Goal: Communication & Community: Answer question/provide support

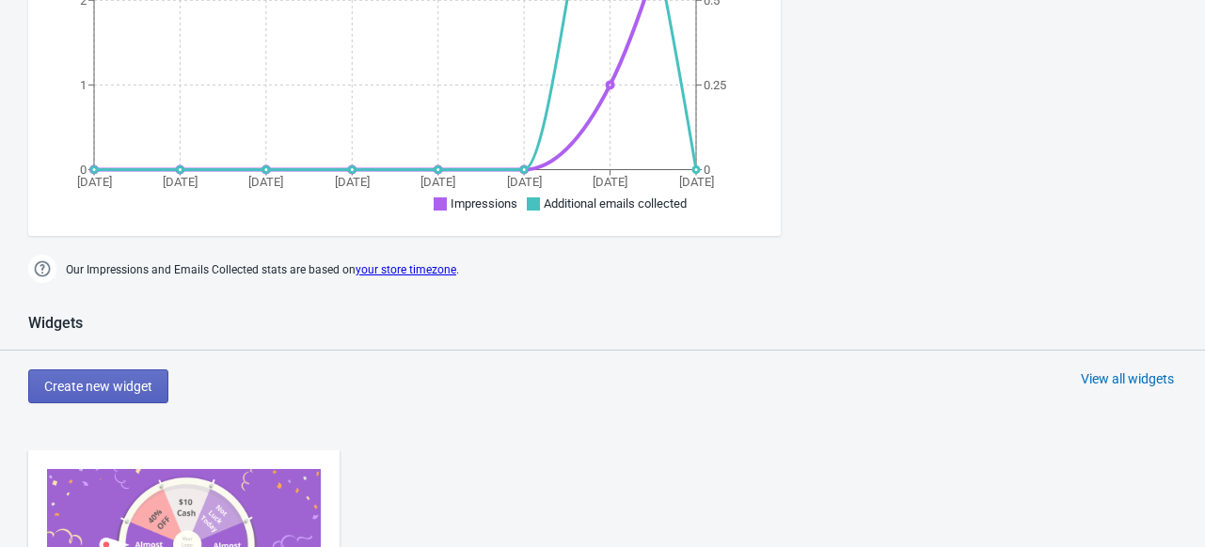
scroll to position [765, 0]
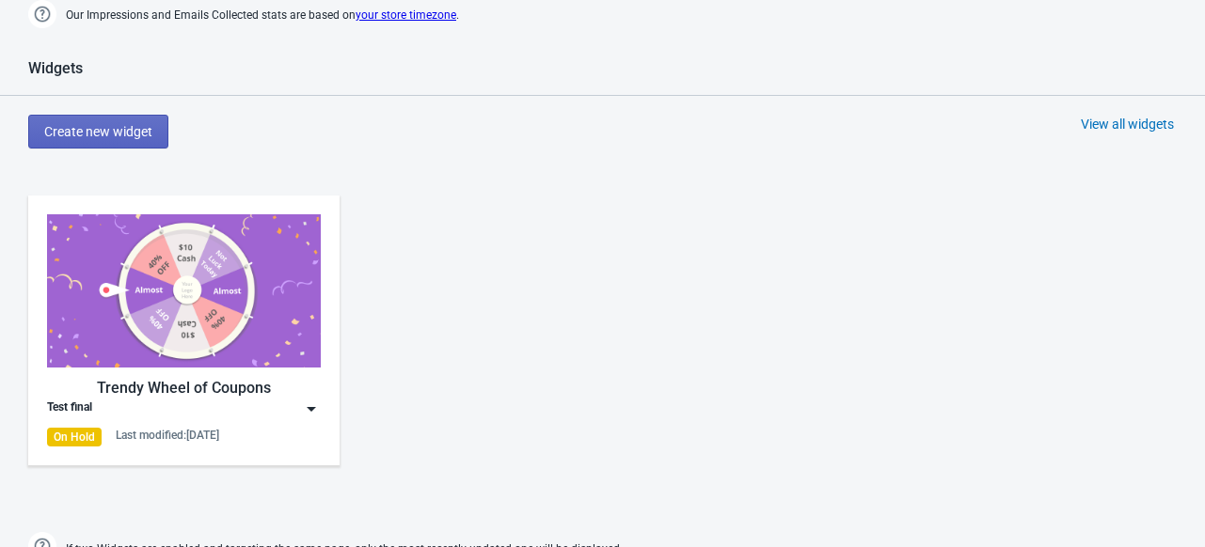
click at [181, 270] on img at bounding box center [184, 290] width 274 height 153
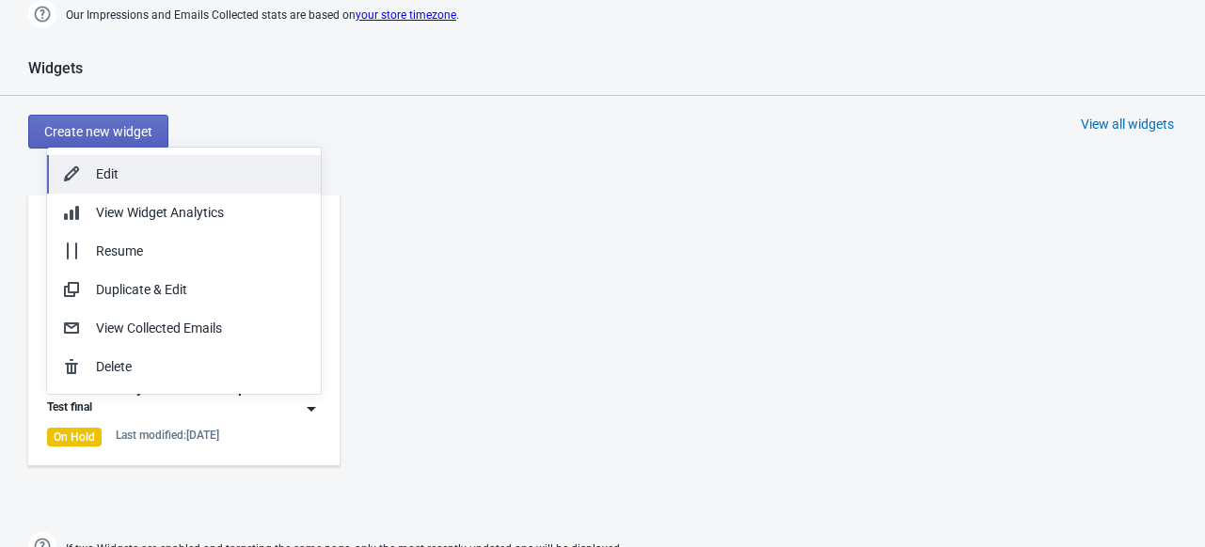
click at [147, 177] on div "Edit" at bounding box center [201, 175] width 210 height 20
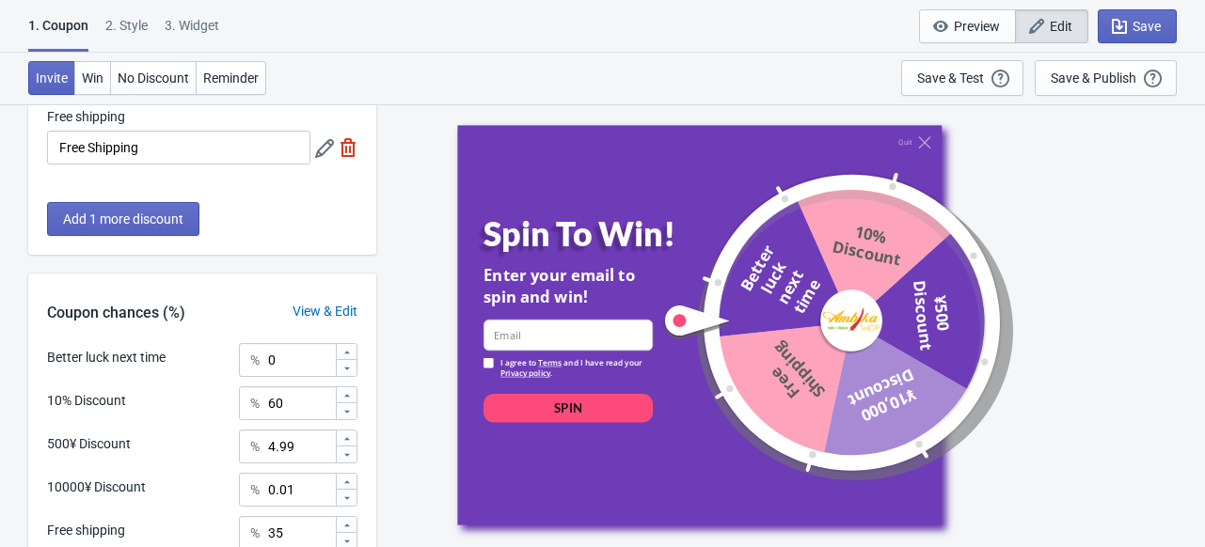
scroll to position [574, 0]
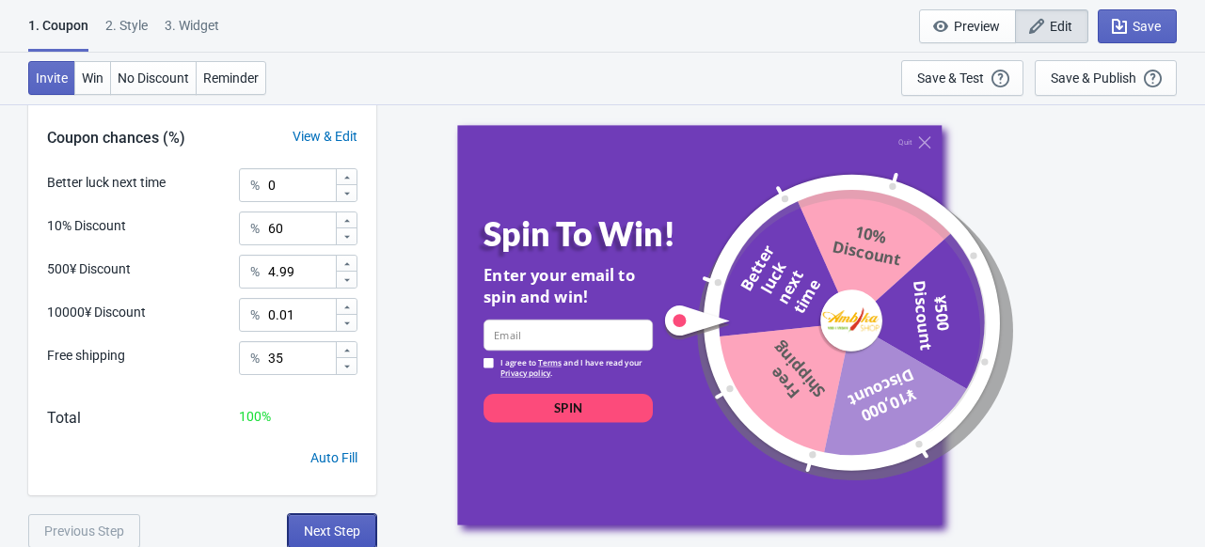
click at [320, 534] on span "Next Step" at bounding box center [332, 531] width 56 height 15
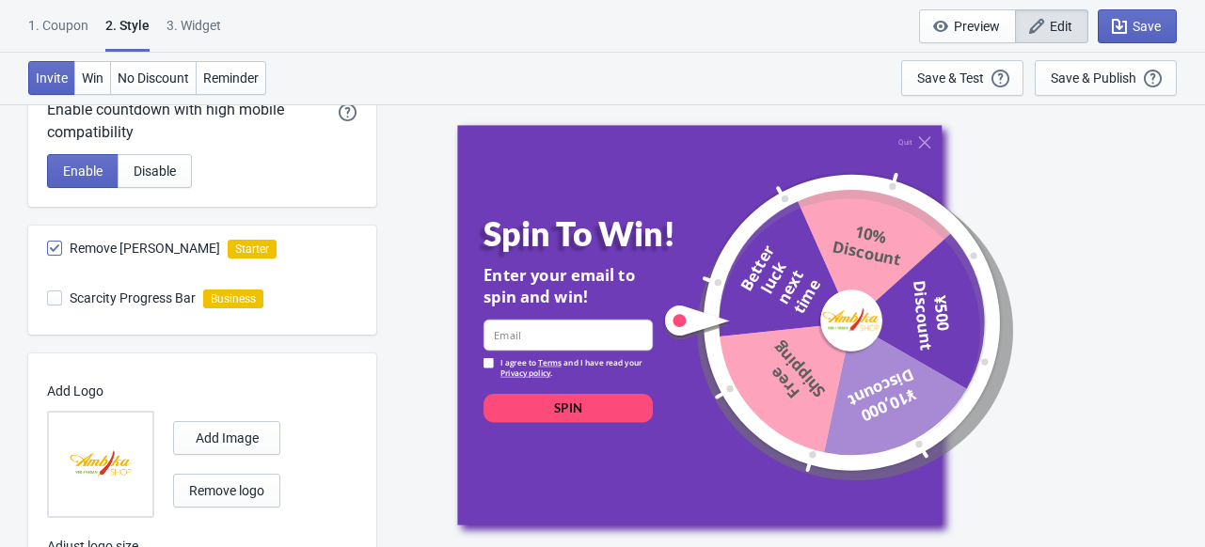
scroll to position [1117, 0]
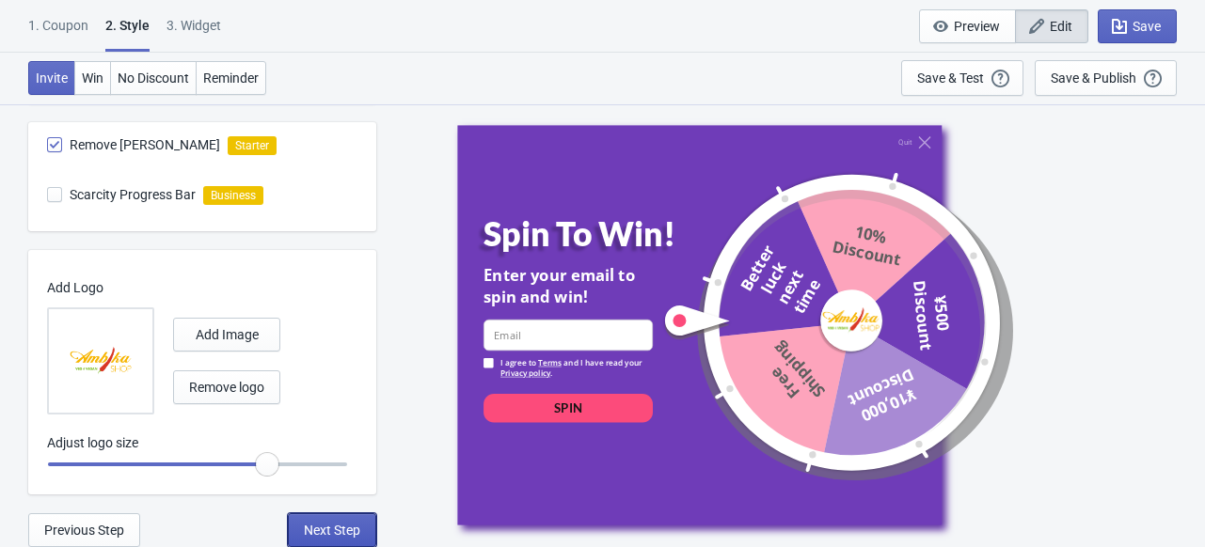
click at [323, 533] on span "Next Step" at bounding box center [332, 530] width 56 height 15
select select "homepageOnly"
select select "period"
select select "circle"
select select "1"
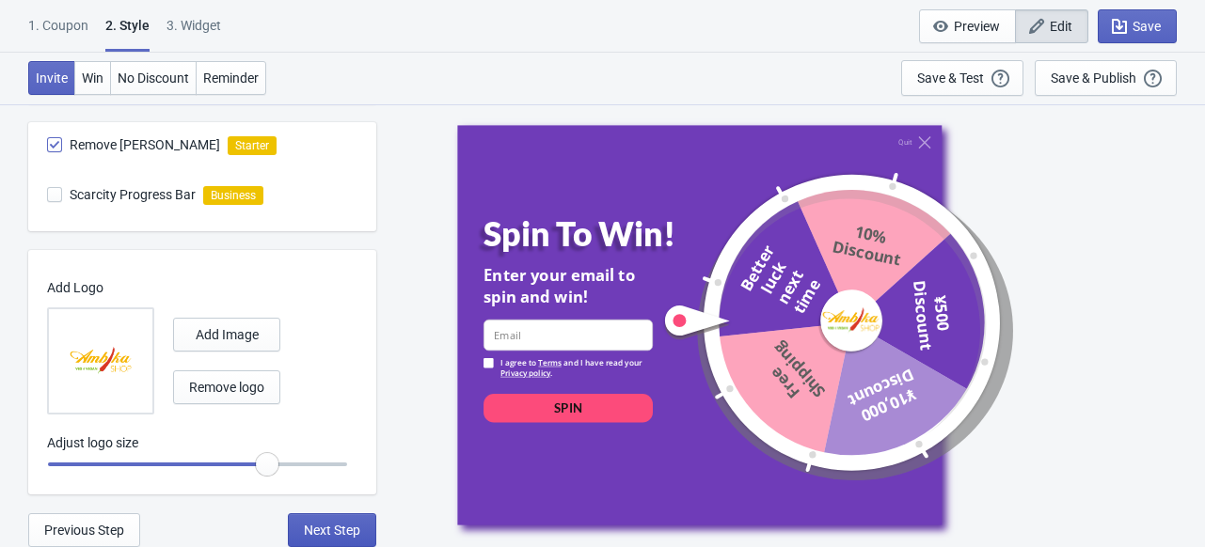
select select "left"
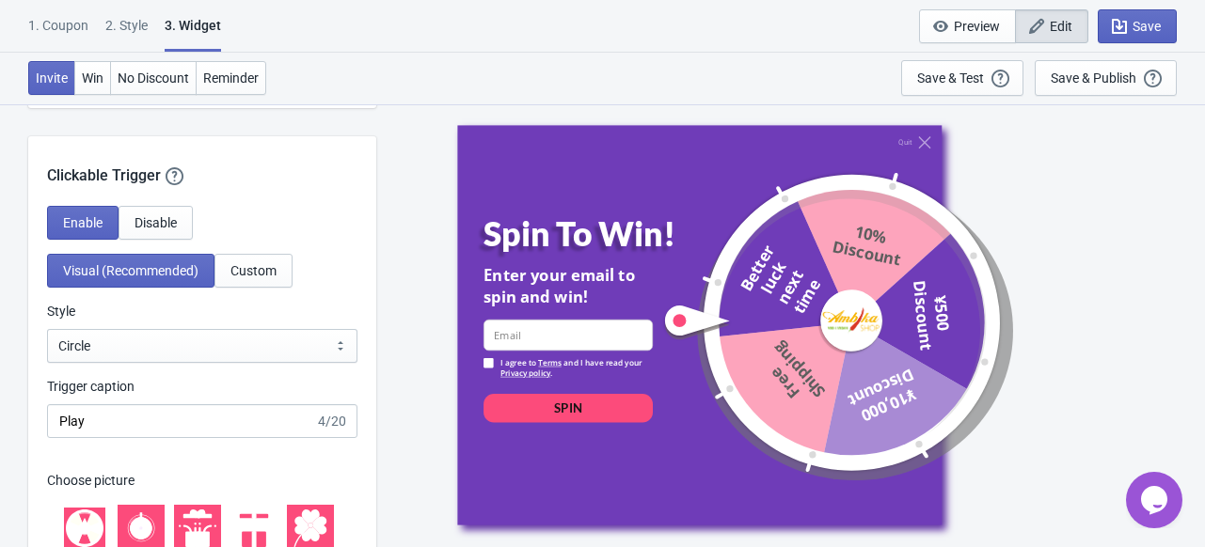
scroll to position [1766, 0]
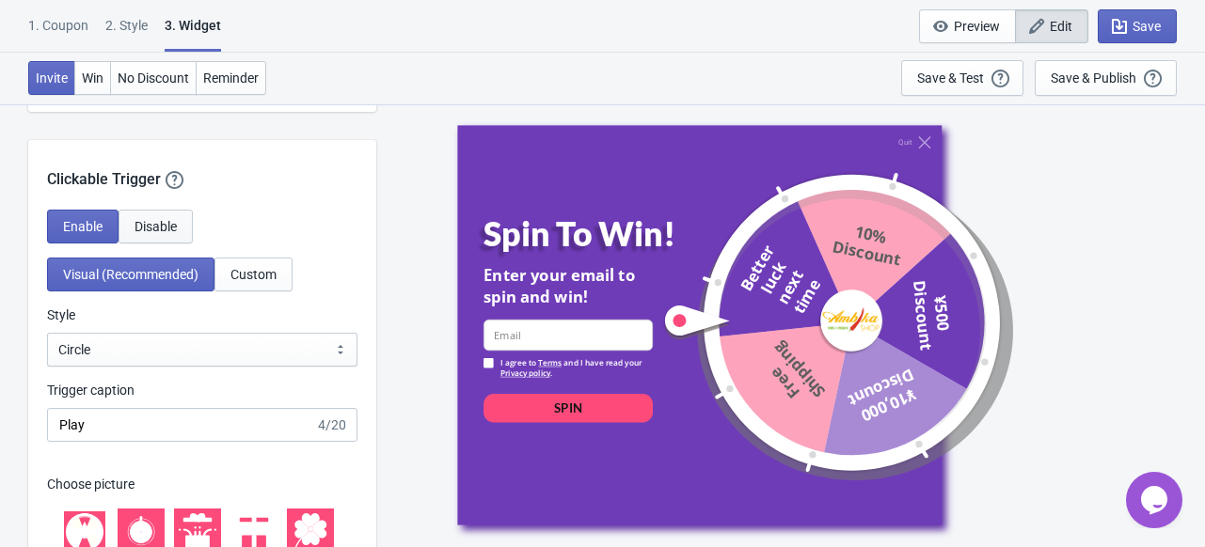
click at [160, 214] on button "Disable" at bounding box center [155, 227] width 74 height 34
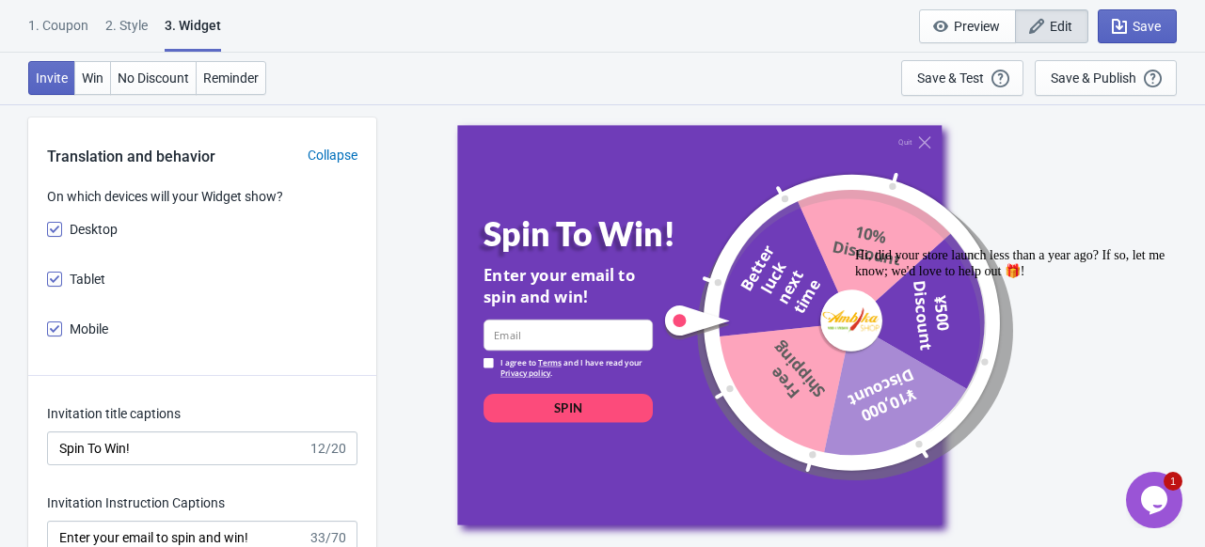
scroll to position [2424, 0]
click at [335, 147] on div "Collapse" at bounding box center [332, 157] width 87 height 20
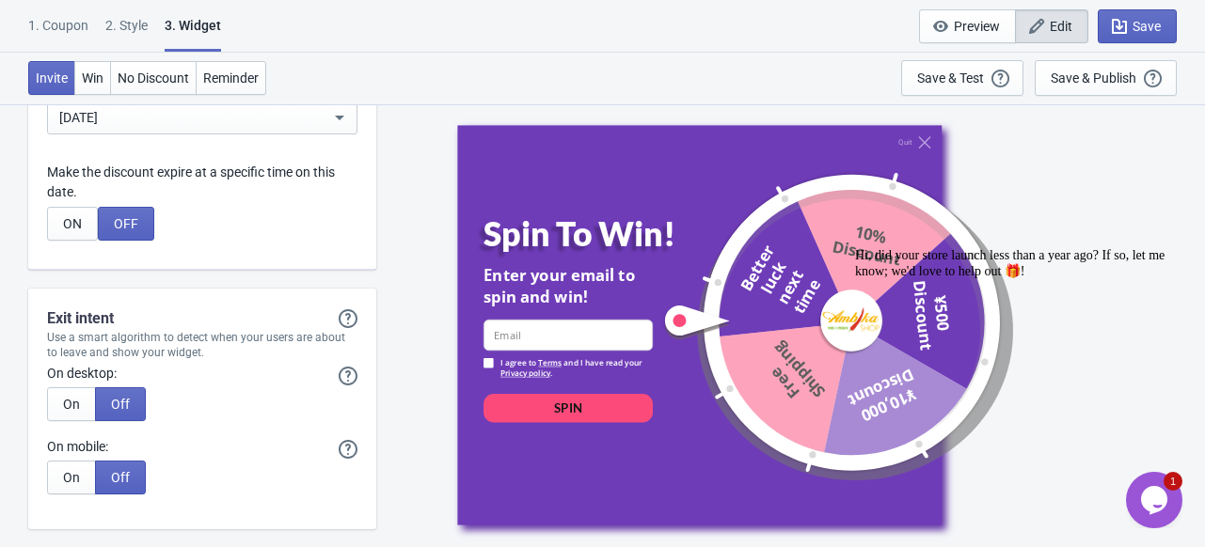
scroll to position [3098, 0]
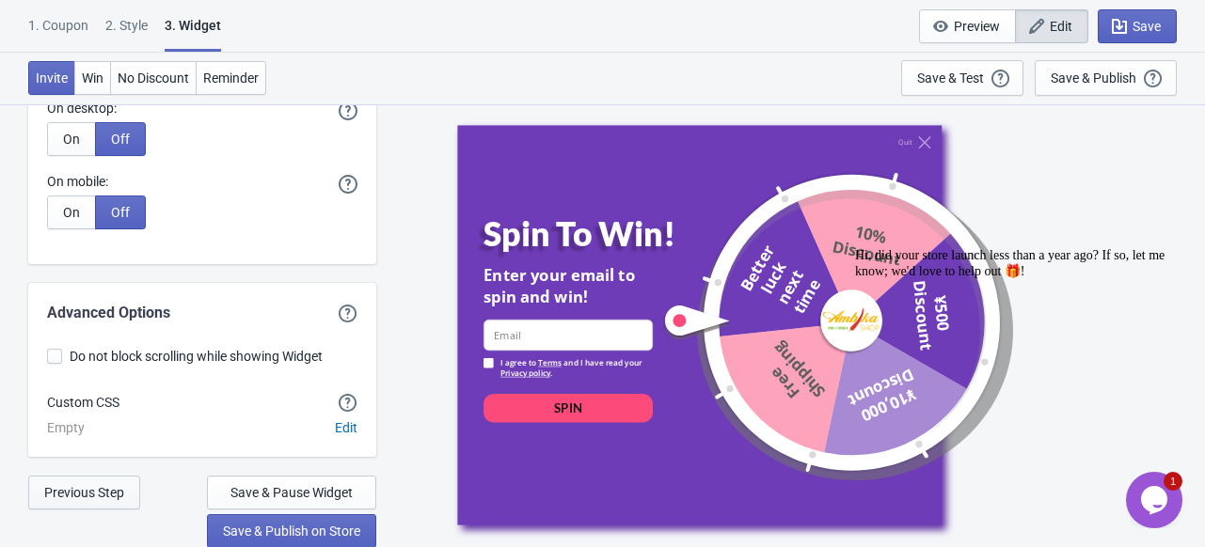
click at [90, 501] on button "Previous Step" at bounding box center [84, 493] width 112 height 34
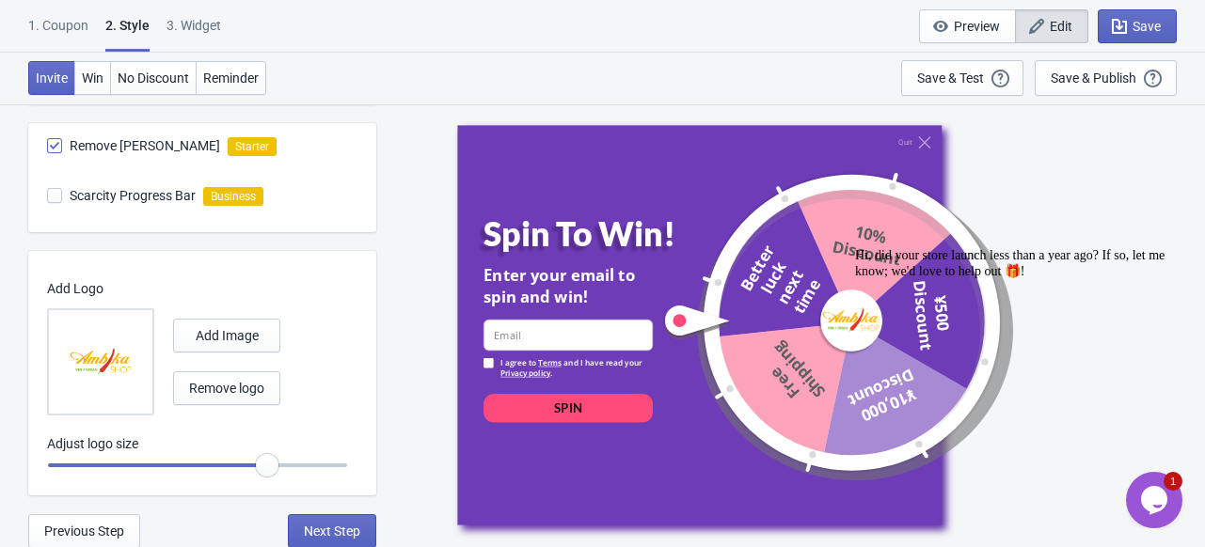
scroll to position [1117, 0]
click at [83, 529] on span "Previous Step" at bounding box center [84, 530] width 80 height 15
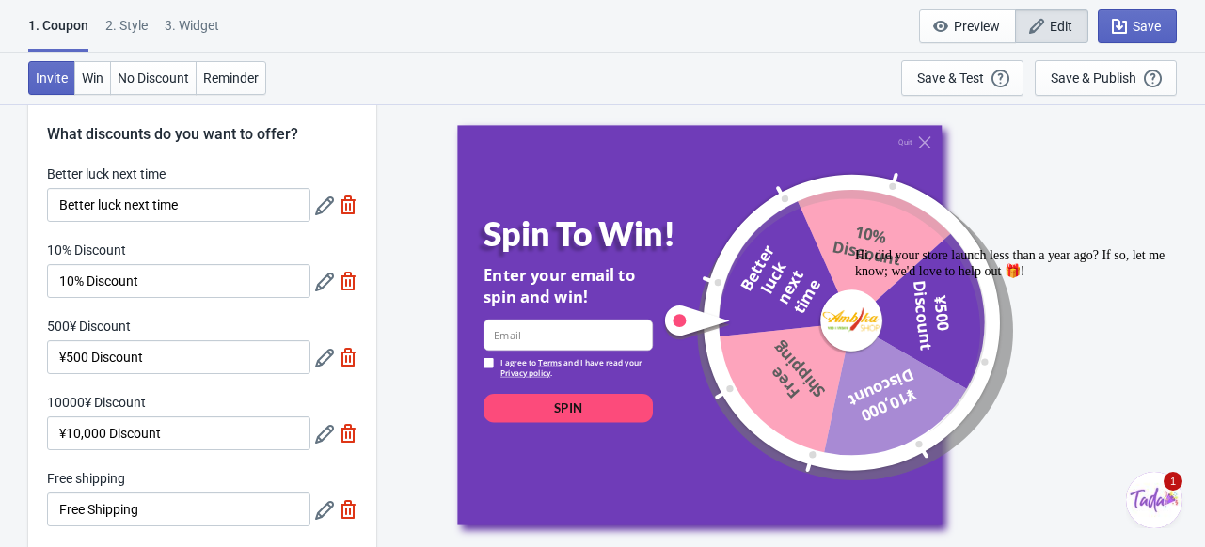
scroll to position [25, 0]
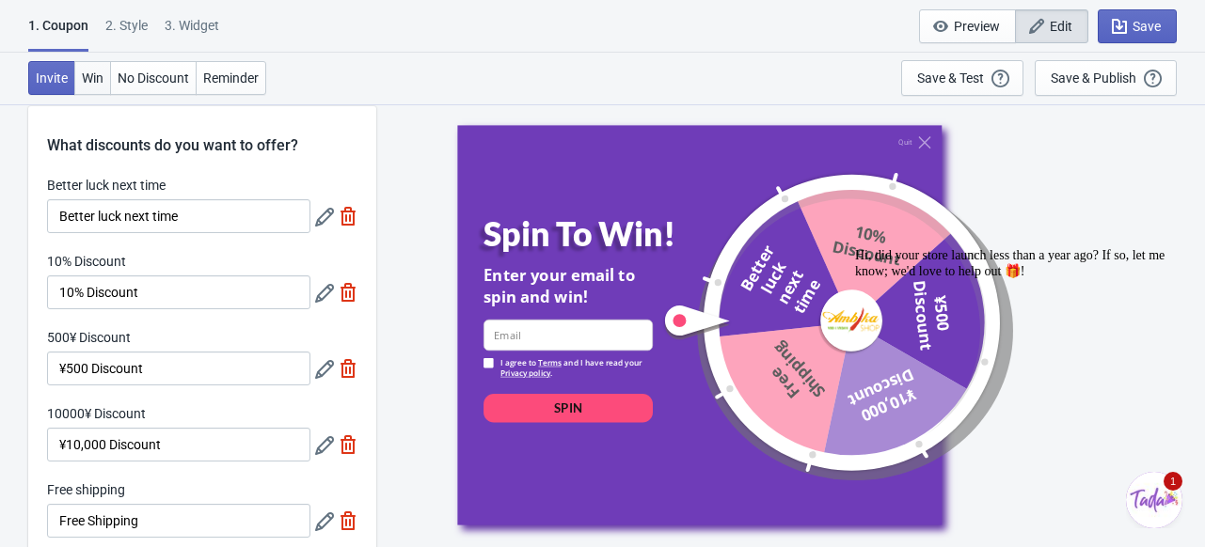
click at [96, 79] on span "Win" at bounding box center [93, 78] width 22 height 15
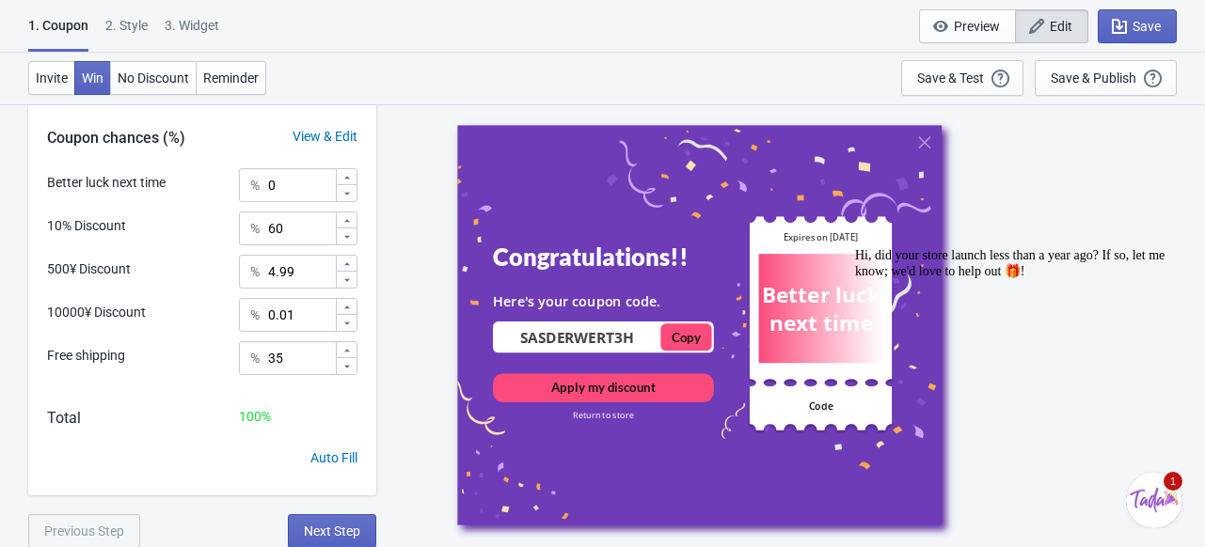
scroll to position [0, 0]
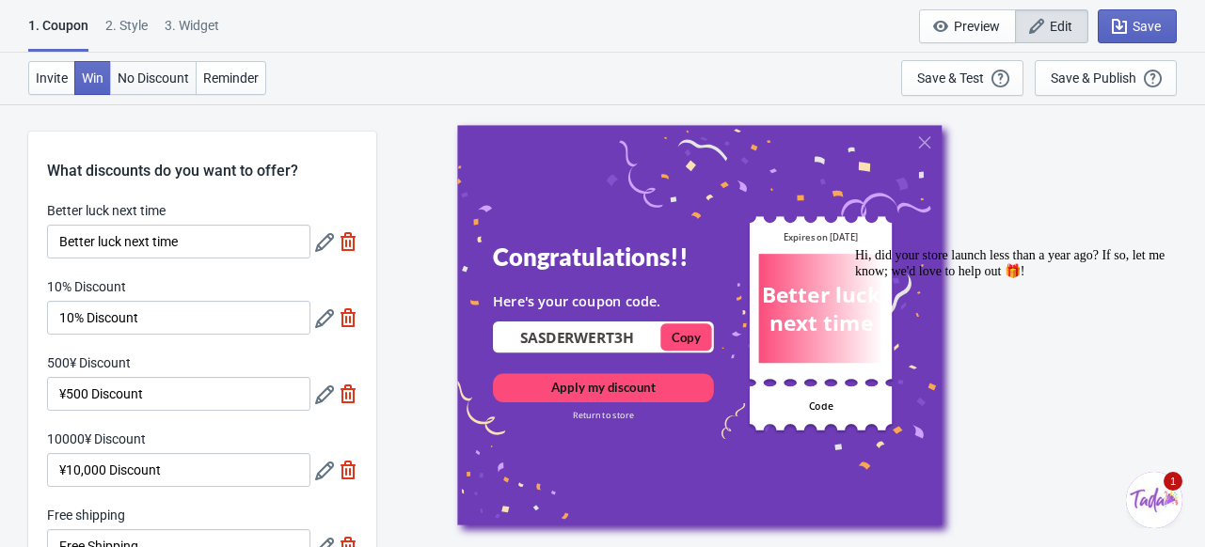
click at [163, 75] on span "No Discount" at bounding box center [153, 78] width 71 height 15
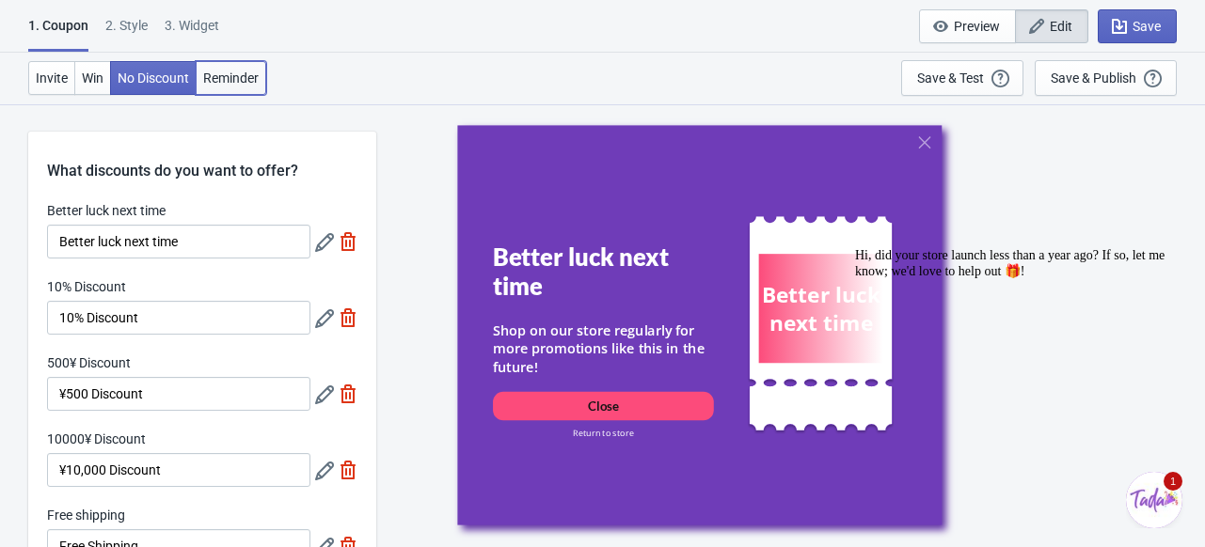
click at [264, 71] on button "Reminder" at bounding box center [231, 78] width 71 height 34
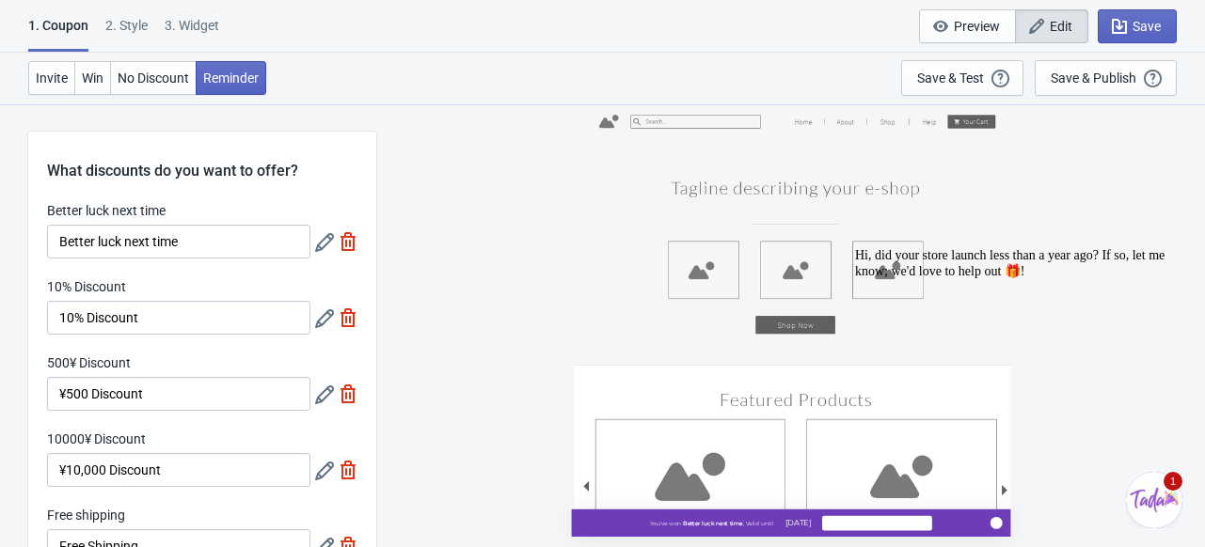
click at [133, 23] on div "2 . Style" at bounding box center [126, 32] width 42 height 33
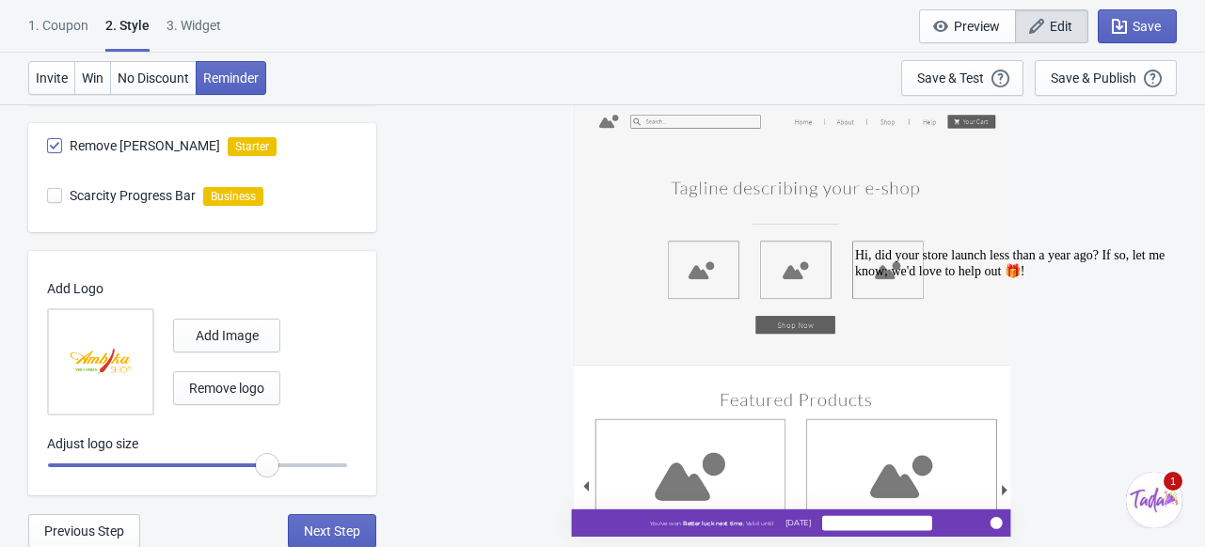
scroll to position [1117, 0]
click at [183, 20] on div "3. Widget" at bounding box center [193, 32] width 55 height 33
select select "homepageOnly"
select select "period"
select select "1"
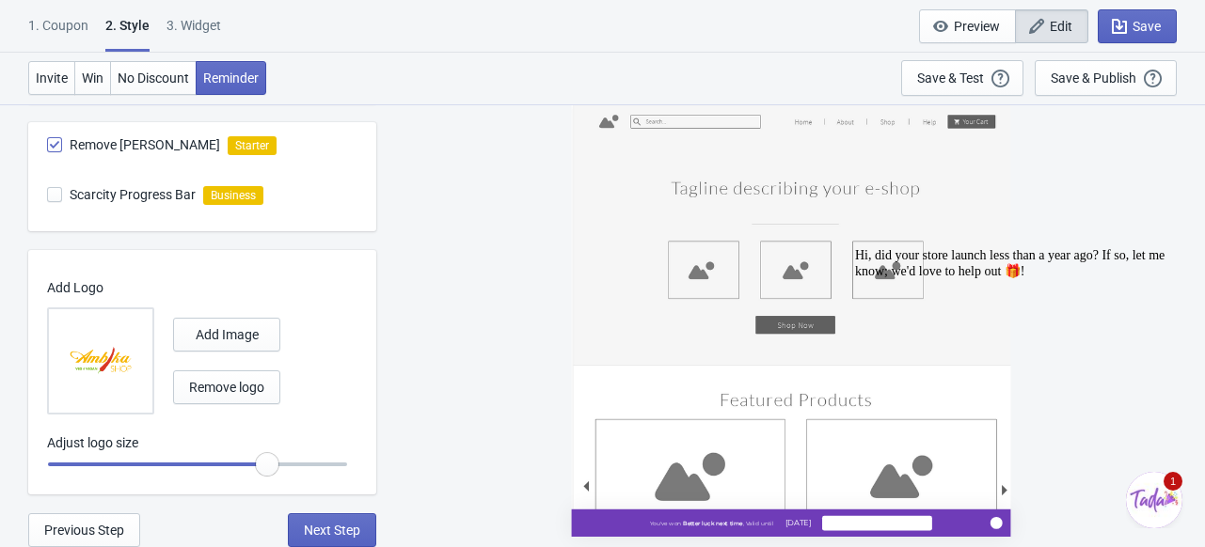
select select "left"
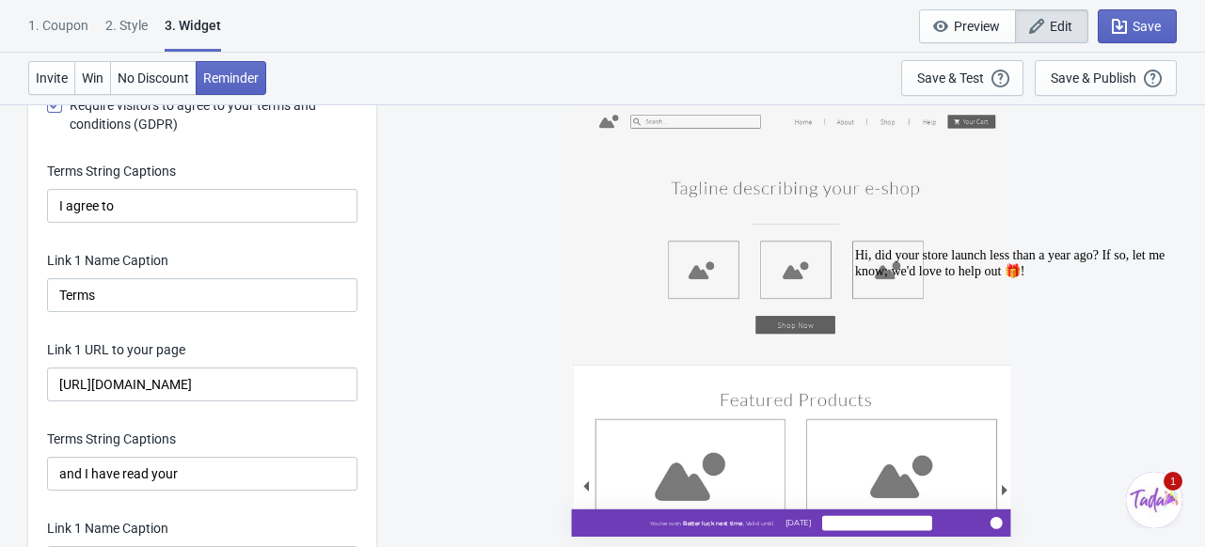
scroll to position [3581, 0]
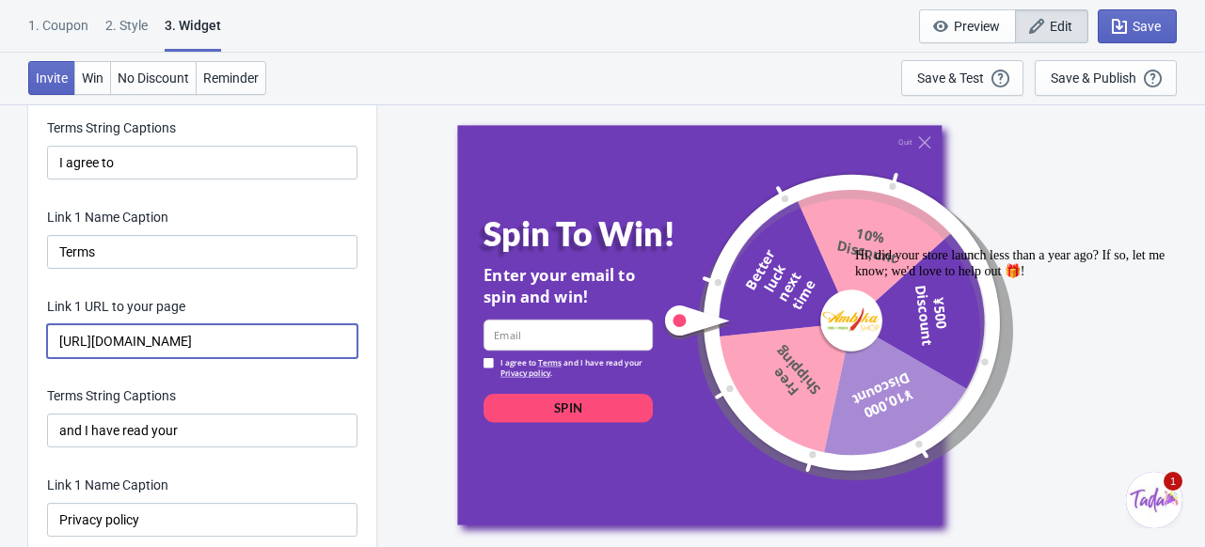
click at [209, 340] on input "https://shop.ambikajapan.com/pages/contactus" at bounding box center [202, 341] width 310 height 34
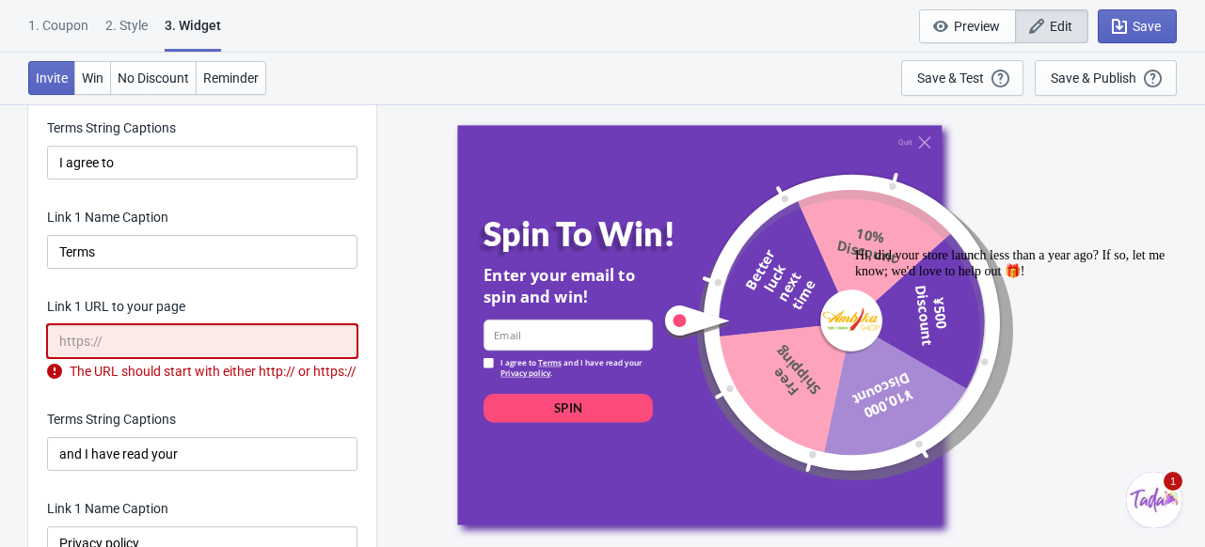
click at [108, 338] on input "Link 1 URL to your page" at bounding box center [202, 341] width 310 height 34
paste input "[URL][DOMAIN_NAME]"
type input "[URL][DOMAIN_NAME]"
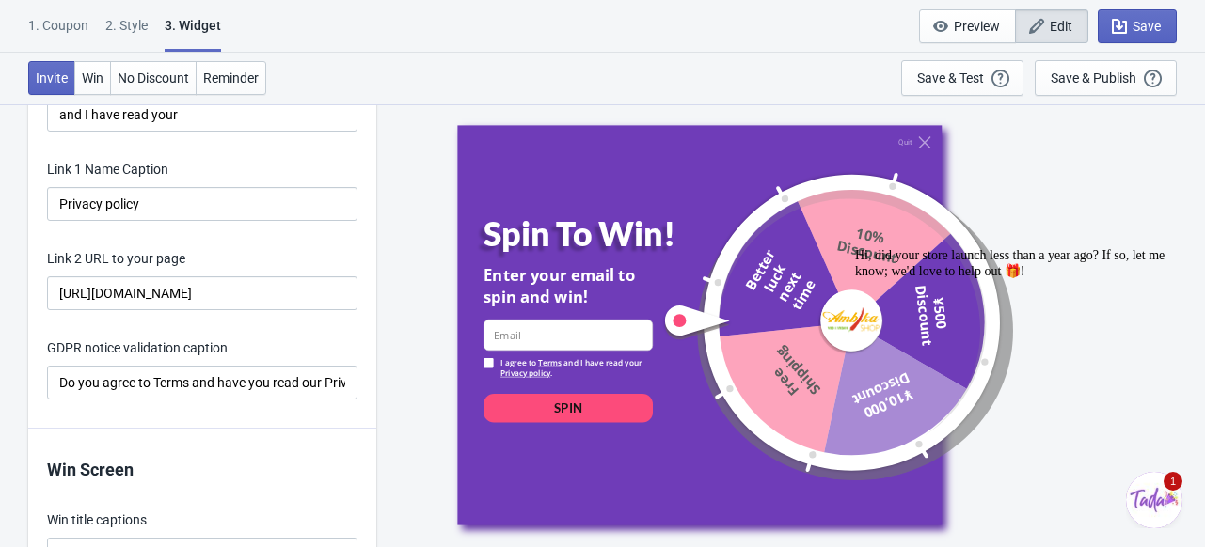
scroll to position [3889, 0]
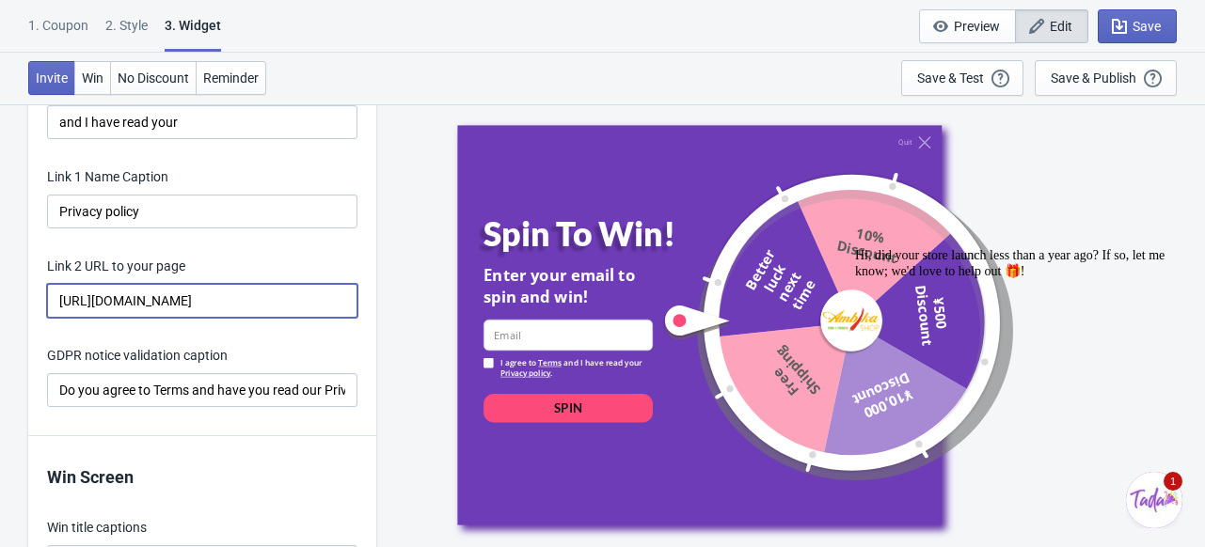
click at [203, 304] on input "https://shop.ambikajapan.com/pages/contactus" at bounding box center [202, 301] width 310 height 34
paste input "[URL][DOMAIN_NAME]"
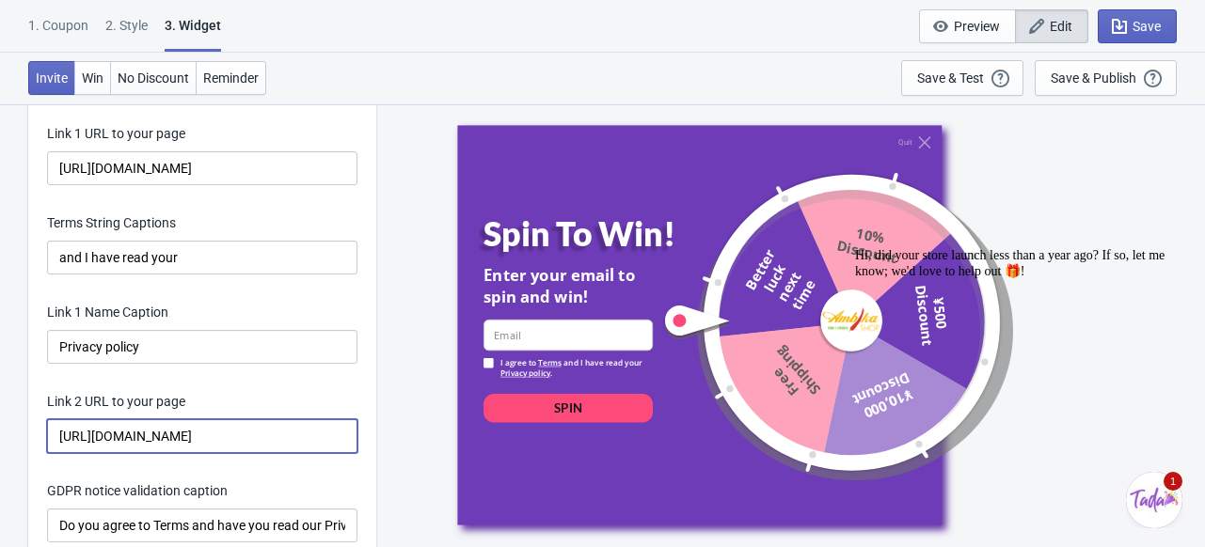
scroll to position [3600, 0]
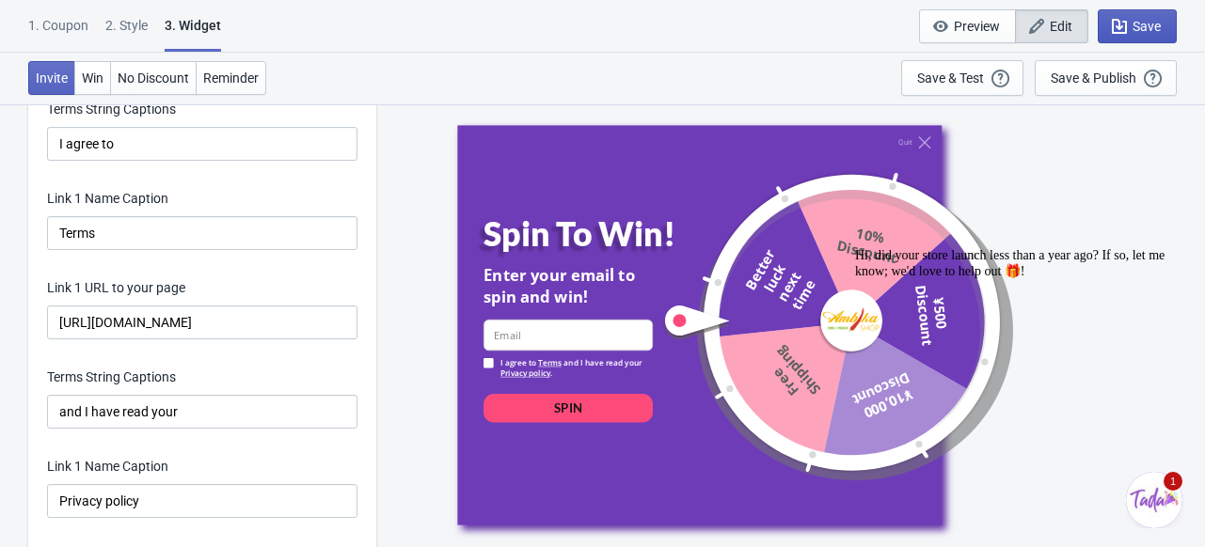
type input "[URL][DOMAIN_NAME]"
click at [1132, 25] on span "Save" at bounding box center [1146, 26] width 28 height 15
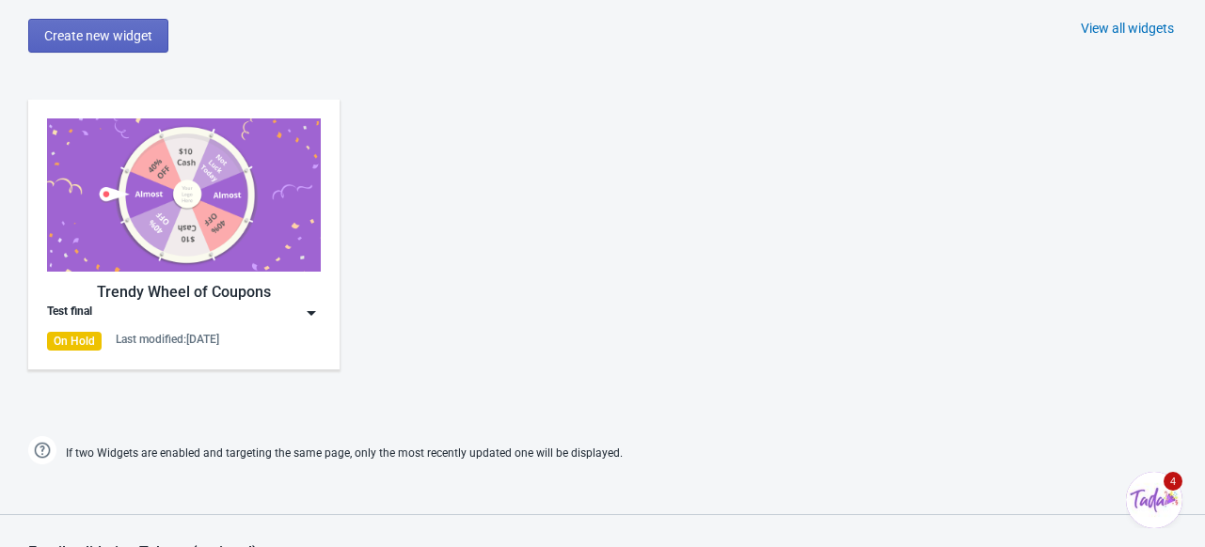
scroll to position [863, 0]
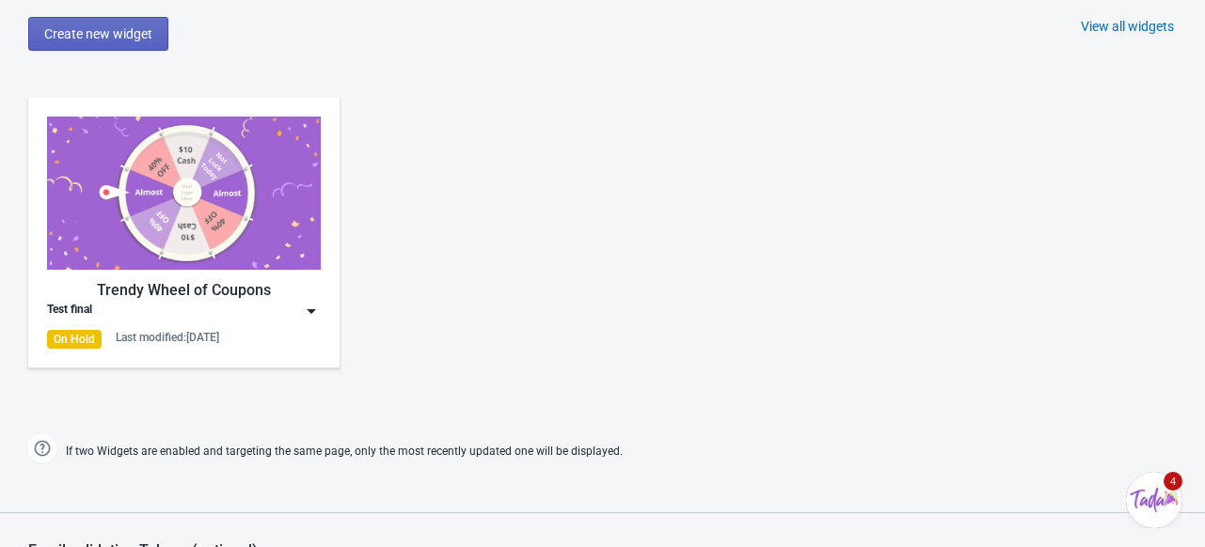
click at [258, 211] on img at bounding box center [184, 193] width 274 height 153
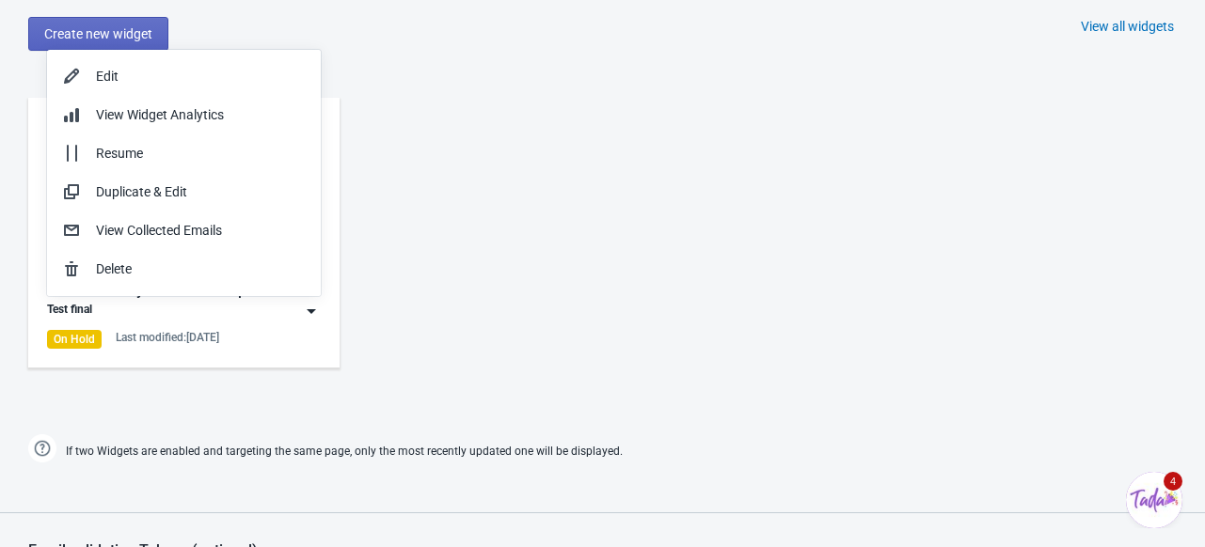
click at [468, 79] on div "Trendy Wheel of Coupons Test final On Hold Last modified: 21.8.2025" at bounding box center [602, 248] width 1205 height 339
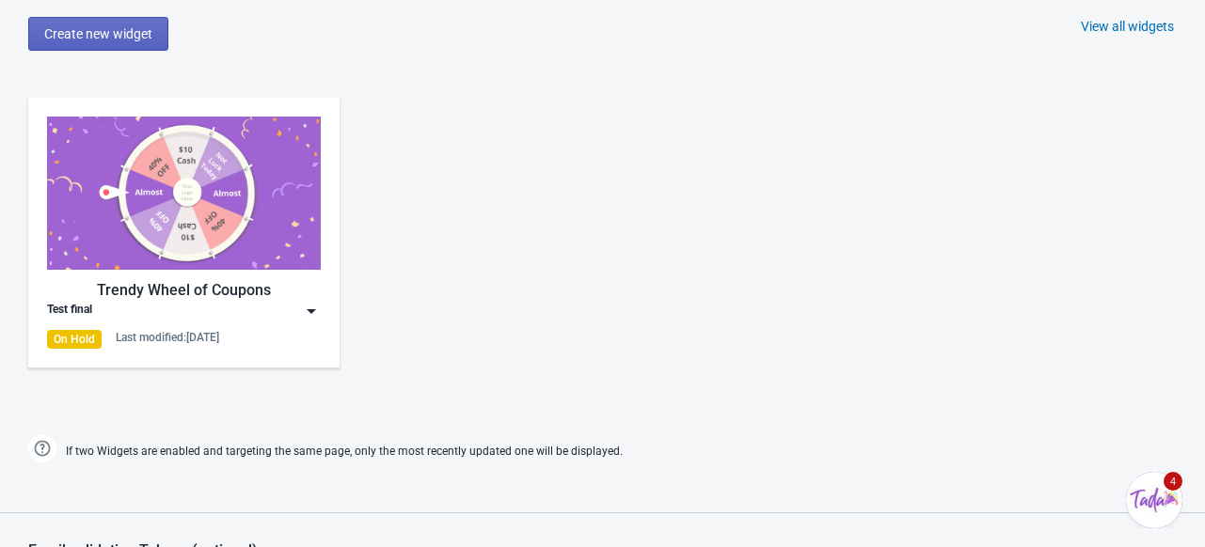
click at [147, 191] on img at bounding box center [184, 193] width 274 height 153
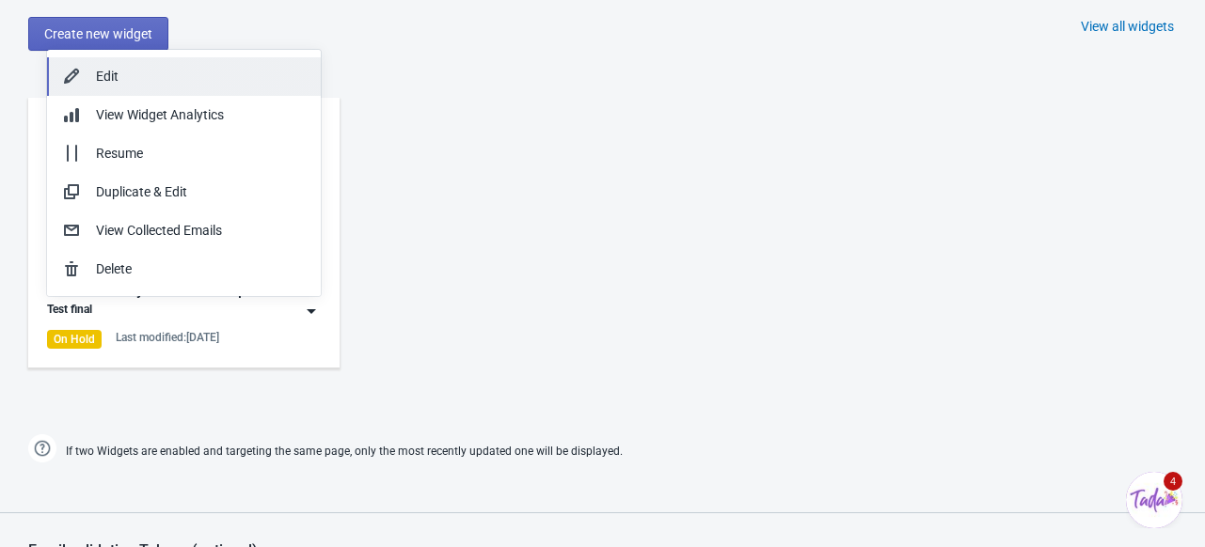
click at [147, 74] on div "Edit" at bounding box center [201, 77] width 210 height 20
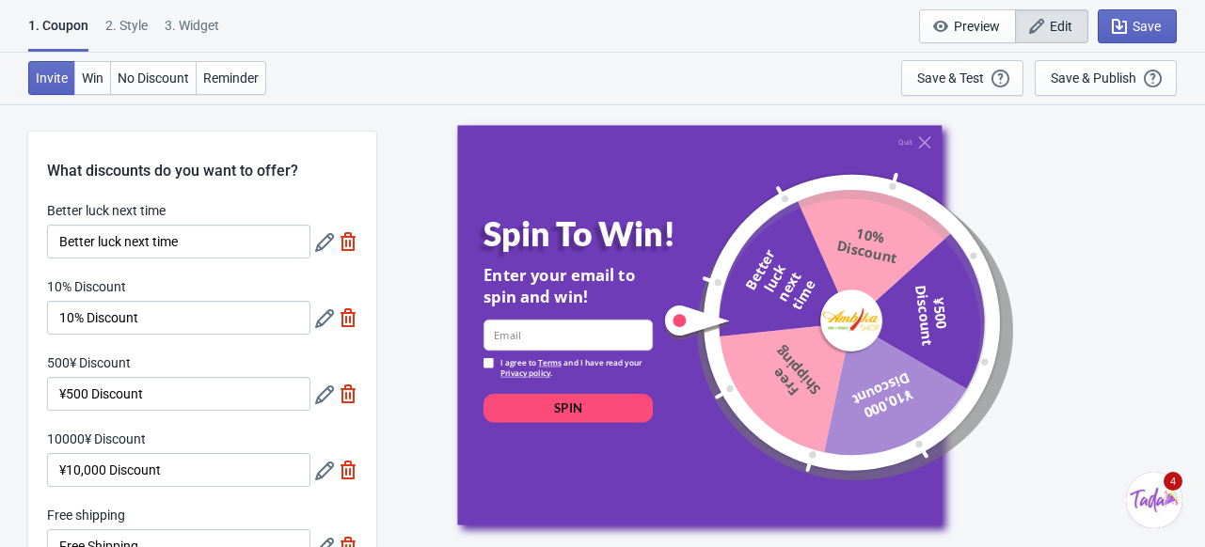
click at [1171, 490] on span "4" at bounding box center [1172, 481] width 19 height 19
click at [1148, 500] on img "$i18n('chat', 'chat_widget')" at bounding box center [1154, 500] width 56 height 56
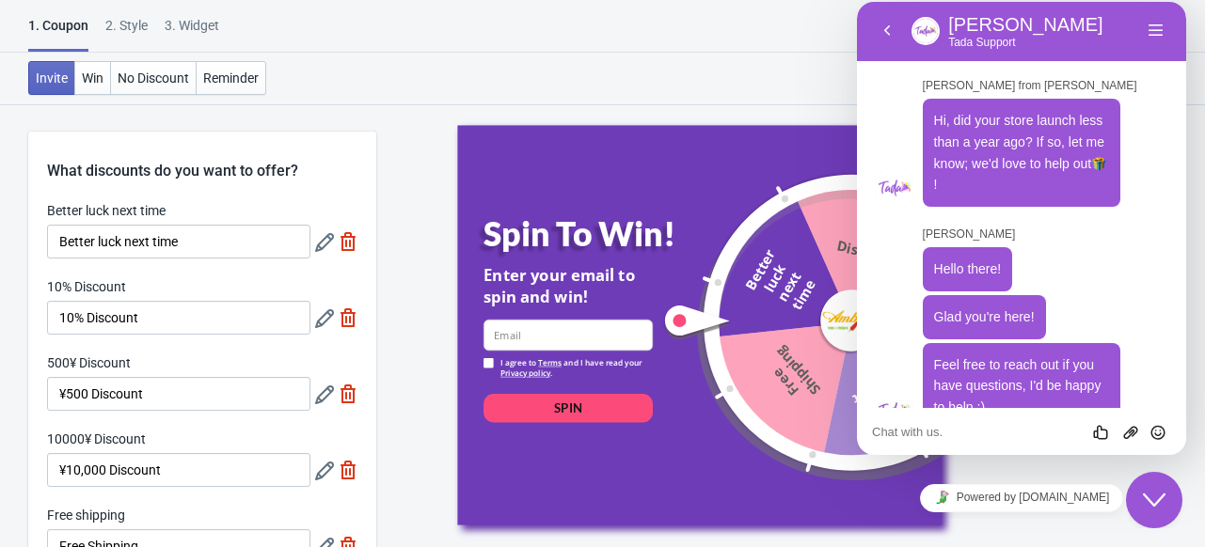
scroll to position [36, 0]
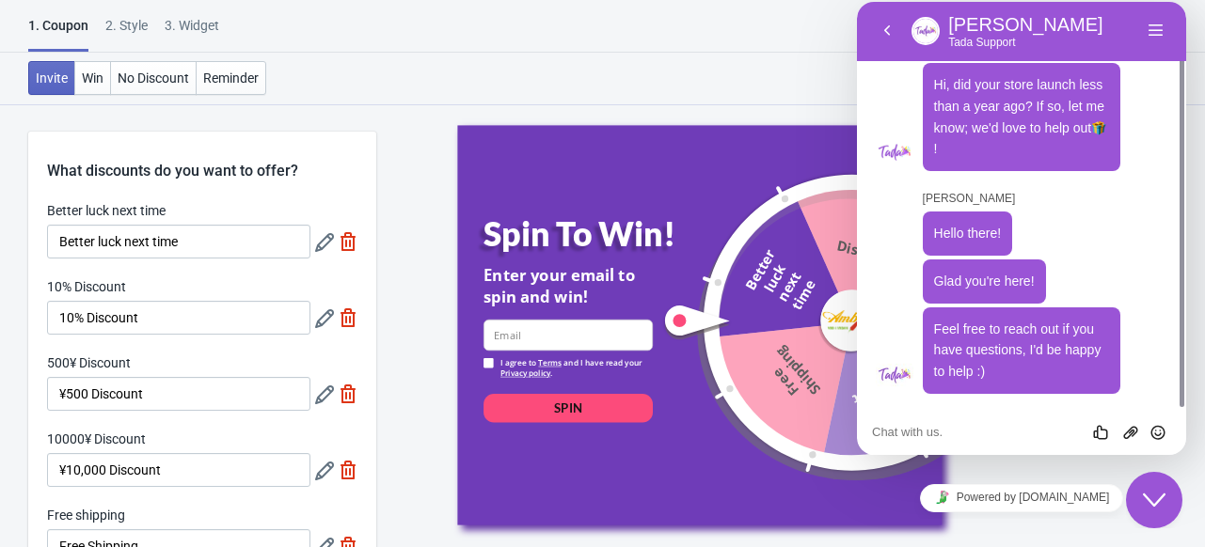
click at [1148, 500] on icon "$i18n('chat', 'chat_widget')" at bounding box center [1154, 500] width 23 height 13
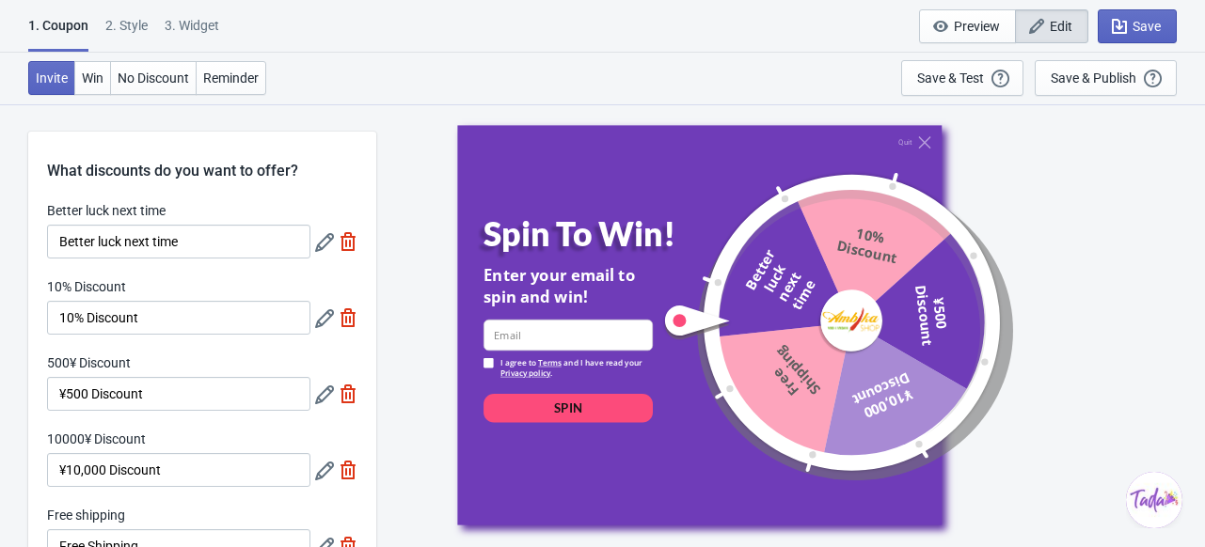
click at [1148, 500] on img "$i18n('chat', 'chat_widget')" at bounding box center [1154, 500] width 56 height 56
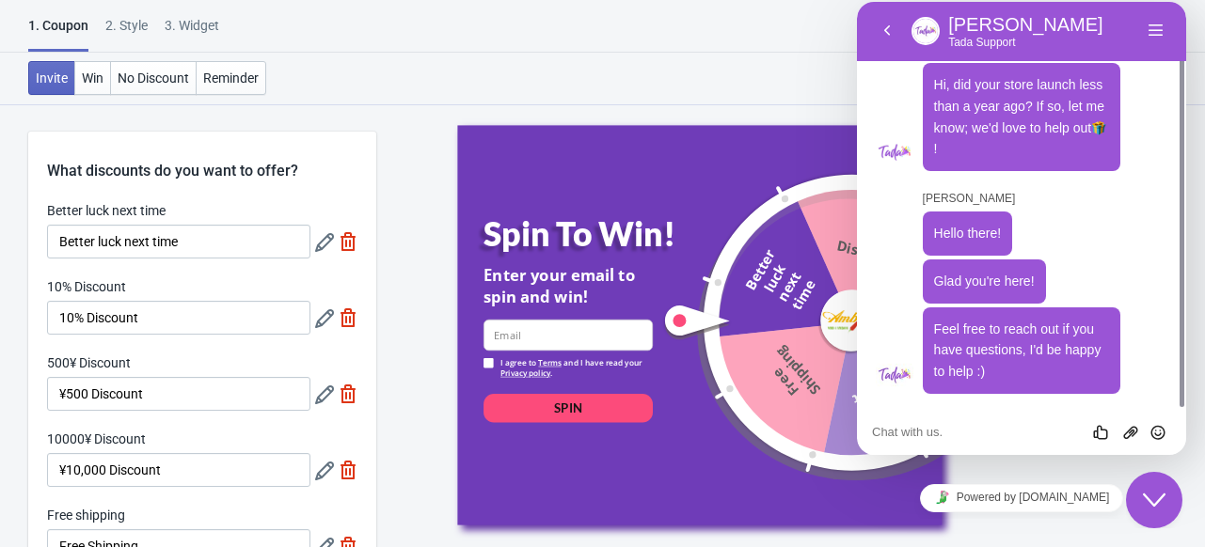
click at [1148, 500] on icon "$i18n('chat', 'chat_widget')" at bounding box center [1154, 500] width 23 height 13
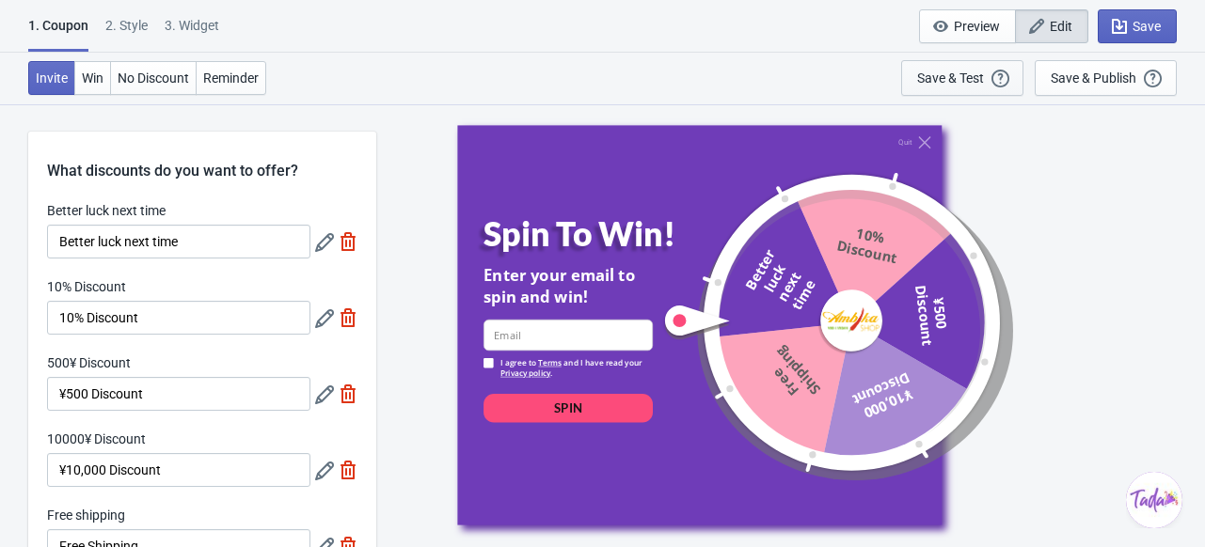
click at [966, 74] on div "Save & Test" at bounding box center [950, 78] width 67 height 15
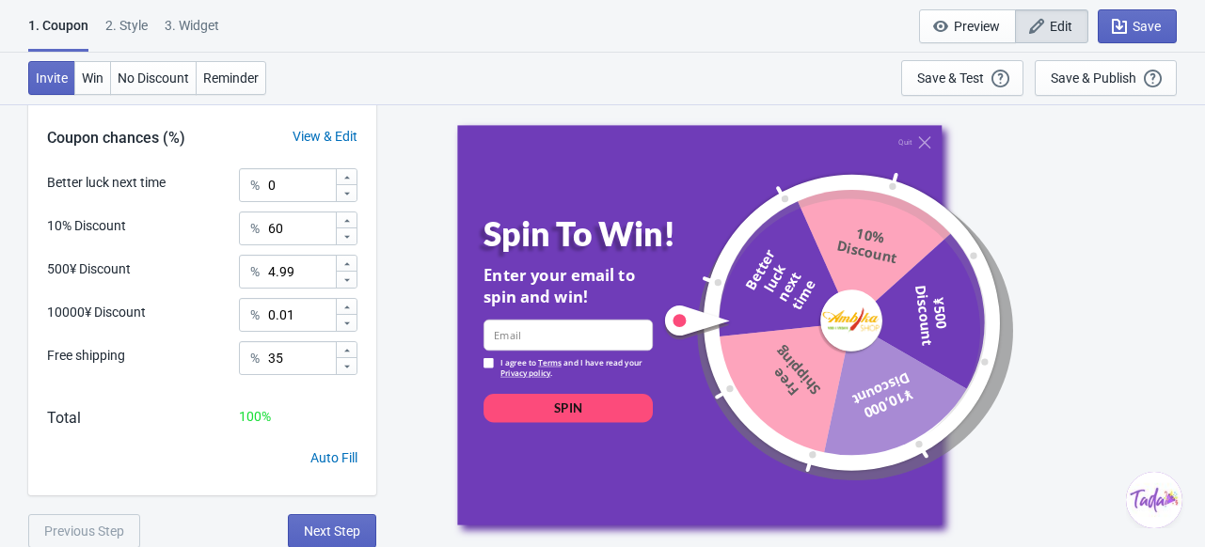
scroll to position [0, 0]
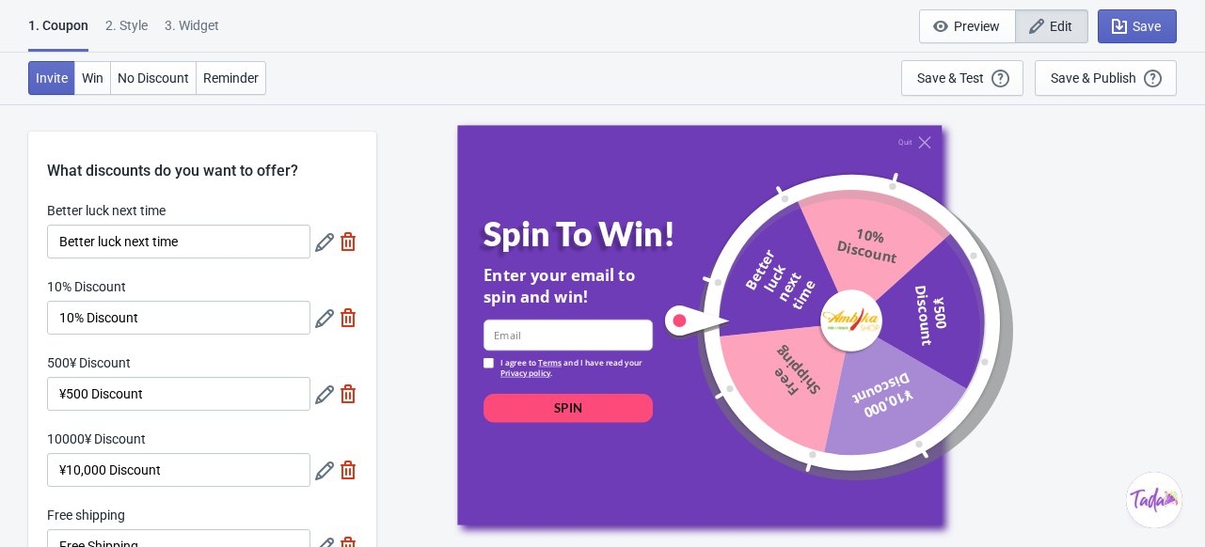
click at [717, 77] on div "Invite Win No Discount Reminder Save & Test Open a Widget Preview of your site …" at bounding box center [602, 79] width 1205 height 52
click at [1134, 25] on span "Save" at bounding box center [1146, 26] width 28 height 15
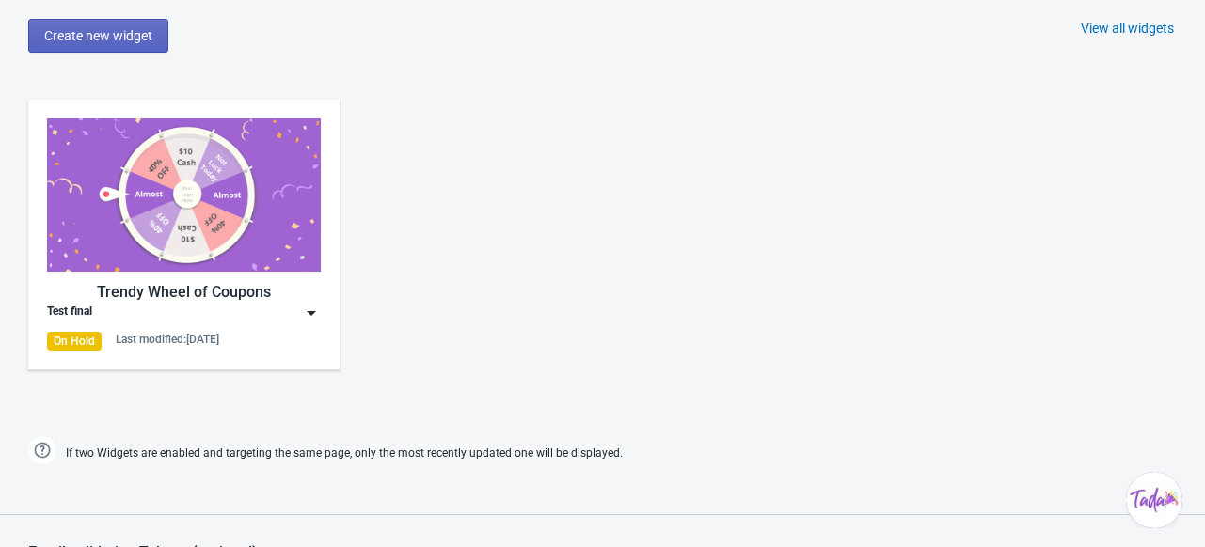
scroll to position [863, 0]
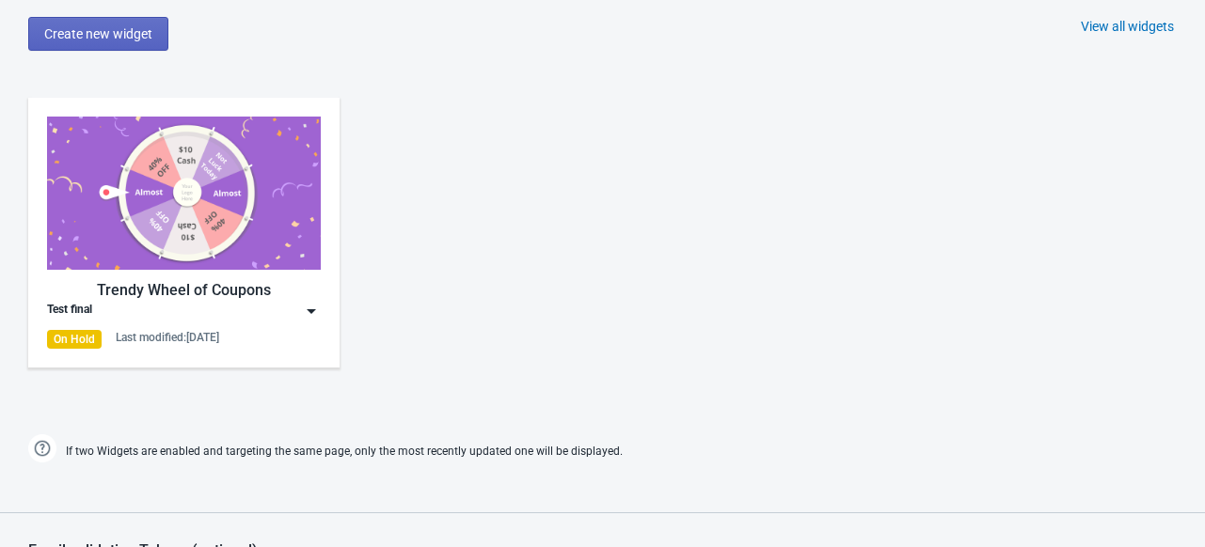
click at [182, 275] on div "Trendy Wheel of Coupons Test final On Hold Last modified: 21.8.2025" at bounding box center [184, 233] width 274 height 232
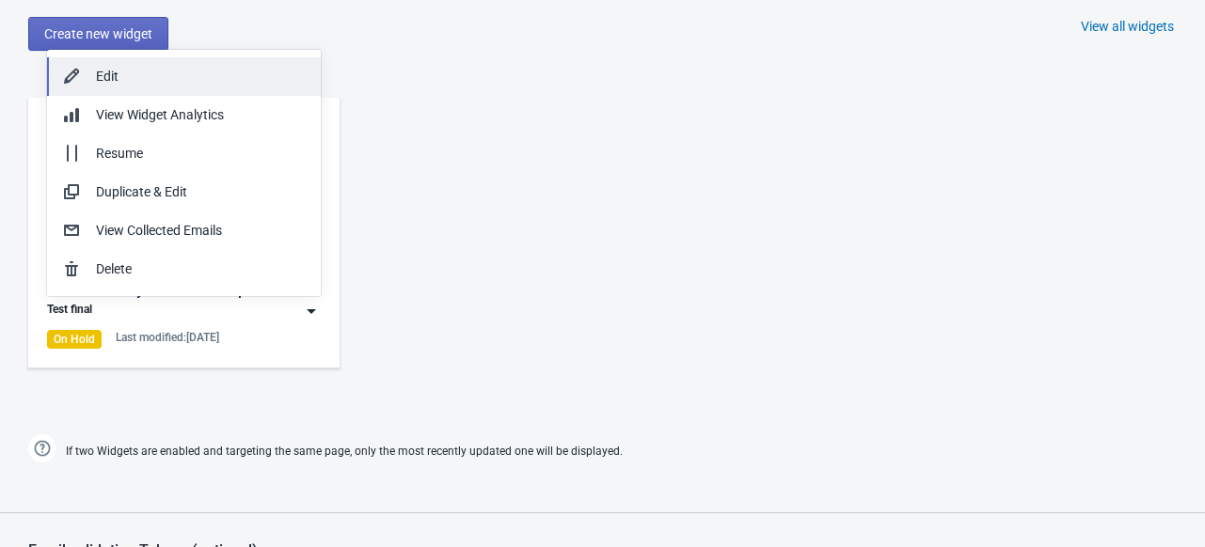
click at [102, 68] on div "Edit" at bounding box center [201, 77] width 210 height 20
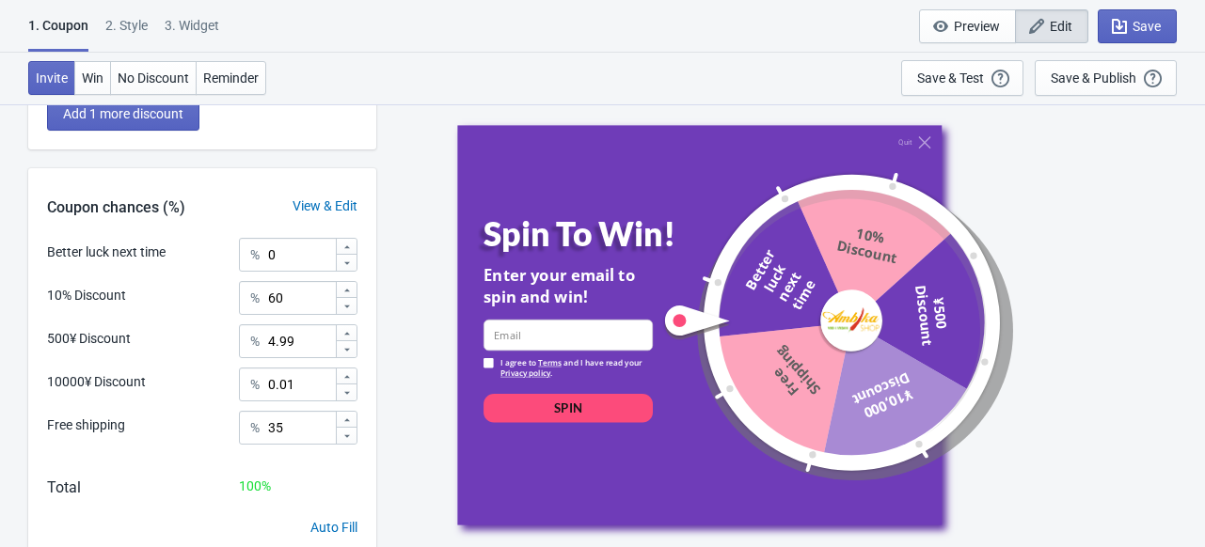
scroll to position [574, 0]
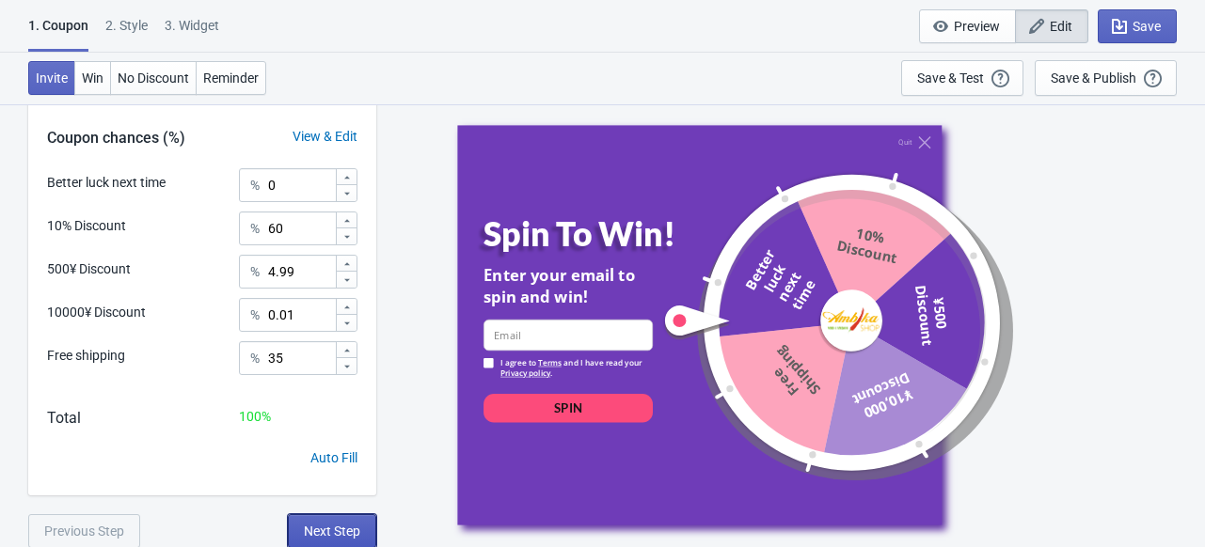
click at [316, 528] on span "Next Step" at bounding box center [332, 531] width 56 height 15
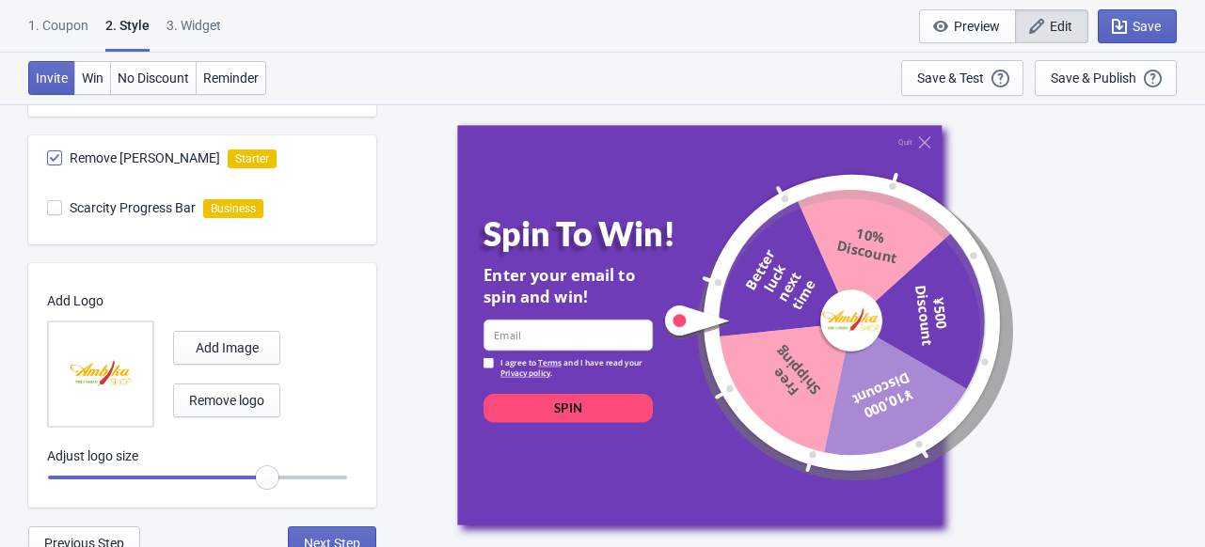
scroll to position [1117, 0]
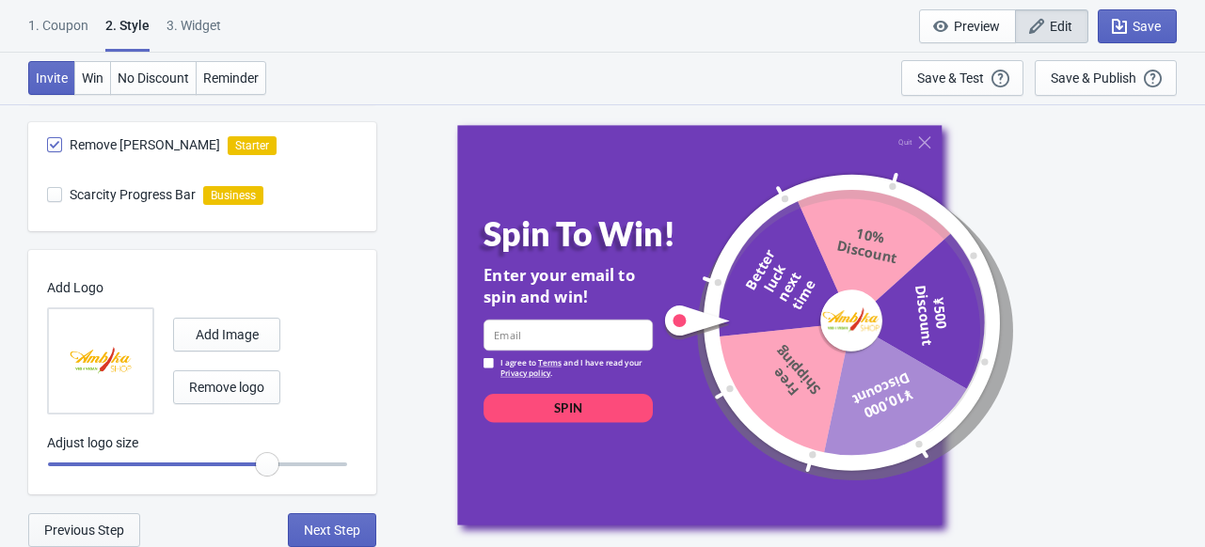
click at [90, 528] on span "Previous Step" at bounding box center [84, 530] width 80 height 15
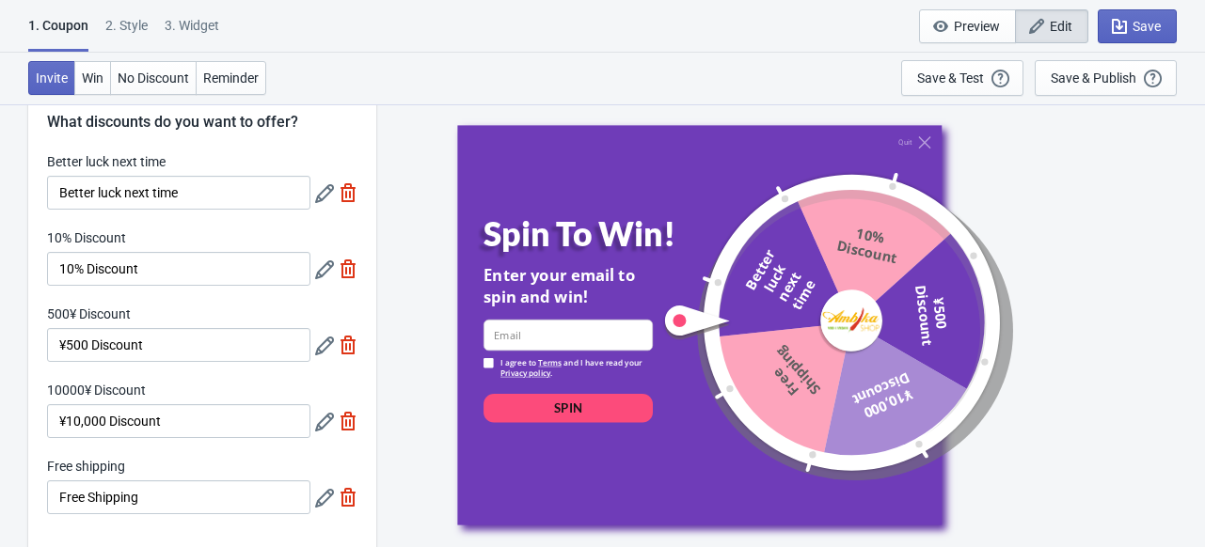
scroll to position [120, 0]
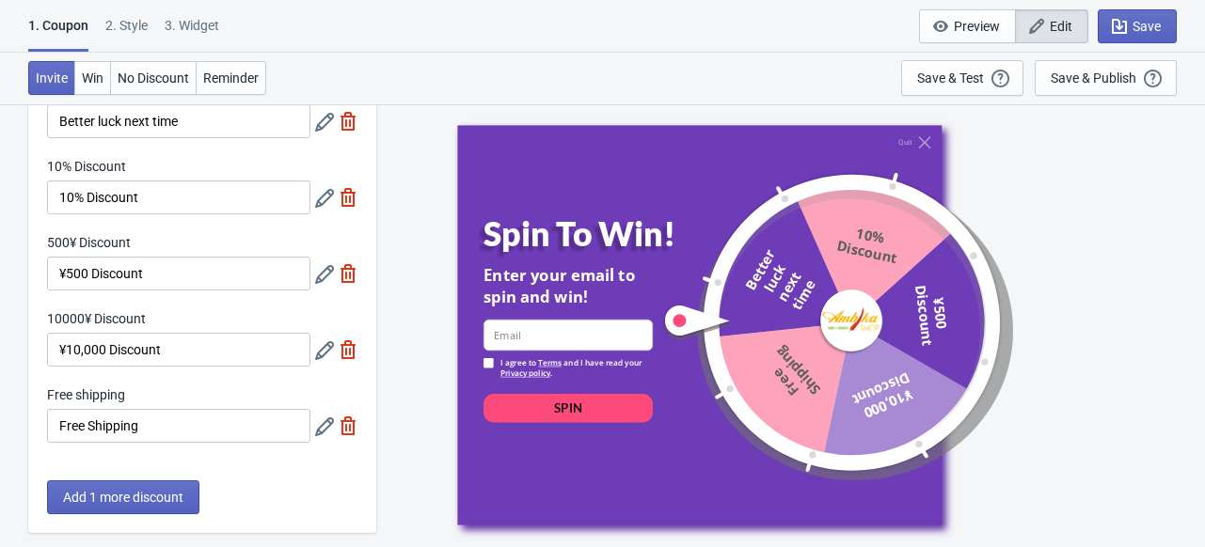
click at [323, 353] on icon at bounding box center [324, 350] width 19 height 19
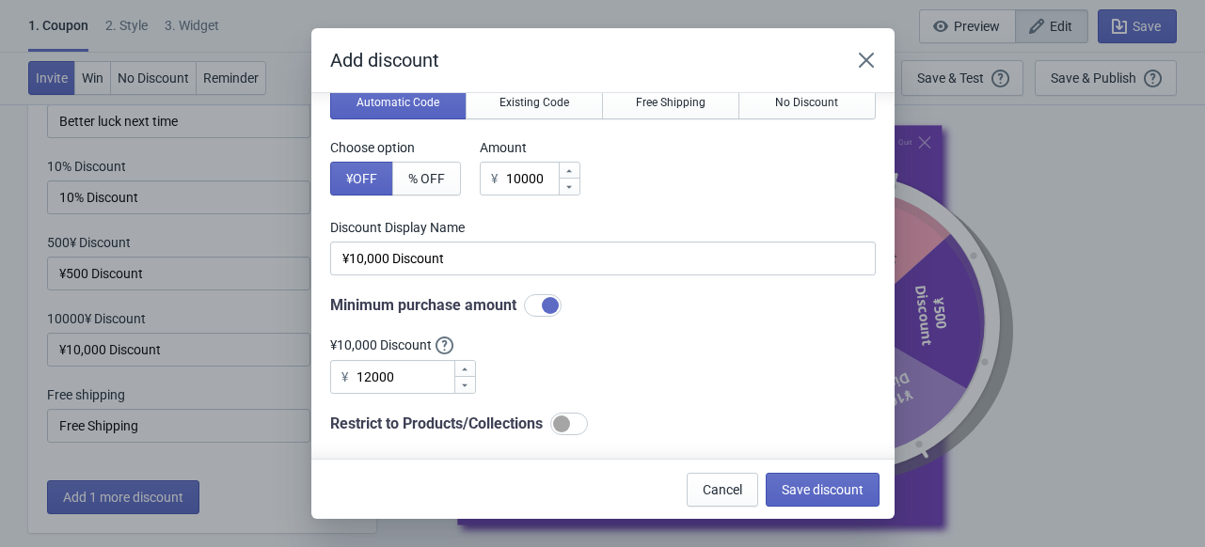
scroll to position [122, 0]
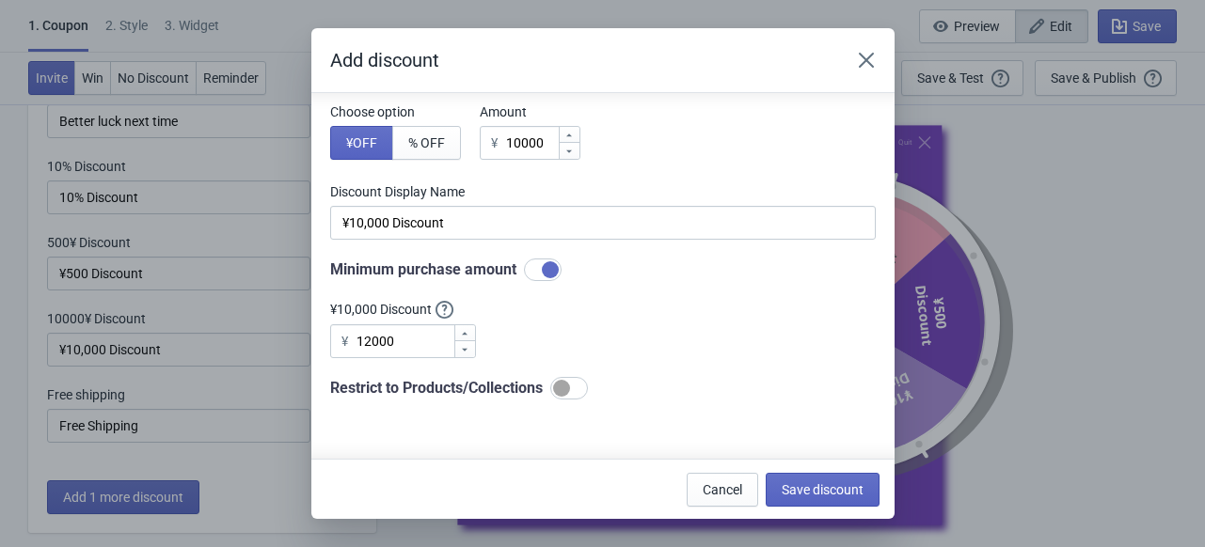
click at [459, 330] on icon at bounding box center [464, 333] width 11 height 11
click at [368, 342] on input "12001" at bounding box center [404, 341] width 98 height 34
click at [402, 341] on input "13001" at bounding box center [404, 341] width 98 height 34
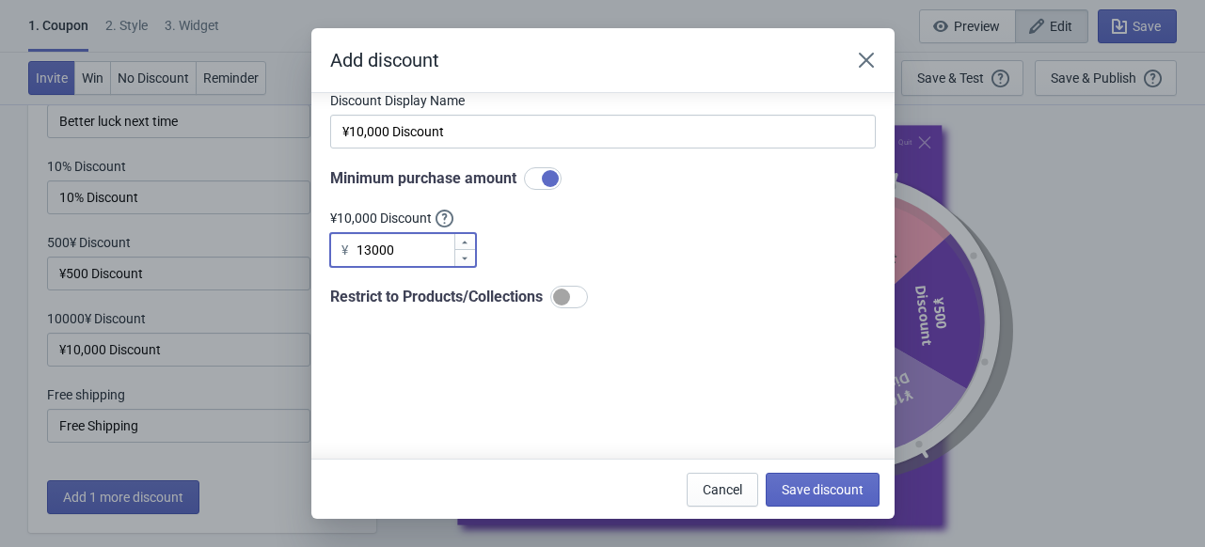
scroll to position [214, 0]
type input "13000"
click at [836, 489] on span "Save discount" at bounding box center [822, 489] width 82 height 15
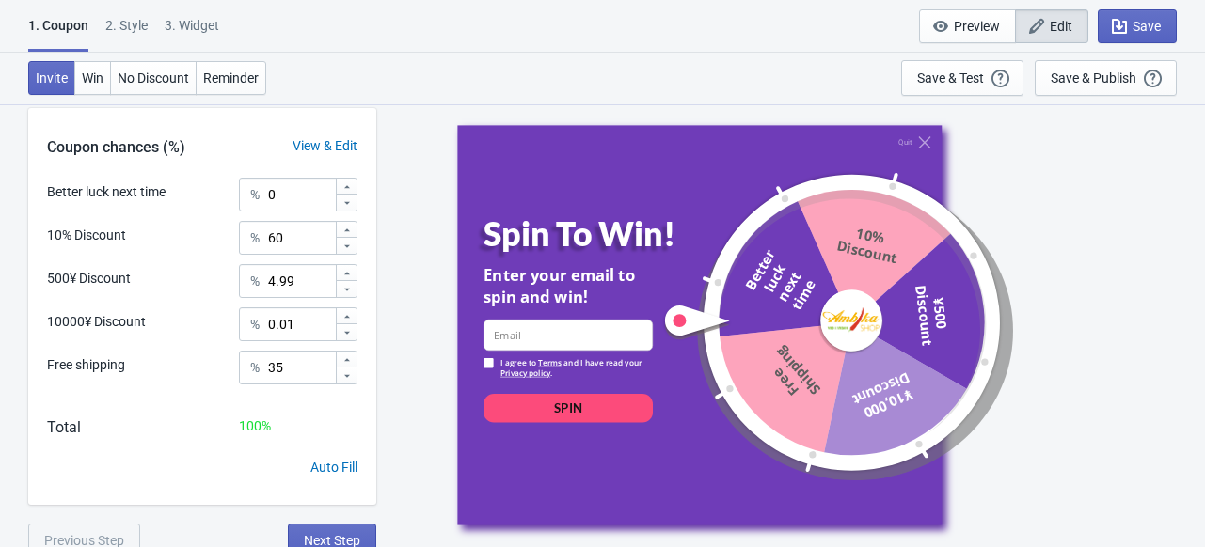
scroll to position [574, 0]
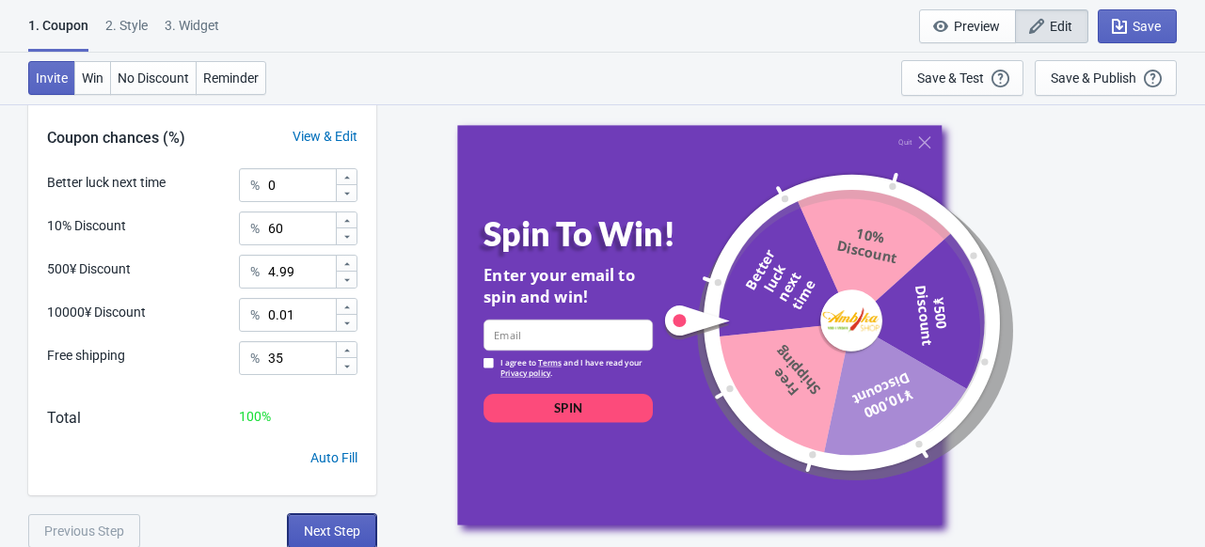
click at [330, 526] on span "Next Step" at bounding box center [332, 531] width 56 height 15
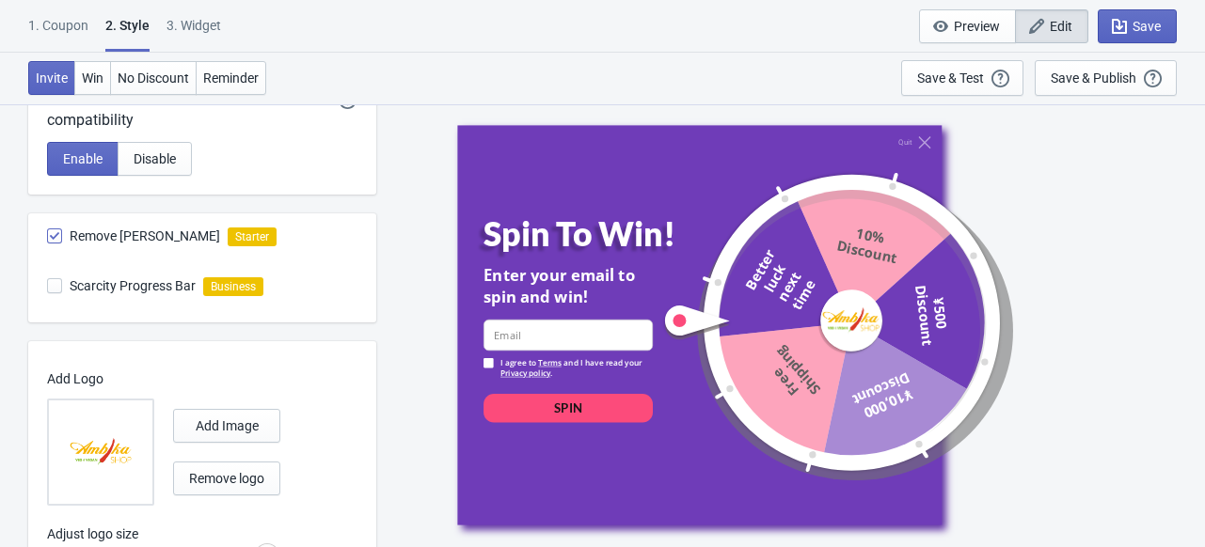
scroll to position [1117, 0]
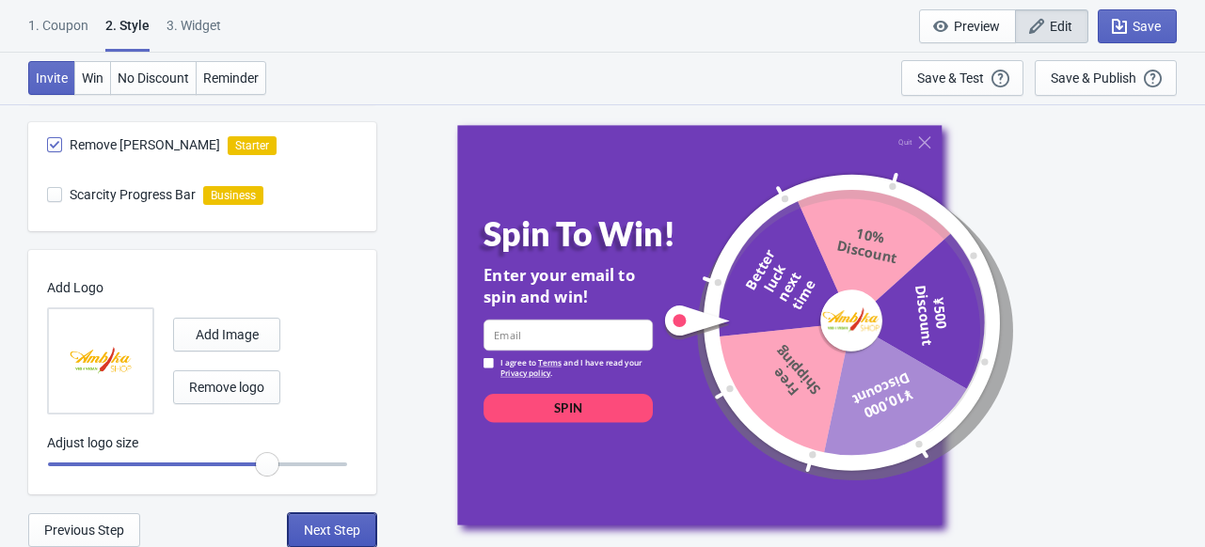
click at [309, 531] on span "Next Step" at bounding box center [332, 530] width 56 height 15
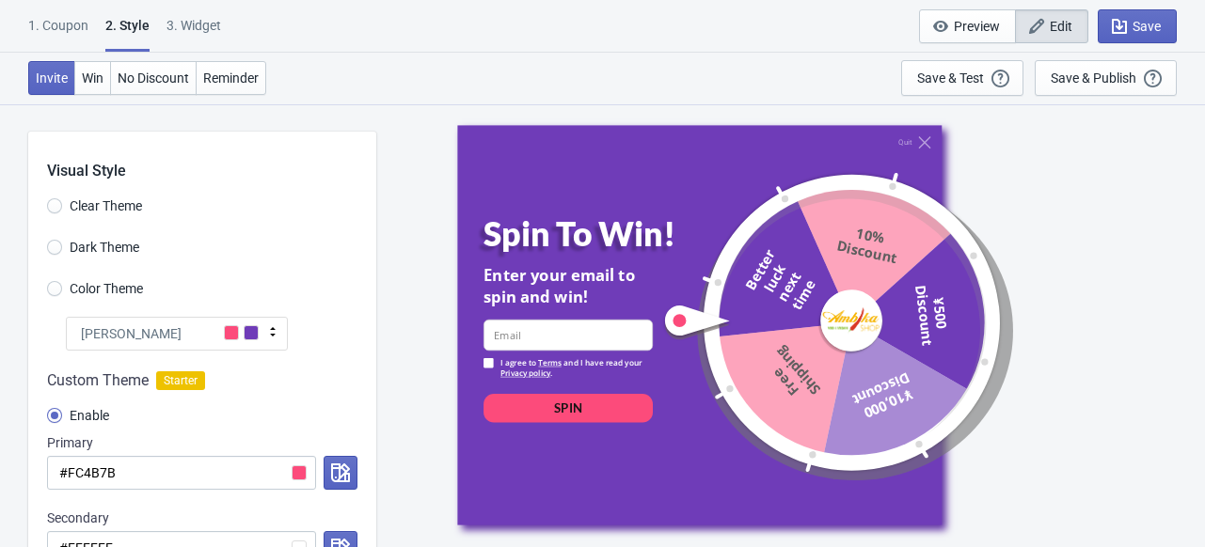
select select "homepageOnly"
select select "period"
select select "1"
select select "left"
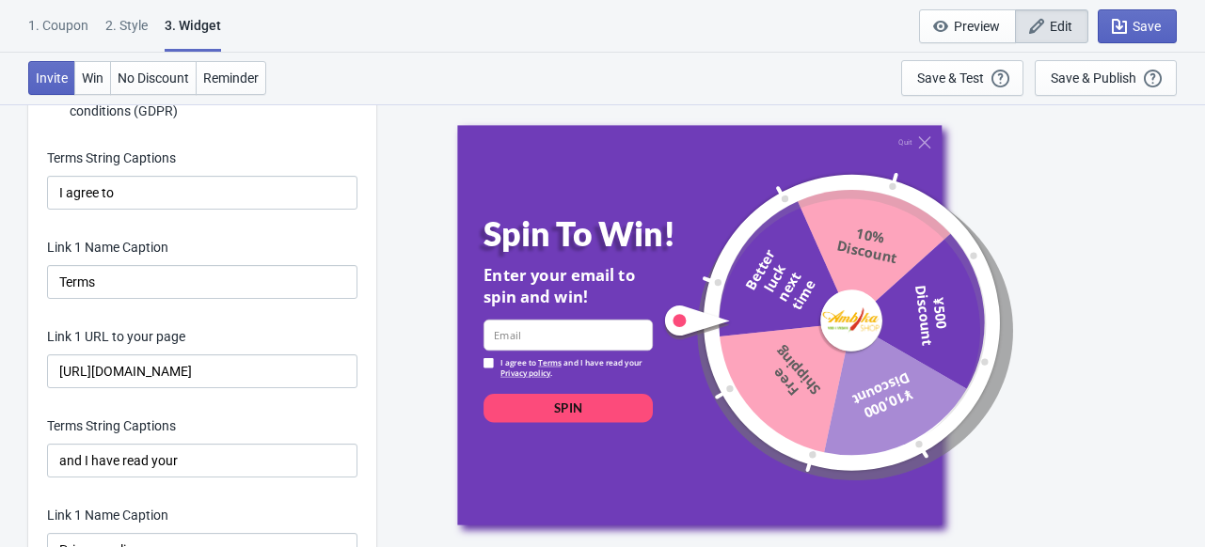
scroll to position [3551, 0]
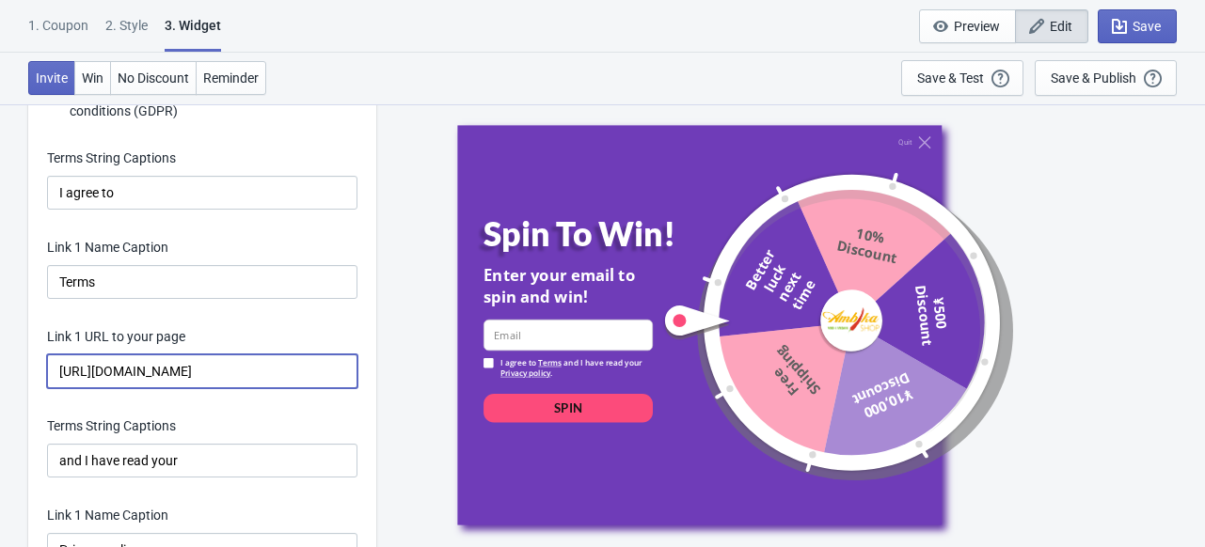
click at [210, 371] on input "[URL][DOMAIN_NAME]" at bounding box center [202, 372] width 310 height 34
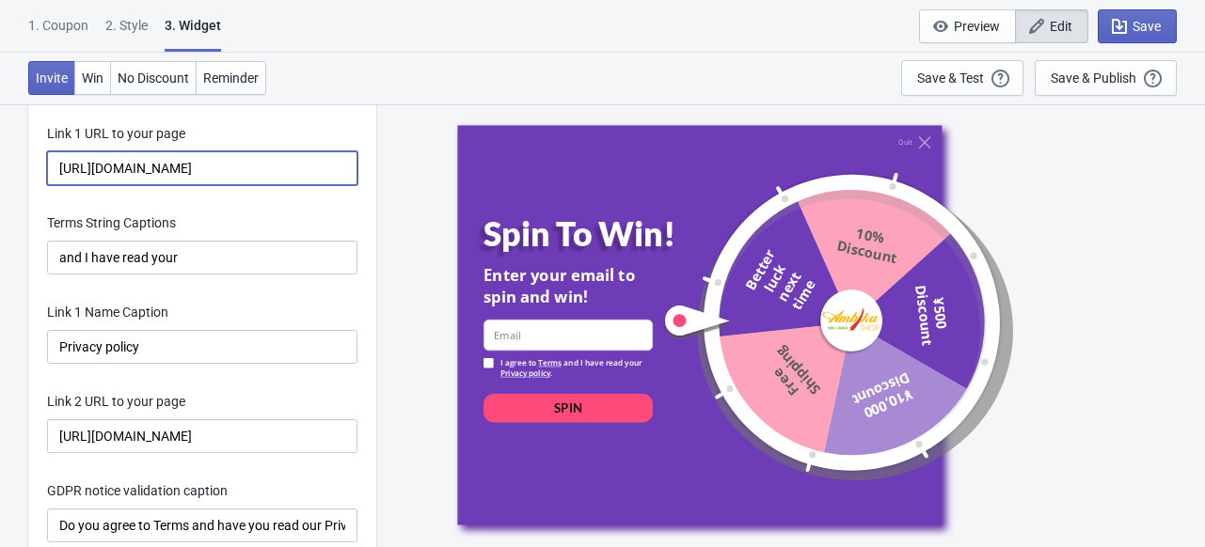
scroll to position [3754, 0]
click at [266, 436] on input "[URL][DOMAIN_NAME]" at bounding box center [202, 436] width 310 height 34
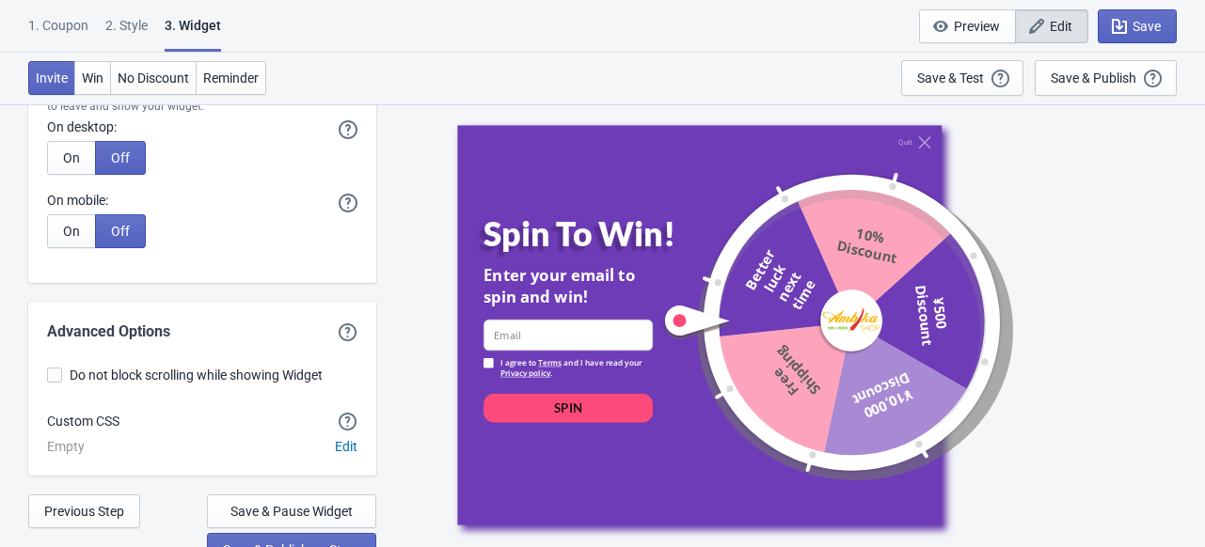
scroll to position [6129, 0]
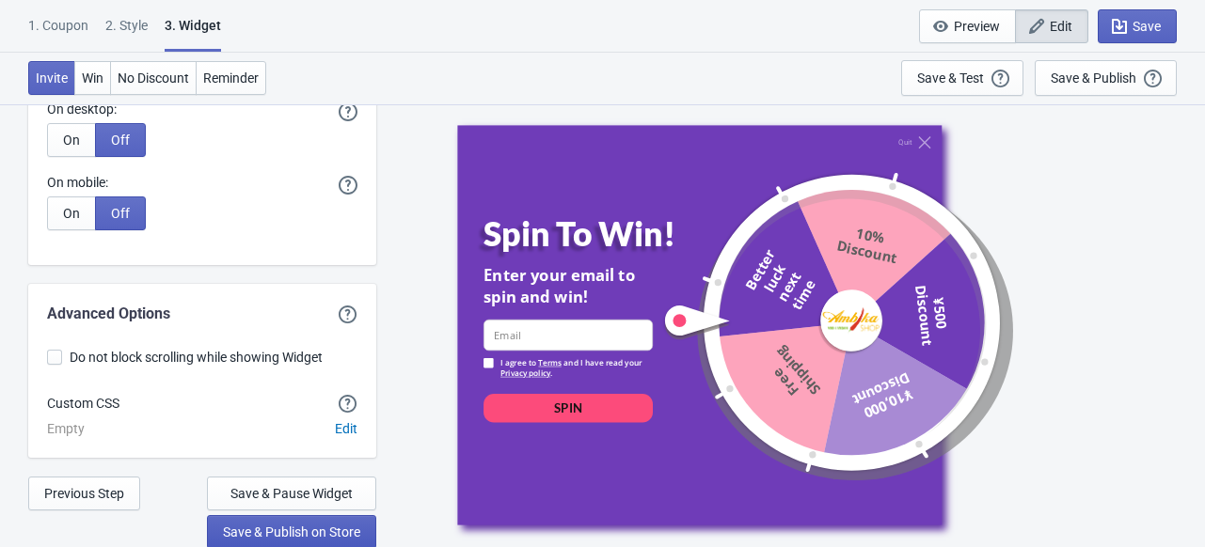
click at [259, 519] on button "Save & Publish on Store" at bounding box center [291, 532] width 169 height 34
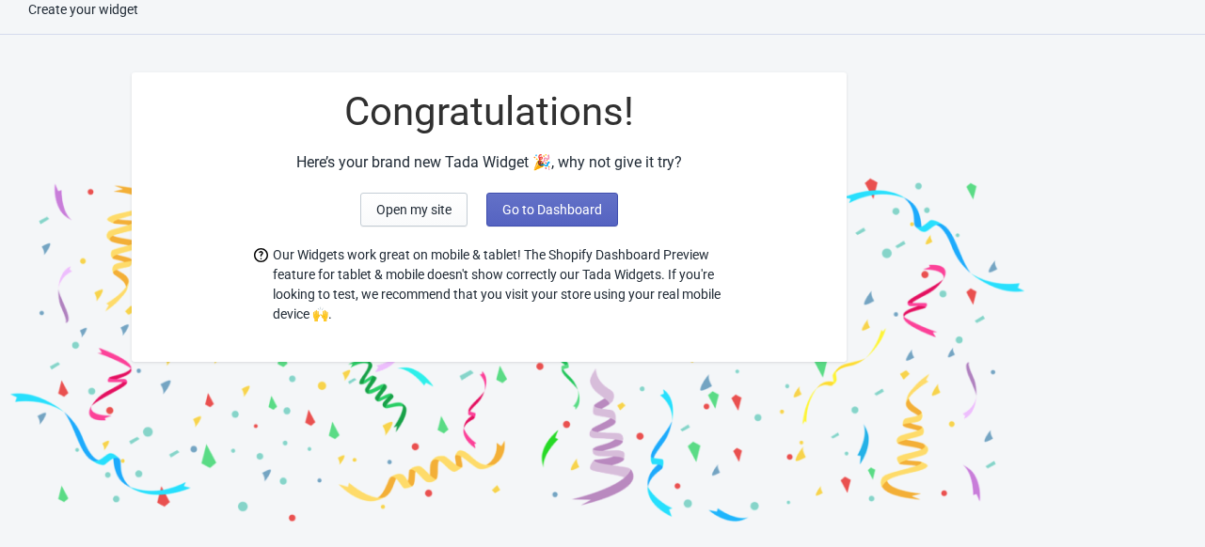
scroll to position [19, 0]
click at [402, 206] on span "Open my site" at bounding box center [413, 209] width 75 height 15
click at [538, 210] on span "Go to Dashboard" at bounding box center [552, 209] width 100 height 15
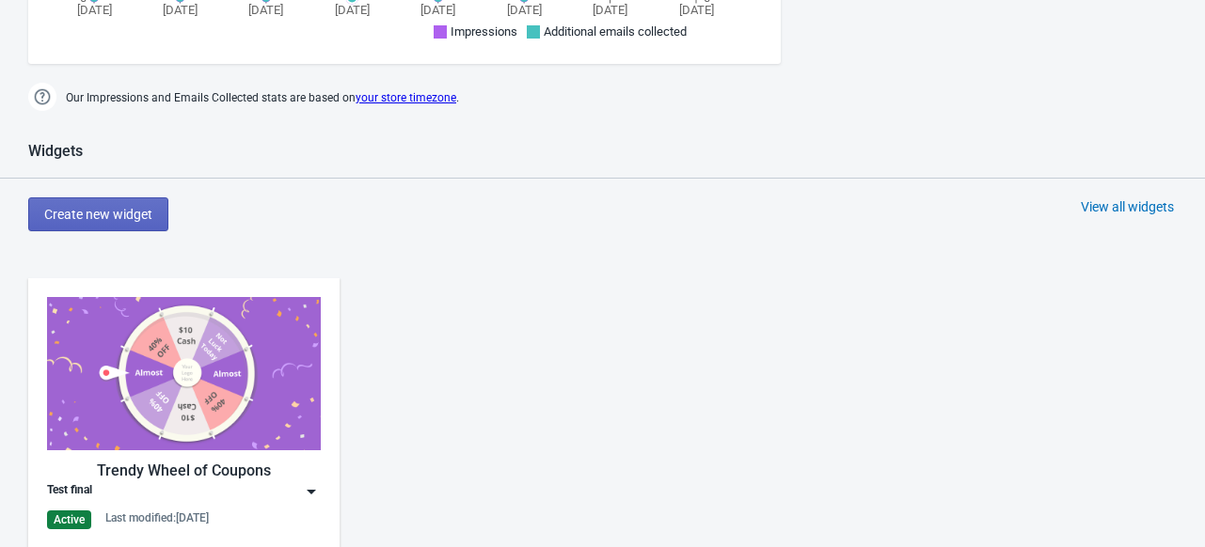
scroll to position [744, 0]
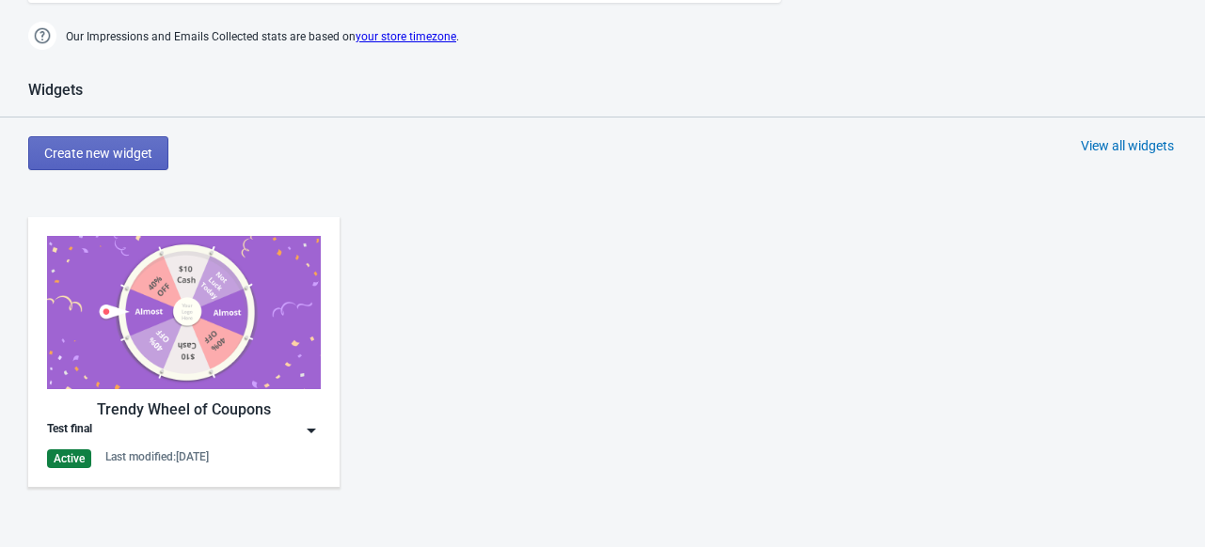
click at [248, 318] on img at bounding box center [184, 312] width 274 height 153
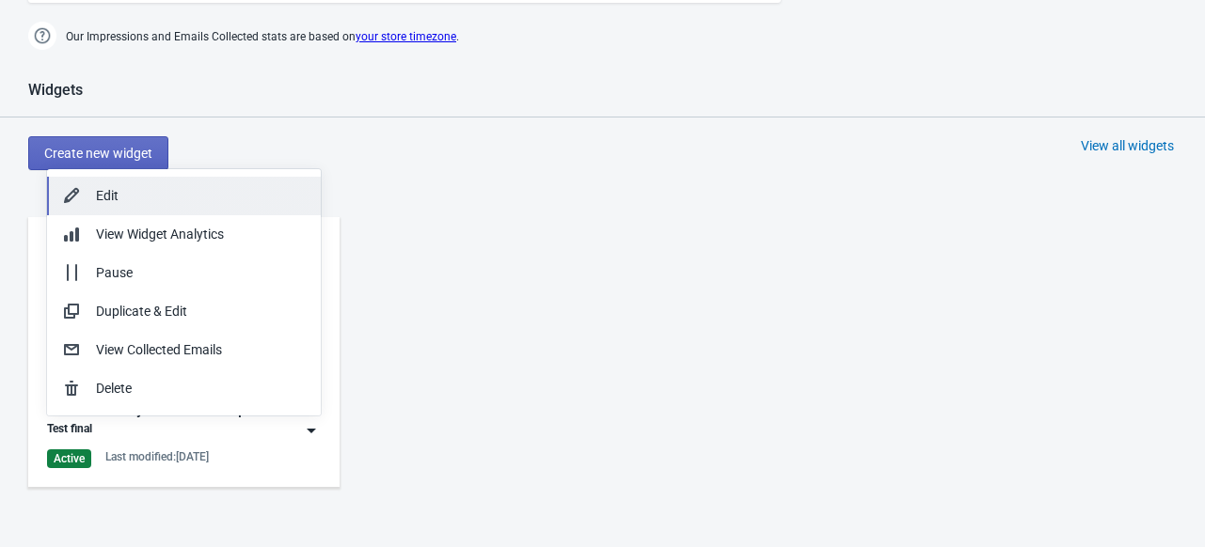
click at [150, 198] on div "Edit" at bounding box center [201, 196] width 210 height 20
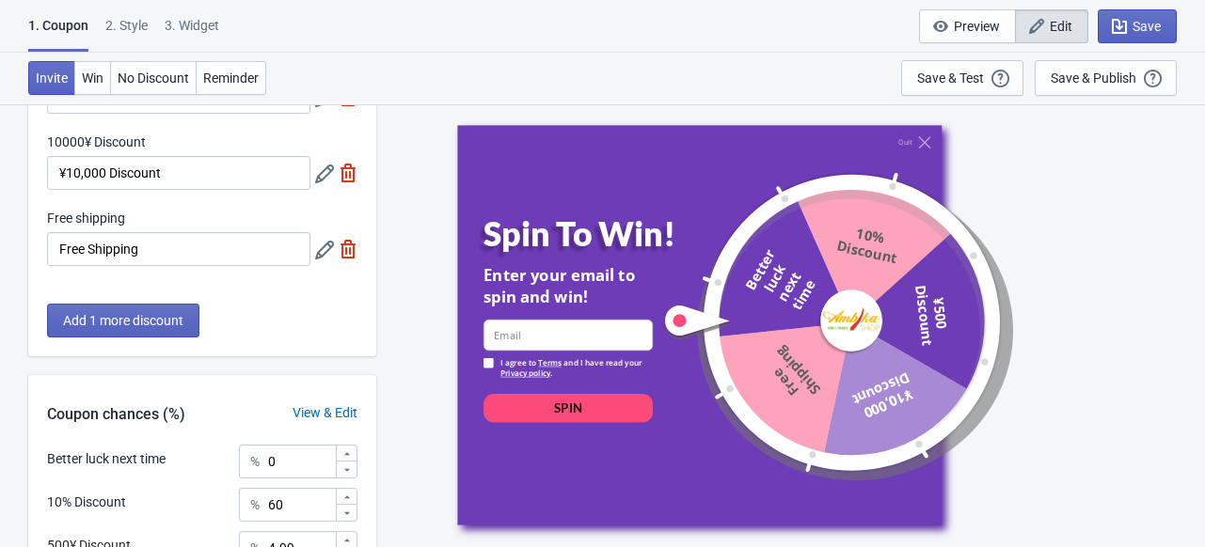
scroll to position [574, 0]
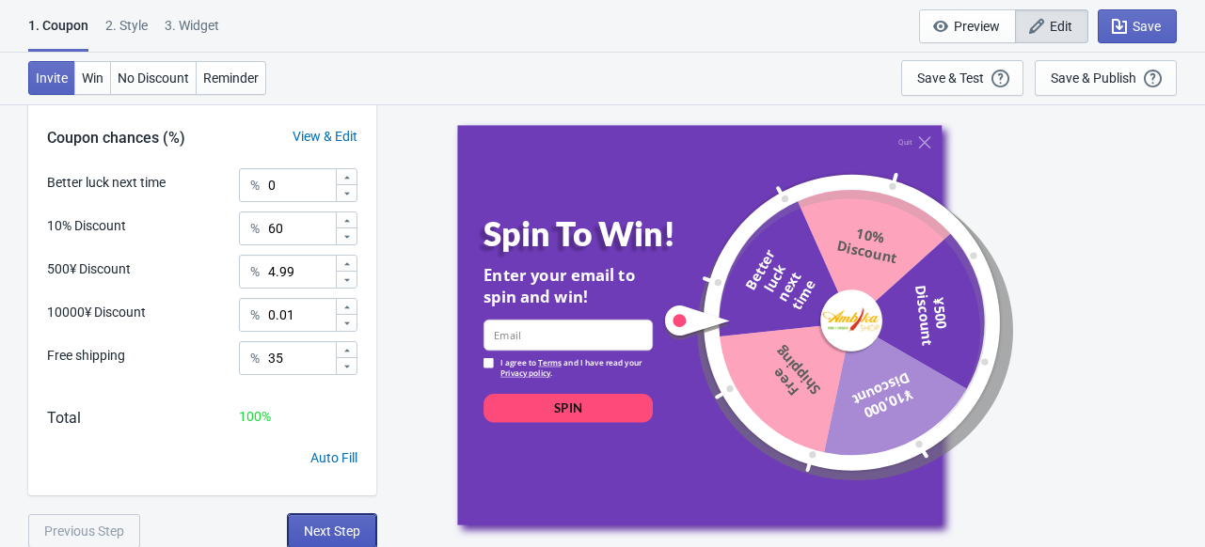
click at [346, 527] on span "Next Step" at bounding box center [332, 531] width 56 height 15
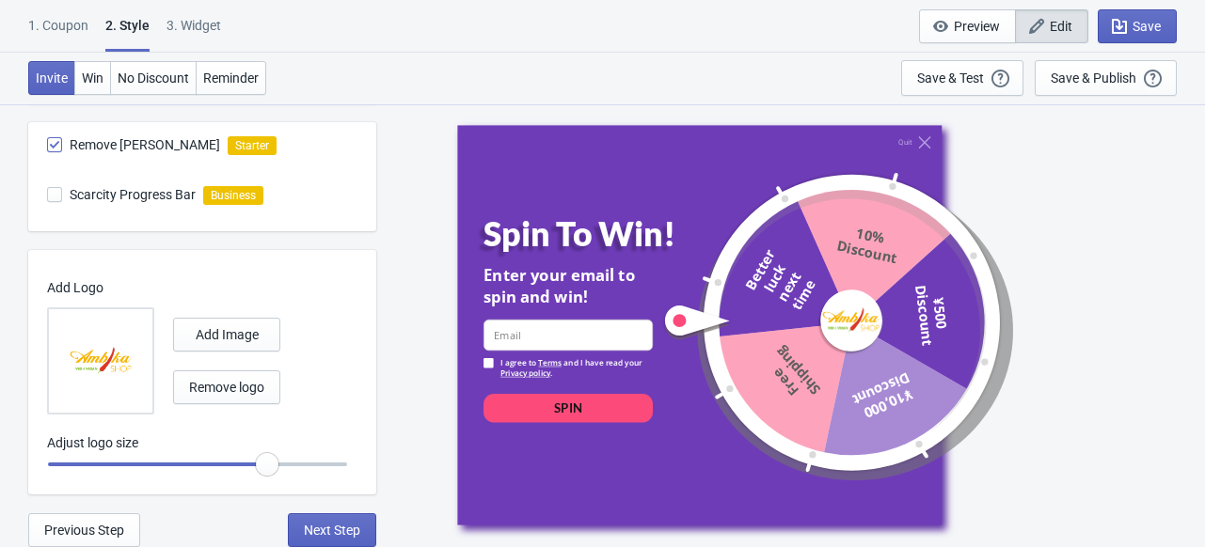
scroll to position [1116, 0]
click at [312, 540] on button "Next Step" at bounding box center [332, 531] width 88 height 34
select select "homepageOnly"
select select "period"
select select "1"
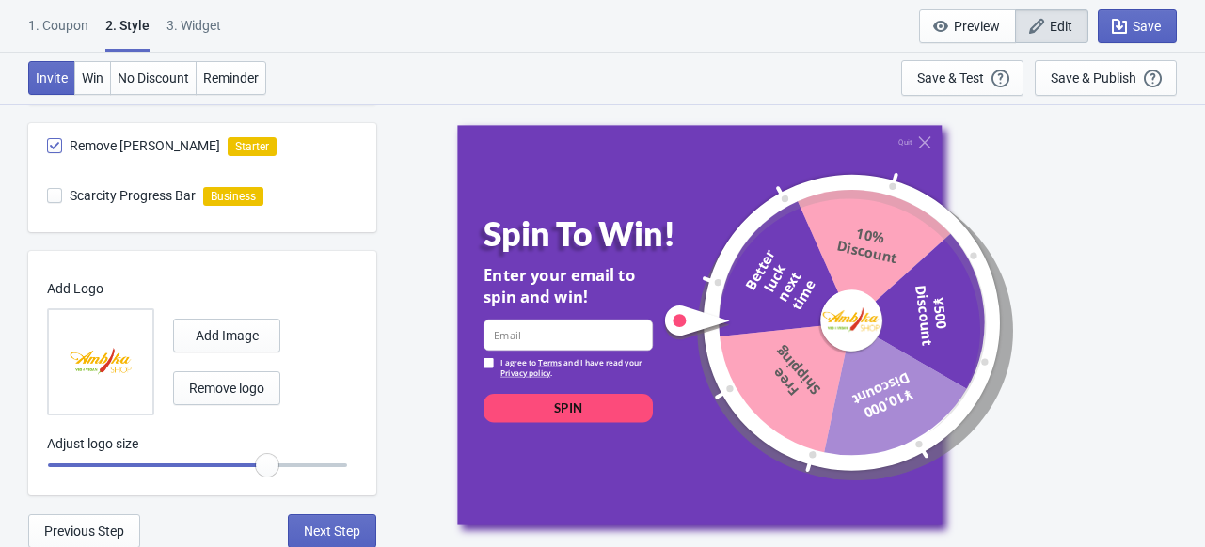
select select "left"
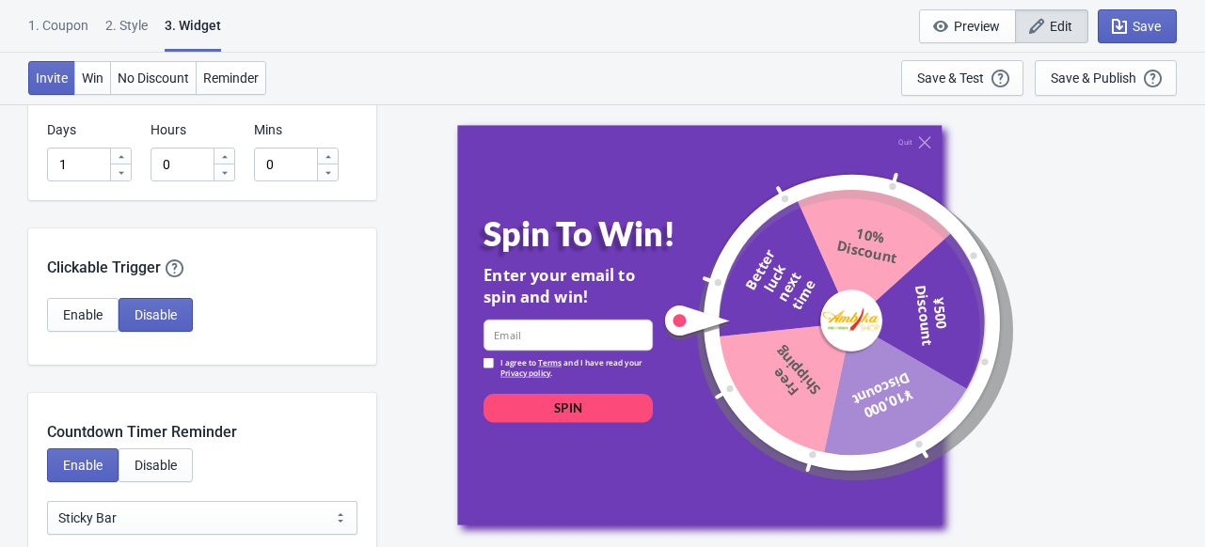
scroll to position [1677, 0]
click at [103, 321] on button "Enable" at bounding box center [82, 316] width 71 height 34
select select "circle"
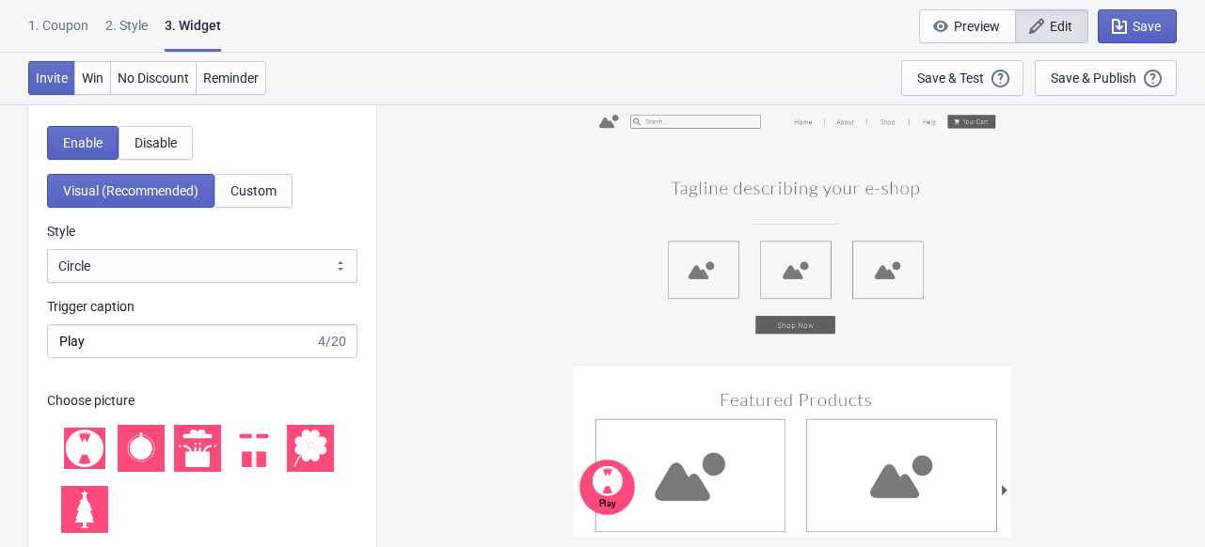
scroll to position [1941, 0]
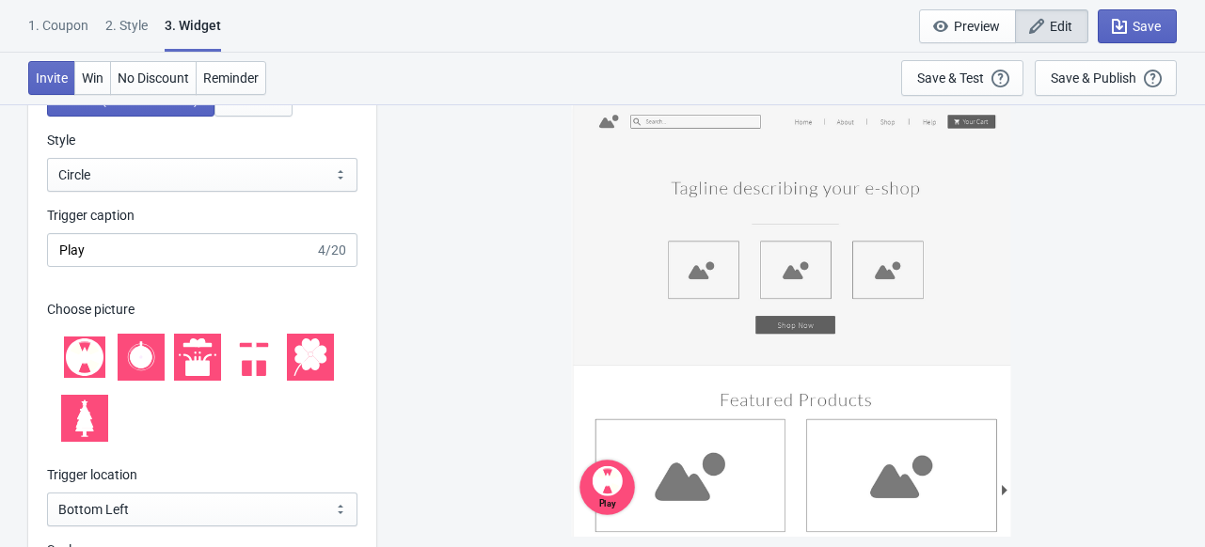
click at [92, 360] on icon at bounding box center [92, 364] width 15 height 15
click at [154, 370] on icon at bounding box center [141, 358] width 38 height 38
click at [248, 368] on icon at bounding box center [247, 359] width 14 height 33
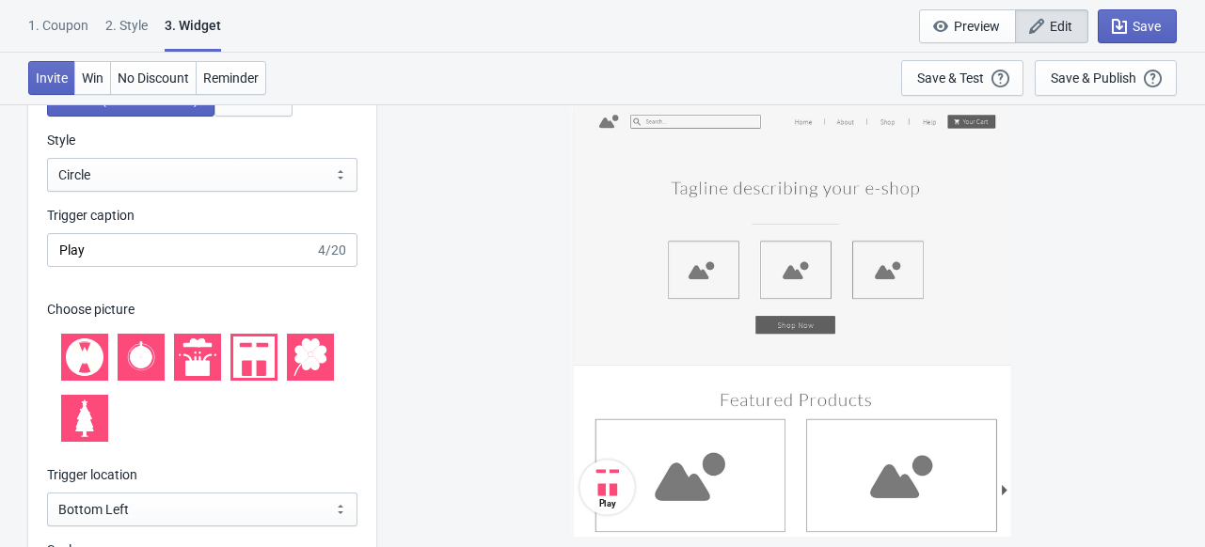
click at [88, 363] on icon at bounding box center [92, 364] width 15 height 15
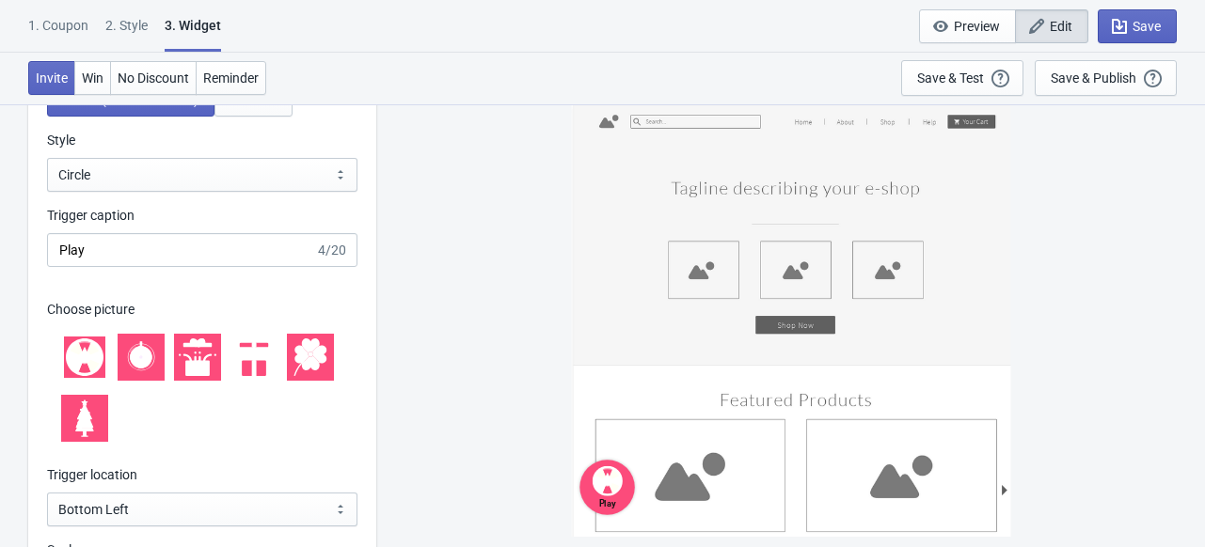
click at [143, 363] on icon at bounding box center [141, 357] width 22 height 22
click at [194, 361] on icon at bounding box center [190, 359] width 14 height 33
click at [85, 357] on icon at bounding box center [84, 357] width 7 height 7
click at [255, 364] on icon at bounding box center [255, 368] width 2 height 16
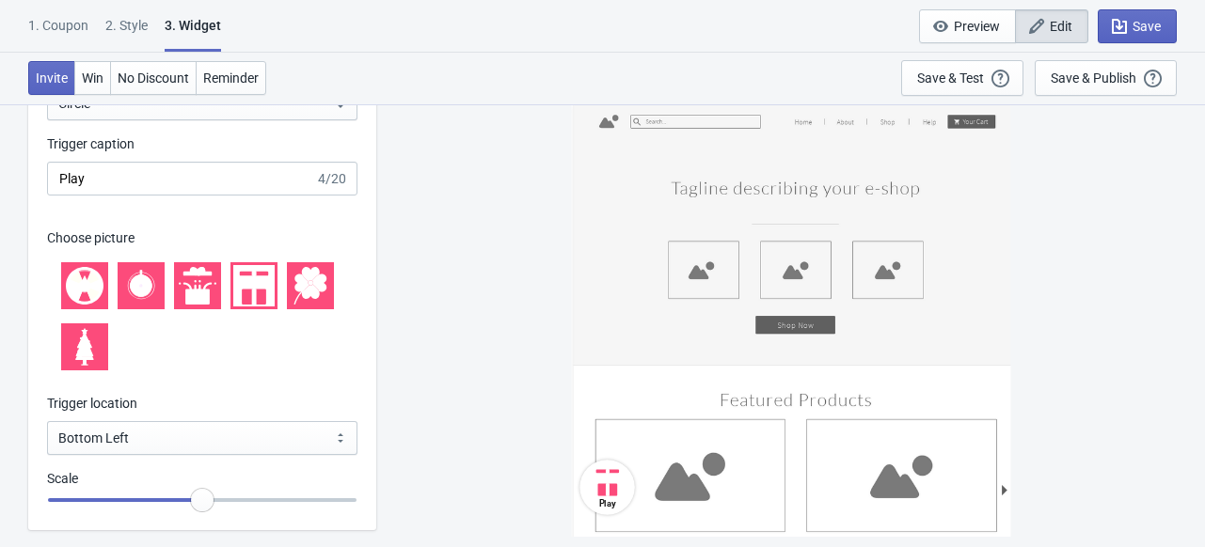
scroll to position [2013, 0]
click at [247, 439] on select "Bottom Left Bottom Right Middle Left Middle Right Top Left Top Right" at bounding box center [202, 437] width 310 height 34
click at [437, 444] on div "Play" at bounding box center [791, 324] width 810 height 443
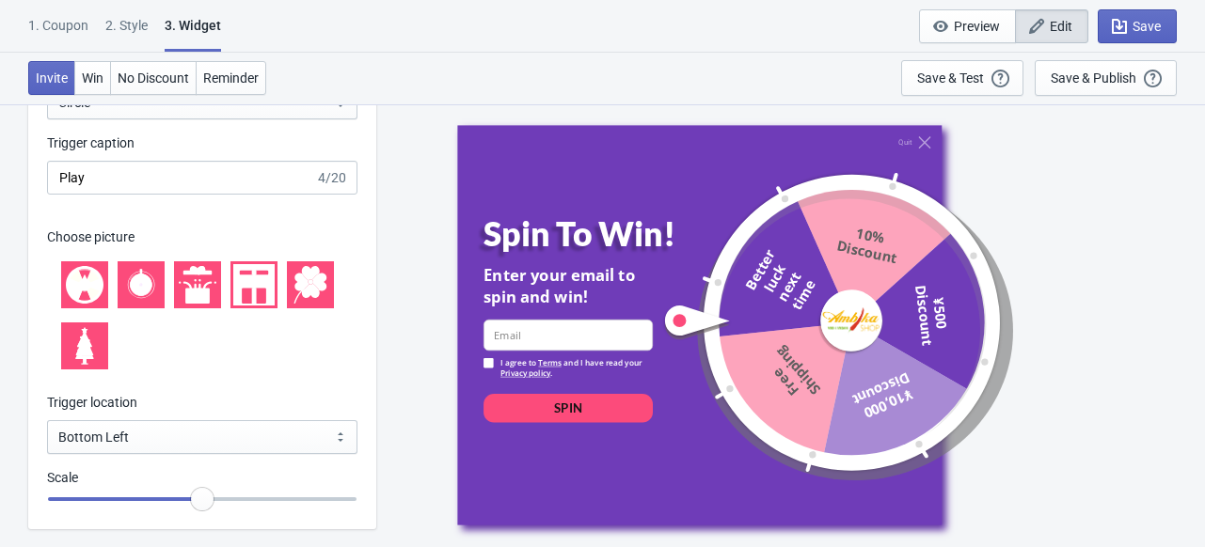
click at [245, 277] on icon at bounding box center [254, 285] width 38 height 38
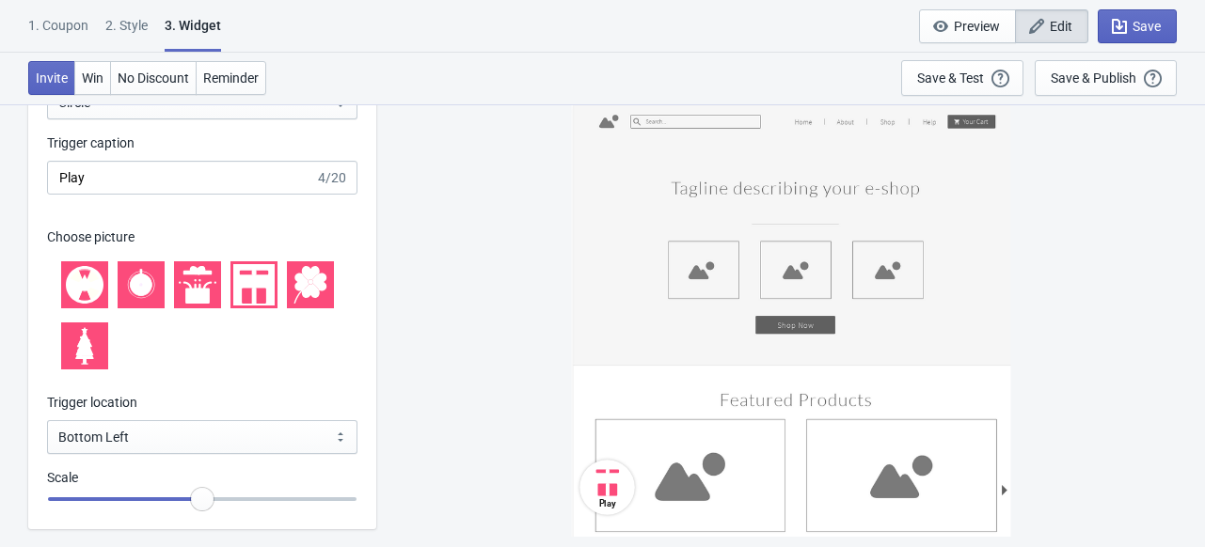
scroll to position [2045, 0]
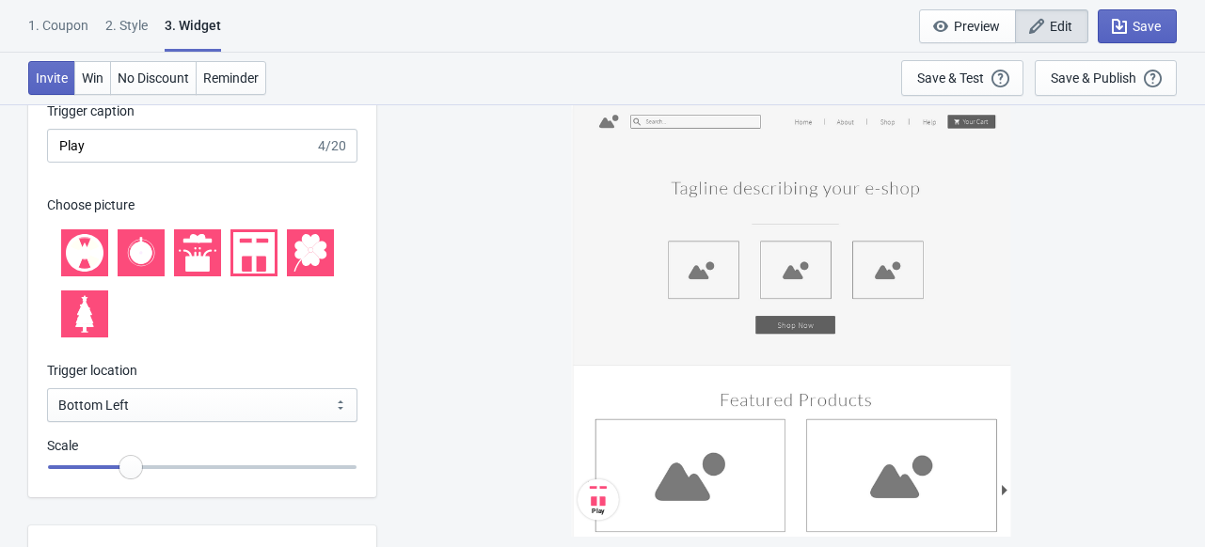
drag, startPoint x: 199, startPoint y: 465, endPoint x: 135, endPoint y: 471, distance: 64.2
type input "0.75"
click at [135, 471] on input "range" at bounding box center [202, 467] width 310 height 34
click at [1139, 28] on span "Save" at bounding box center [1146, 26] width 28 height 15
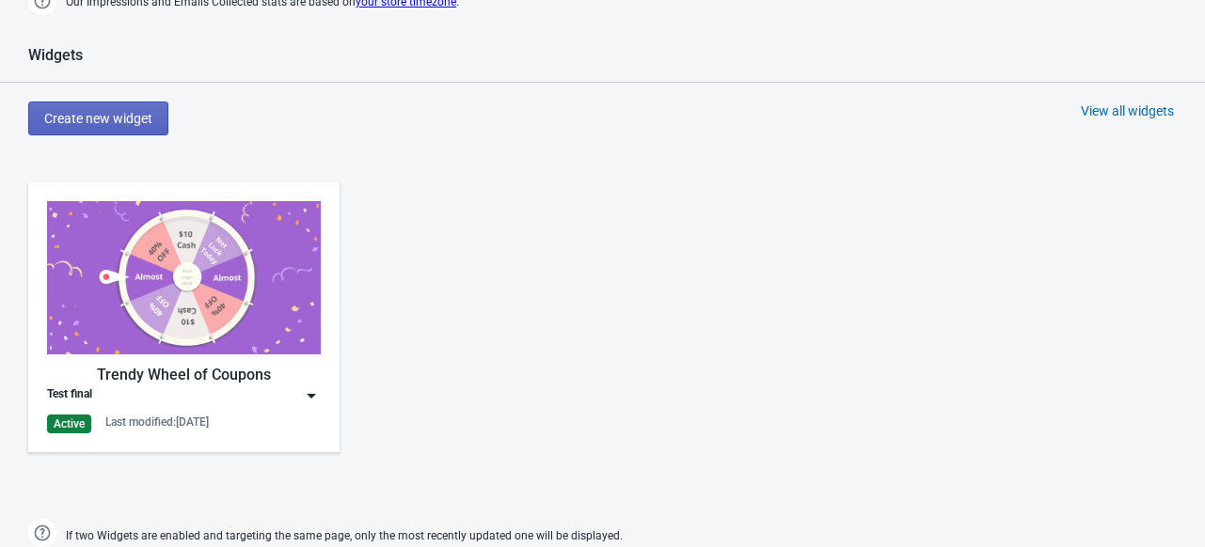
scroll to position [790, 0]
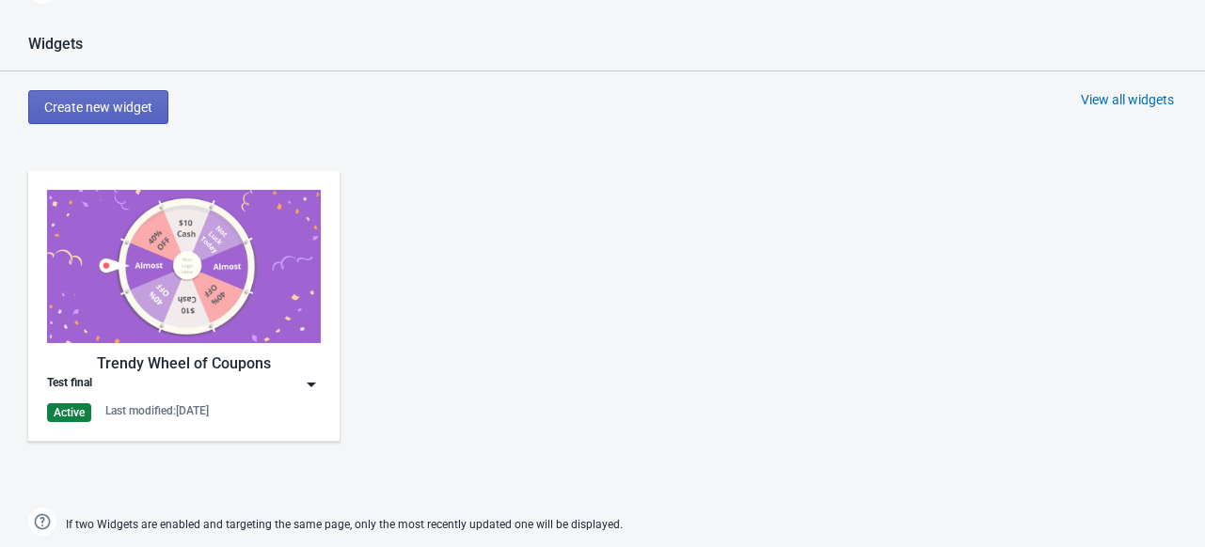
click at [247, 285] on img at bounding box center [184, 266] width 274 height 153
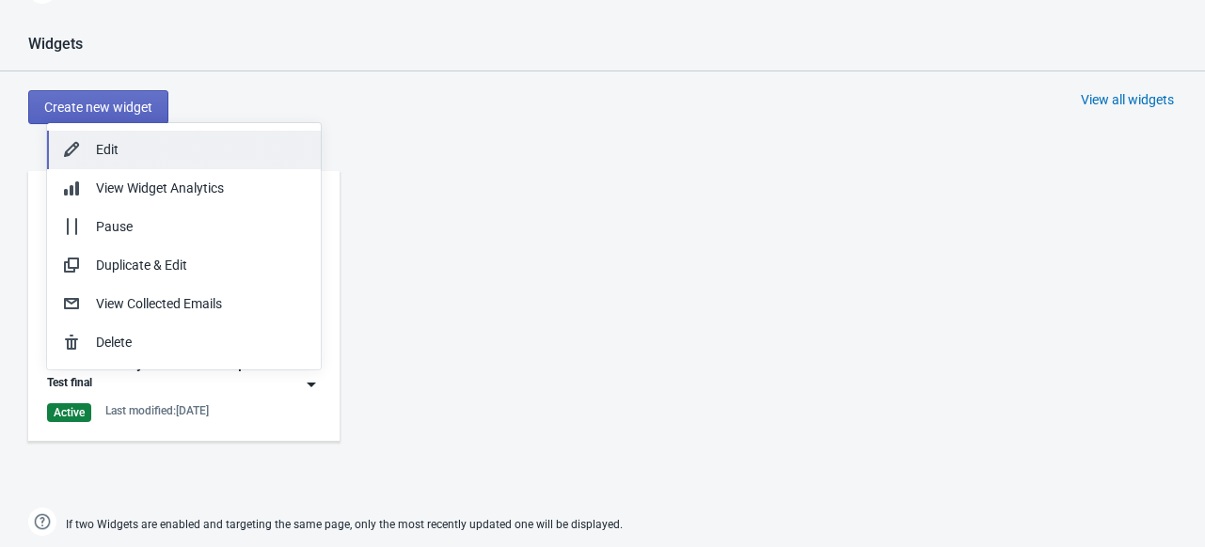
click at [129, 155] on div "Edit" at bounding box center [201, 150] width 210 height 20
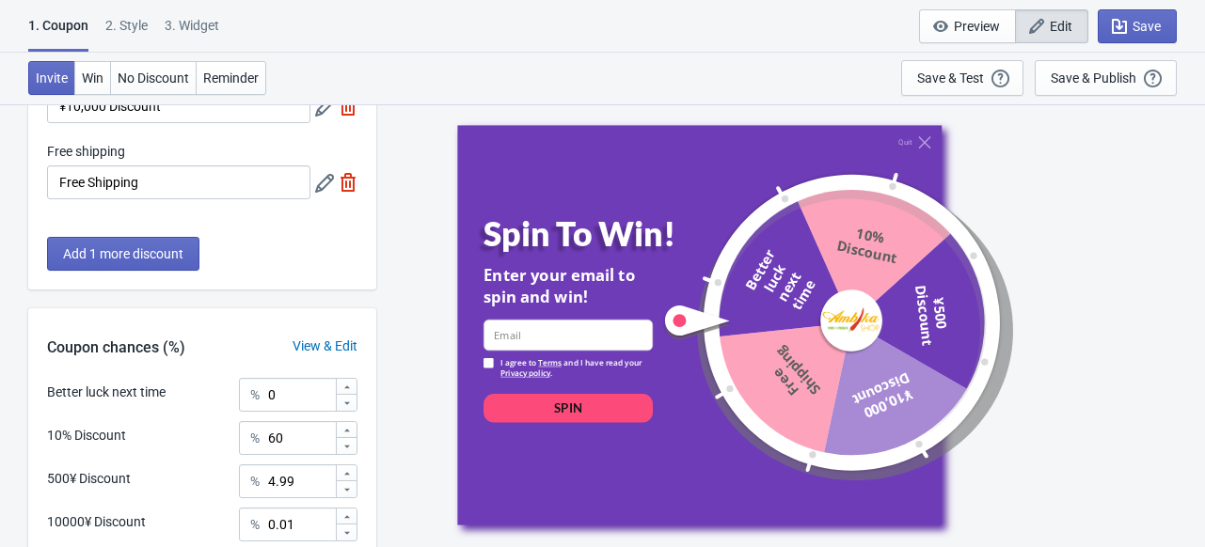
scroll to position [574, 0]
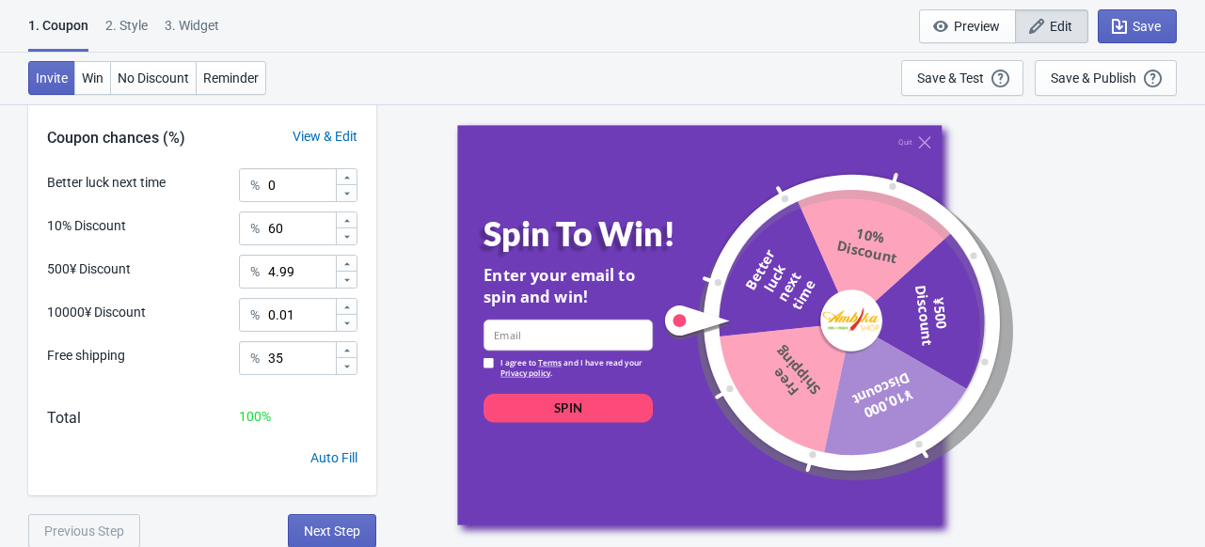
click at [124, 32] on div "2 . Style" at bounding box center [126, 32] width 42 height 33
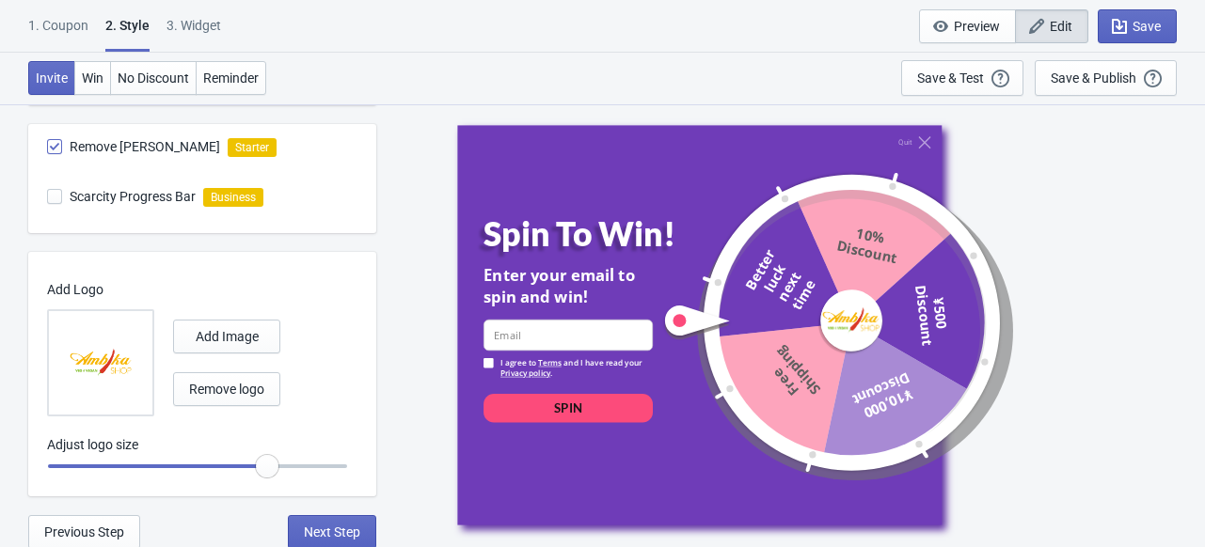
scroll to position [1117, 0]
click at [331, 515] on button "Next Step" at bounding box center [332, 530] width 88 height 34
select select "homepageOnly"
select select "period"
select select "circle"
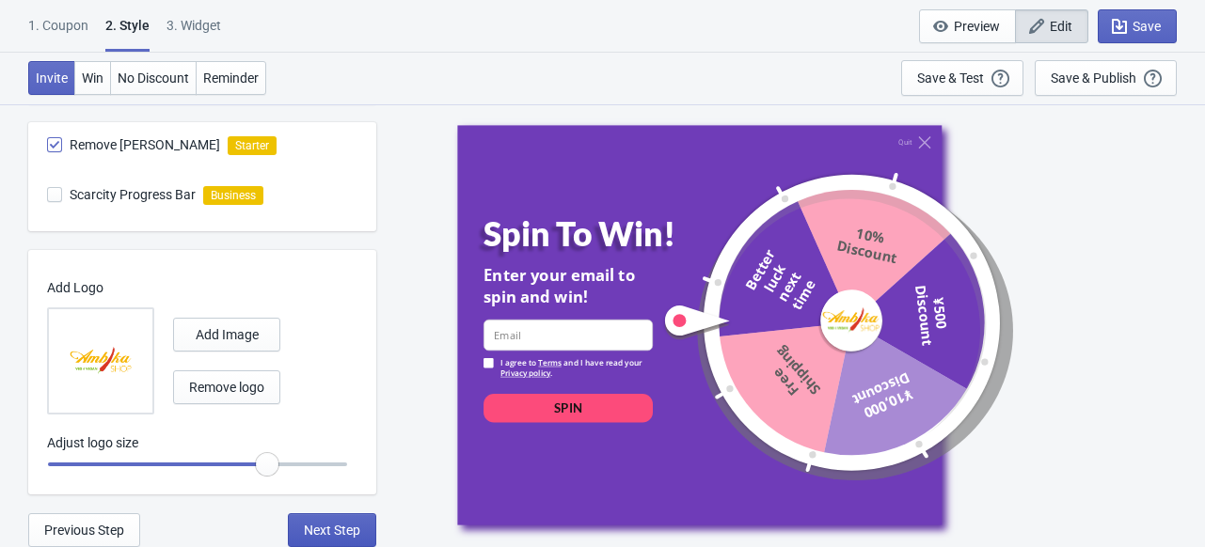
select select "1"
select select "left"
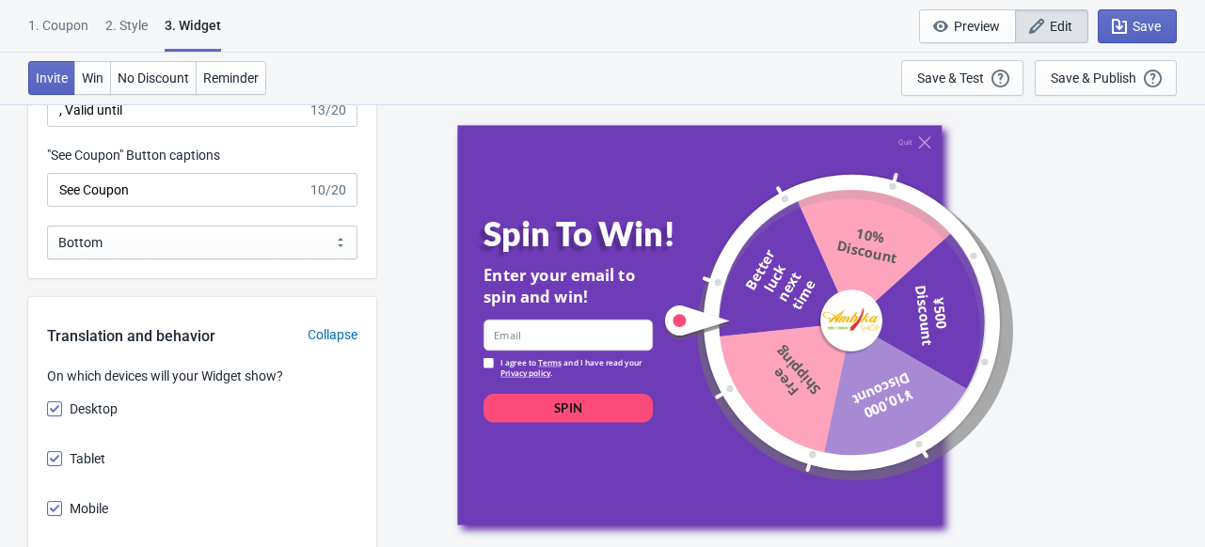
scroll to position [2752, 0]
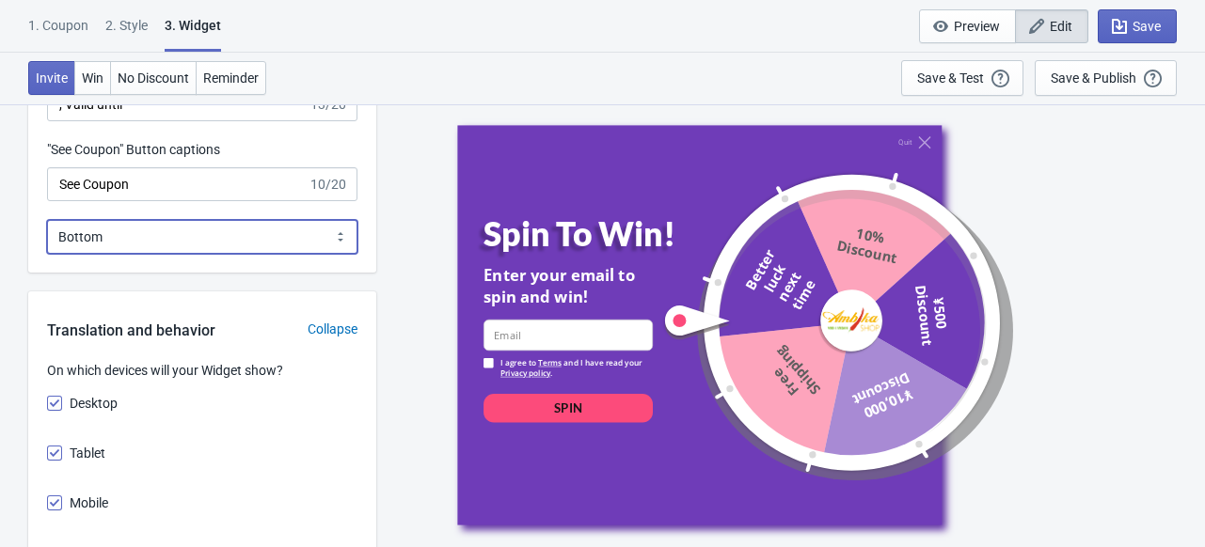
click at [254, 244] on select "Bottom Top" at bounding box center [202, 237] width 310 height 34
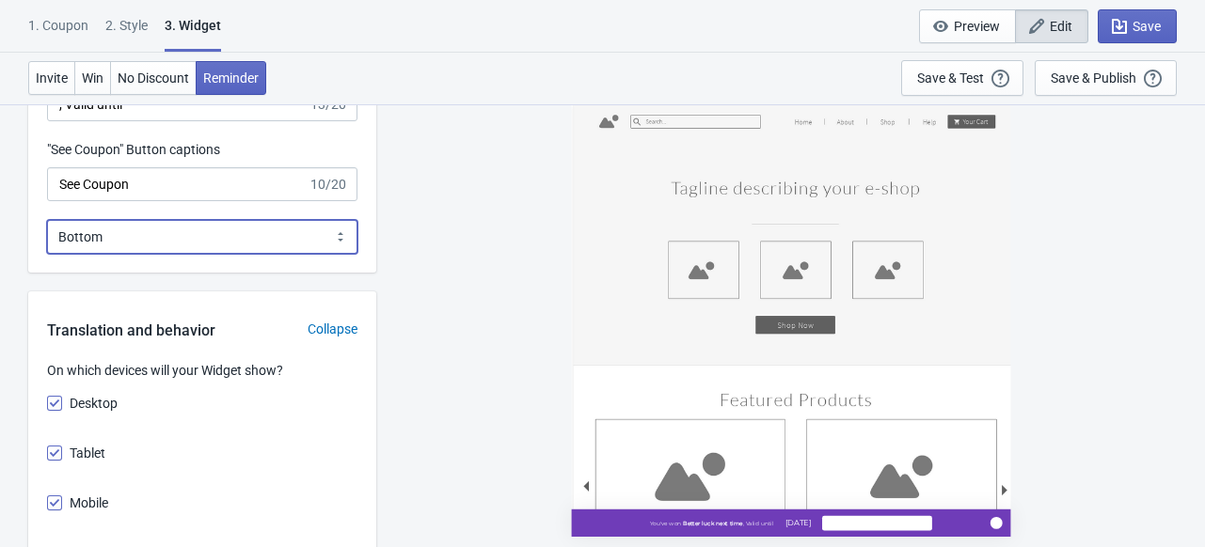
click at [266, 241] on select "Bottom Top" at bounding box center [202, 237] width 310 height 34
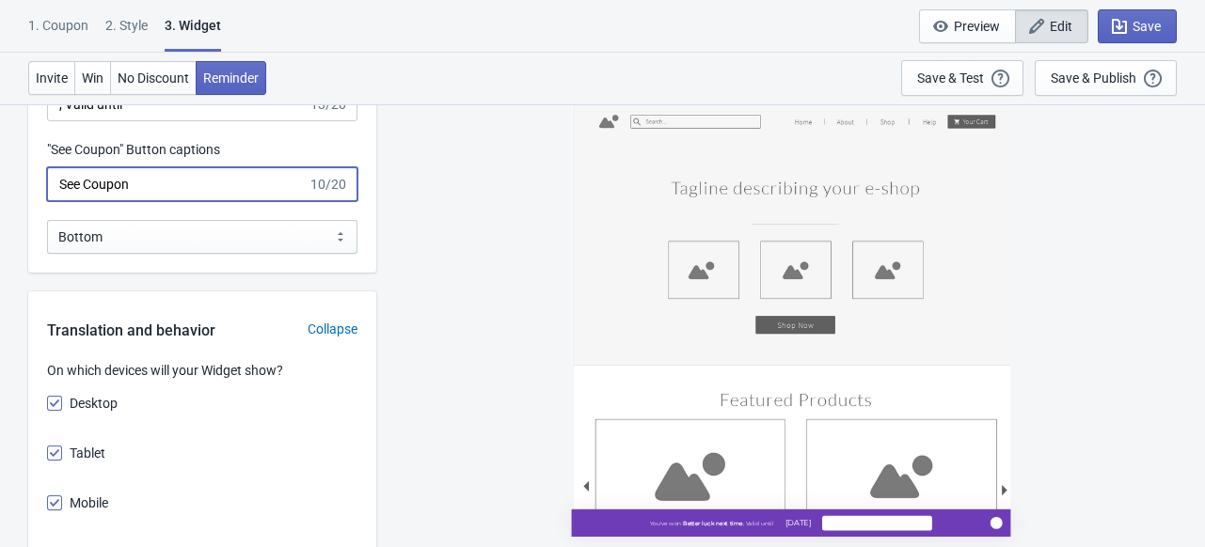
click at [192, 180] on input "See Coupon" at bounding box center [177, 184] width 260 height 34
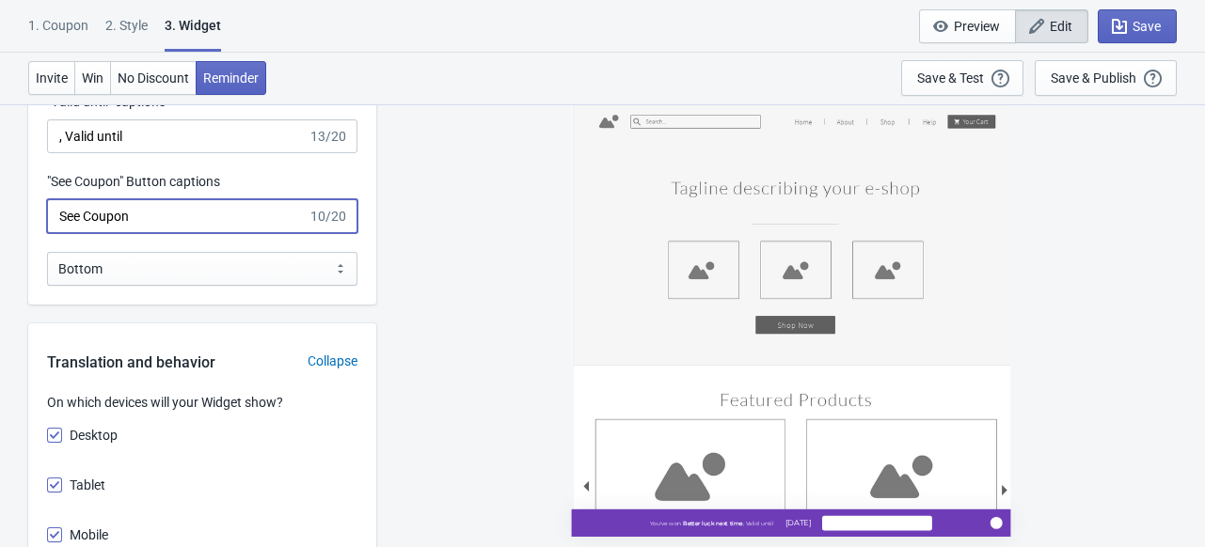
scroll to position [2722, 0]
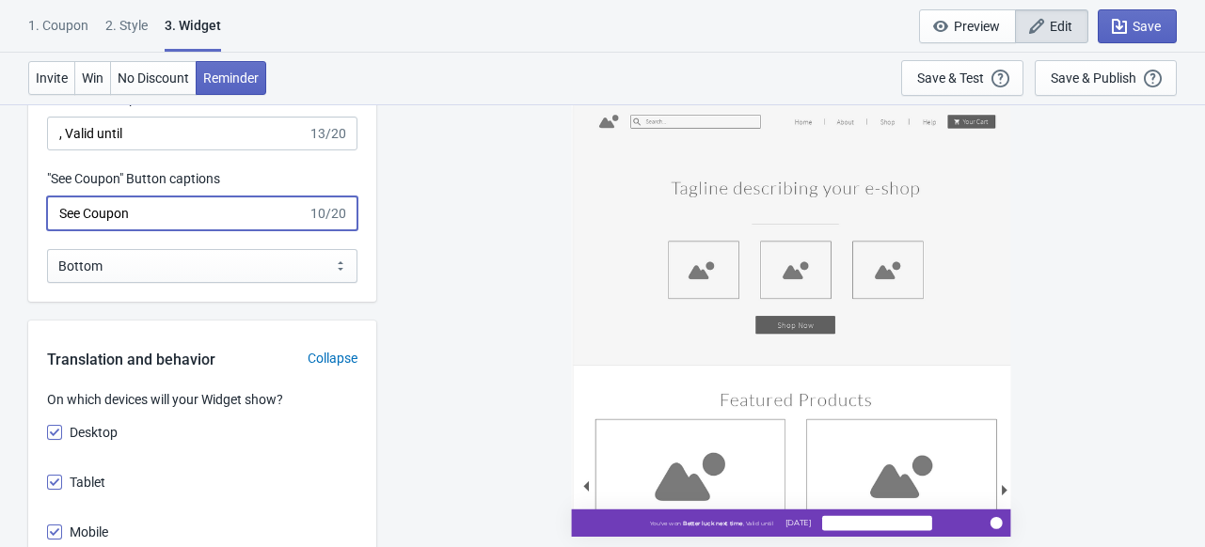
click at [139, 217] on input "See Coupon" at bounding box center [177, 214] width 260 height 34
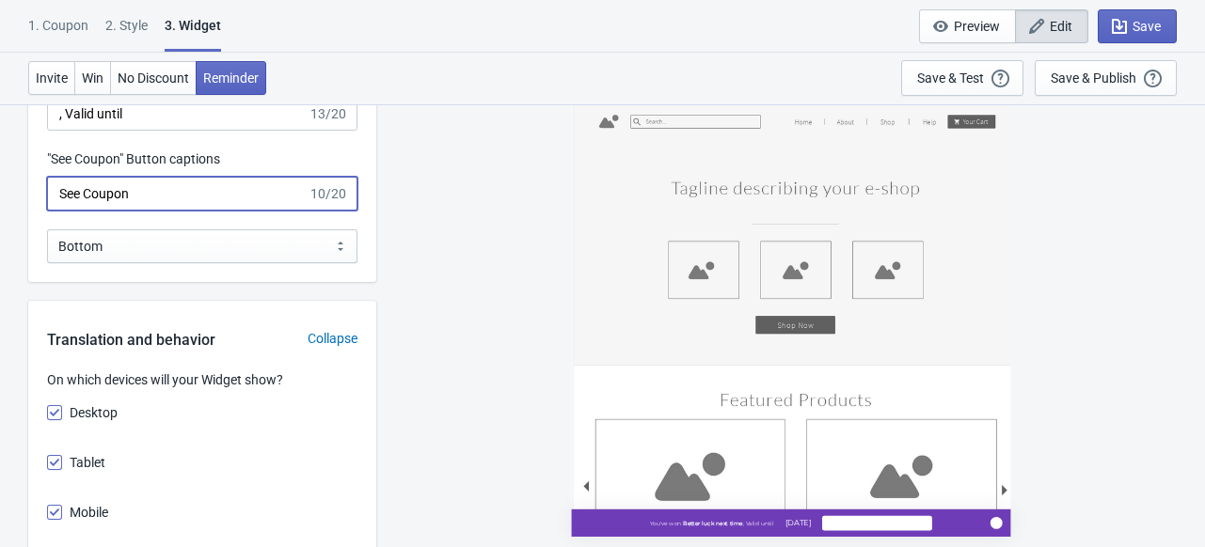
scroll to position [2741, 0]
click at [162, 187] on input "See Coupon" at bounding box center [177, 195] width 260 height 34
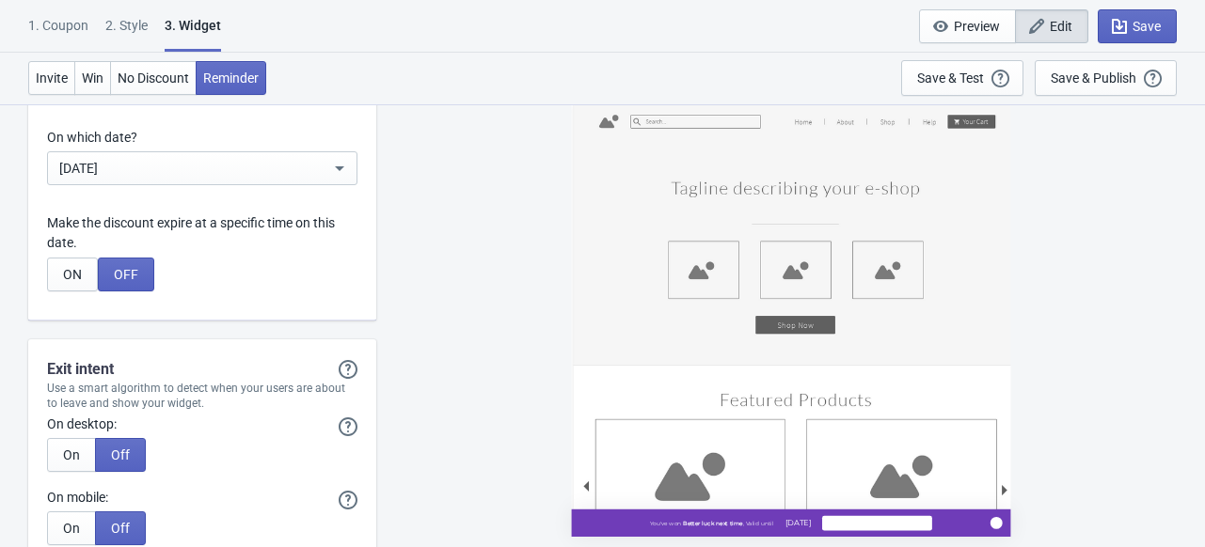
scroll to position [6312, 0]
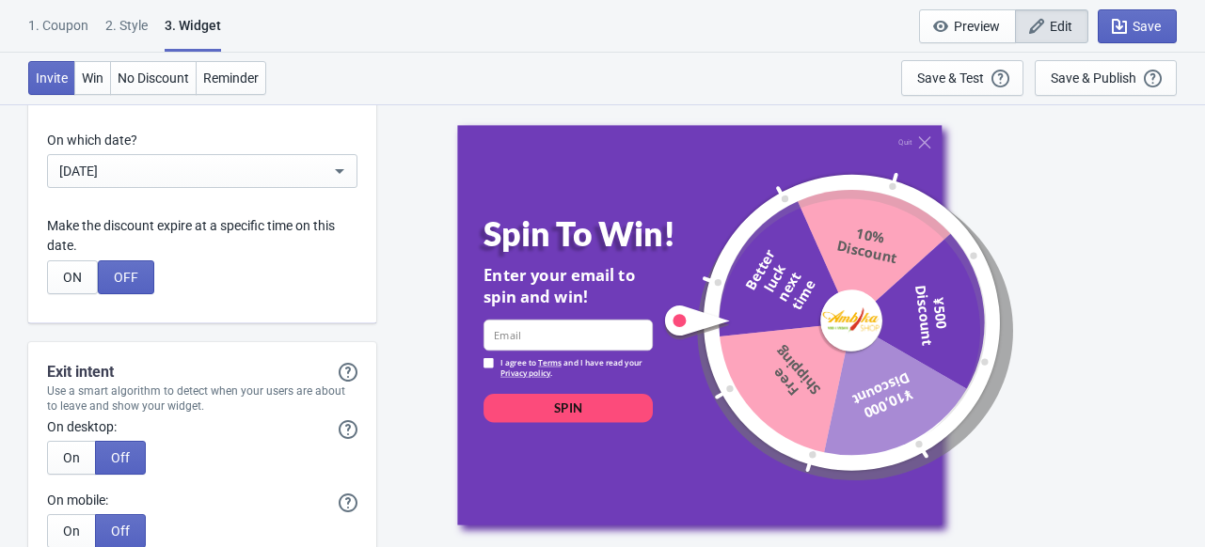
click at [252, 161] on div "[DATE]" at bounding box center [194, 171] width 271 height 23
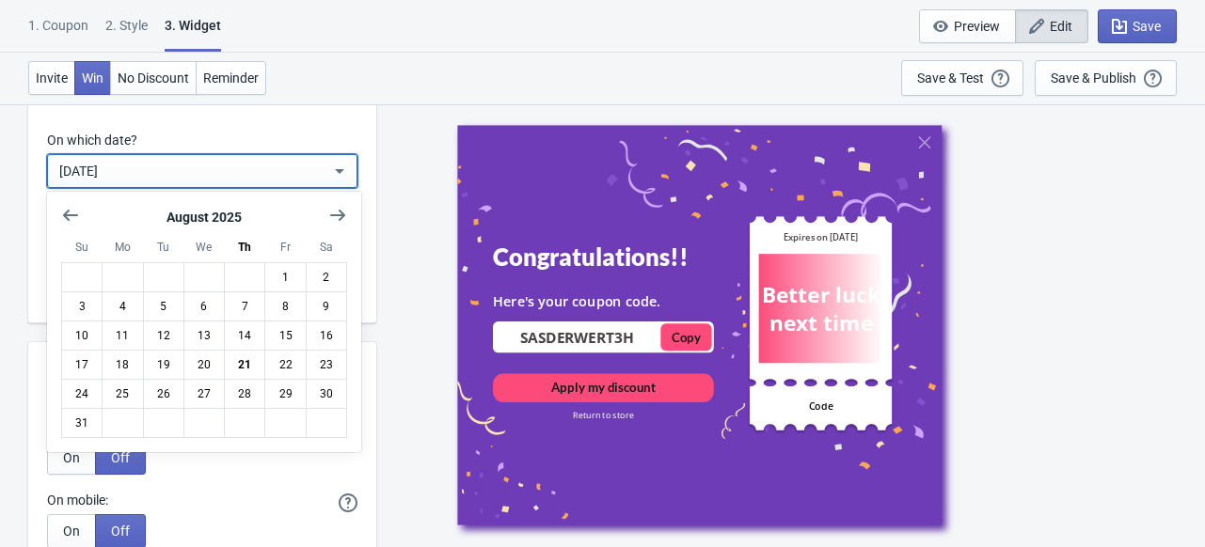
click at [401, 88] on div "Invite Win No Discount Reminder Save & Test Open a Widget Preview of your site …" at bounding box center [602, 79] width 1205 height 52
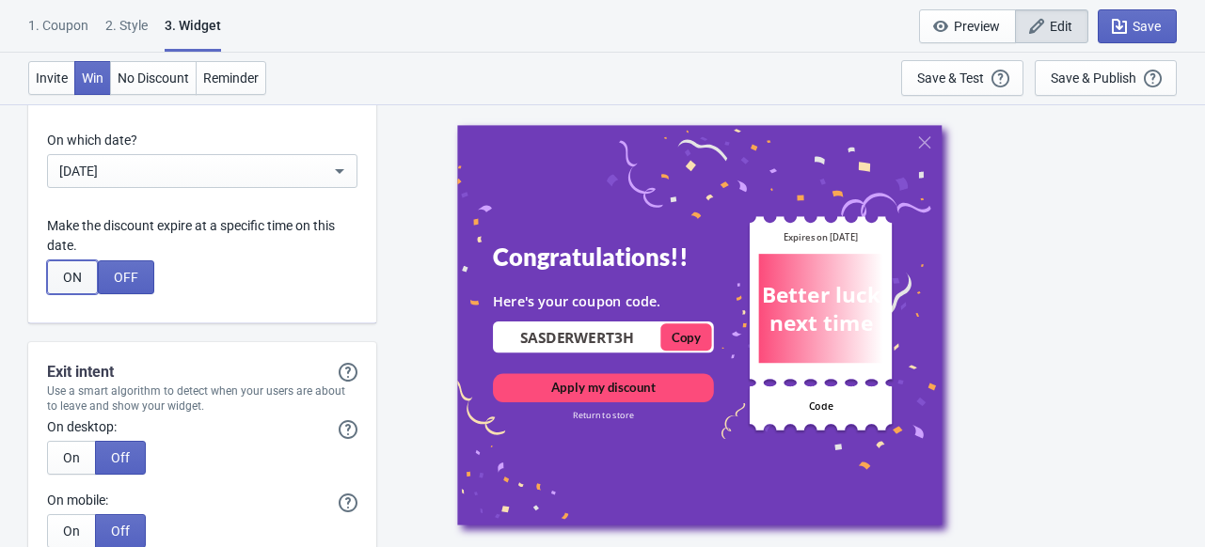
click at [79, 270] on span "ON" at bounding box center [72, 277] width 19 height 15
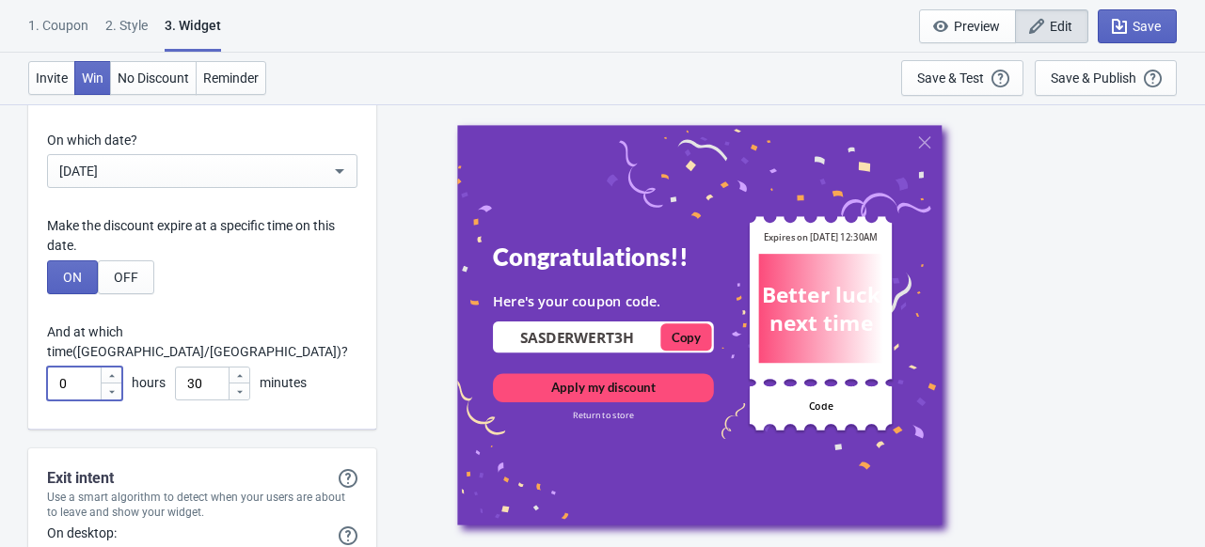
click at [90, 367] on input "0" at bounding box center [73, 384] width 53 height 34
type input "23"
click at [206, 367] on input "30" at bounding box center [201, 384] width 53 height 34
type input "3"
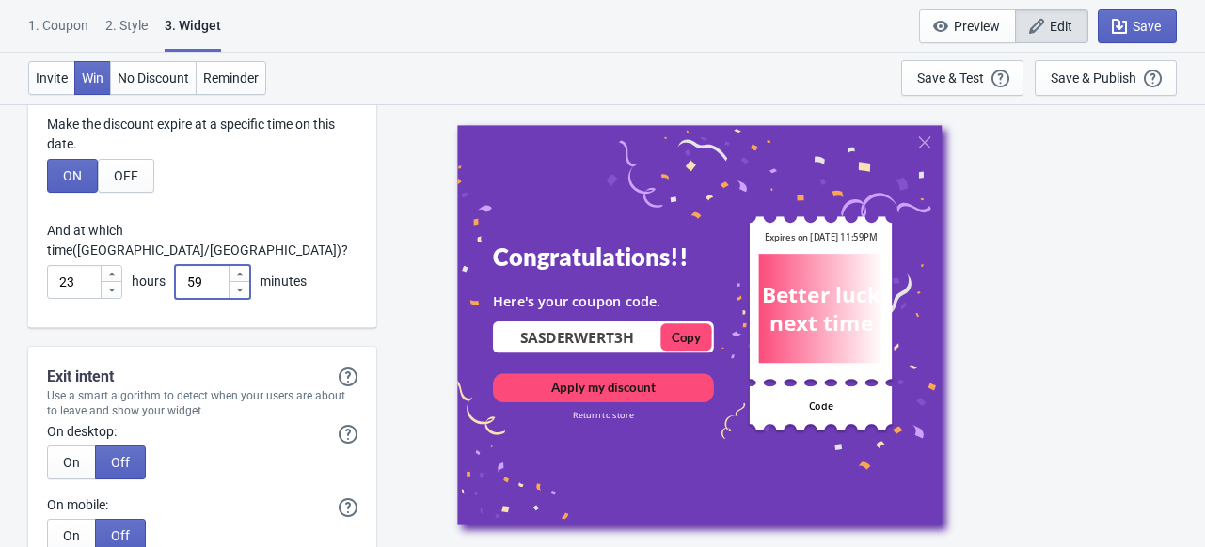
scroll to position [6453, 0]
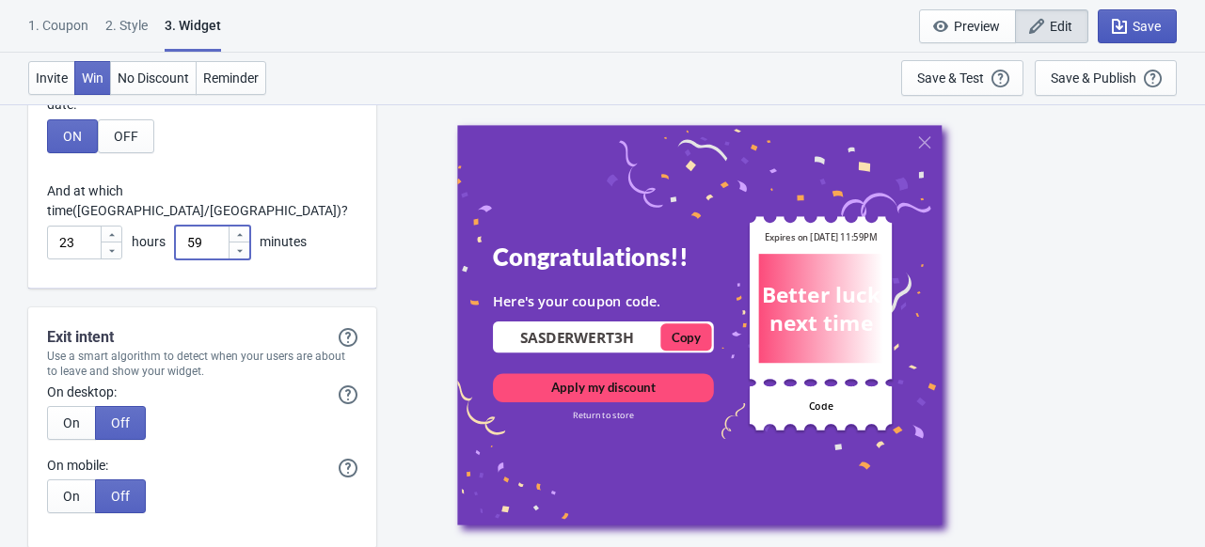
type input "59"
click at [1132, 29] on span "Save" at bounding box center [1146, 26] width 28 height 15
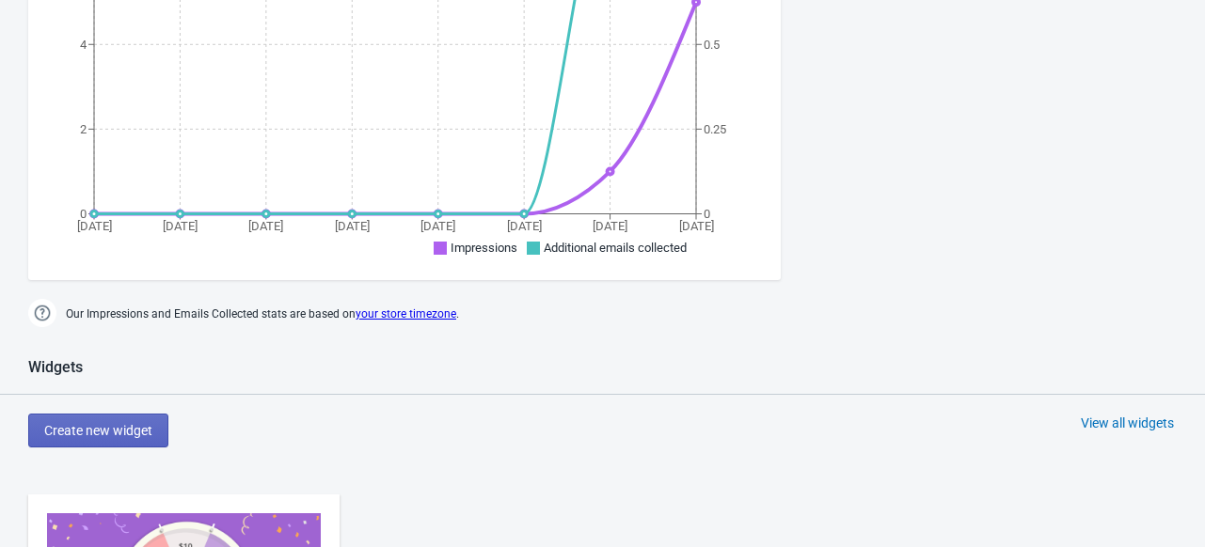
scroll to position [425, 0]
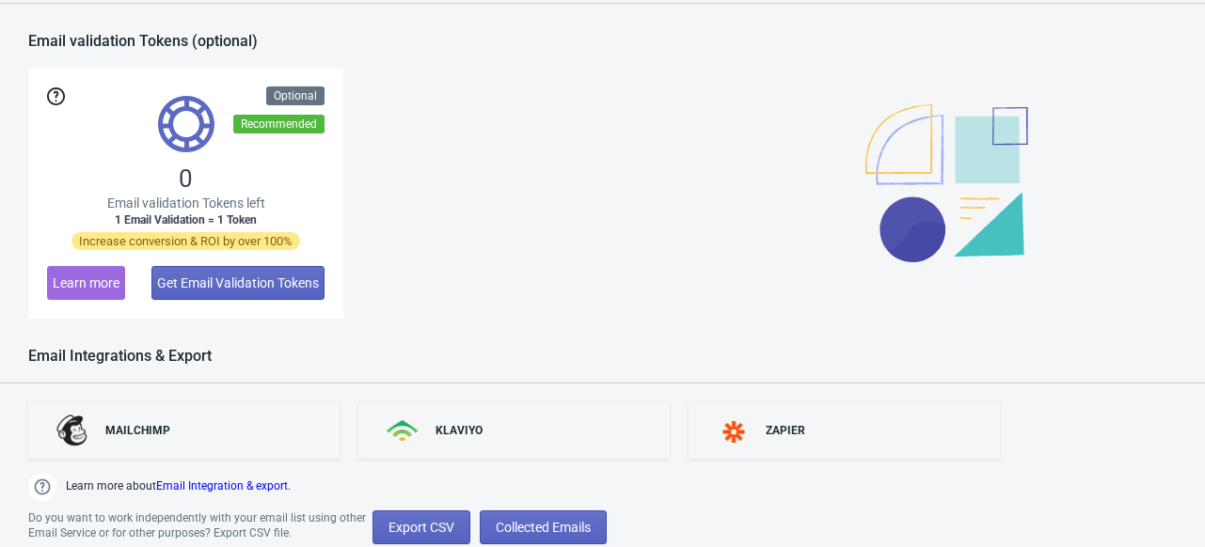
scroll to position [1444, 0]
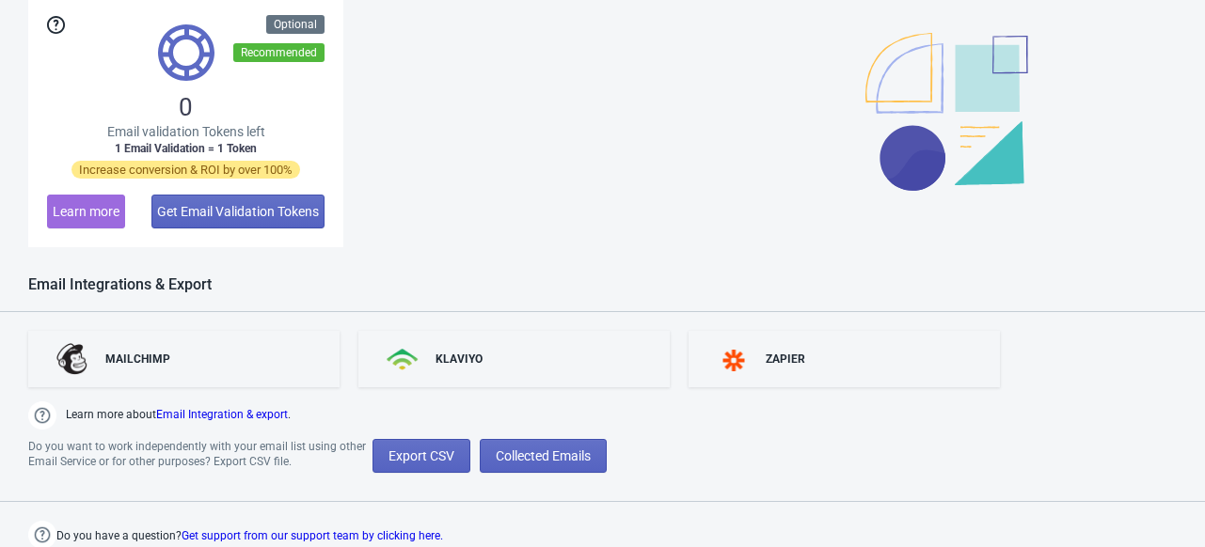
click at [394, 535] on link "Get support from our support team by clicking here." at bounding box center [311, 535] width 261 height 13
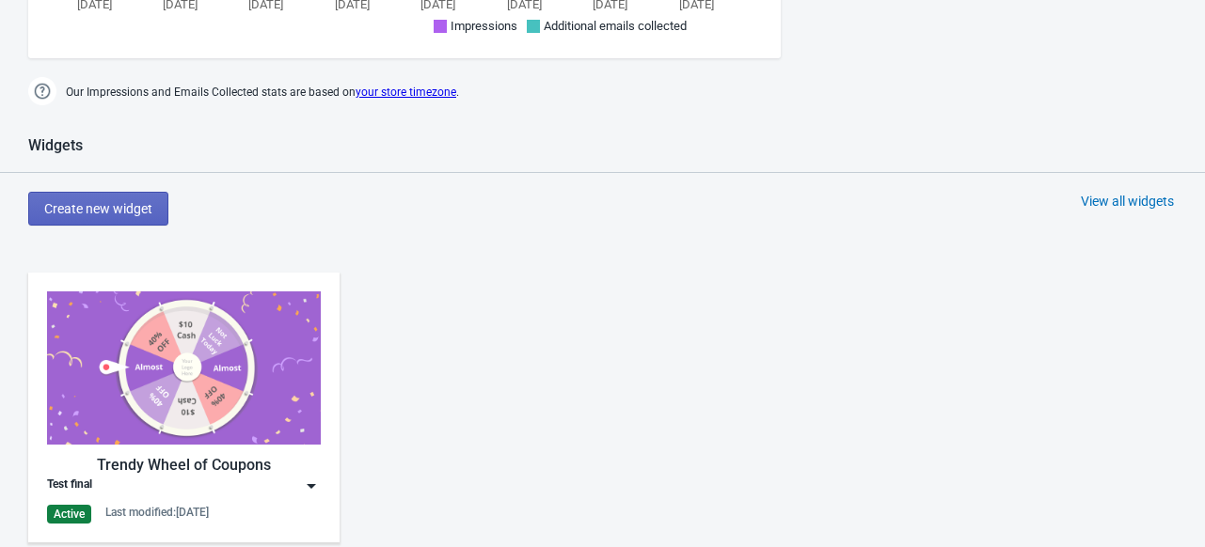
scroll to position [824, 0]
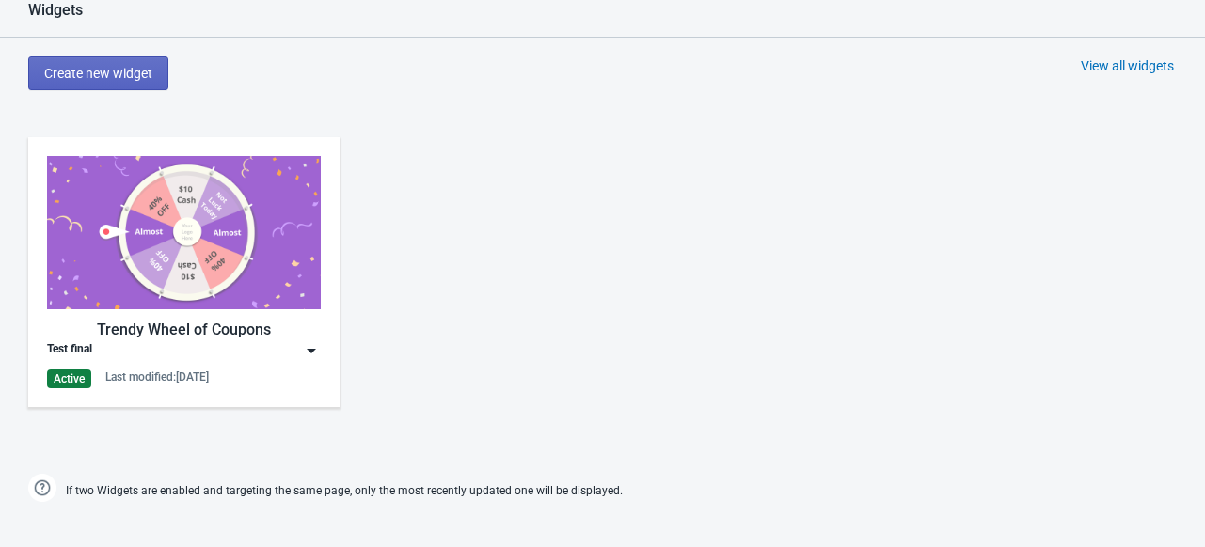
click at [142, 192] on img at bounding box center [184, 232] width 274 height 153
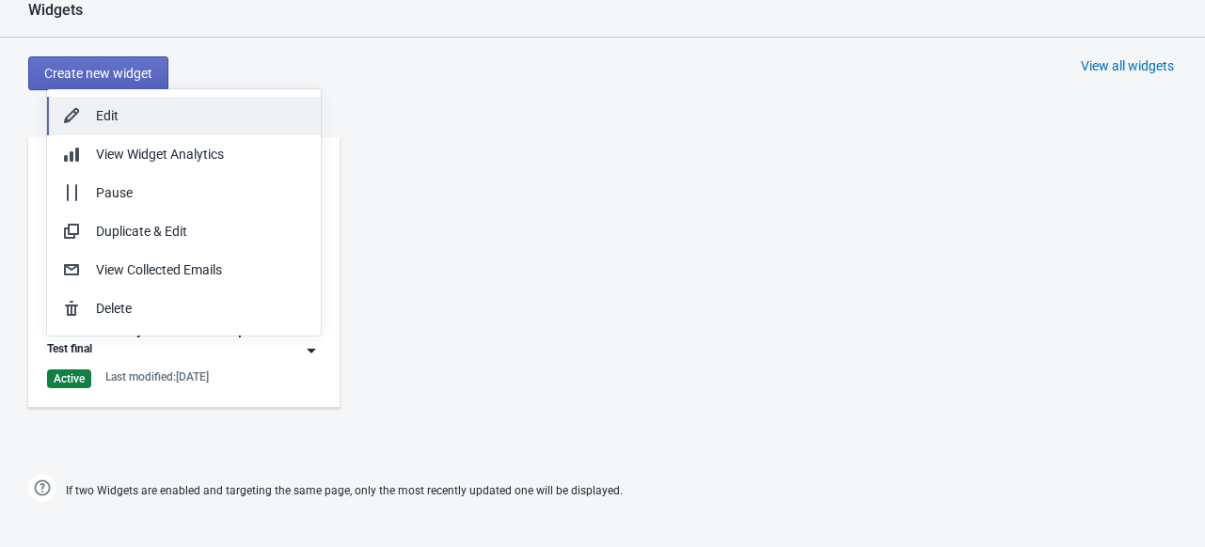
click at [116, 116] on div "Edit" at bounding box center [201, 116] width 210 height 20
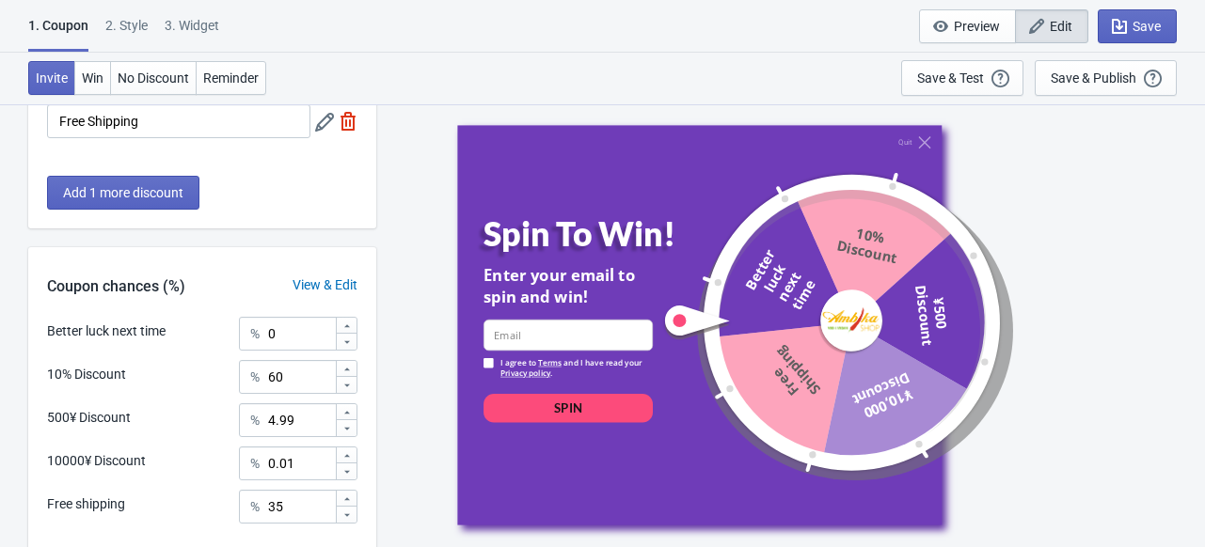
scroll to position [574, 0]
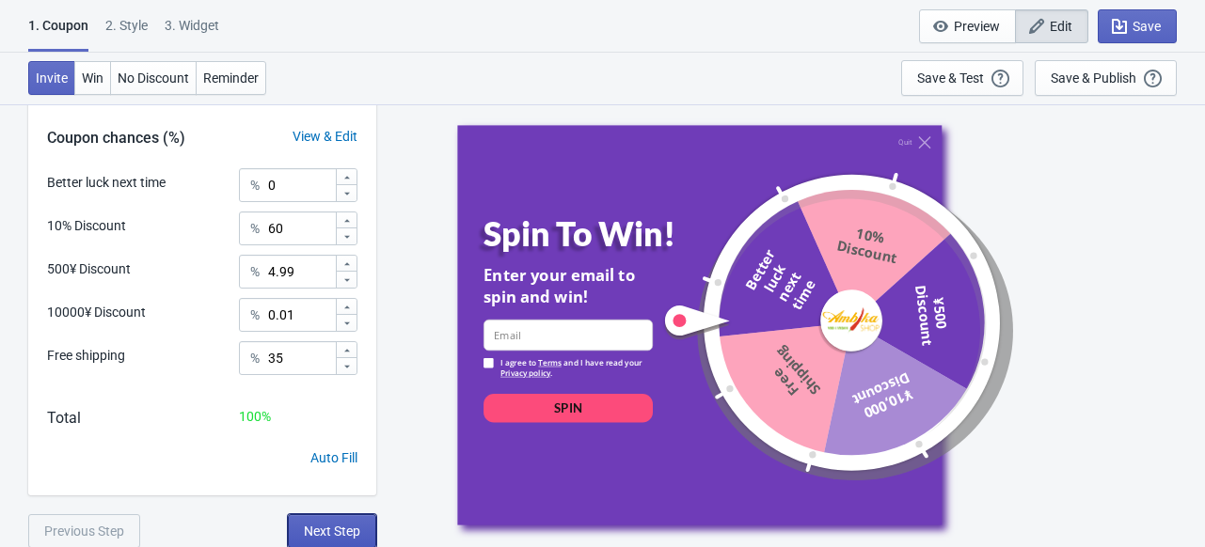
click at [349, 527] on span "Next Step" at bounding box center [332, 531] width 56 height 15
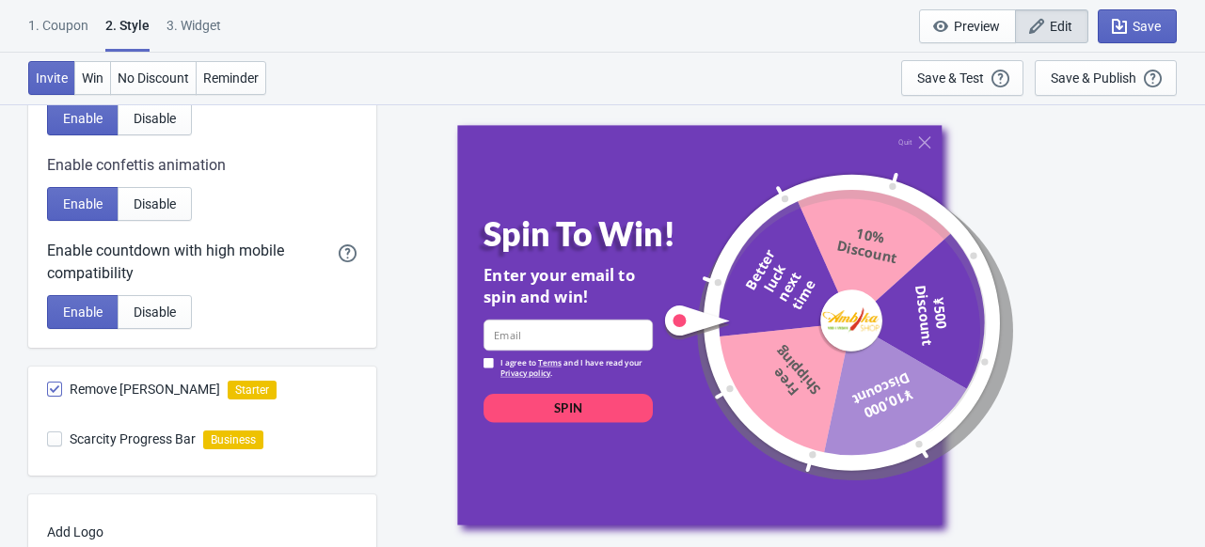
scroll to position [1117, 0]
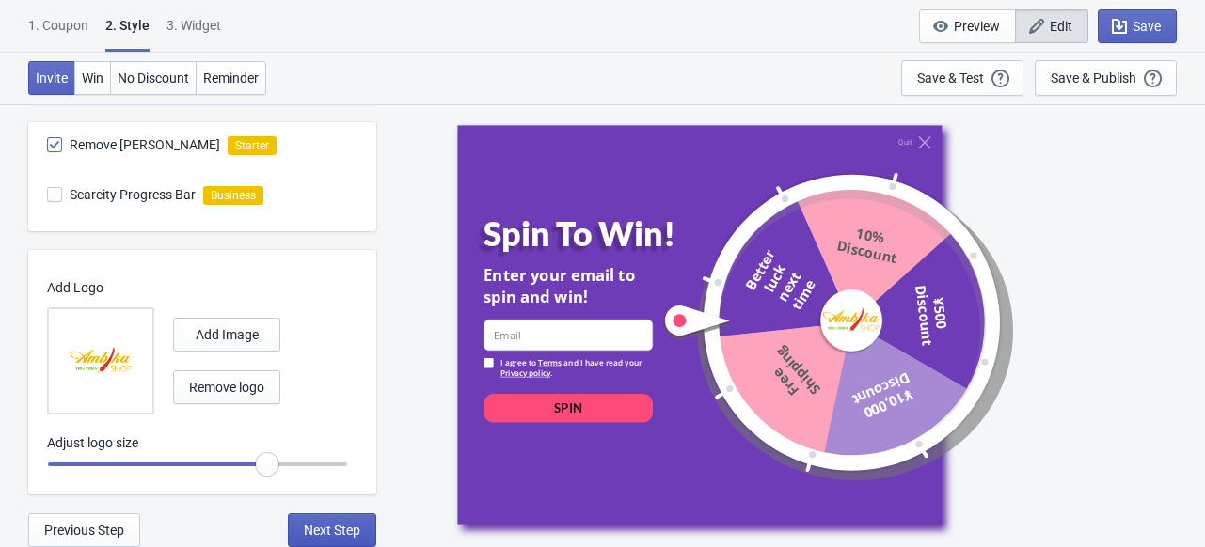
click at [337, 535] on span "Next Step" at bounding box center [332, 530] width 56 height 15
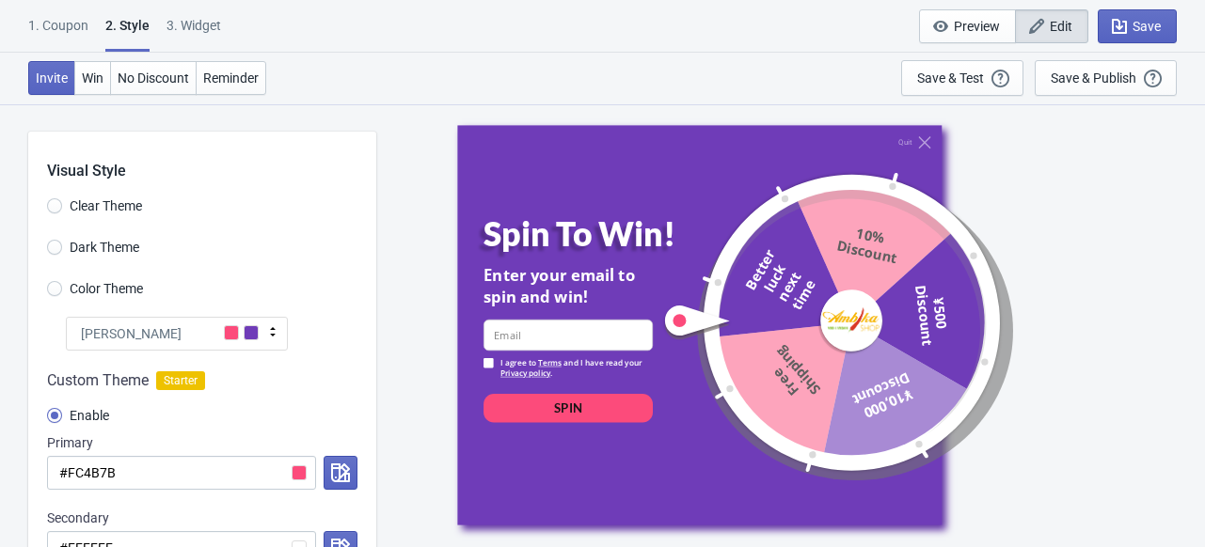
select select "homepageOnly"
select select "period"
select select "circle"
select select "1"
select select "left"
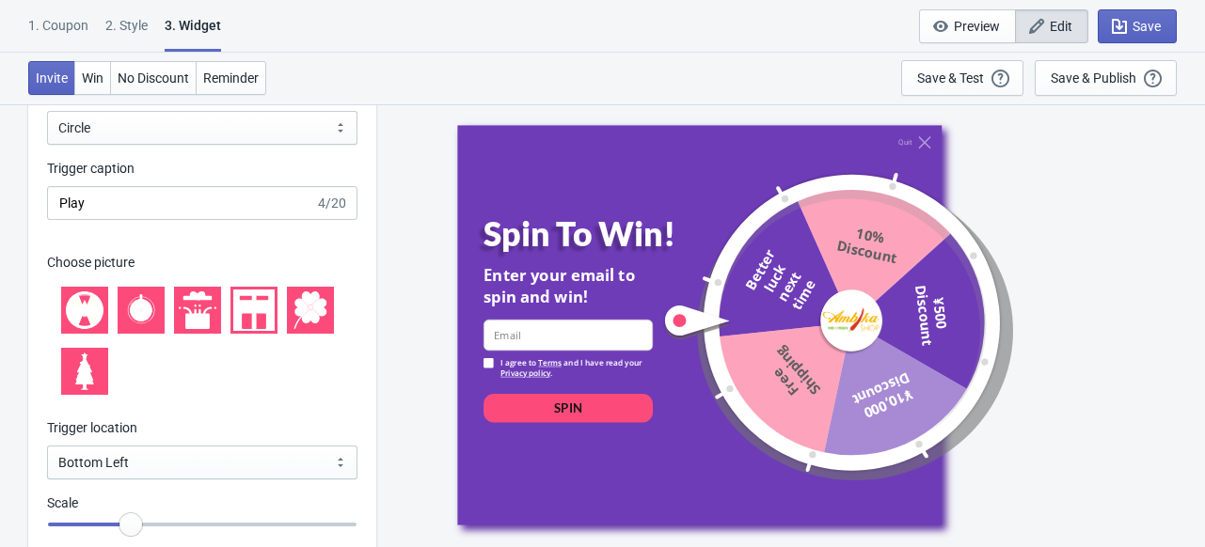
scroll to position [2046, 0]
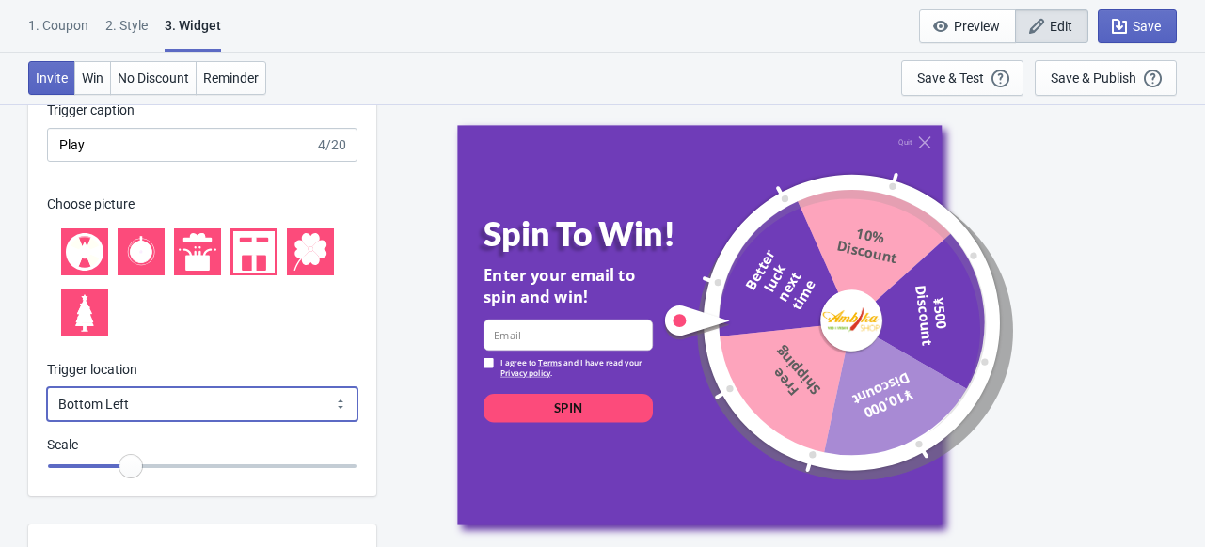
click at [229, 411] on select "Bottom Left Bottom Right Middle Left Middle Right Top Left Top Right" at bounding box center [202, 404] width 310 height 34
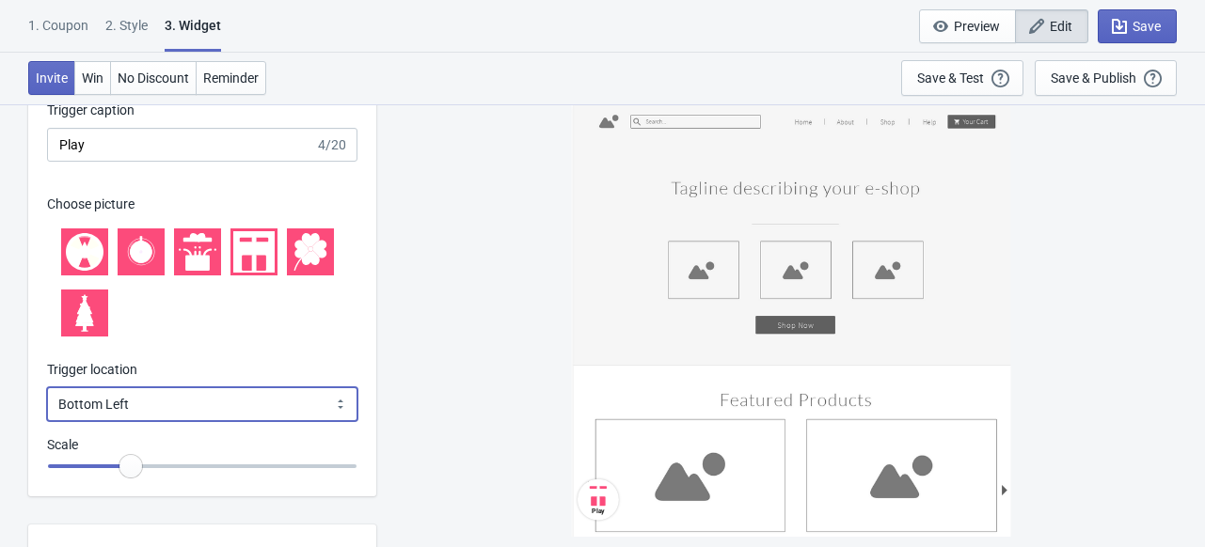
select select "middle_left"
click at [47, 387] on select "Bottom Left Bottom Right Middle Left Middle Right Top Left Top Right" at bounding box center [202, 404] width 310 height 34
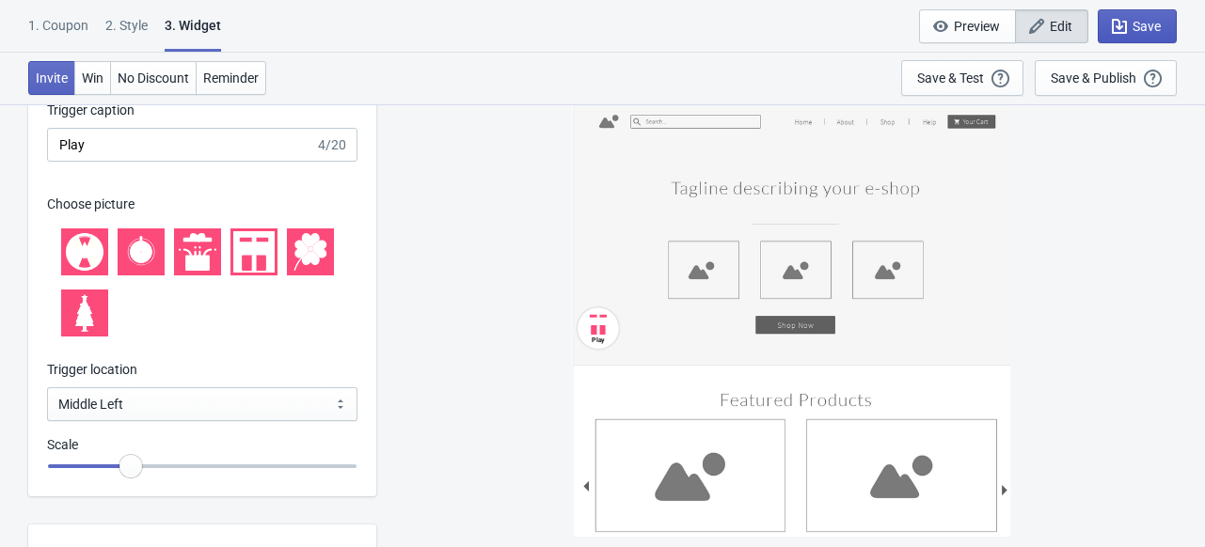
click at [1137, 14] on button "Save" at bounding box center [1136, 26] width 79 height 34
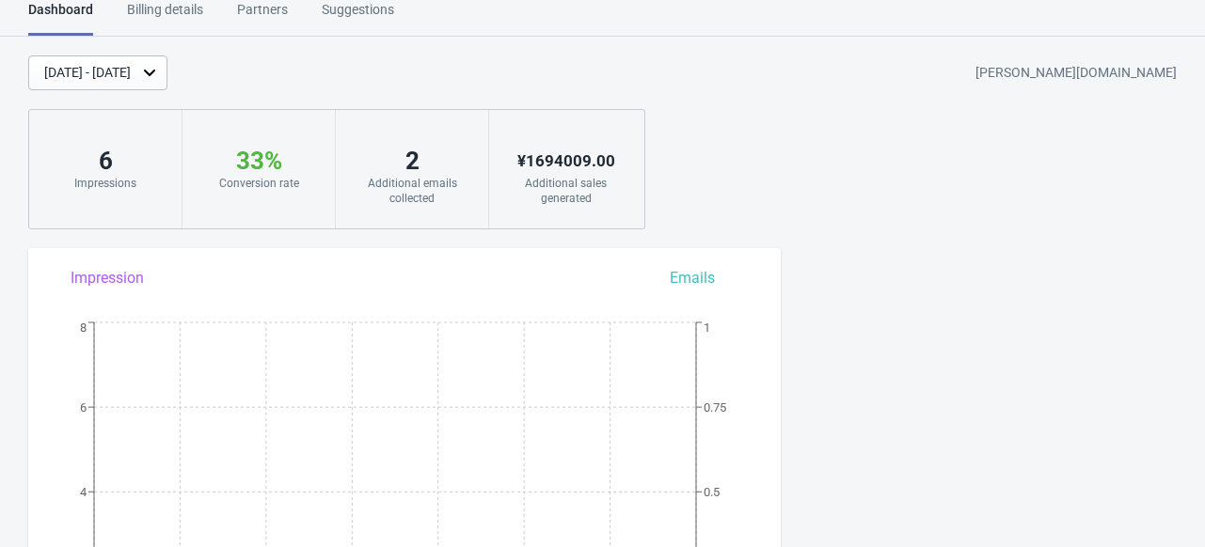
scroll to position [1444, 0]
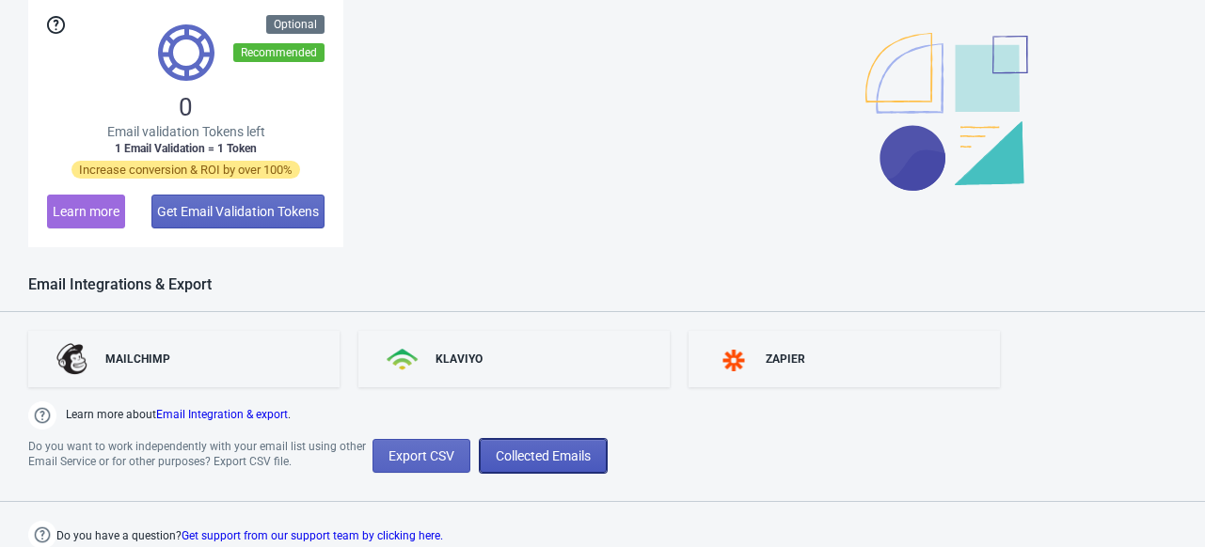
click at [530, 449] on span "Collected Emails" at bounding box center [543, 456] width 95 height 15
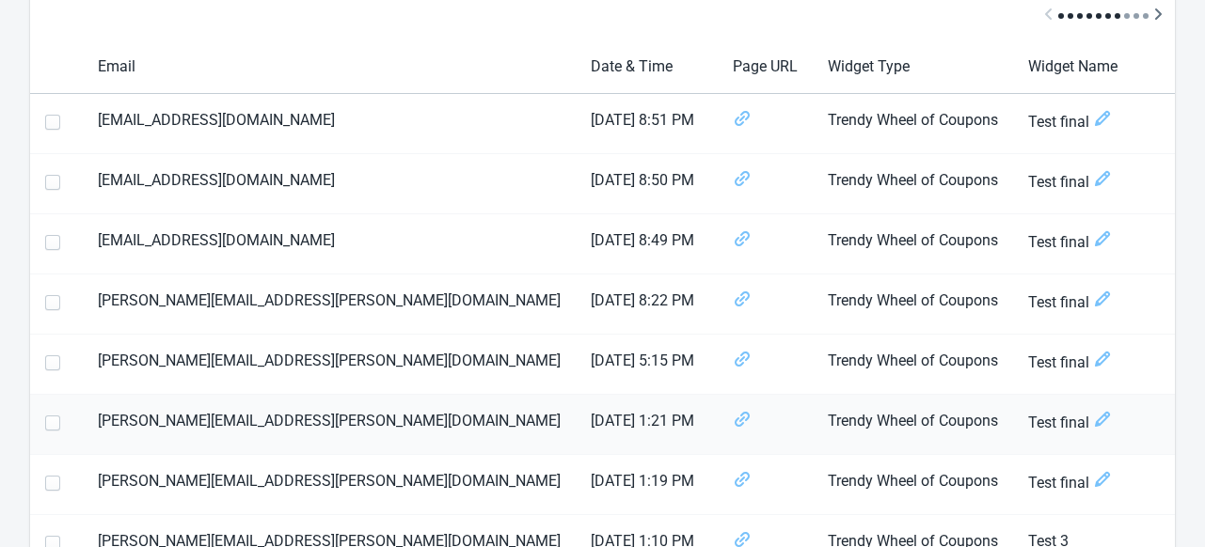
scroll to position [186, 0]
click at [1160, 15] on icon "Scroll table right one column" at bounding box center [1158, 14] width 7 height 11
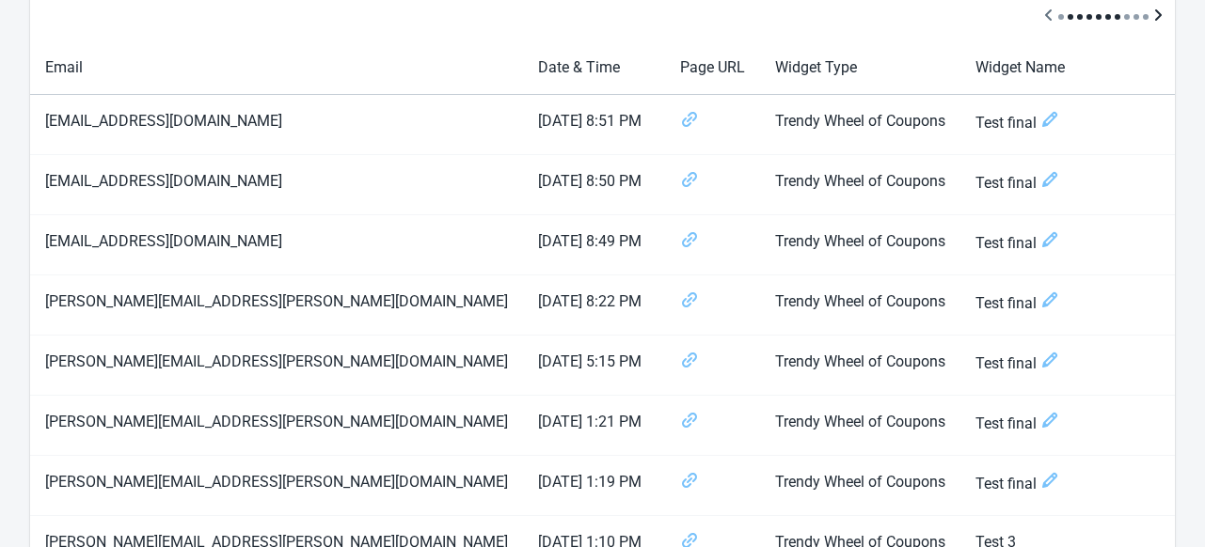
click at [1160, 15] on icon "Scroll table right one column" at bounding box center [1158, 14] width 7 height 11
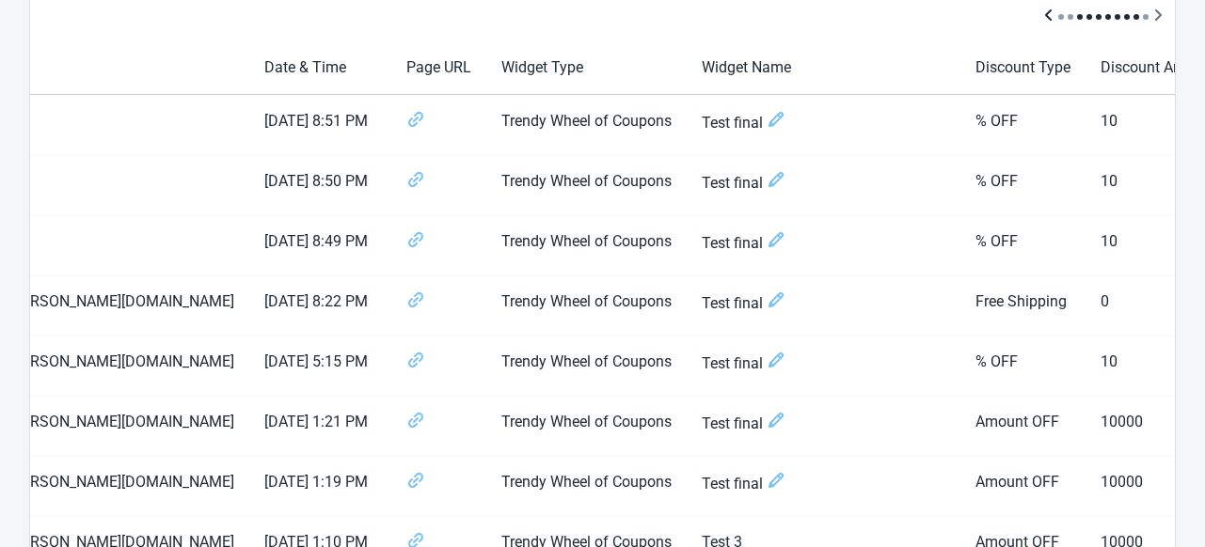
click at [1046, 10] on icon "Scroll table left one column" at bounding box center [1048, 15] width 19 height 19
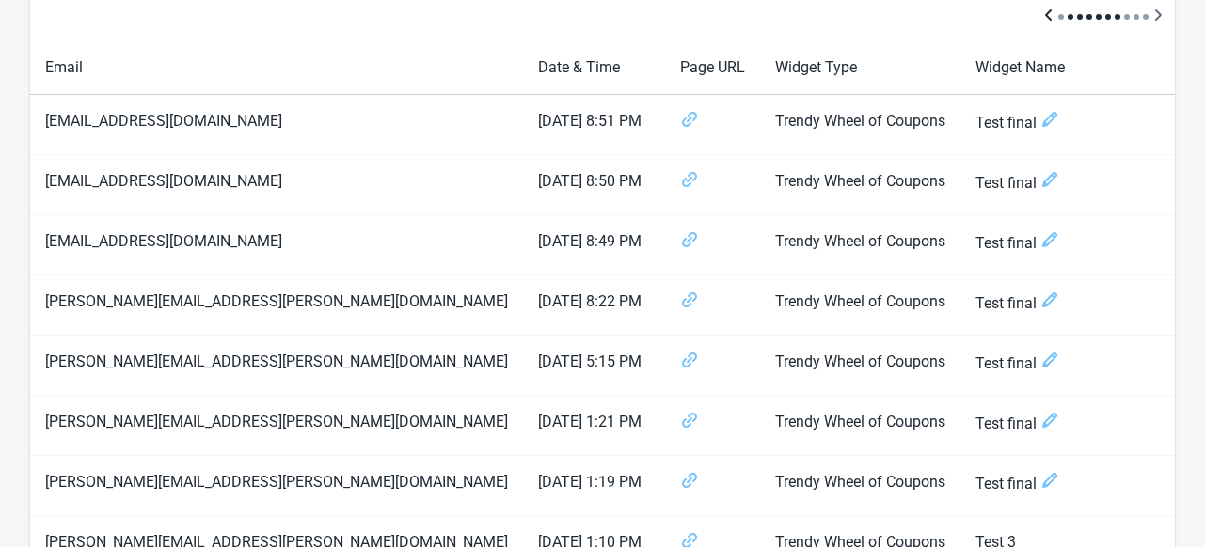
click at [1046, 10] on icon "Scroll table left one column" at bounding box center [1048, 15] width 19 height 19
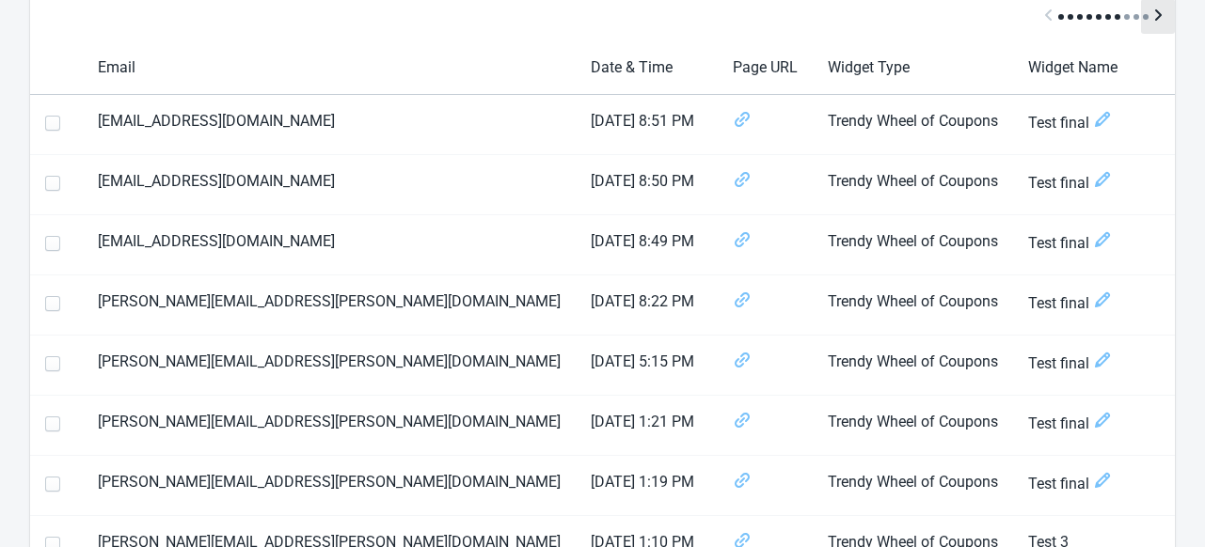
click at [1156, 14] on icon "Scroll table right one column" at bounding box center [1157, 15] width 19 height 19
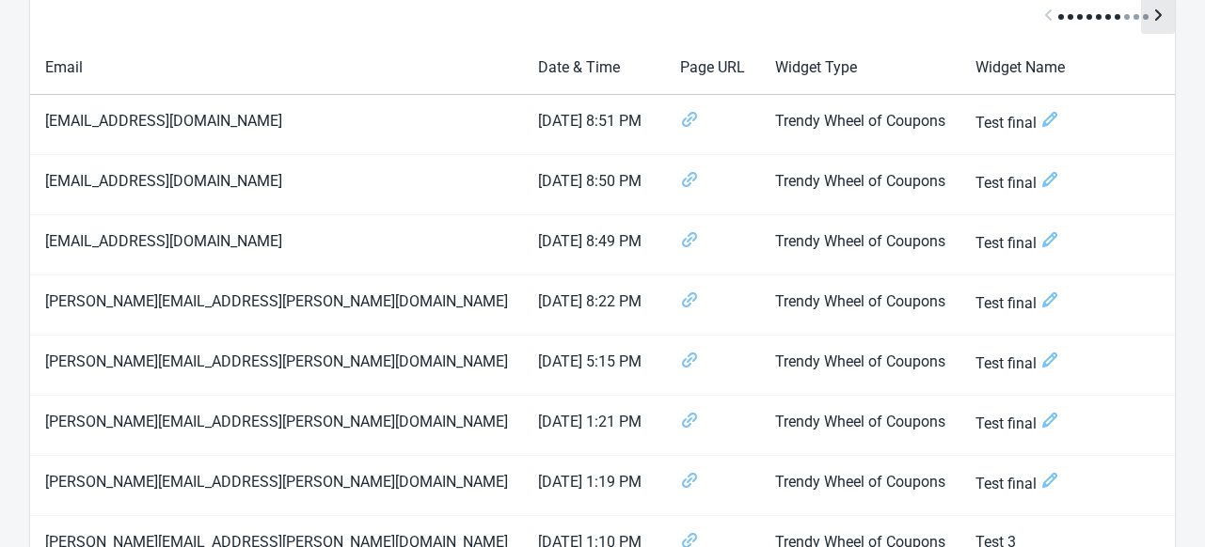
click at [1156, 14] on icon "Scroll table right one column" at bounding box center [1157, 15] width 19 height 19
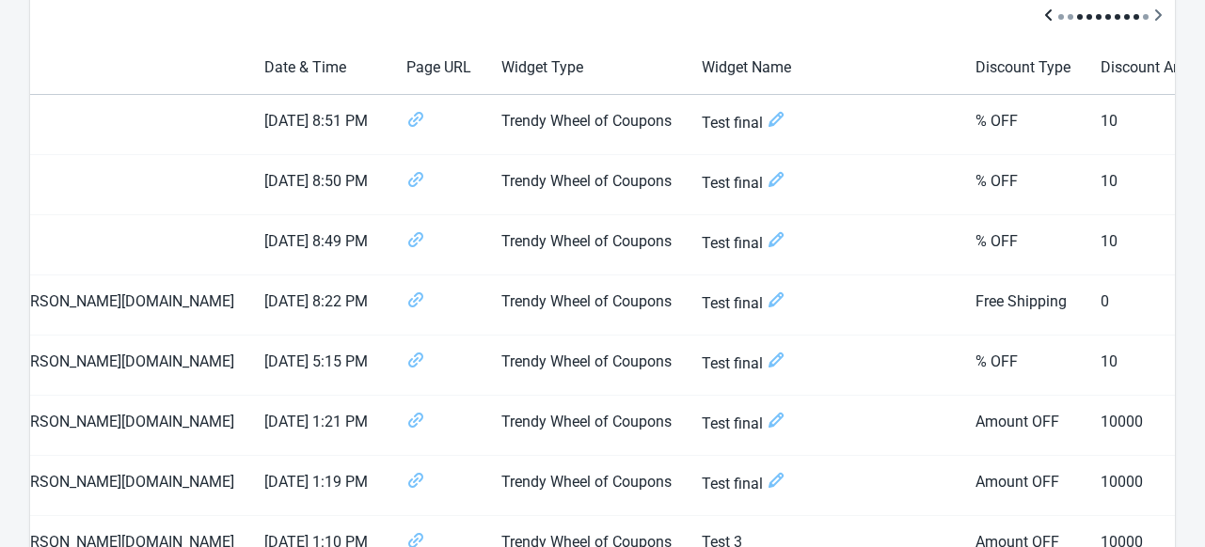
click at [1047, 10] on icon "Scroll table left one column" at bounding box center [1048, 15] width 19 height 19
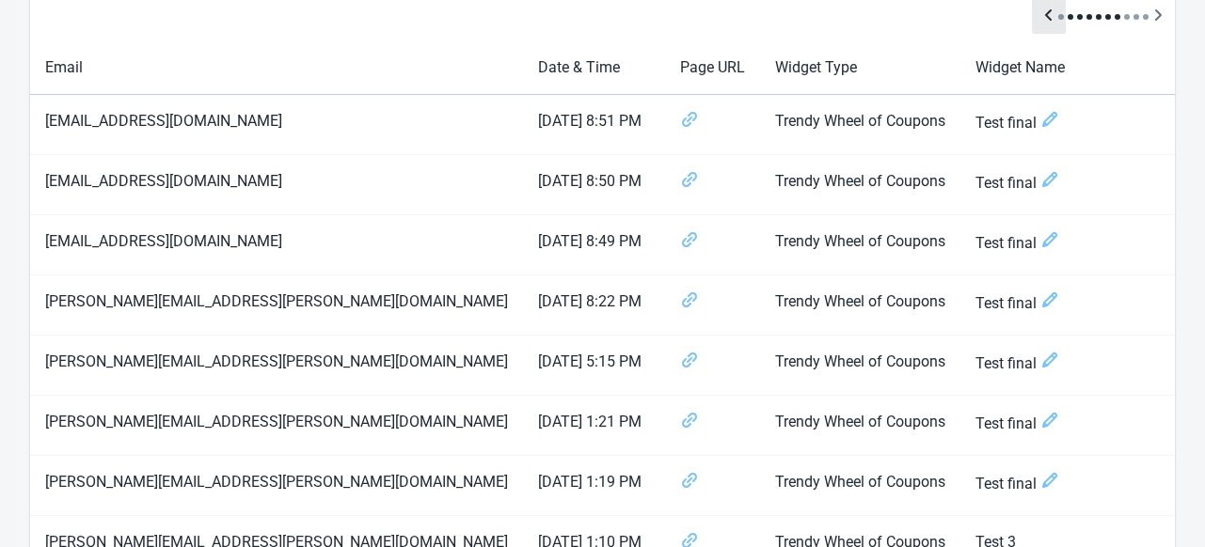
click at [1047, 10] on icon "Scroll table left one column" at bounding box center [1048, 15] width 19 height 19
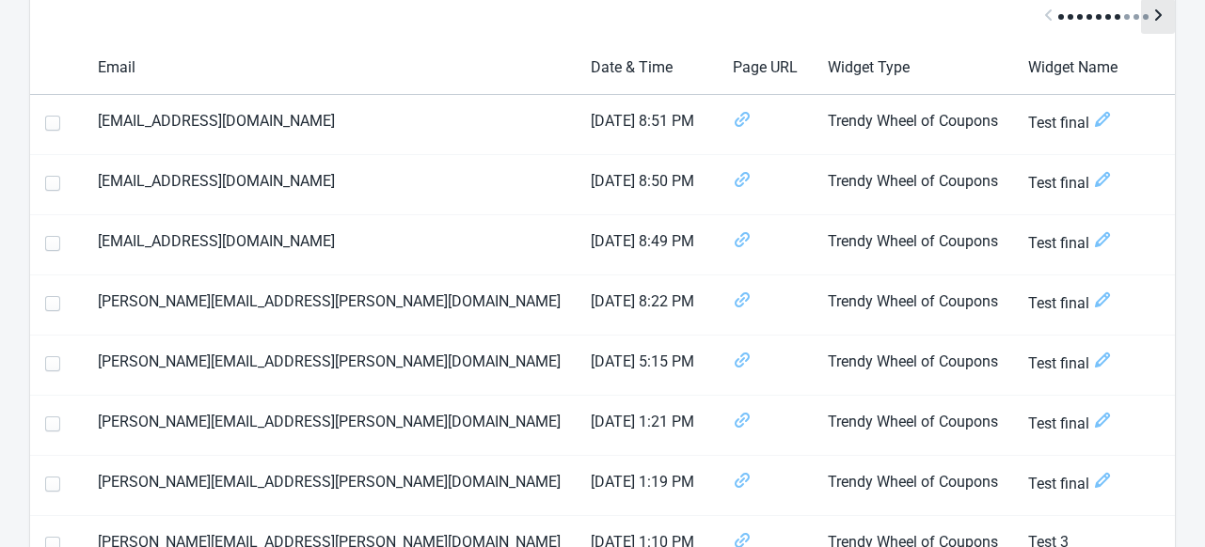
click at [1155, 15] on icon "Scroll table right one column" at bounding box center [1157, 15] width 19 height 19
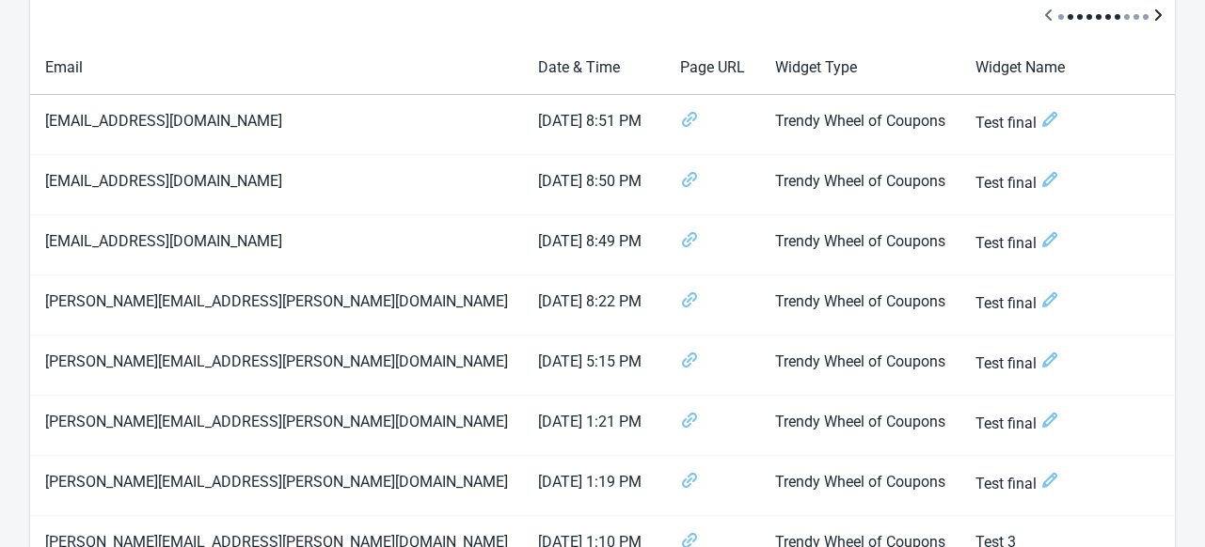
click at [1155, 15] on icon "Scroll table right one column" at bounding box center [1157, 15] width 19 height 19
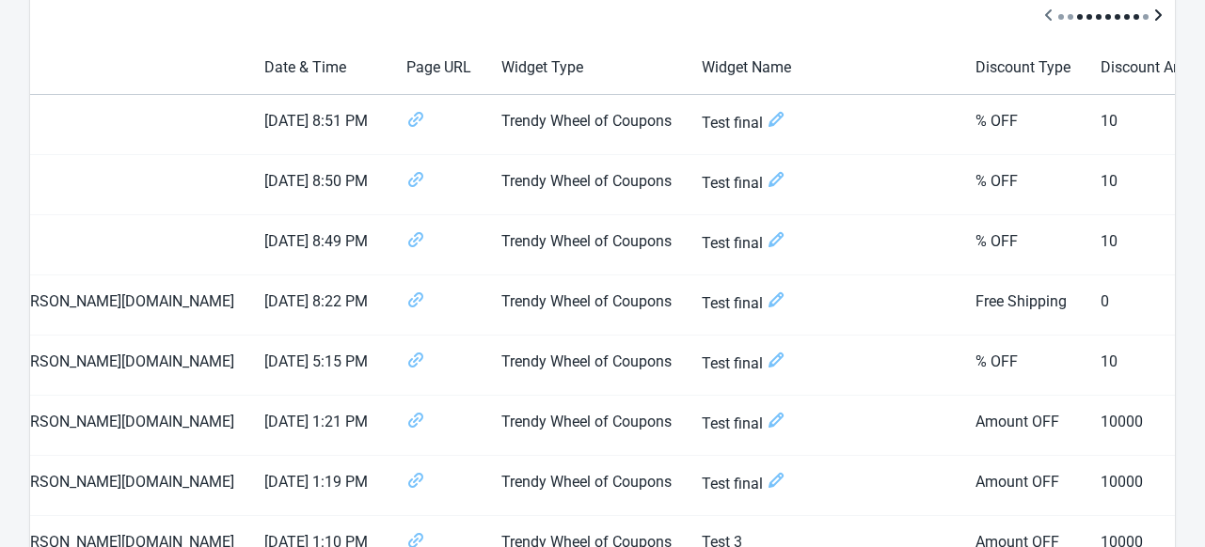
click at [1155, 15] on icon "Scroll table right one column" at bounding box center [1157, 15] width 19 height 19
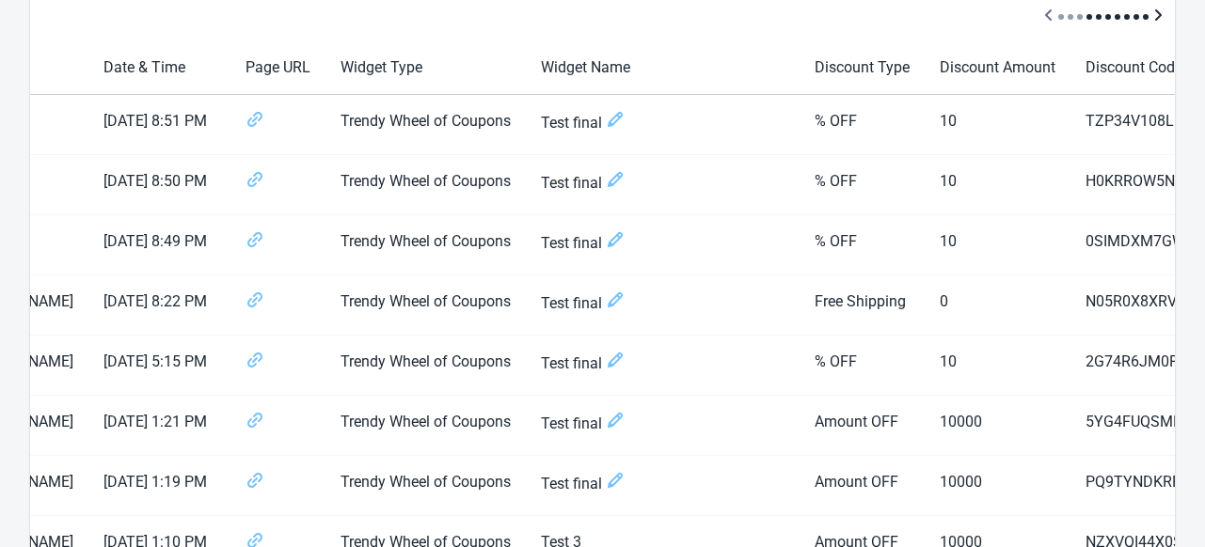
click at [1155, 15] on icon "Scroll table right one column" at bounding box center [1157, 15] width 19 height 19
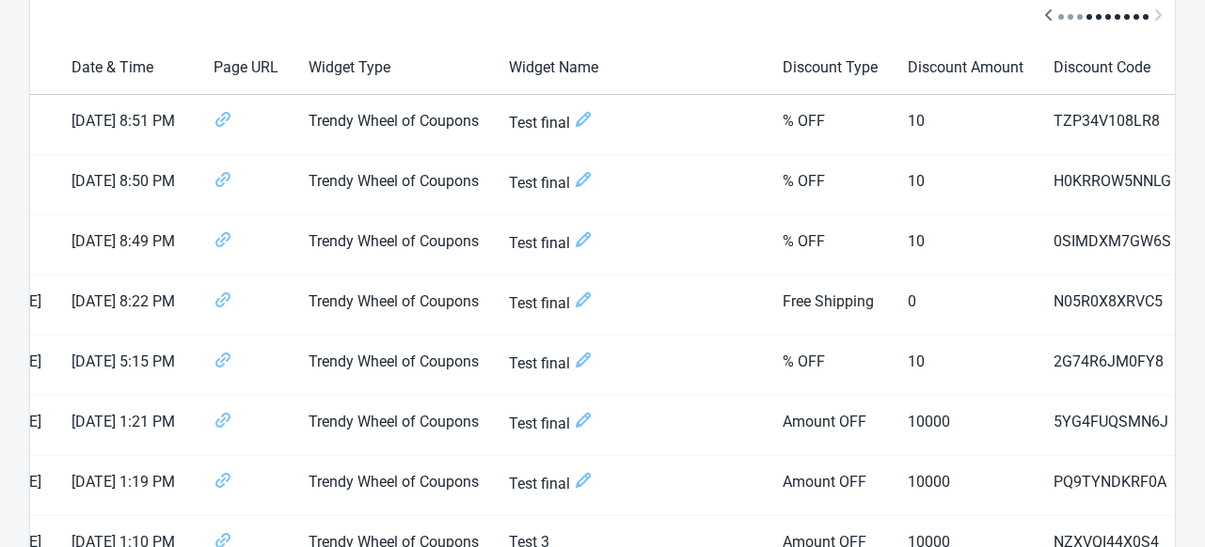
click at [1159, 14] on div at bounding box center [602, 17] width 1144 height 50
click at [1049, 15] on icon "Scroll table left one column" at bounding box center [1048, 15] width 19 height 19
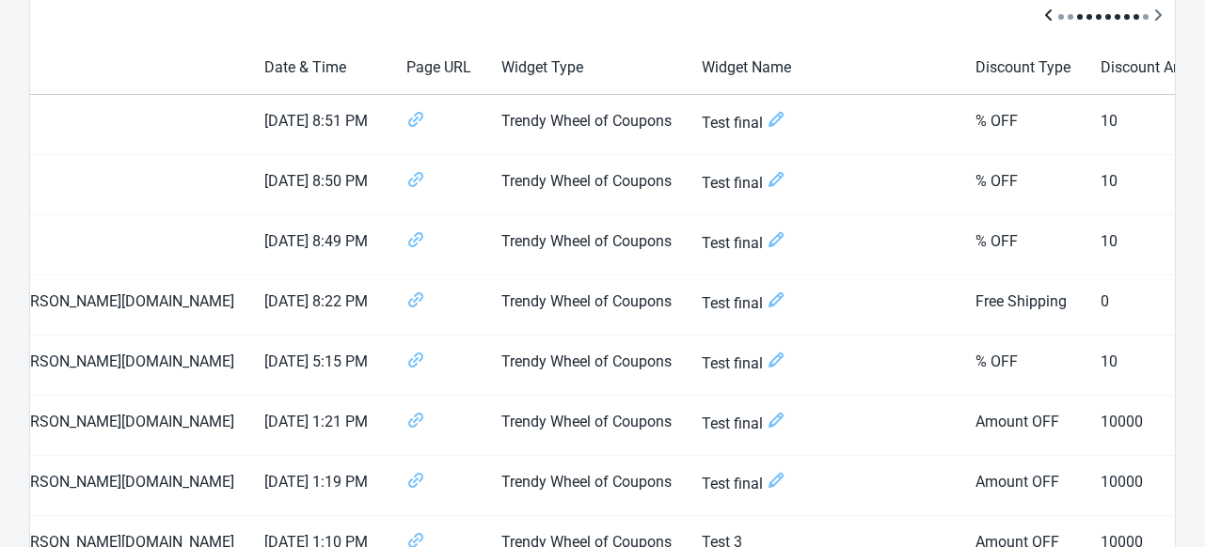
click at [1049, 15] on icon "Scroll table left one column" at bounding box center [1048, 15] width 19 height 19
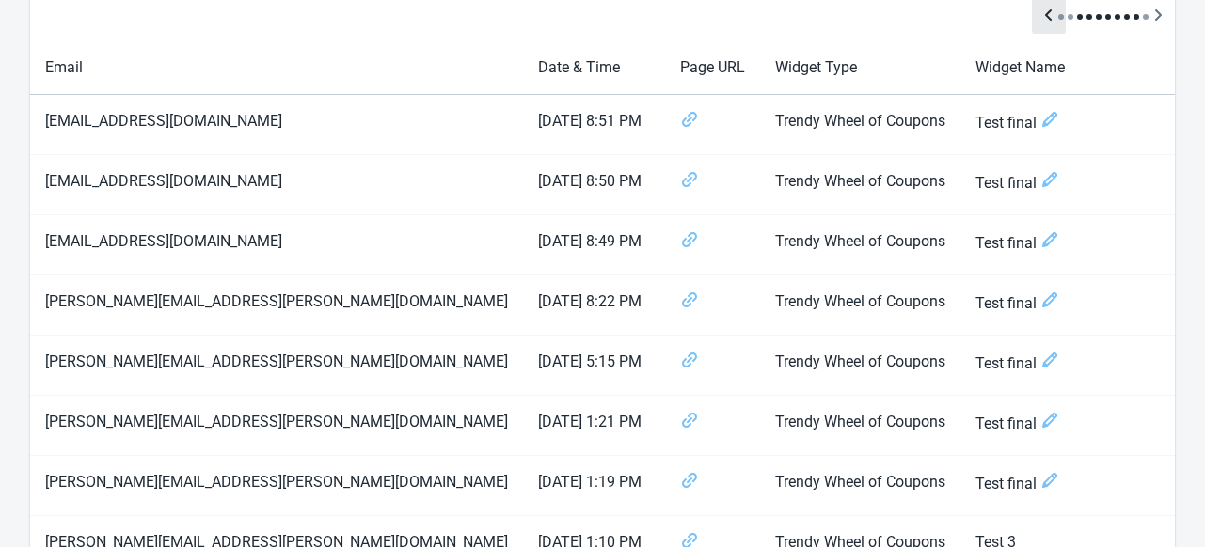
click at [1049, 15] on icon "Scroll table left one column" at bounding box center [1048, 15] width 19 height 19
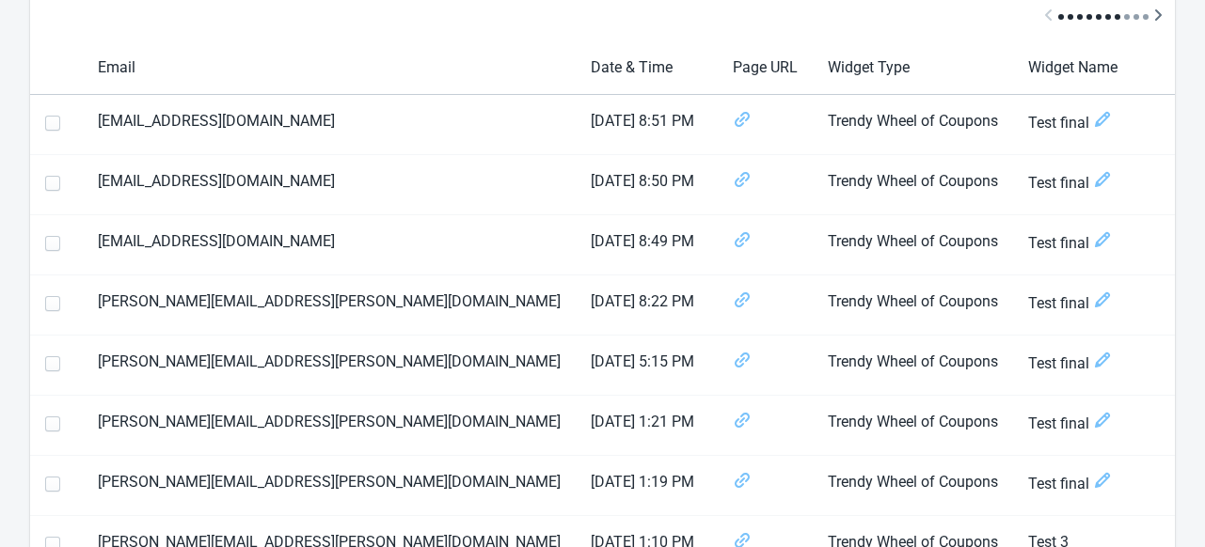
click at [1049, 15] on div at bounding box center [602, 17] width 1144 height 50
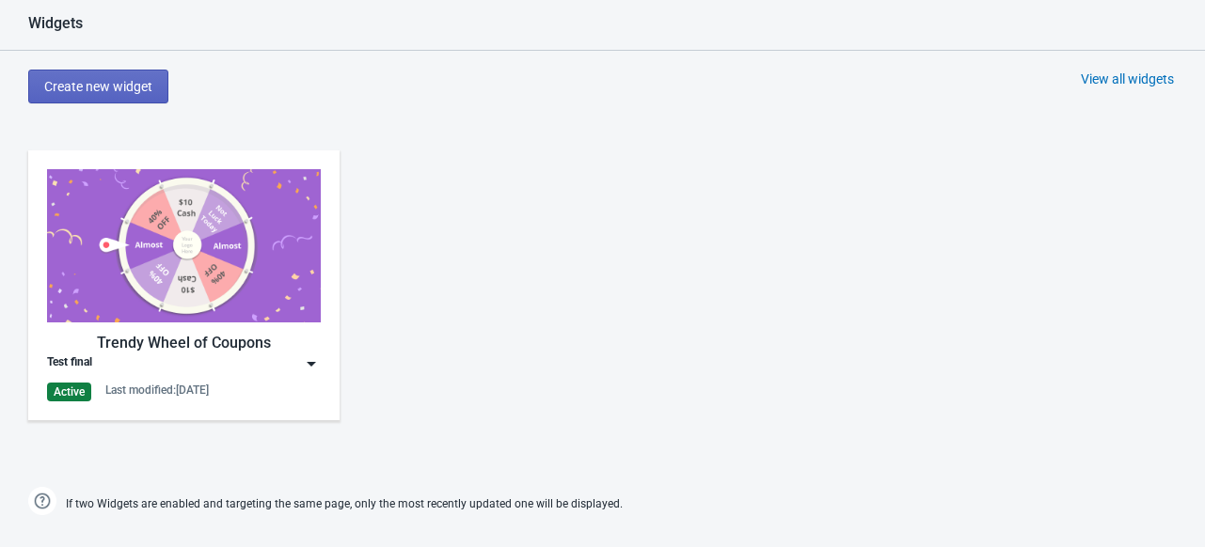
scroll to position [810, 0]
click at [166, 268] on img at bounding box center [184, 246] width 274 height 153
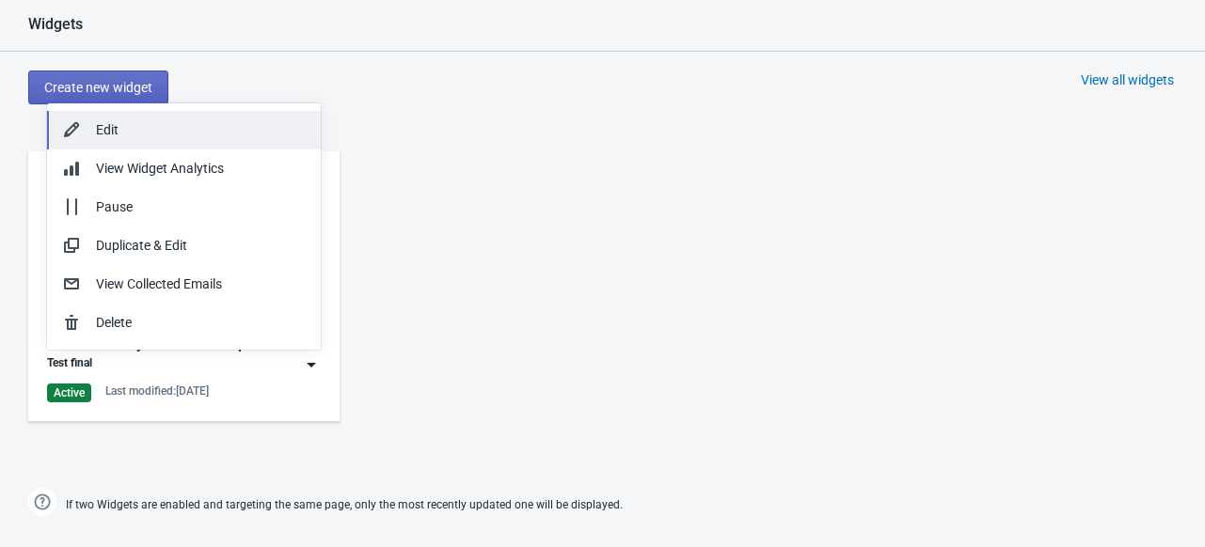
click at [105, 125] on div "Edit" at bounding box center [201, 130] width 210 height 20
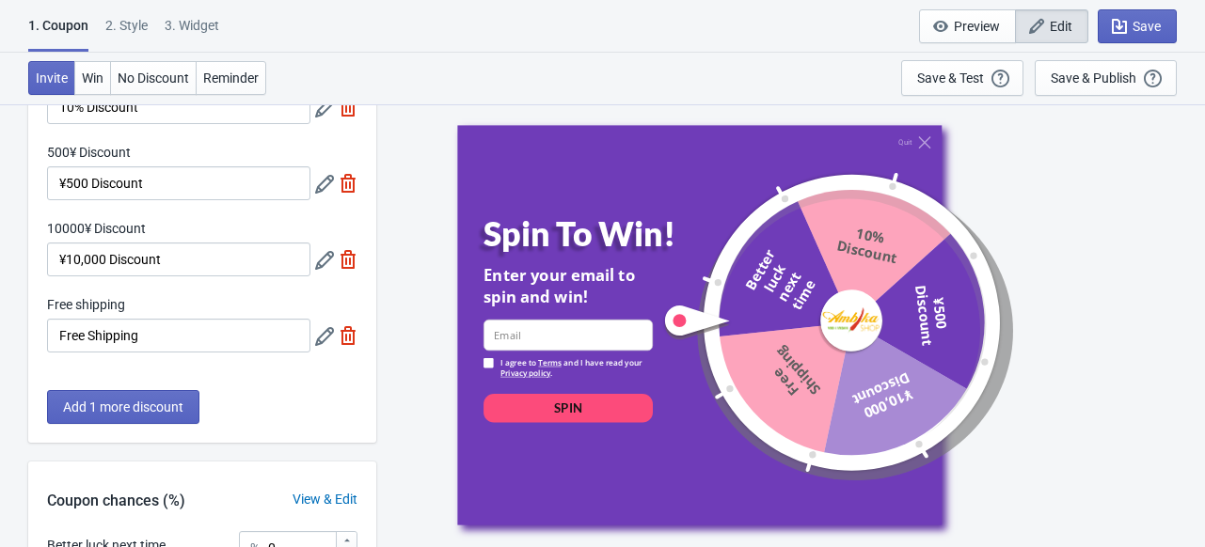
scroll to position [574, 0]
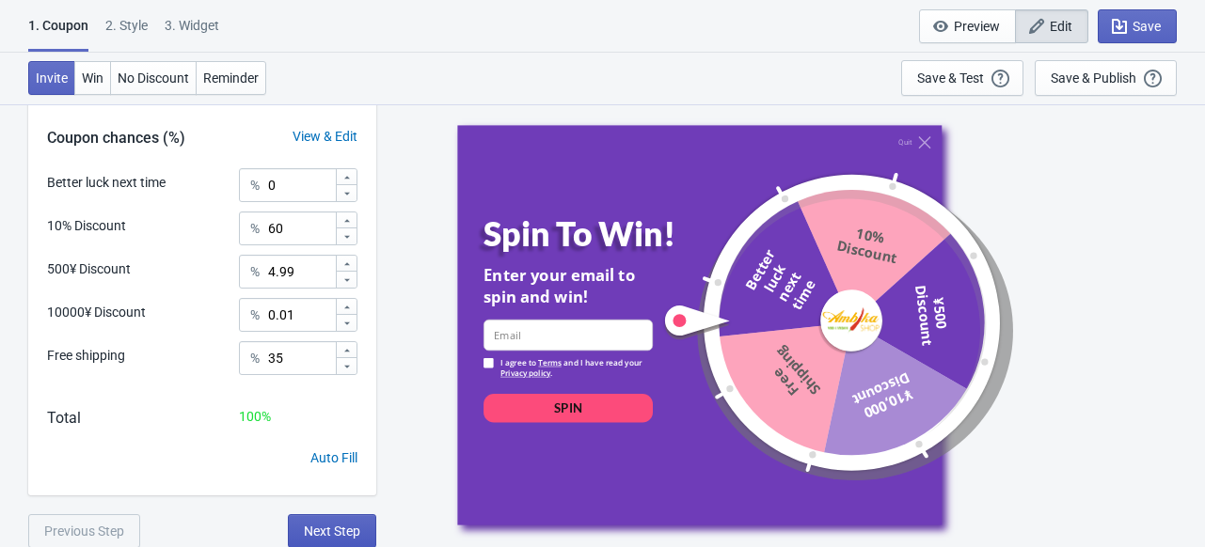
click at [316, 516] on button "Next Step" at bounding box center [332, 531] width 88 height 34
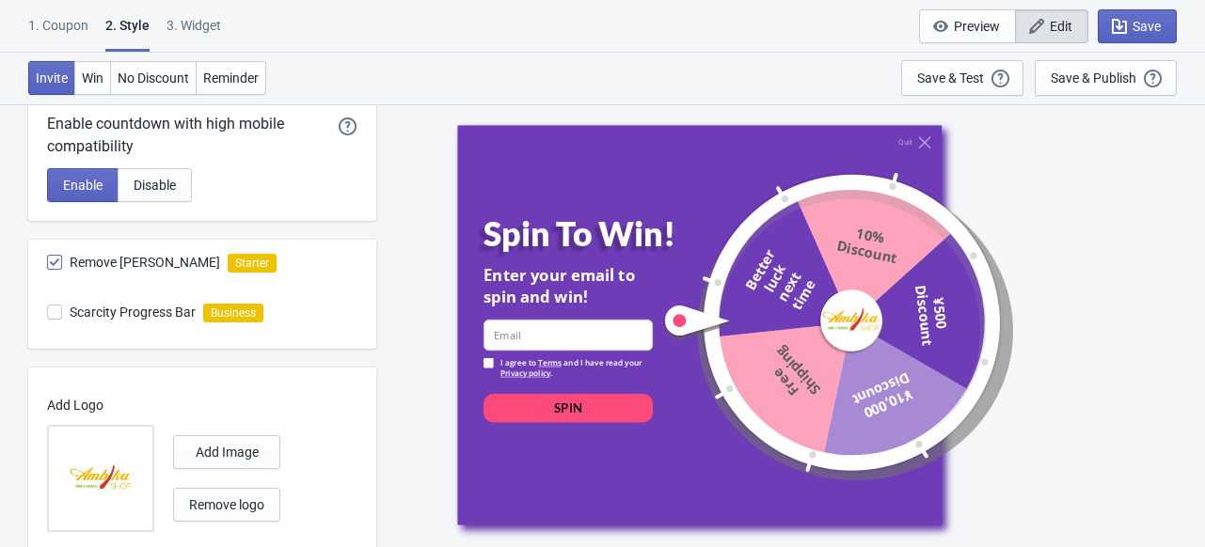
scroll to position [1117, 0]
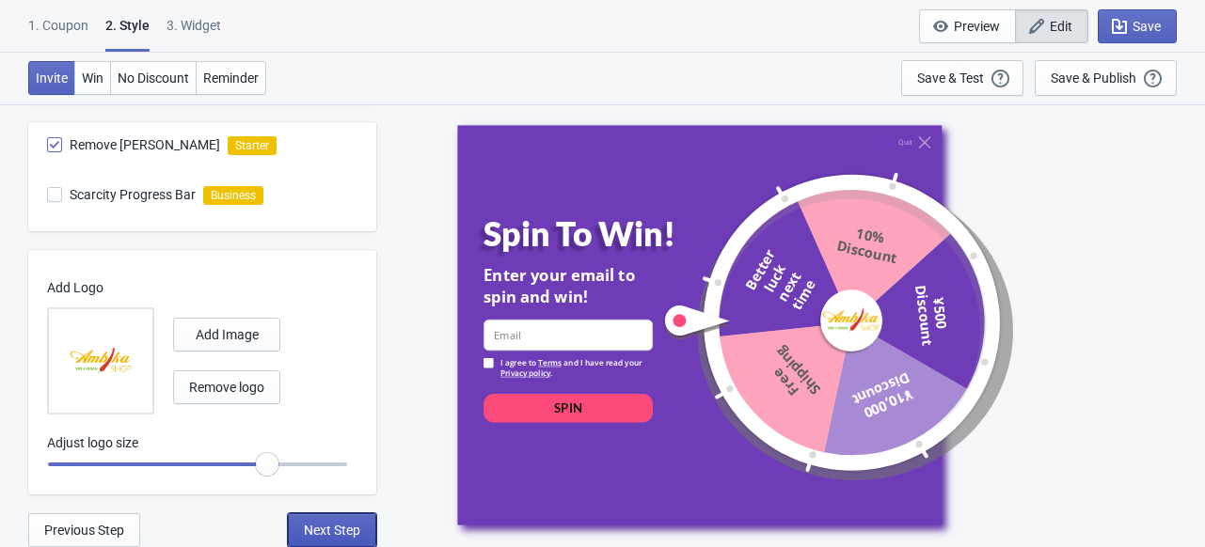
click at [320, 526] on span "Next Step" at bounding box center [332, 530] width 56 height 15
select select "homepageOnly"
select select "period"
select select "circle"
select select "middle_left"
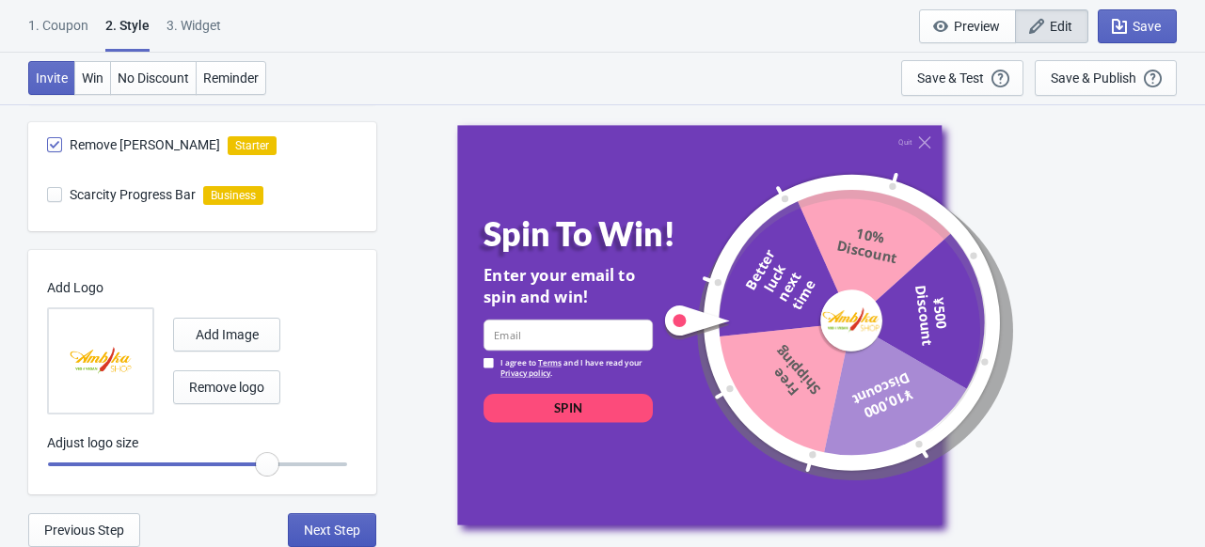
select select "1"
select select "left"
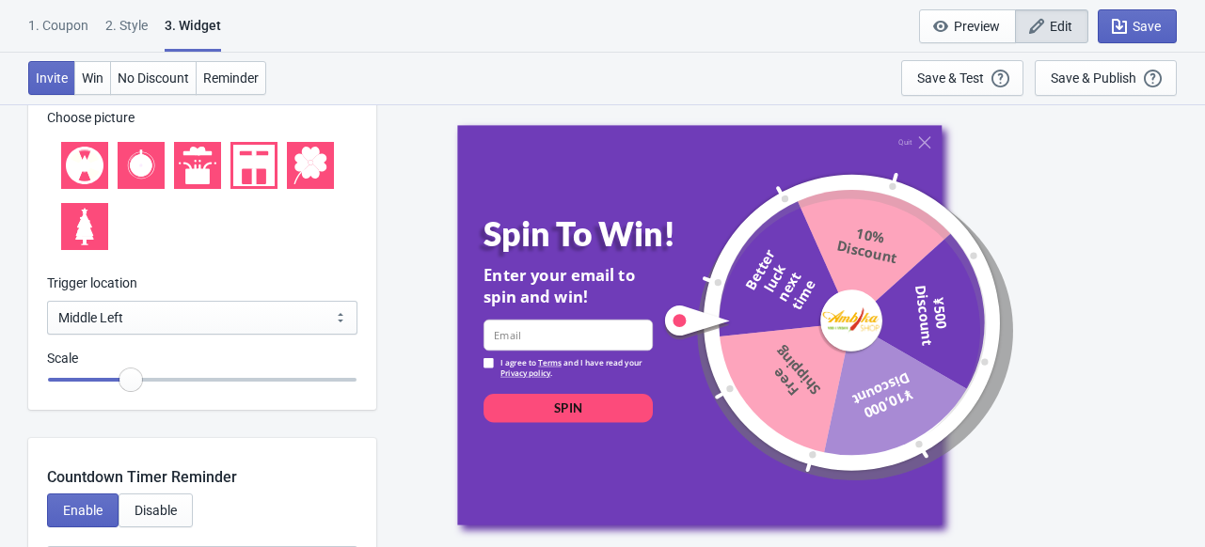
scroll to position [2151, 0]
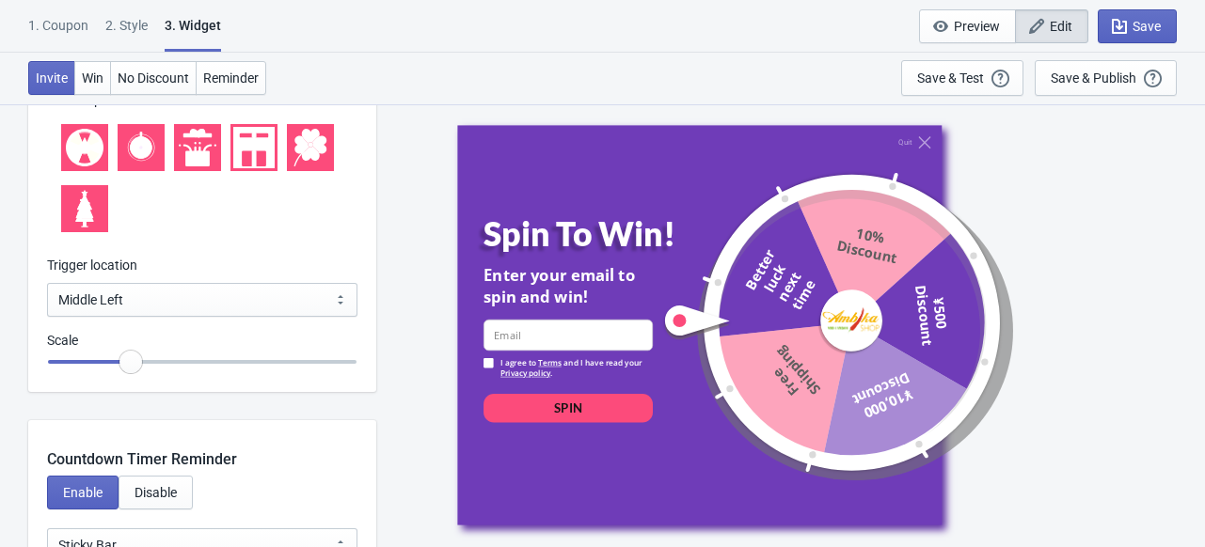
click at [231, 339] on p "Scale" at bounding box center [202, 341] width 310 height 20
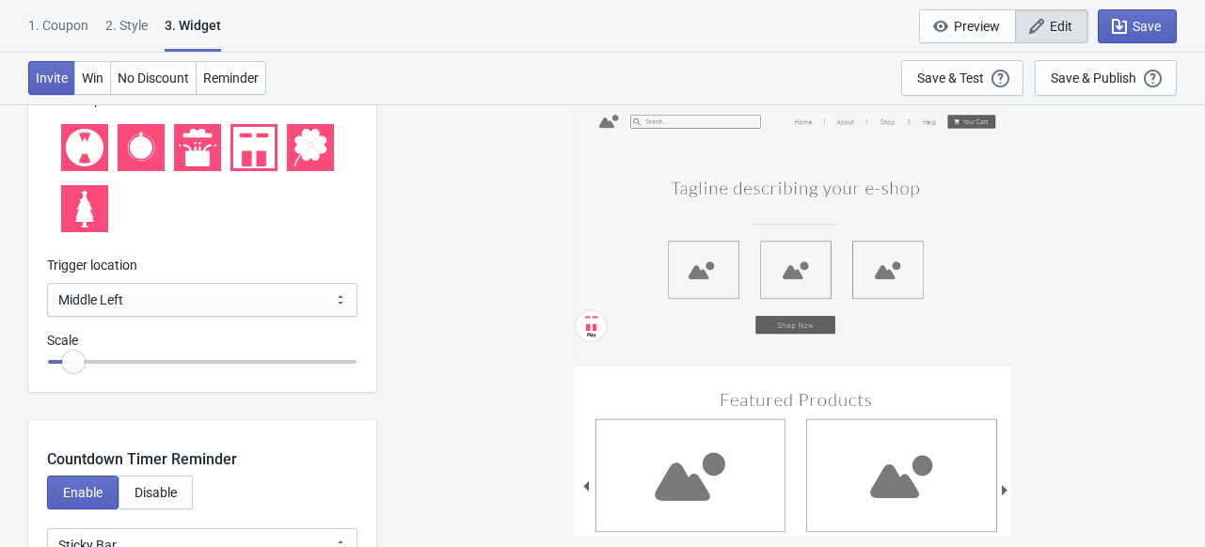
drag, startPoint x: 126, startPoint y: 361, endPoint x: 68, endPoint y: 372, distance: 59.4
click at [68, 372] on input "range" at bounding box center [202, 362] width 310 height 34
drag, startPoint x: 75, startPoint y: 368, endPoint x: 39, endPoint y: 387, distance: 40.4
type input "0.5"
click at [47, 379] on input "range" at bounding box center [202, 362] width 310 height 34
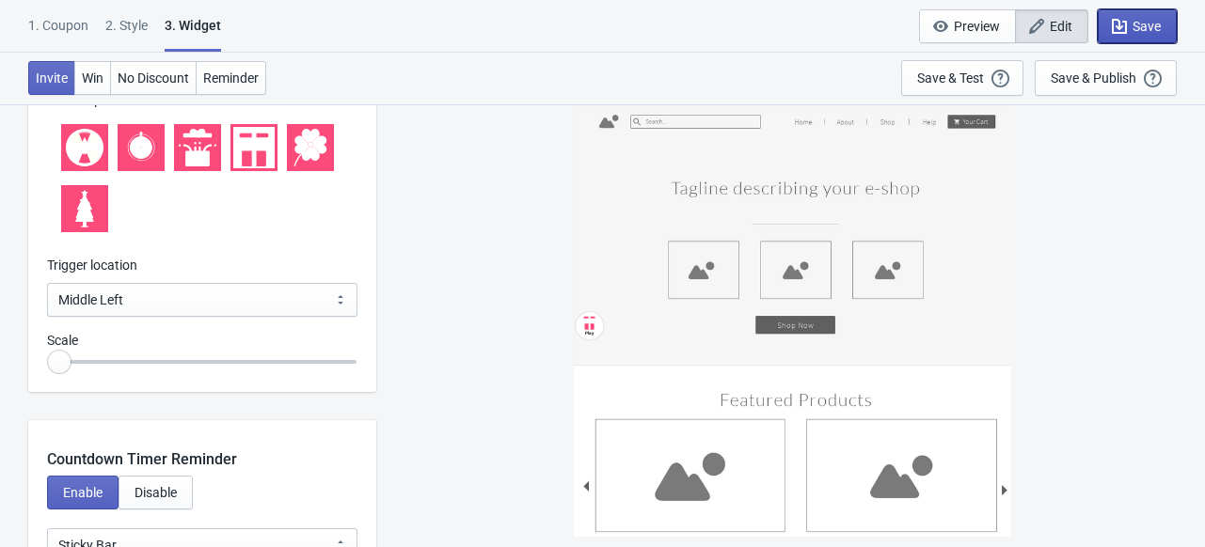
click at [1128, 25] on icon "button" at bounding box center [1119, 26] width 19 height 19
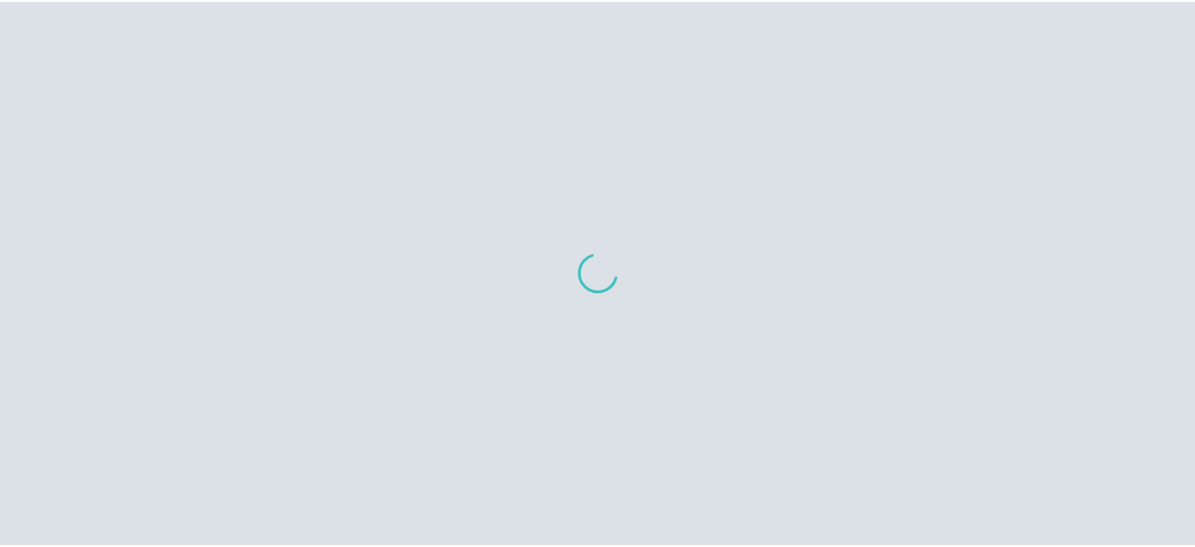
scroll to position [1444, 0]
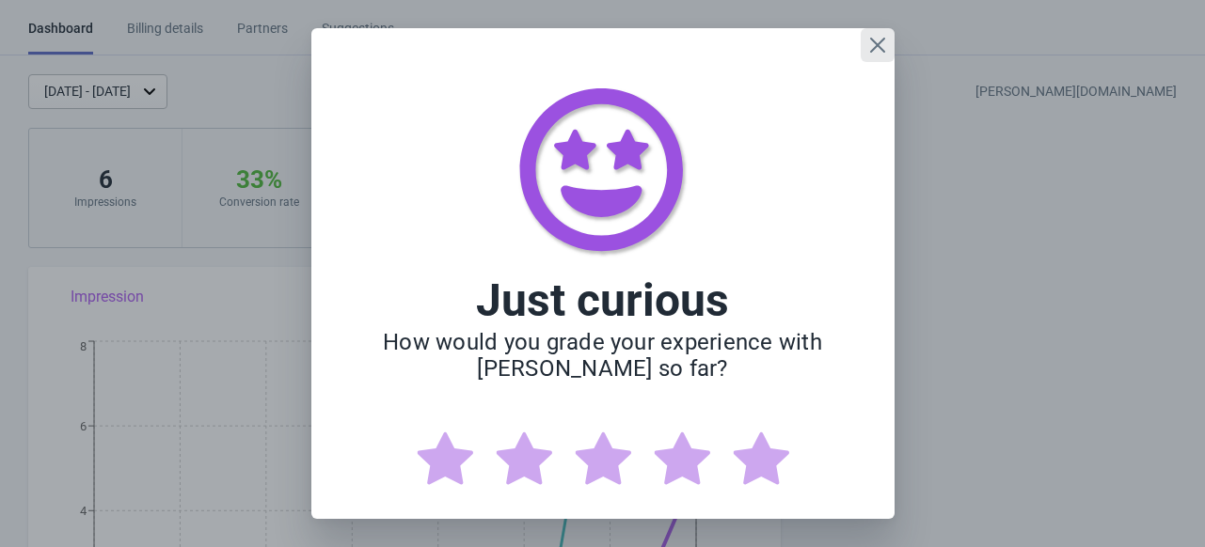
click at [868, 48] on icon "Close" at bounding box center [877, 45] width 19 height 19
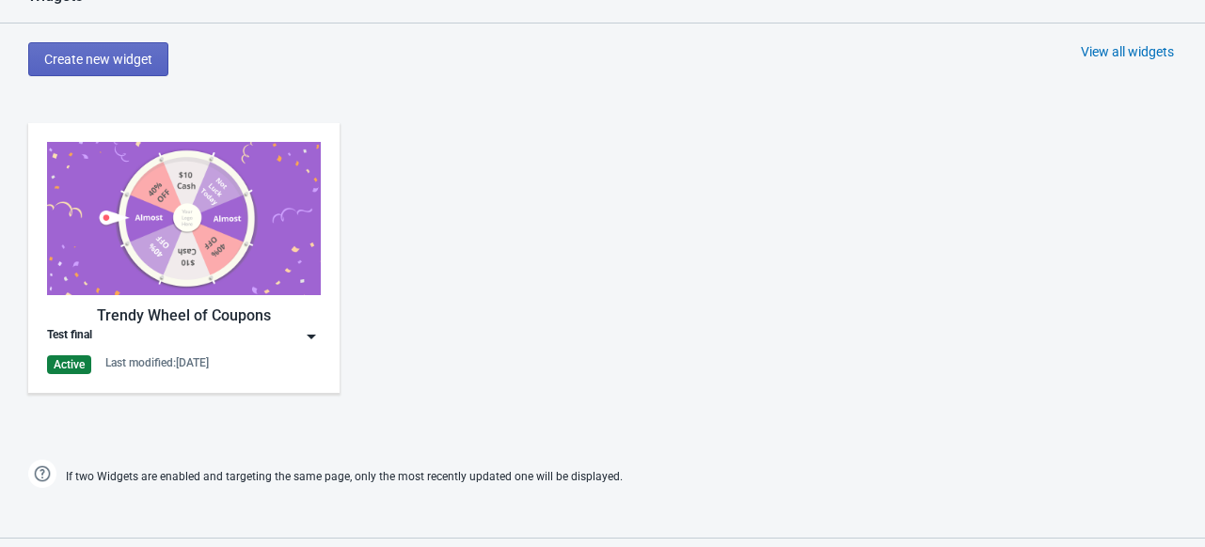
scroll to position [835, 0]
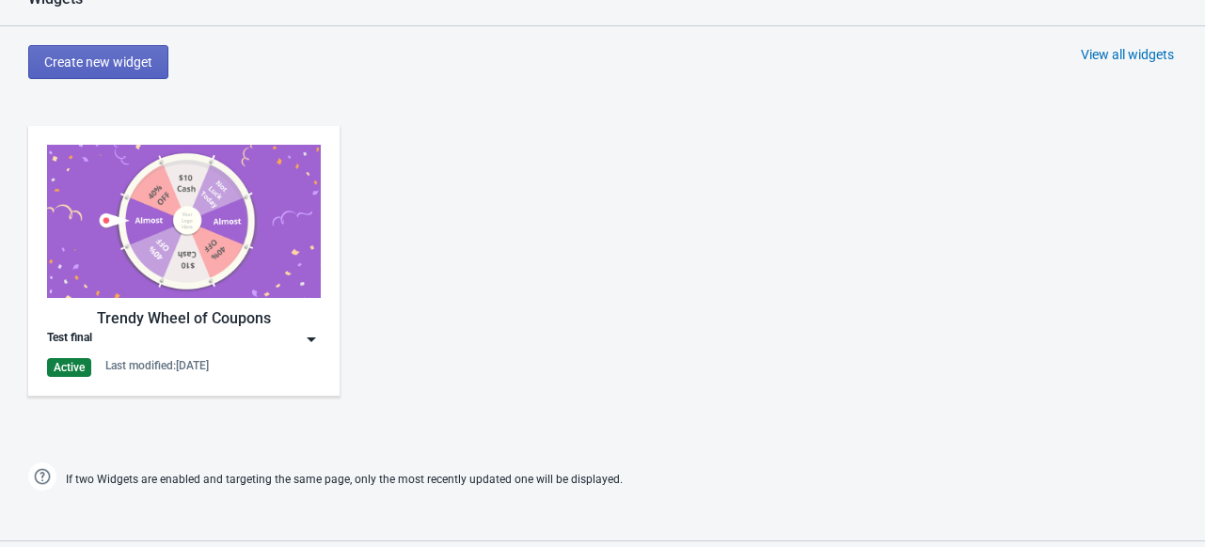
click at [259, 253] on img at bounding box center [184, 221] width 274 height 153
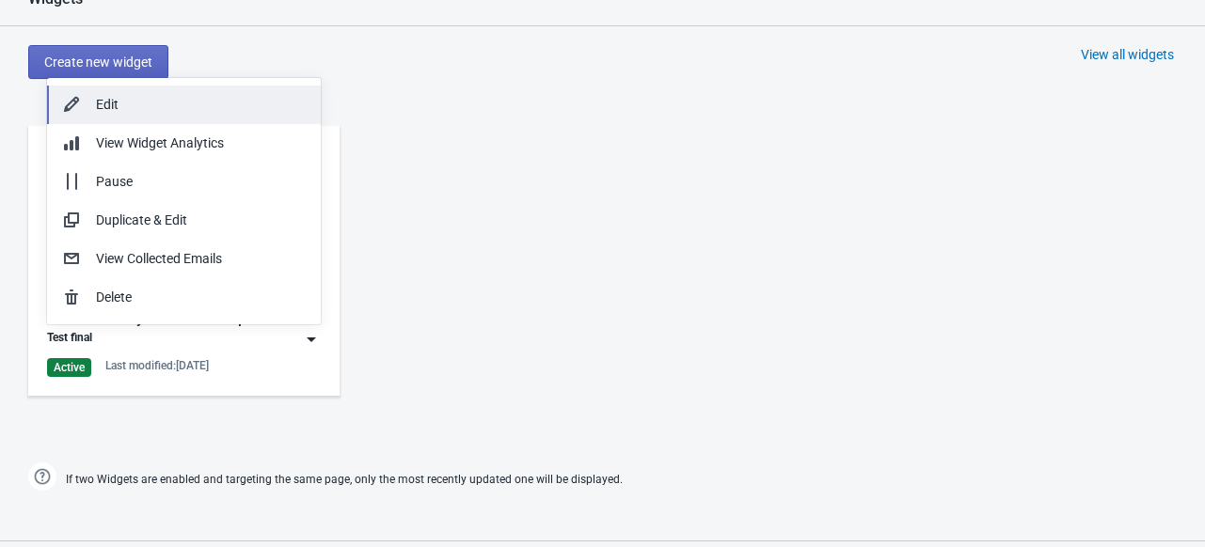
click at [166, 118] on button "Edit" at bounding box center [184, 105] width 274 height 39
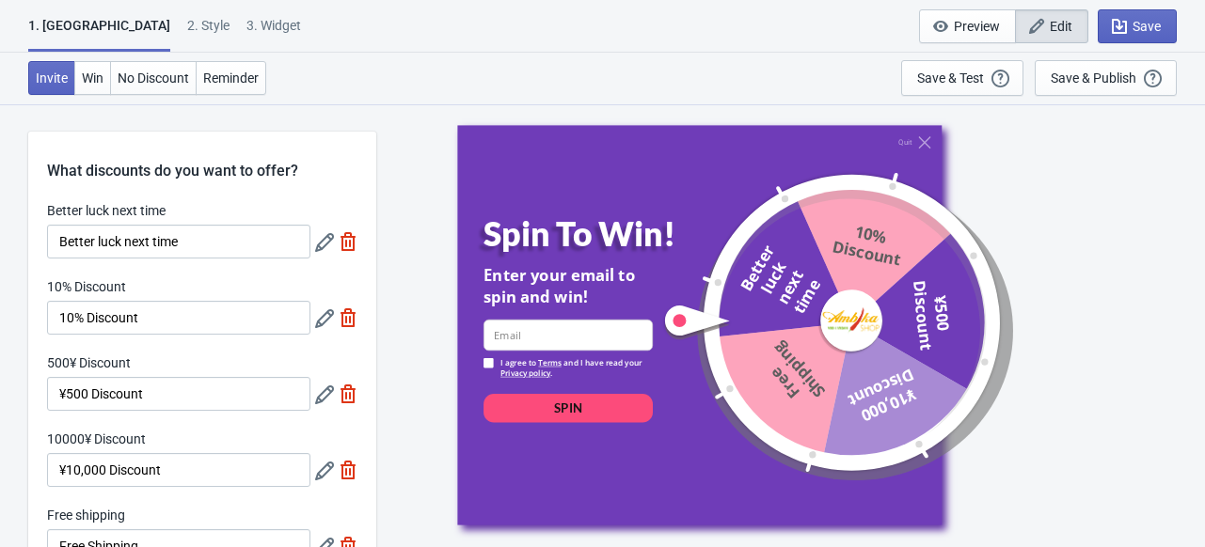
scroll to position [574, 0]
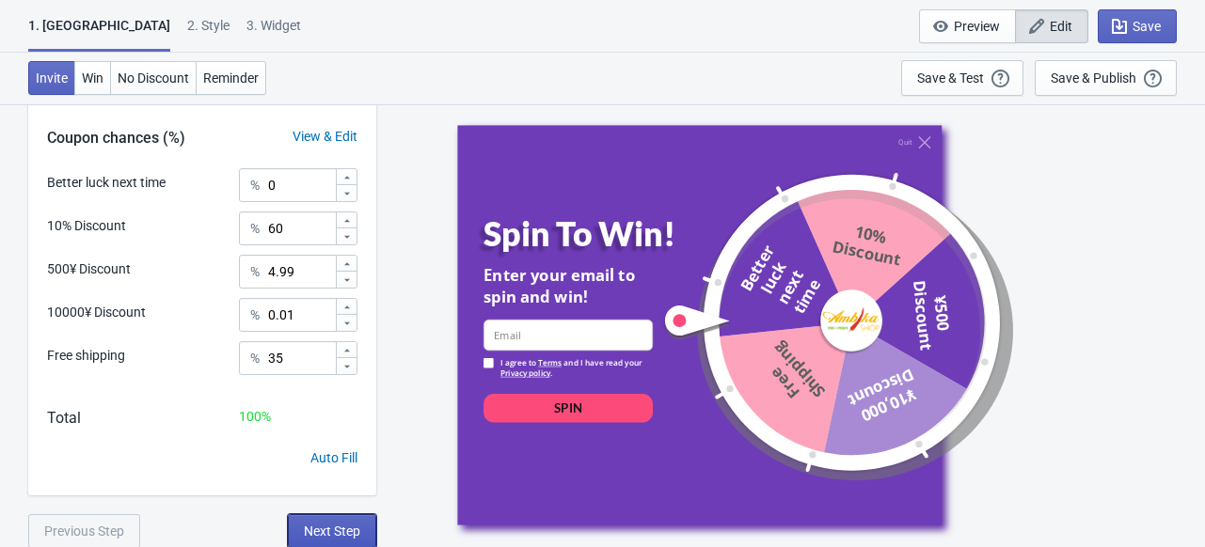
click at [328, 533] on span "Next Step" at bounding box center [332, 531] width 56 height 15
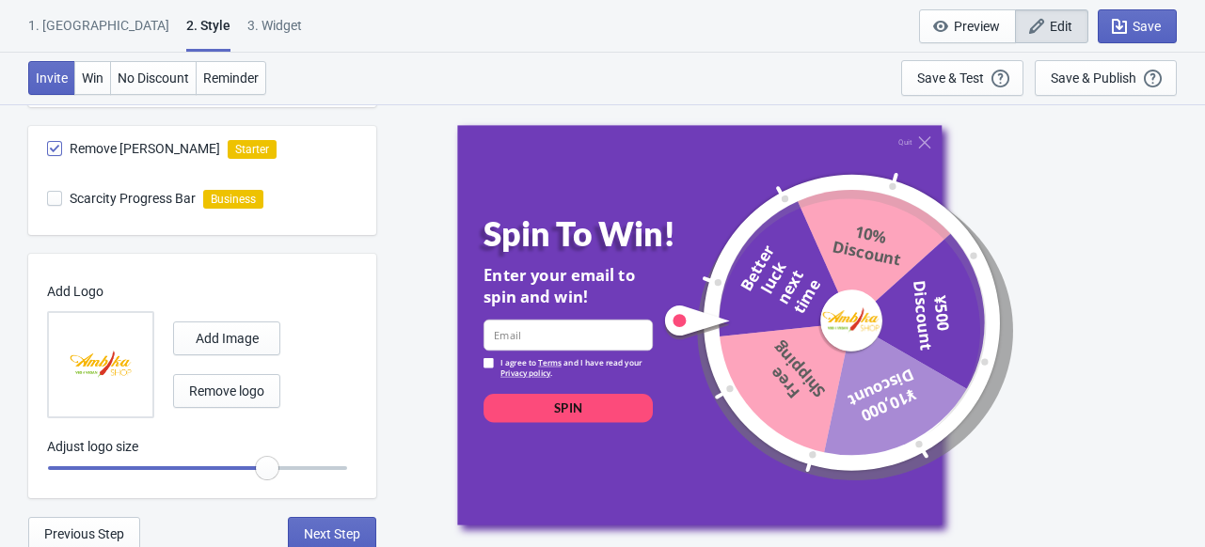
scroll to position [1117, 0]
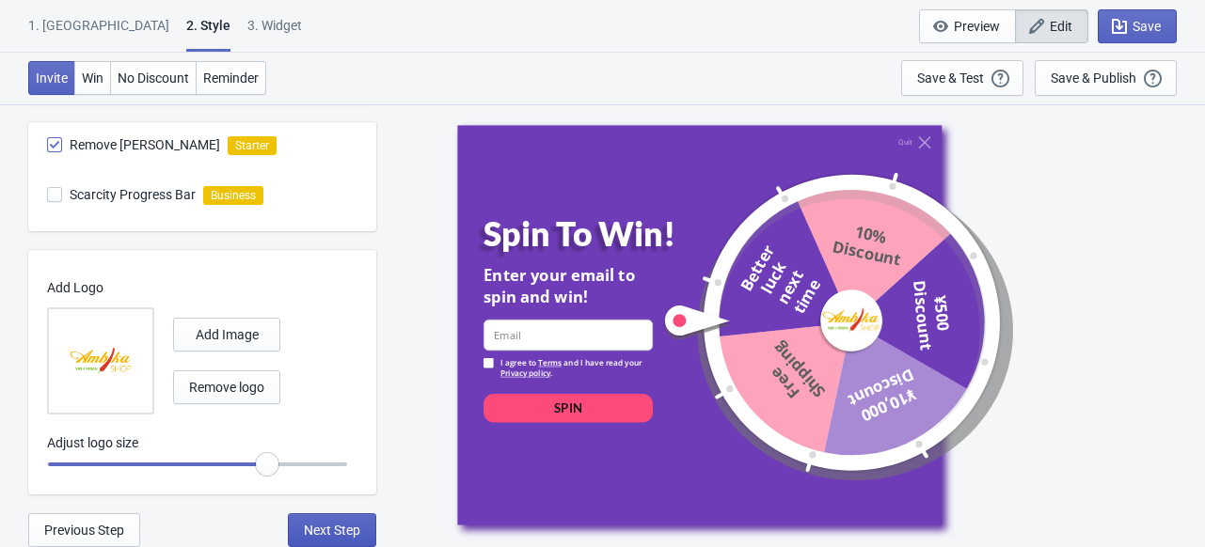
click at [353, 520] on button "Next Step" at bounding box center [332, 530] width 88 height 34
select select "homepageOnly"
select select "period"
select select "circle"
select select "middle_left"
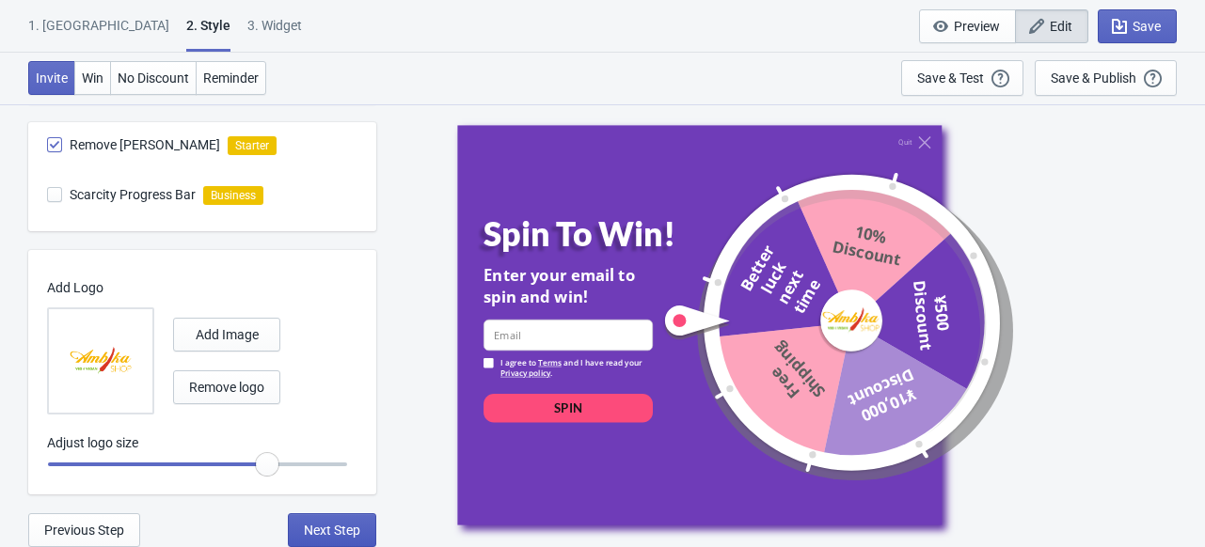
select select "1"
select select "left"
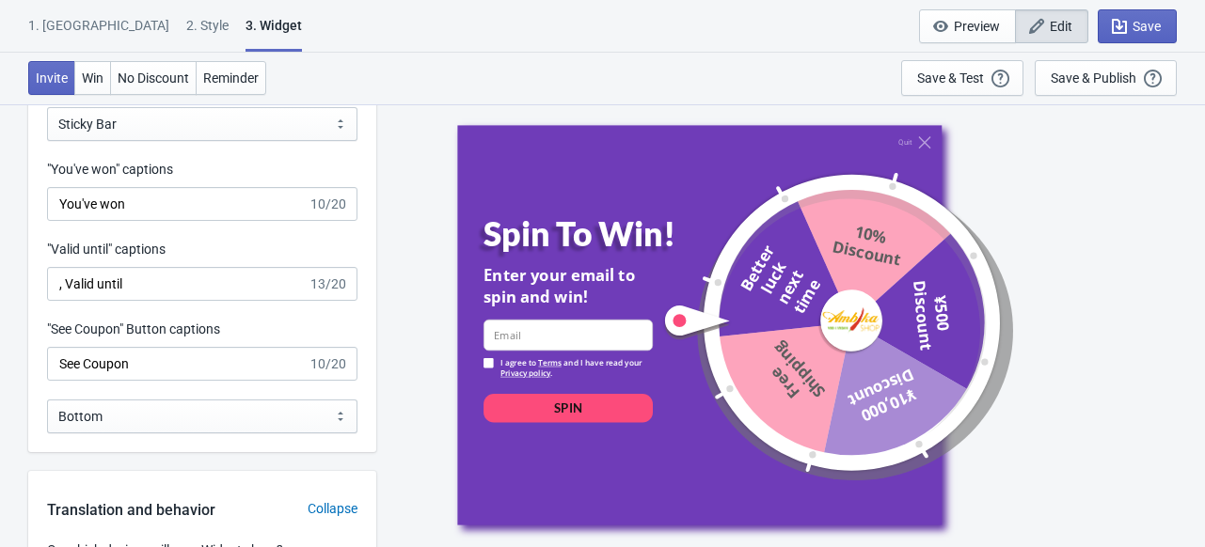
scroll to position [2458, 0]
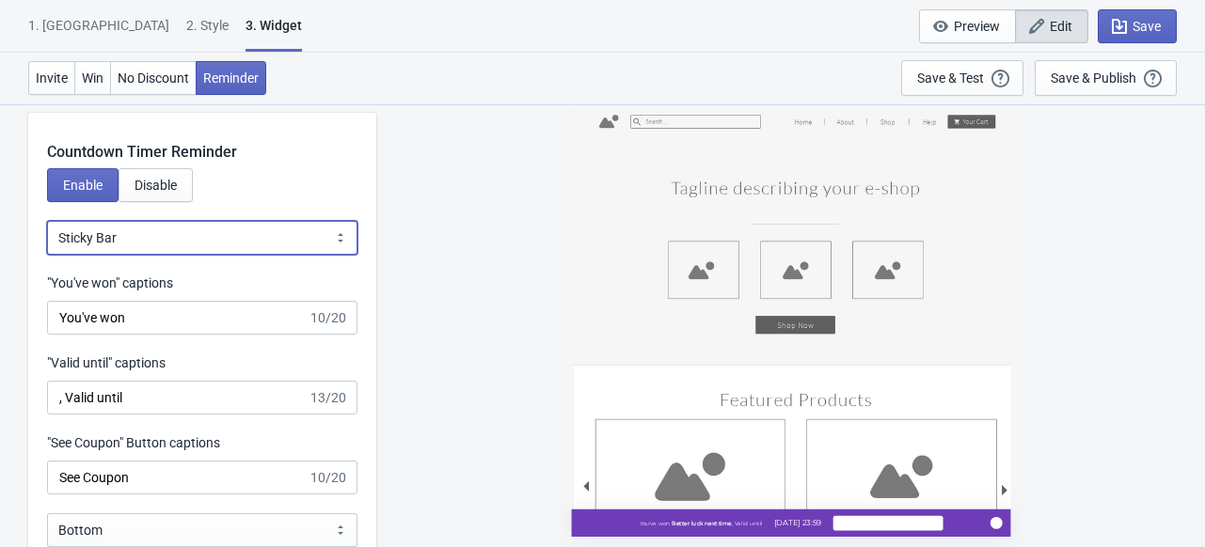
click at [287, 239] on select "Bubble Sticky Bar" at bounding box center [202, 238] width 310 height 34
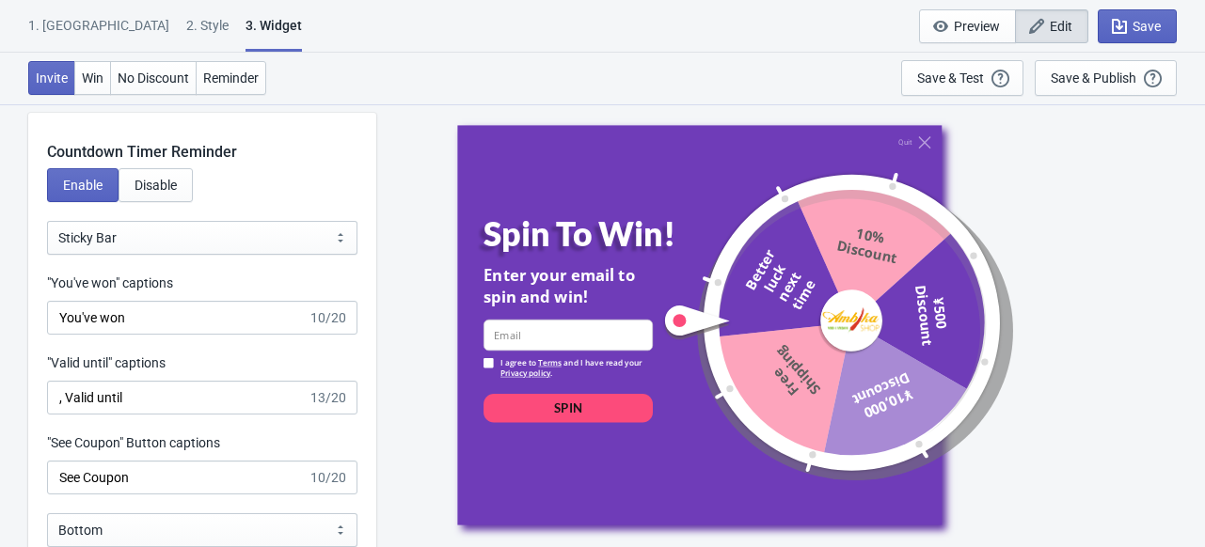
click at [427, 352] on div "Quit Spin To Win! Enter your email to spin and win! email-input I agree to Term…" at bounding box center [791, 324] width 810 height 443
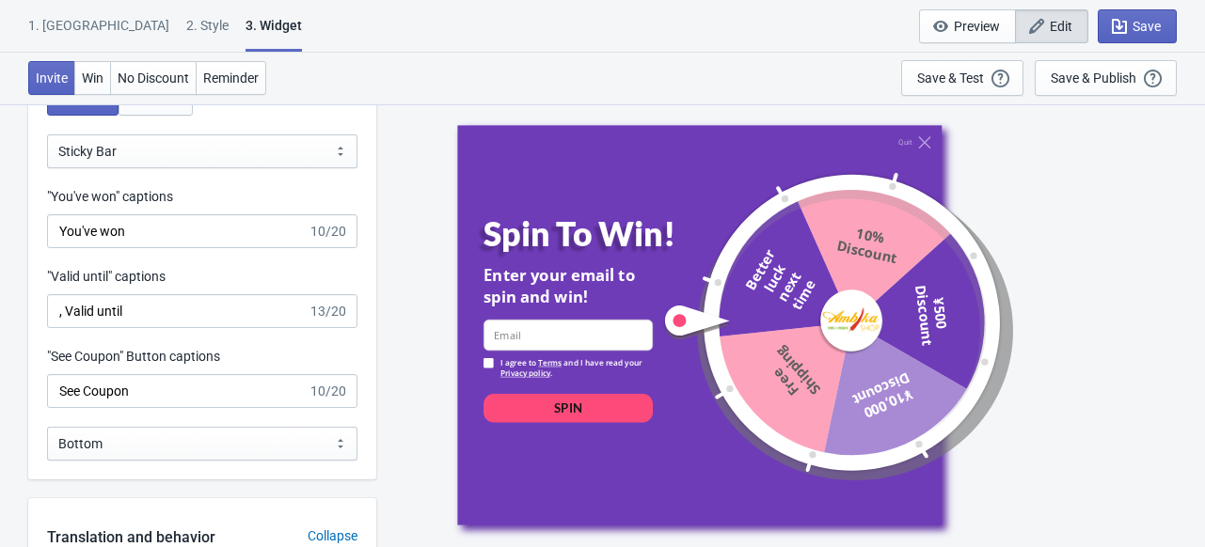
scroll to position [2548, 0]
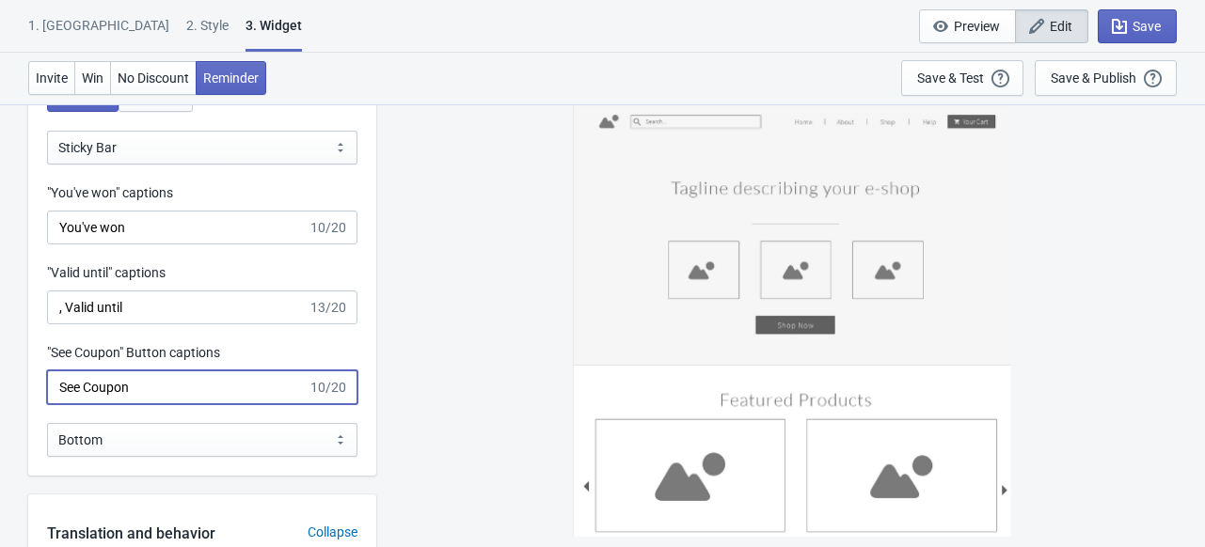
click at [216, 394] on input "See Coupon" at bounding box center [177, 388] width 260 height 34
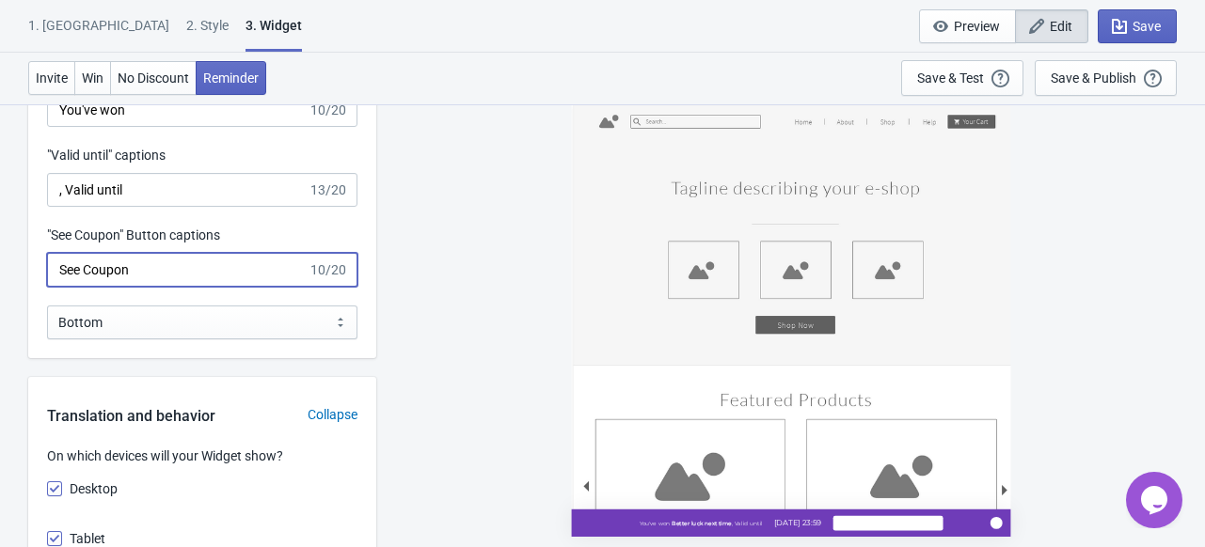
scroll to position [2665, 0]
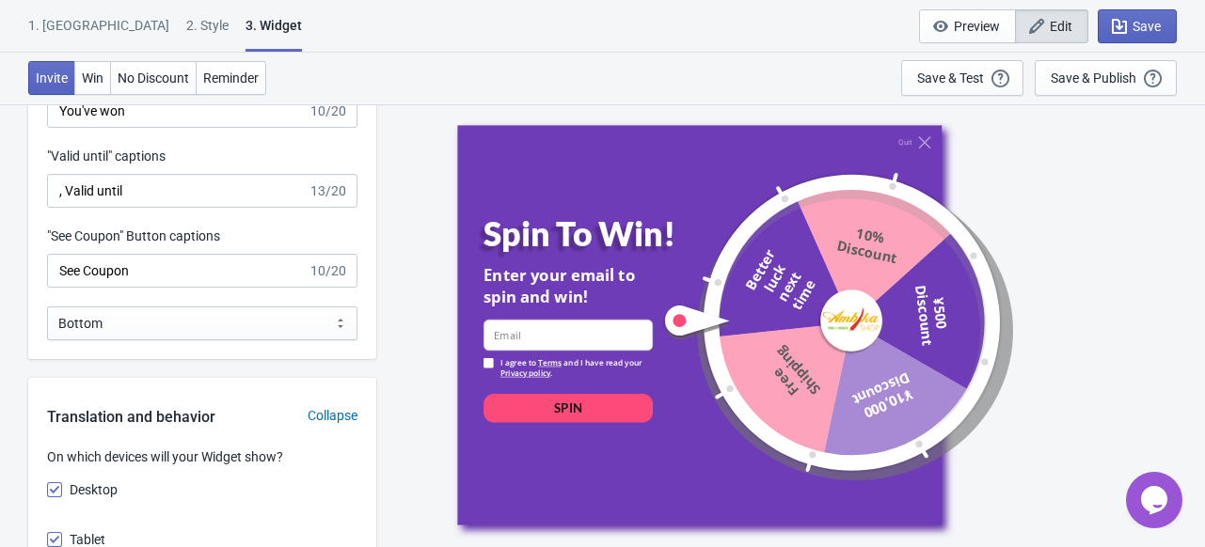
click at [1140, 515] on button "Opens Chat This icon Opens the chat window." at bounding box center [1154, 500] width 56 height 56
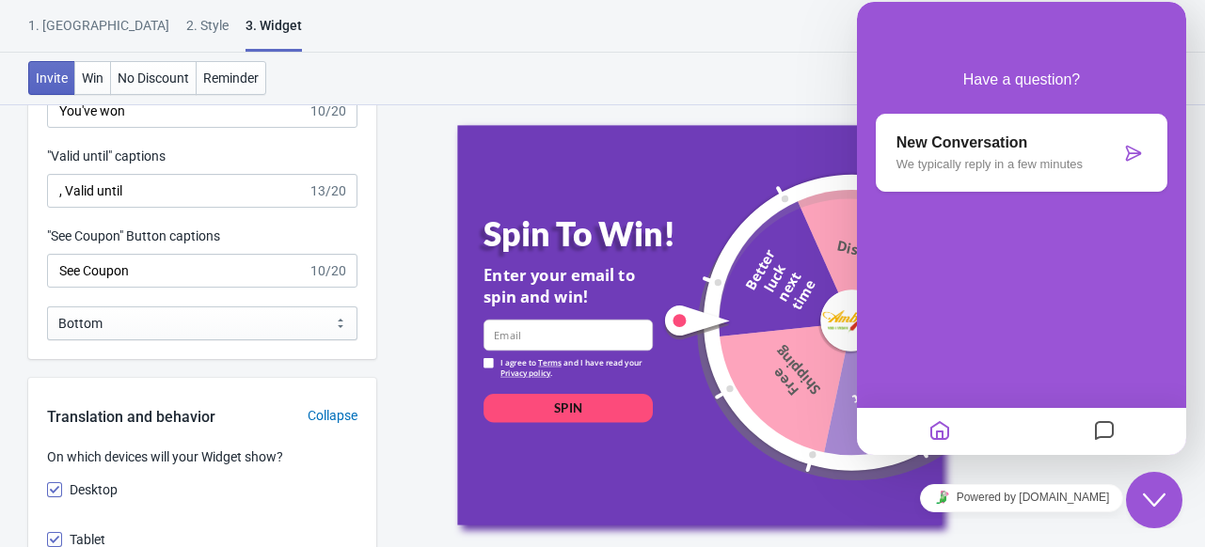
click at [1111, 428] on icon "Messages" at bounding box center [1104, 432] width 23 height 37
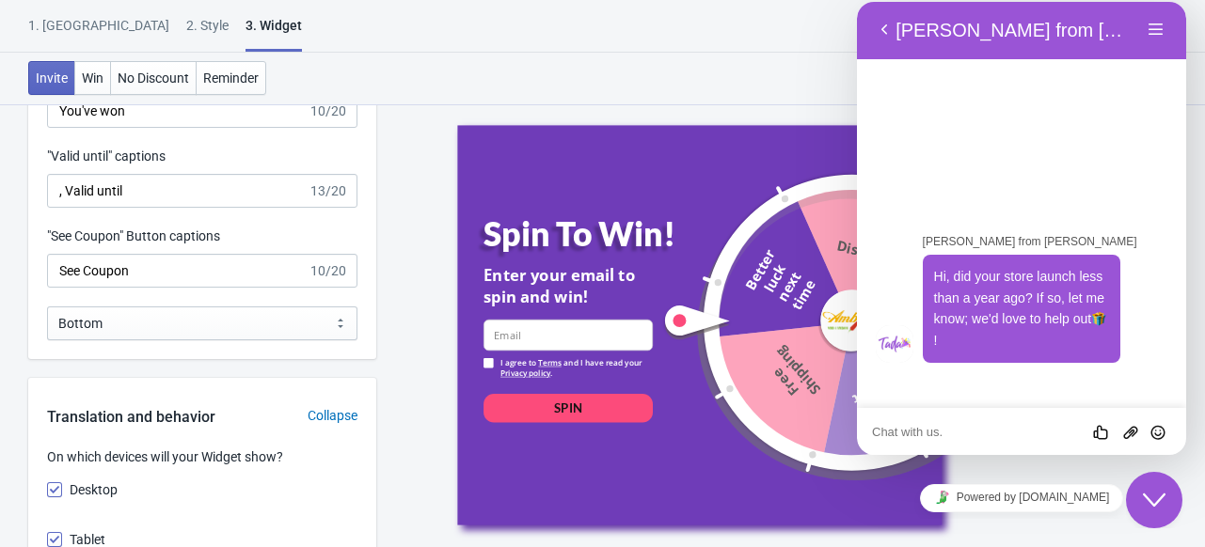
click at [857, 2] on textarea at bounding box center [857, 2] width 0 height 0
type textarea "Hi"
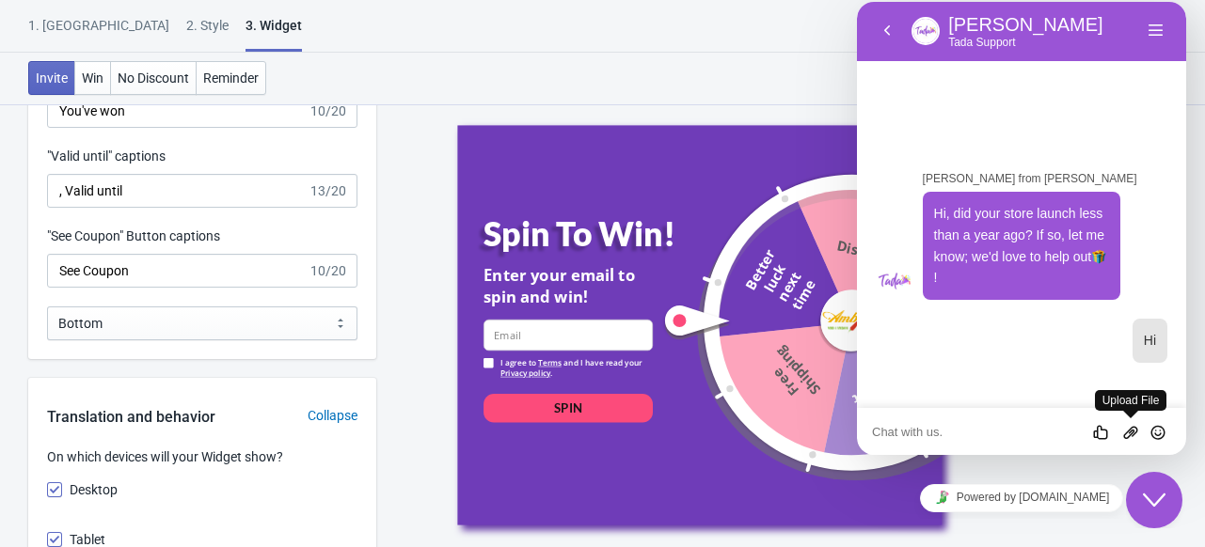
click at [1137, 426] on icon "Group of buttons" at bounding box center [1130, 432] width 17 height 17
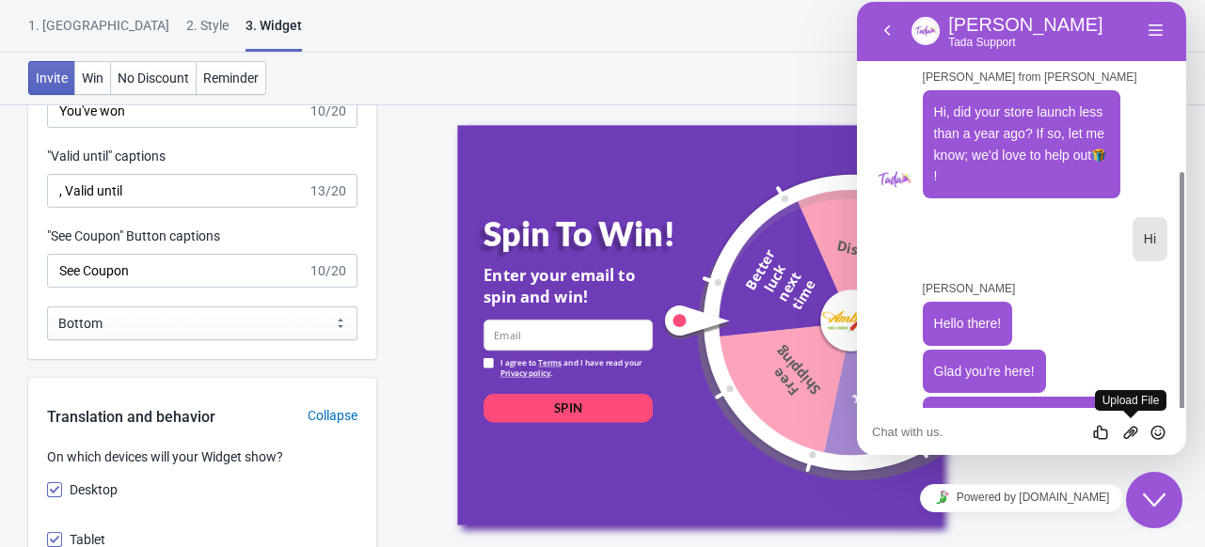
scroll to position [99, 0]
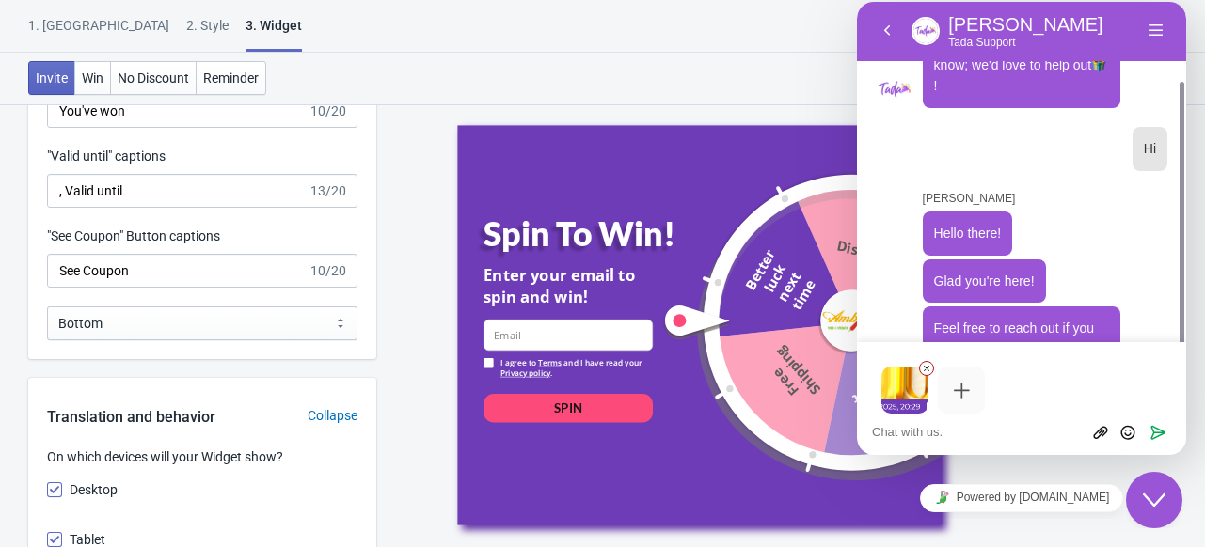
click at [857, 2] on textarea at bounding box center [857, 2] width 0 height 0
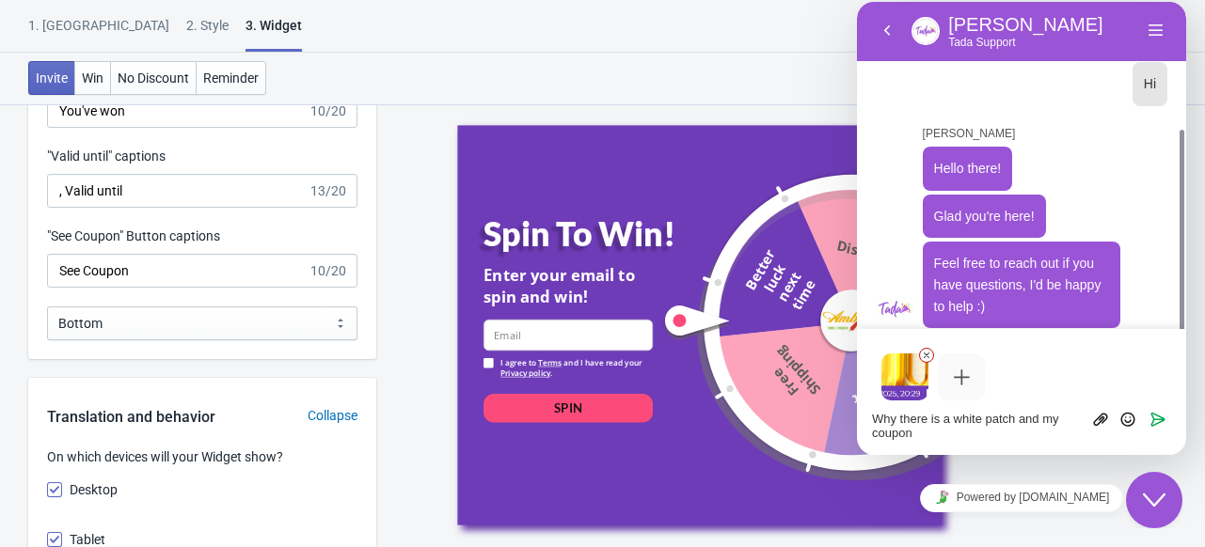
scroll to position [177, 0]
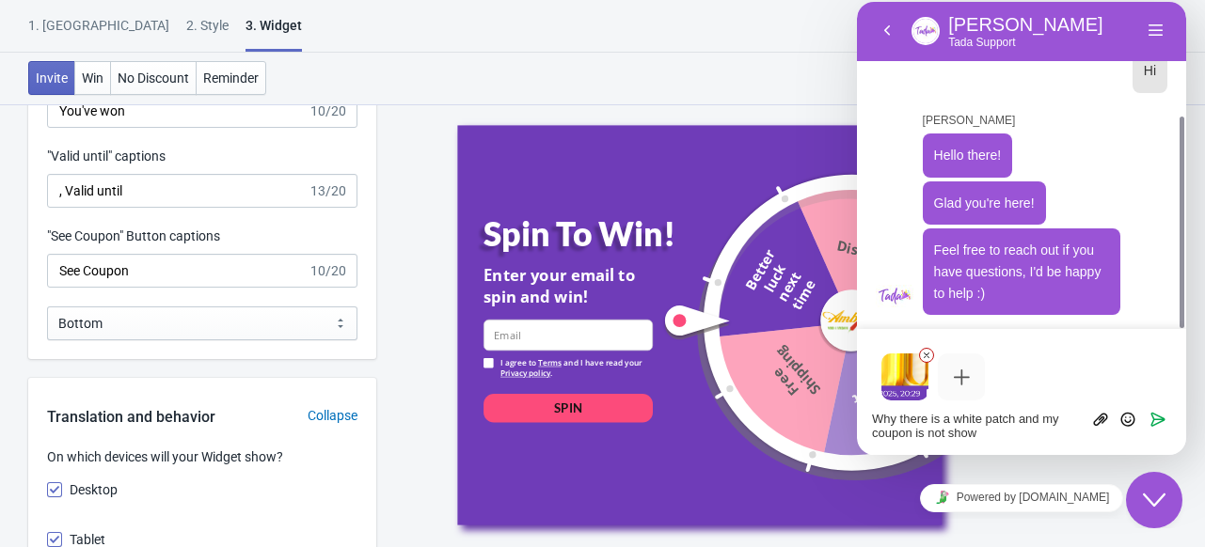
type textarea "Why there is a white patch and my coupon is not shown"
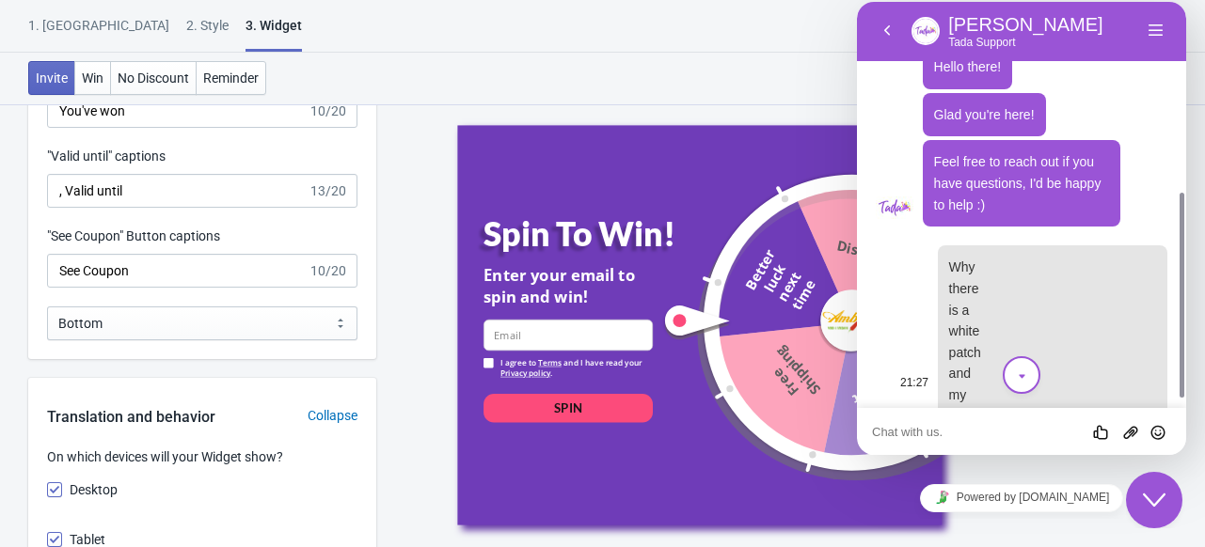
scroll to position [395, 0]
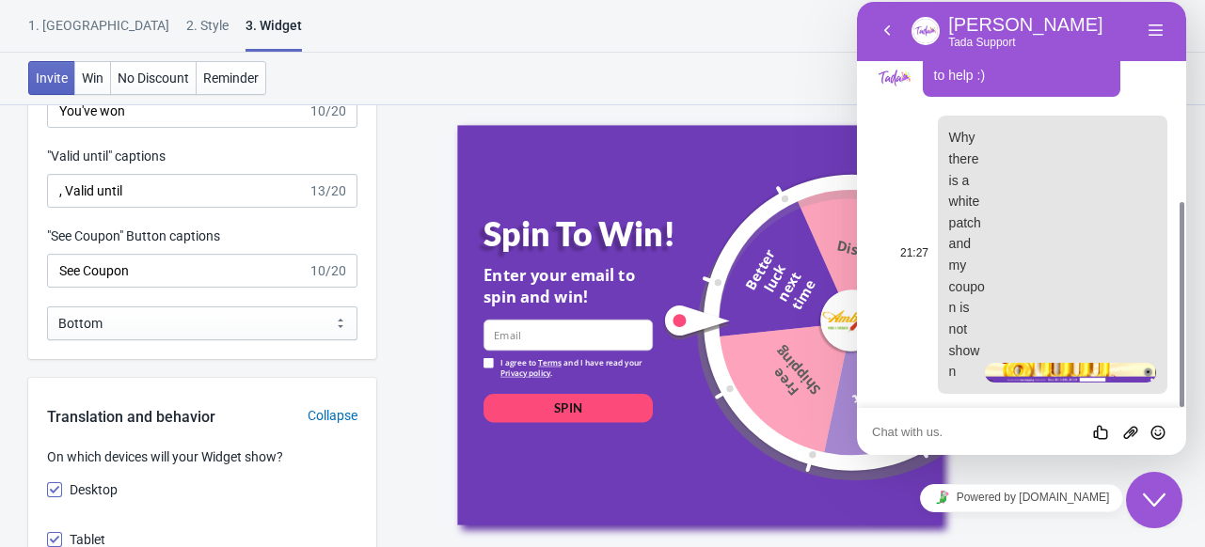
click at [1019, 328] on div "Why there is a white patch and my coupon is not shown" at bounding box center [1052, 255] width 229 height 278
click at [1103, 367] on img at bounding box center [1070, 373] width 171 height 20
click at [857, 2] on div "Rate this chat Upload File Insert emoji" at bounding box center [857, 2] width 0 height 0
click at [857, 2] on textarea at bounding box center [857, 2] width 0 height 0
type textarea "The coupon is not shown?"
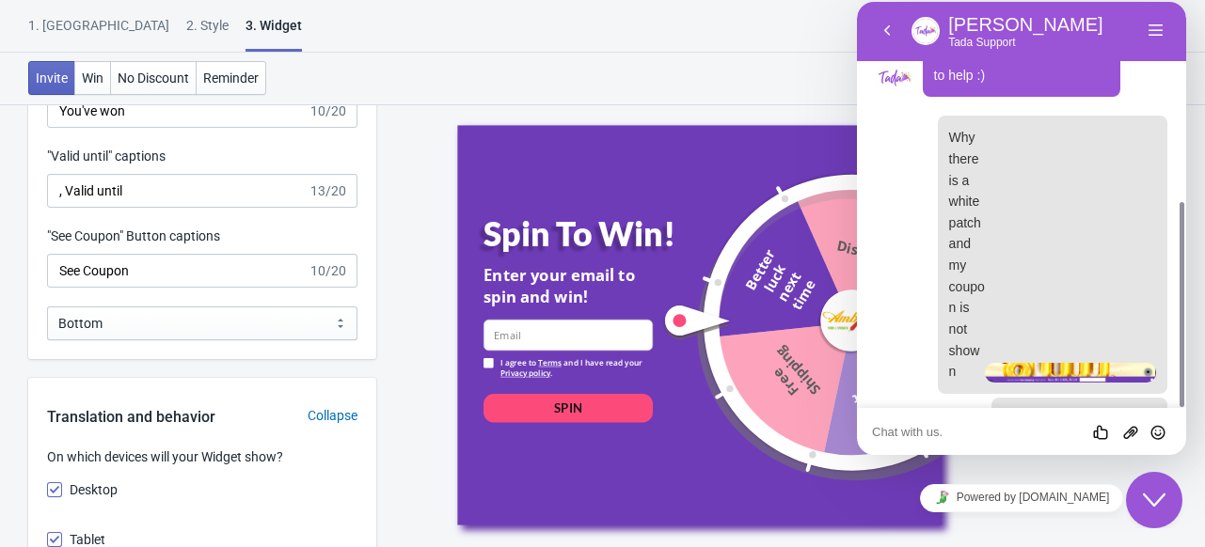
scroll to position [444, 0]
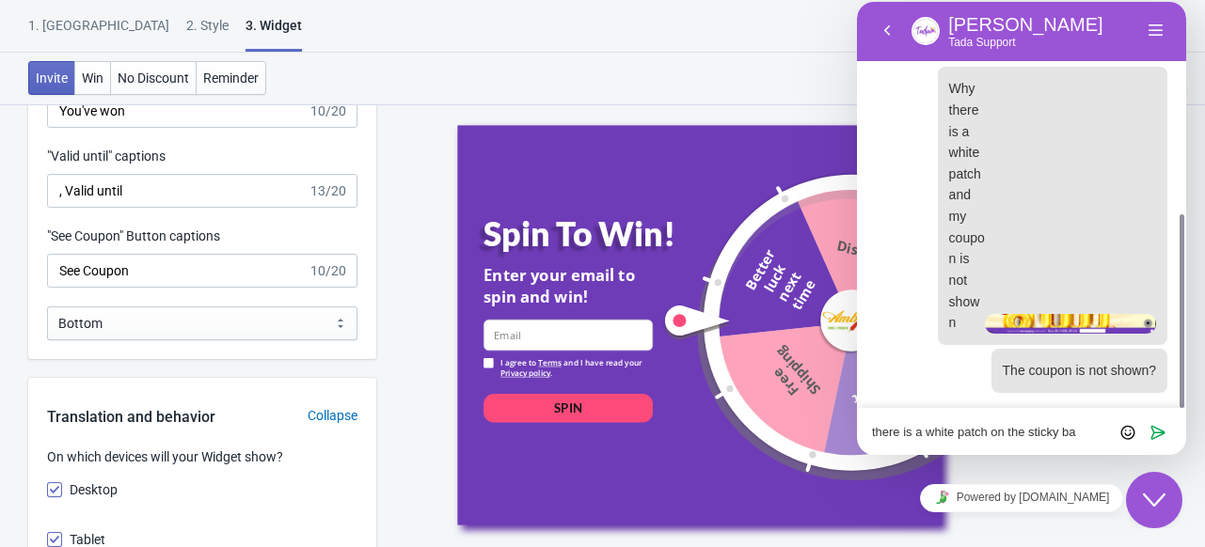
type textarea "there is a white patch on the sticky bar"
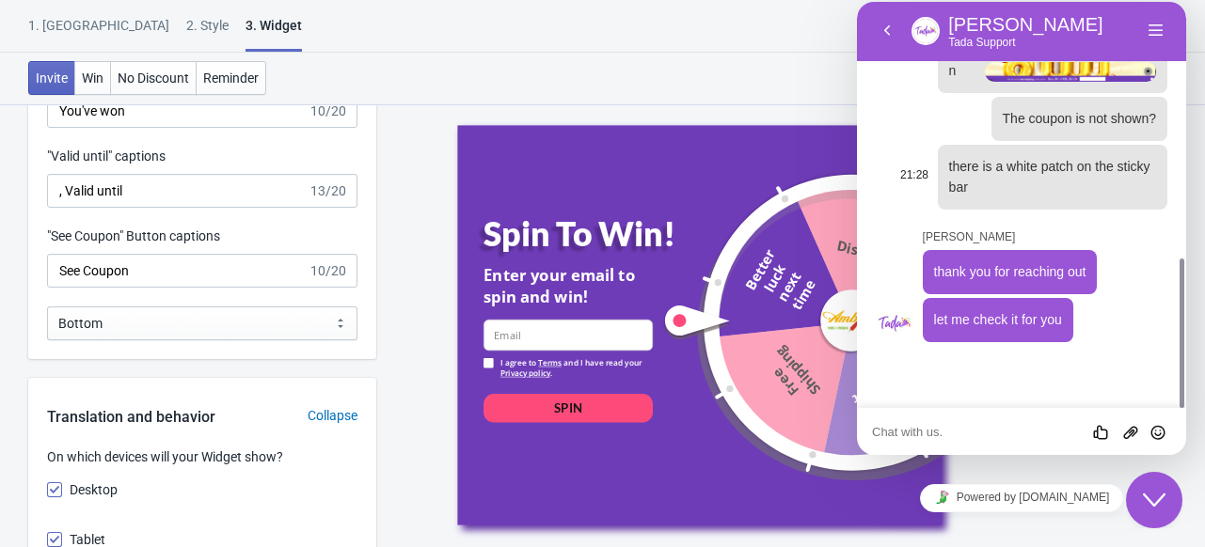
scroll to position [644, 0]
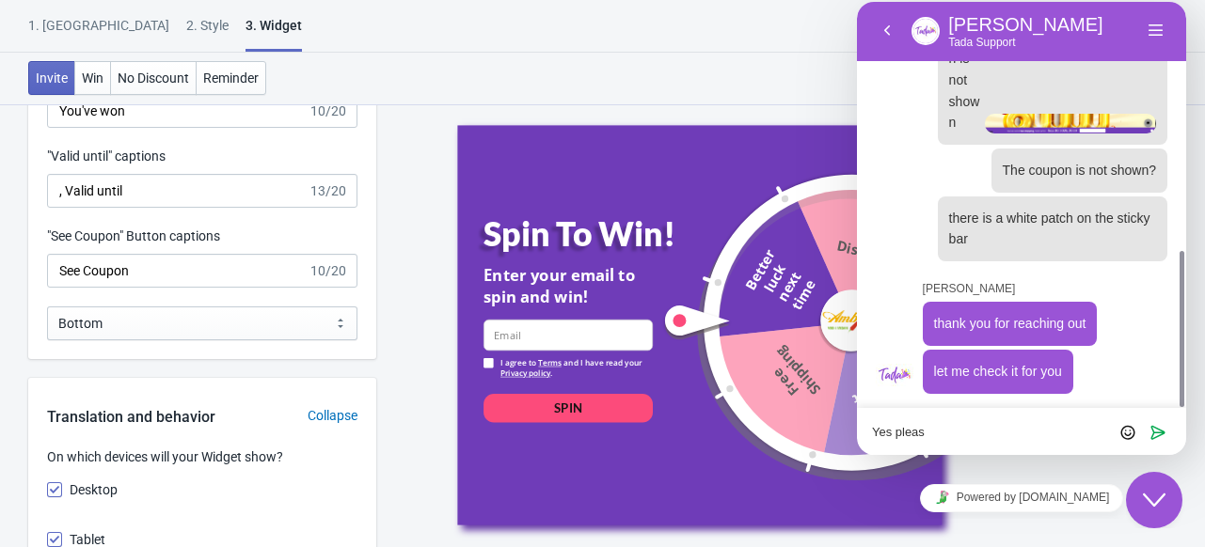
type textarea "Yes please"
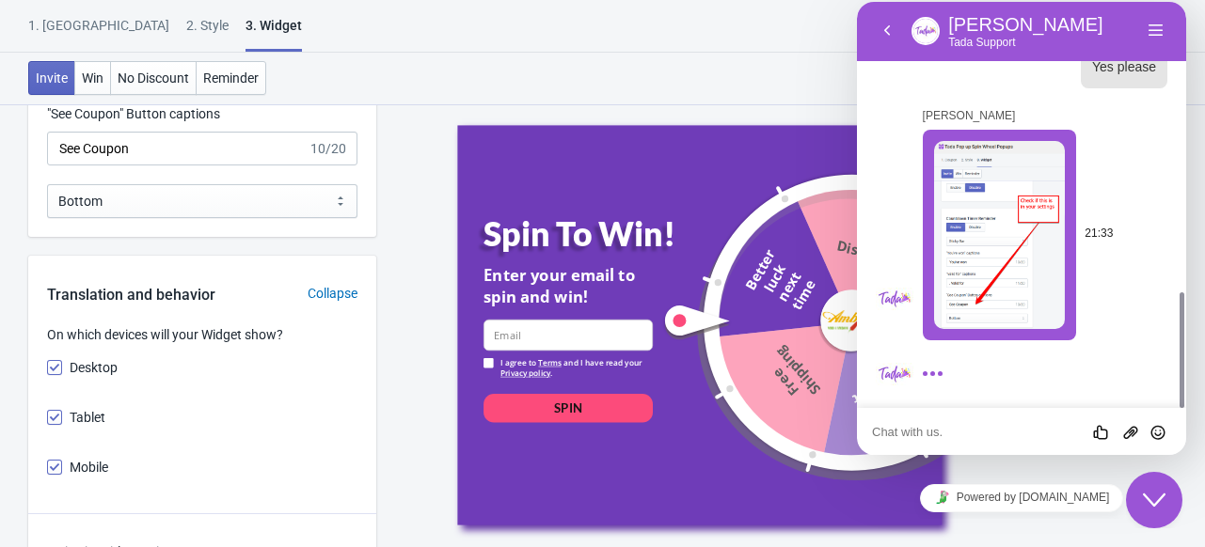
scroll to position [2787, 0]
click at [993, 268] on img at bounding box center [999, 235] width 131 height 188
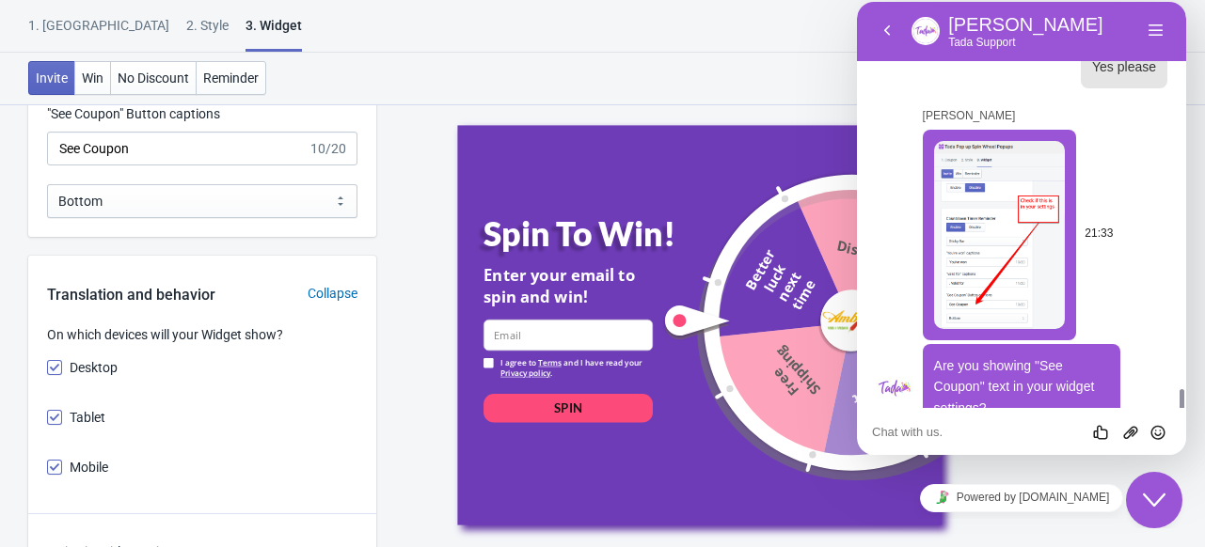
scroll to position [1102, 0]
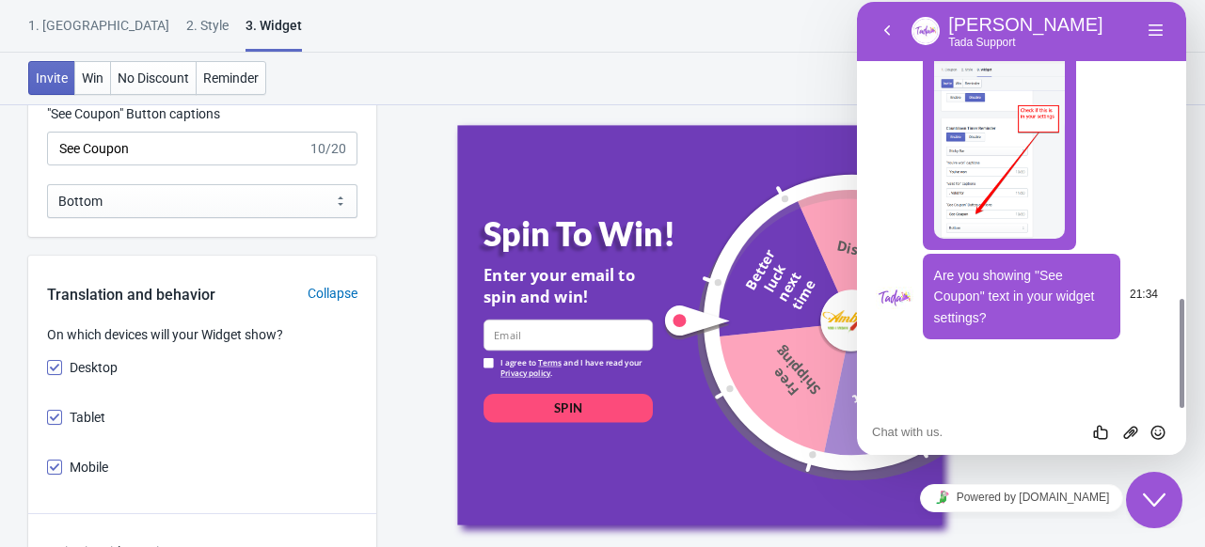
click at [1035, 322] on p "Are you showing "See Coupon" text in your widget settings?" at bounding box center [1022, 297] width 176 height 64
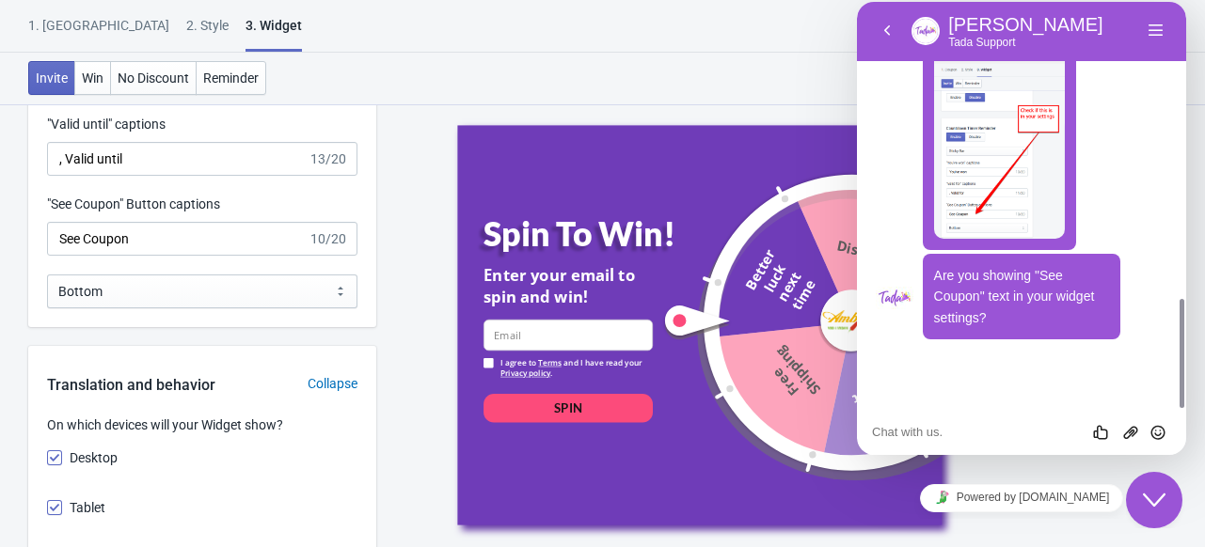
scroll to position [2646, 0]
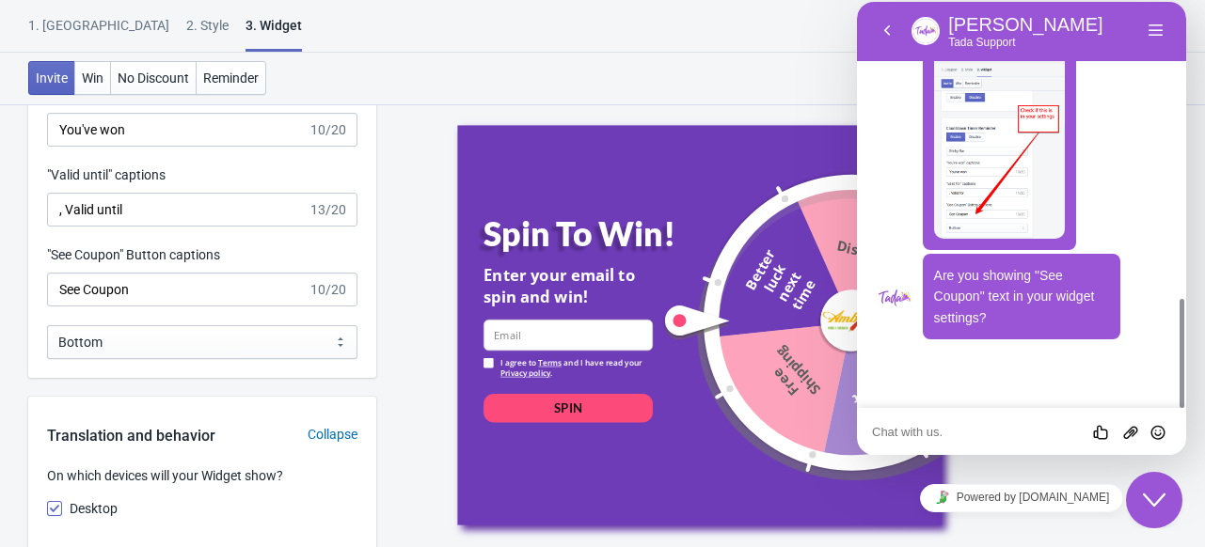
click at [857, 2] on textarea at bounding box center [857, 2] width 0 height 0
type textarea "Yes"
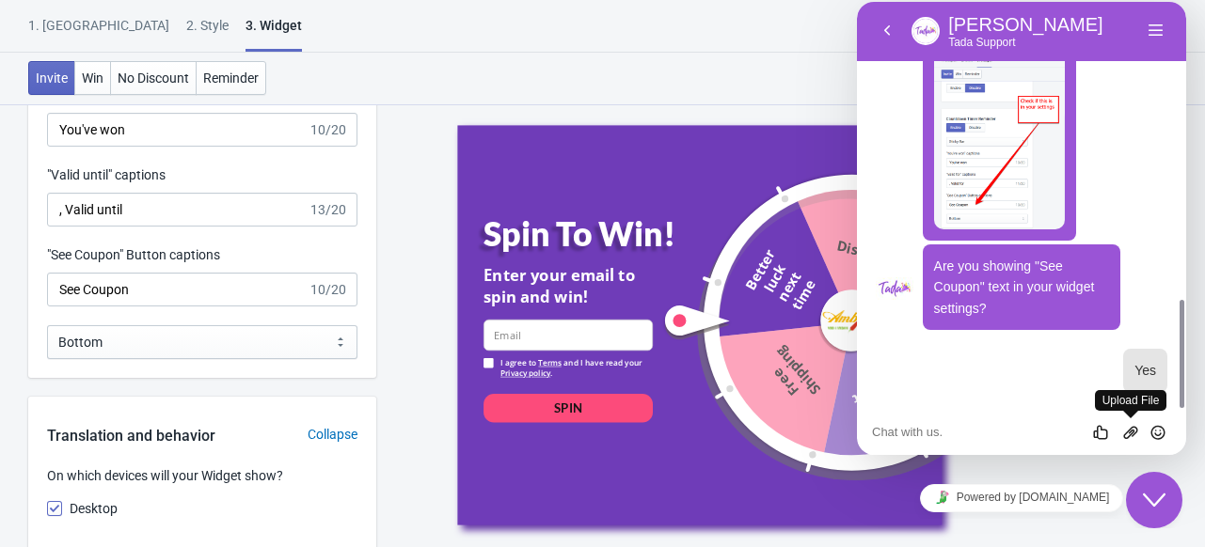
click at [857, 2] on icon "Group of buttons" at bounding box center [857, 2] width 0 height 0
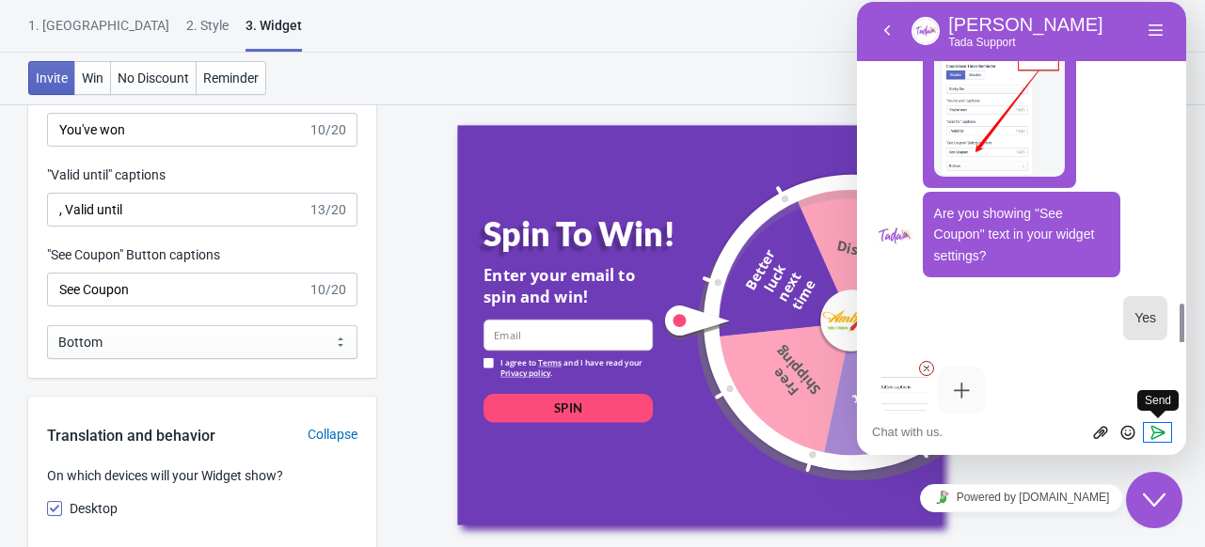
click at [1153, 430] on icon "Send" at bounding box center [1157, 432] width 17 height 17
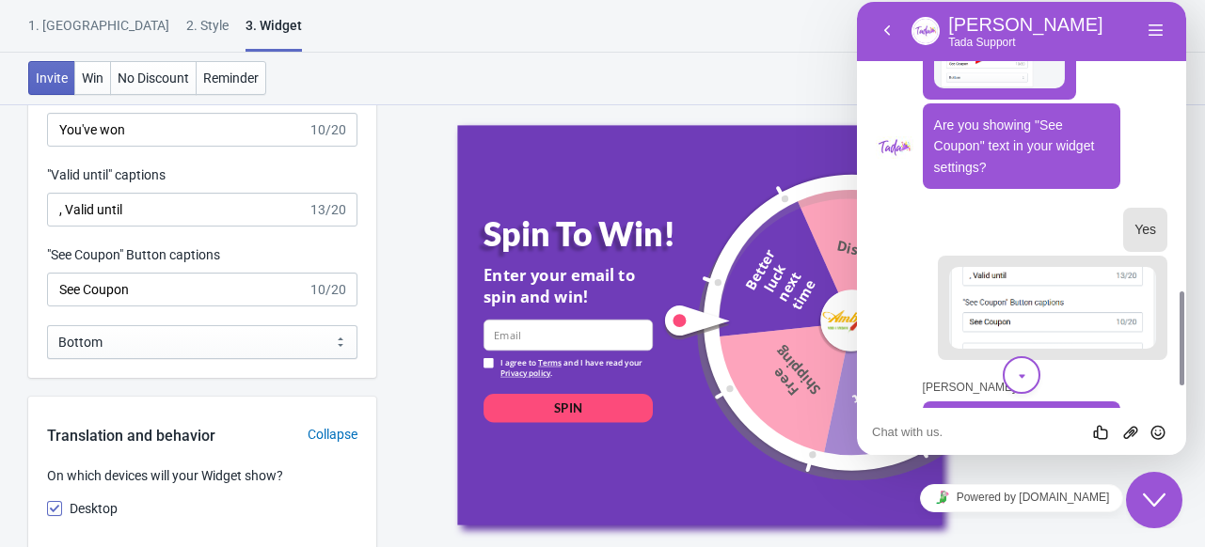
scroll to position [1347, 0]
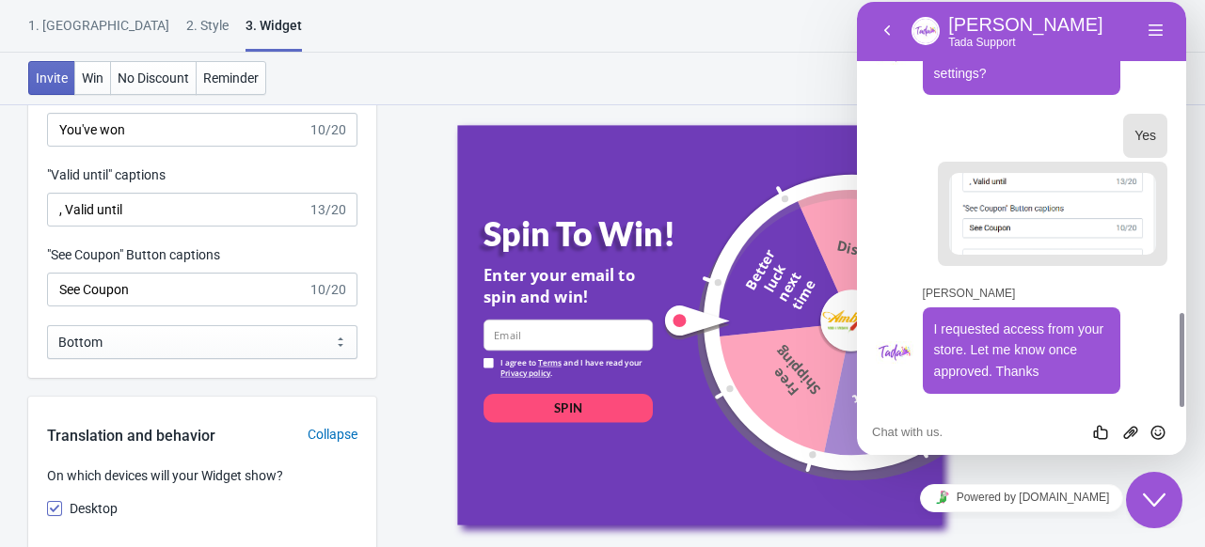
click at [857, 2] on div "Rate this chat Upload File Insert emoji" at bounding box center [857, 2] width 0 height 0
click at [857, 2] on textarea at bounding box center [857, 2] width 0 height 0
type textarea "Is there any other way?"
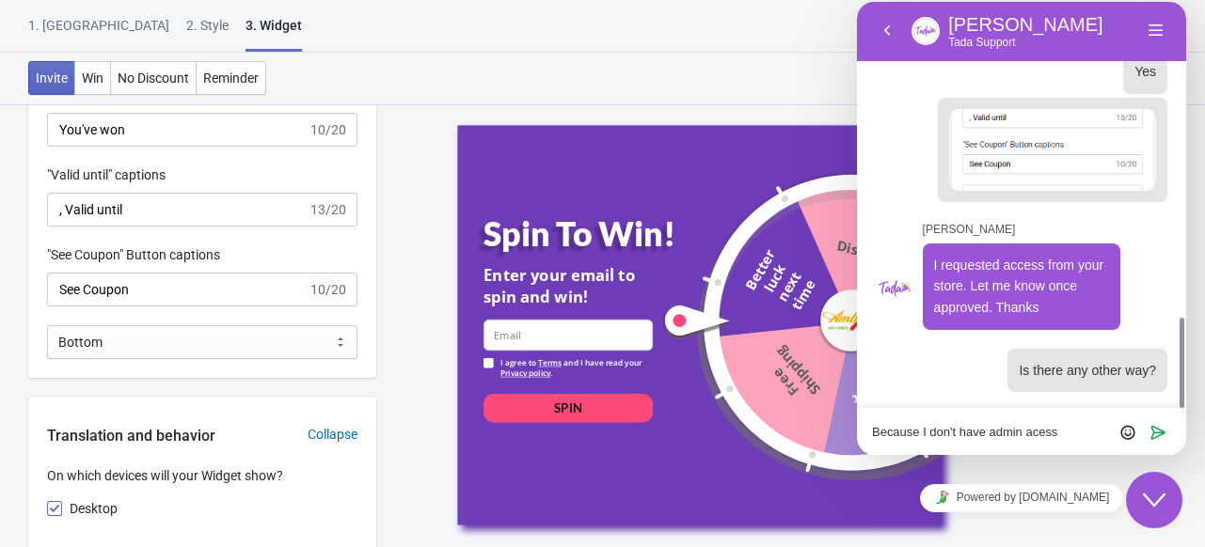
type textarea "Because I don't have admin acess"
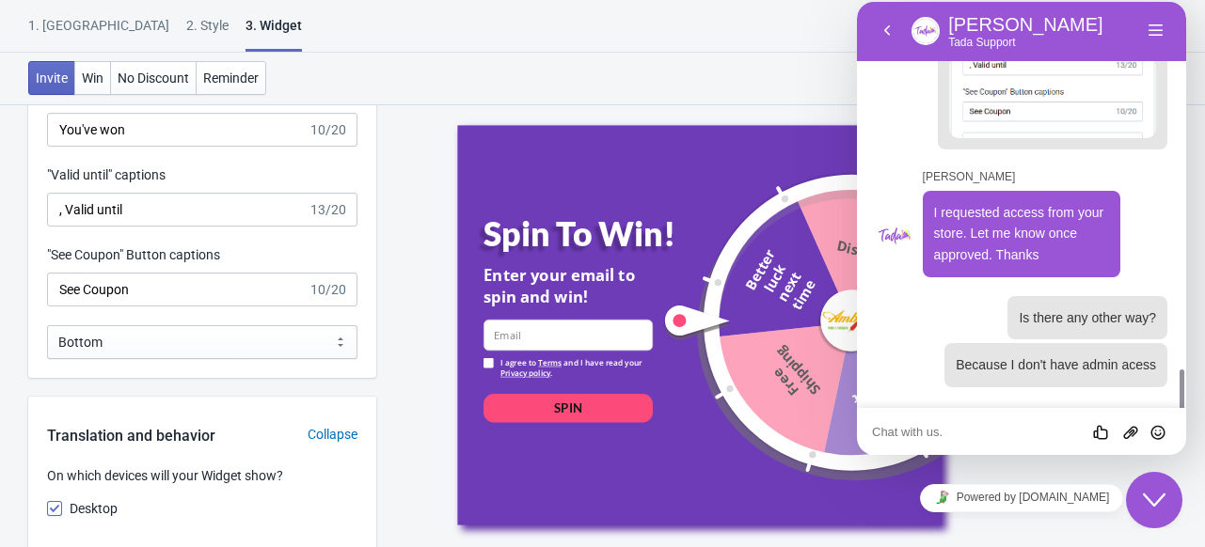
scroll to position [1510, 0]
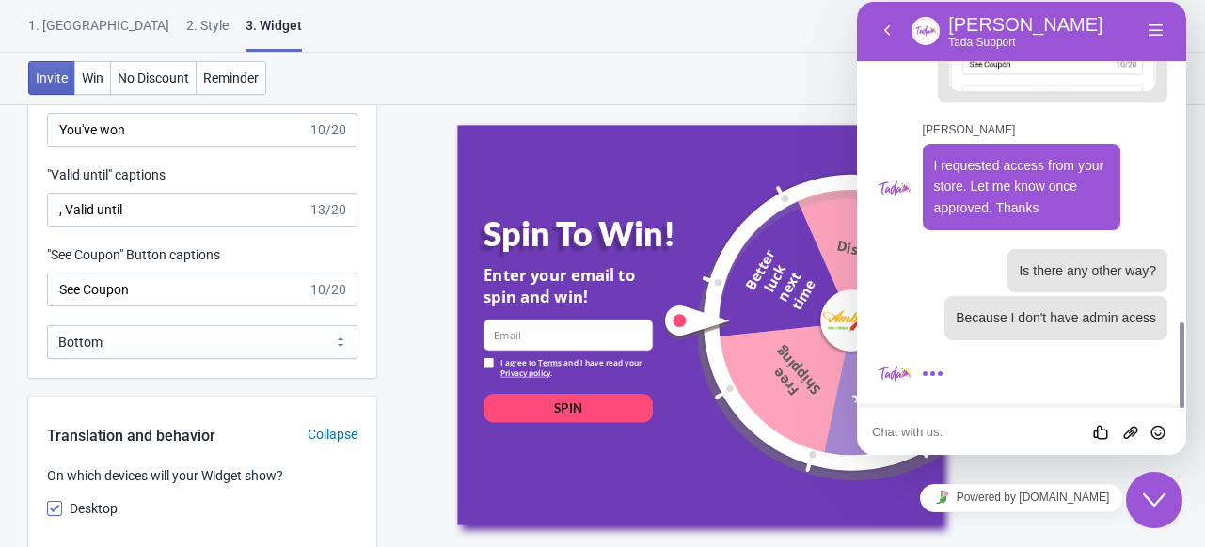
click at [857, 2] on textarea at bounding box center [857, 2] width 0 height 0
type textarea "a"
click at [857, 2] on textarea at bounding box center [857, 2] width 0 height 0
type textarea "Will I get a mail? for access"
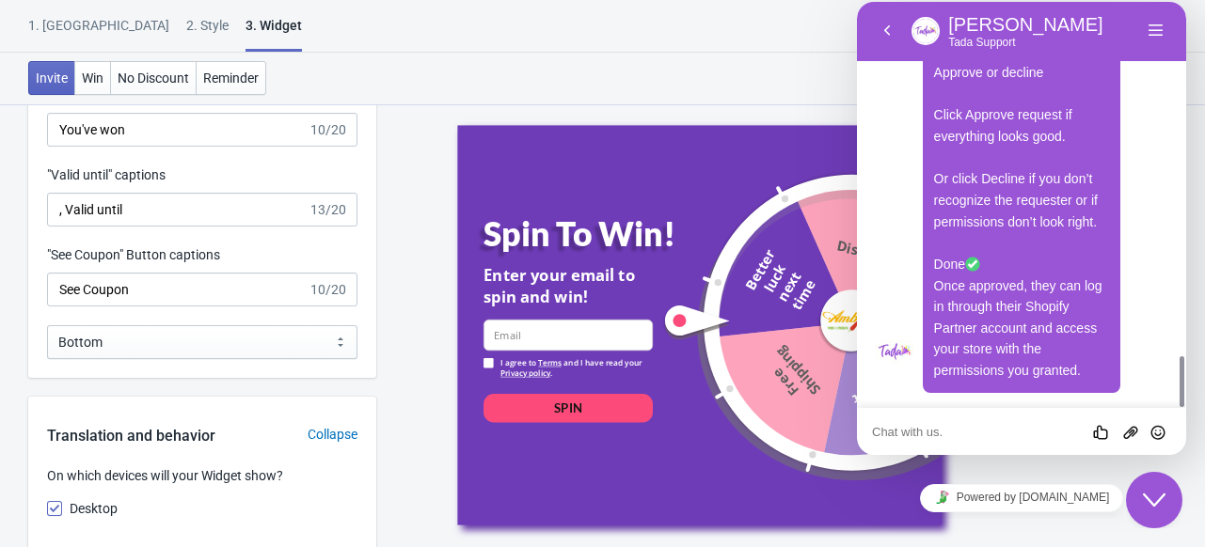
scroll to position [2787, 0]
click at [772, 2] on div "1. Coupon 2 . Style 3. Widget 1. Coupon 2 . Style 3. Widget Save and Exit Previ…" at bounding box center [602, 26] width 1205 height 53
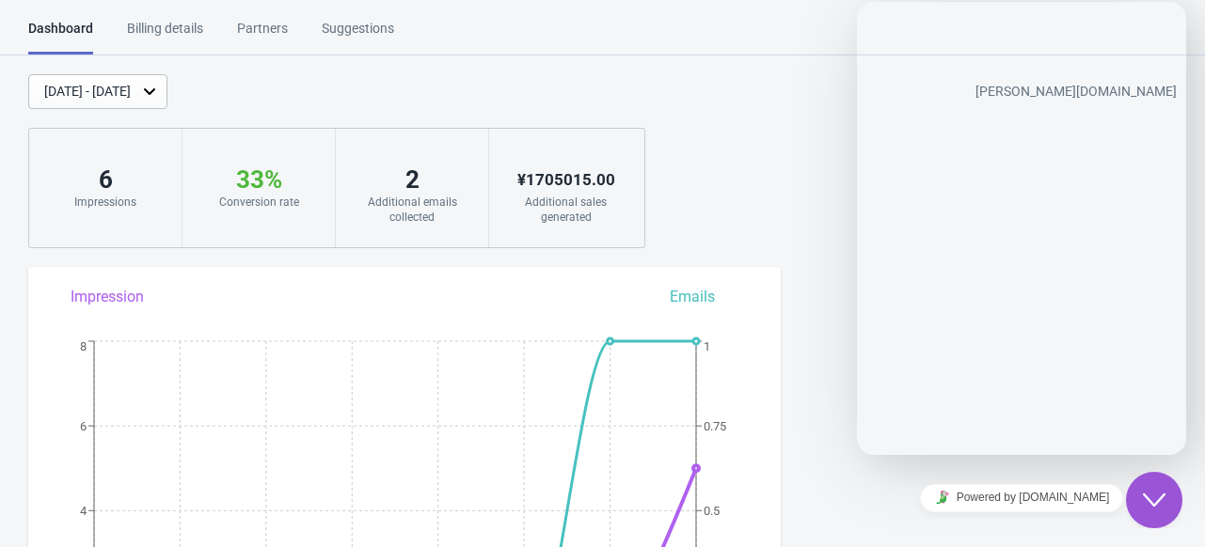
scroll to position [2908, 0]
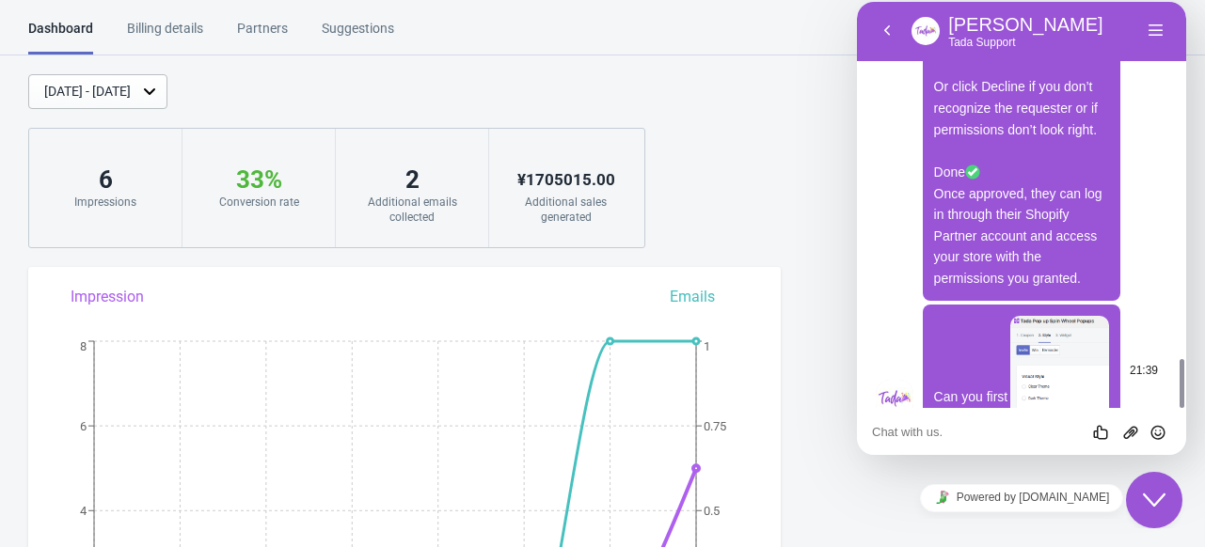
click at [1065, 358] on img at bounding box center [1059, 373] width 99 height 114
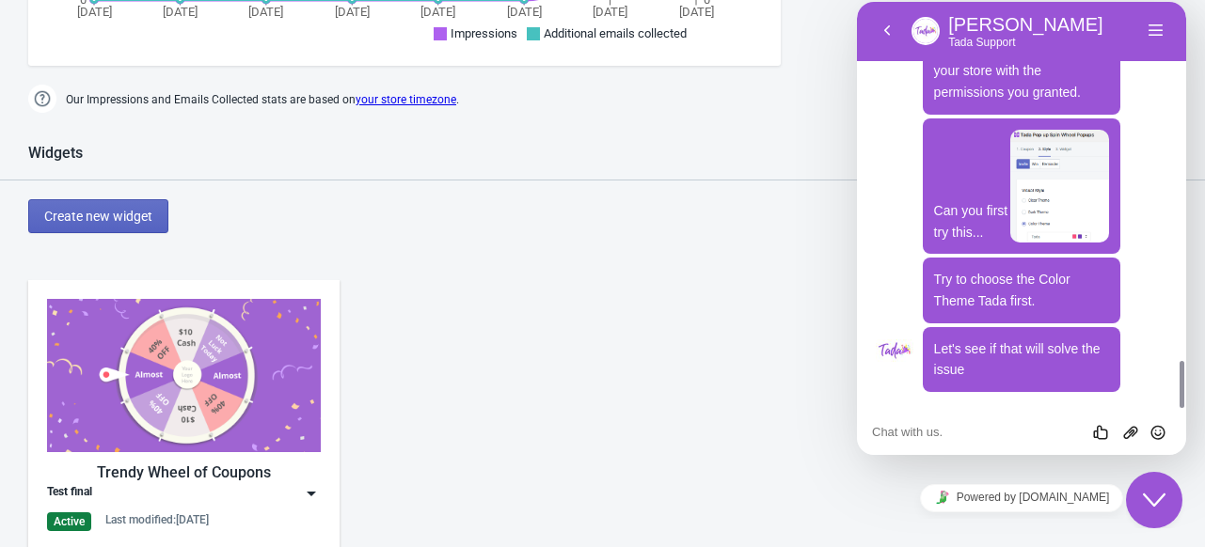
scroll to position [827, 0]
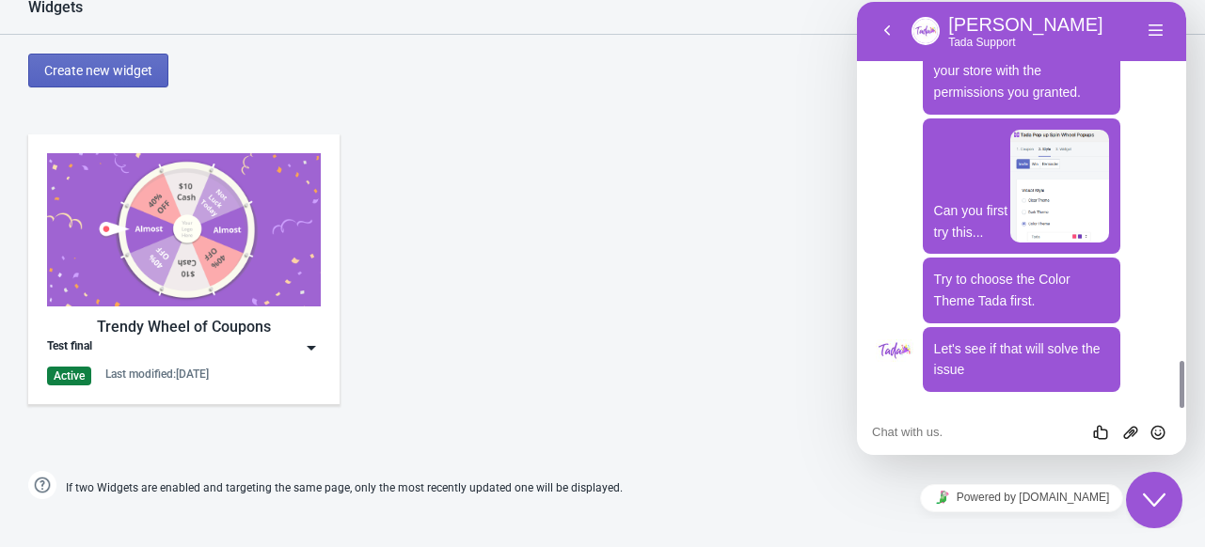
click at [182, 262] on img at bounding box center [184, 229] width 274 height 153
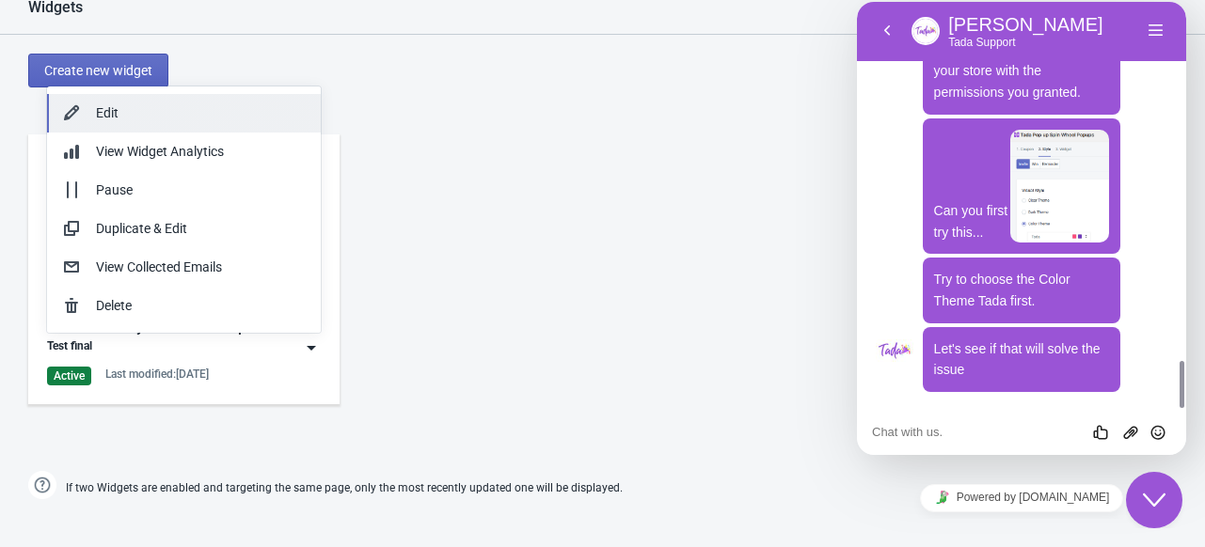
click at [138, 108] on div "Edit" at bounding box center [201, 113] width 210 height 20
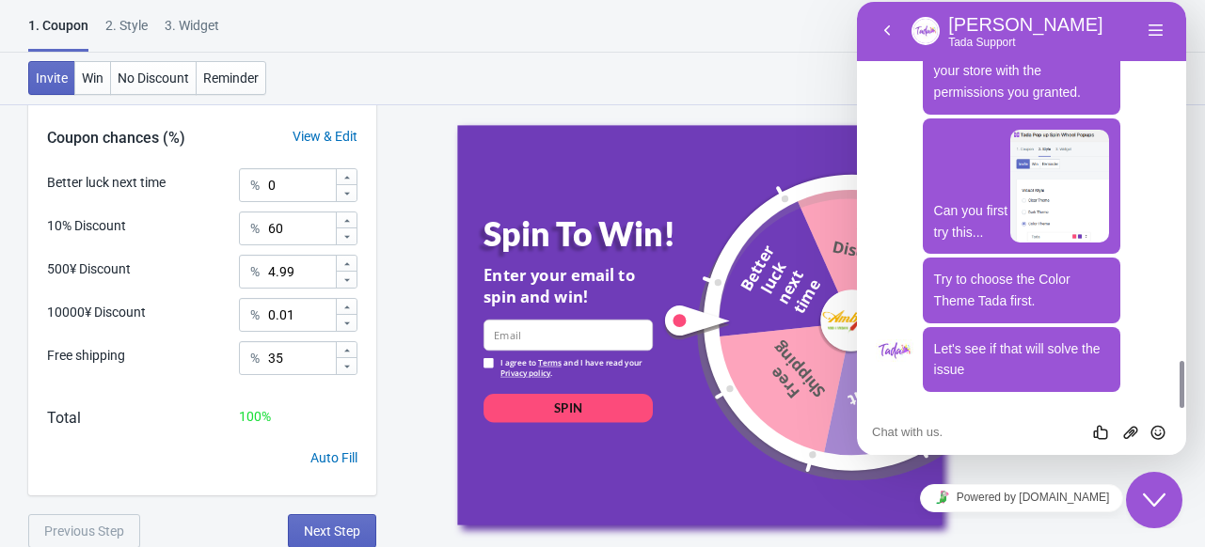
scroll to position [573, 0]
click at [134, 22] on div "2 . Style" at bounding box center [126, 32] width 42 height 33
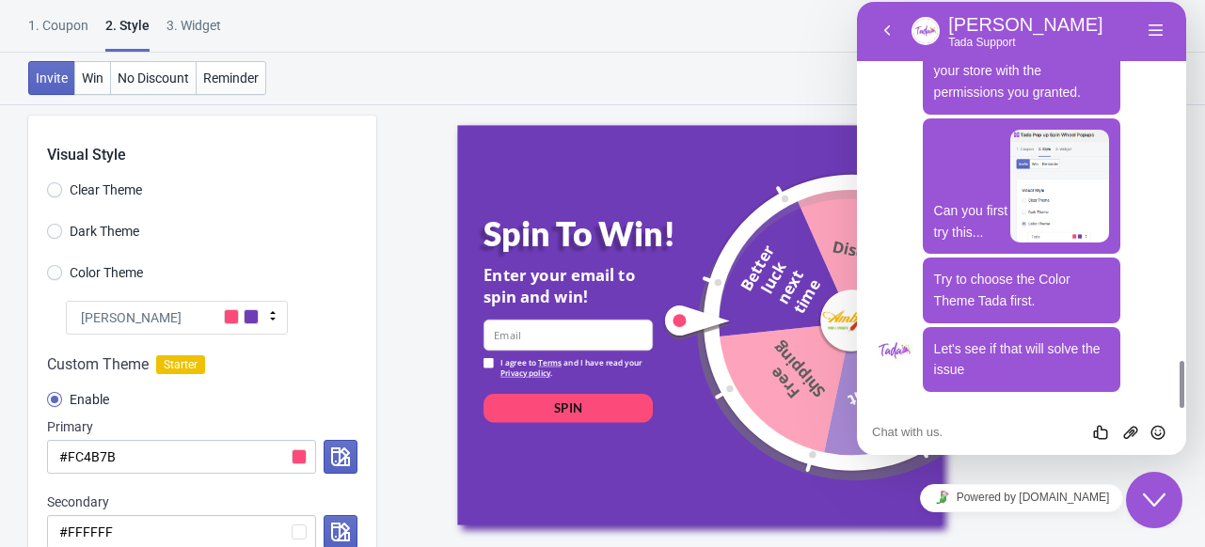
scroll to position [30, 0]
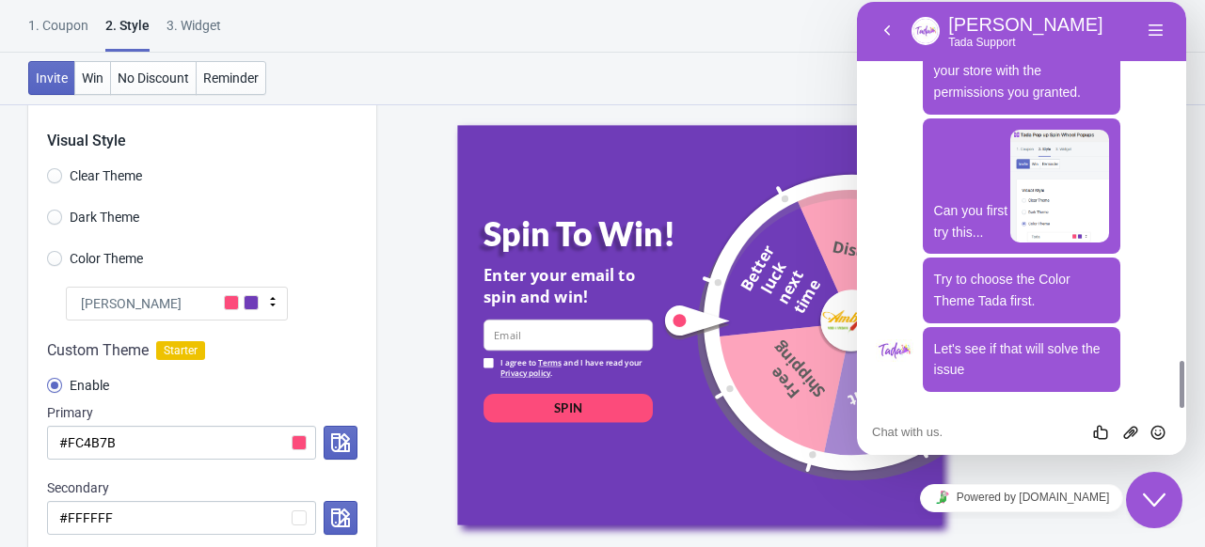
click at [95, 261] on span "Color Theme" at bounding box center [106, 258] width 73 height 19
click at [62, 261] on input "Color Theme" at bounding box center [54, 268] width 15 height 34
radio input "true"
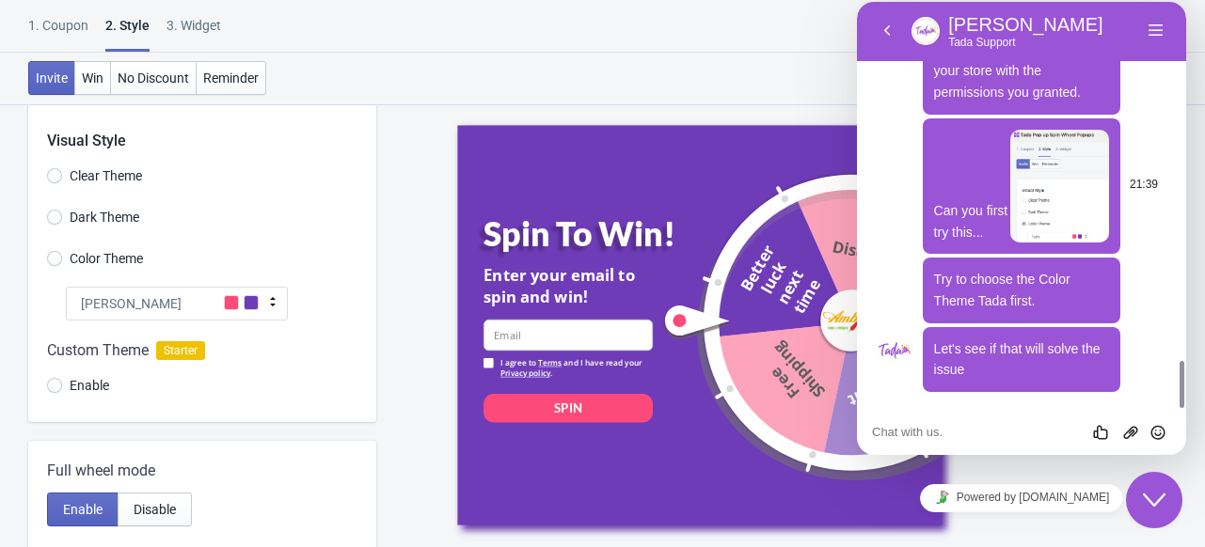
click at [1025, 205] on img at bounding box center [1059, 187] width 99 height 114
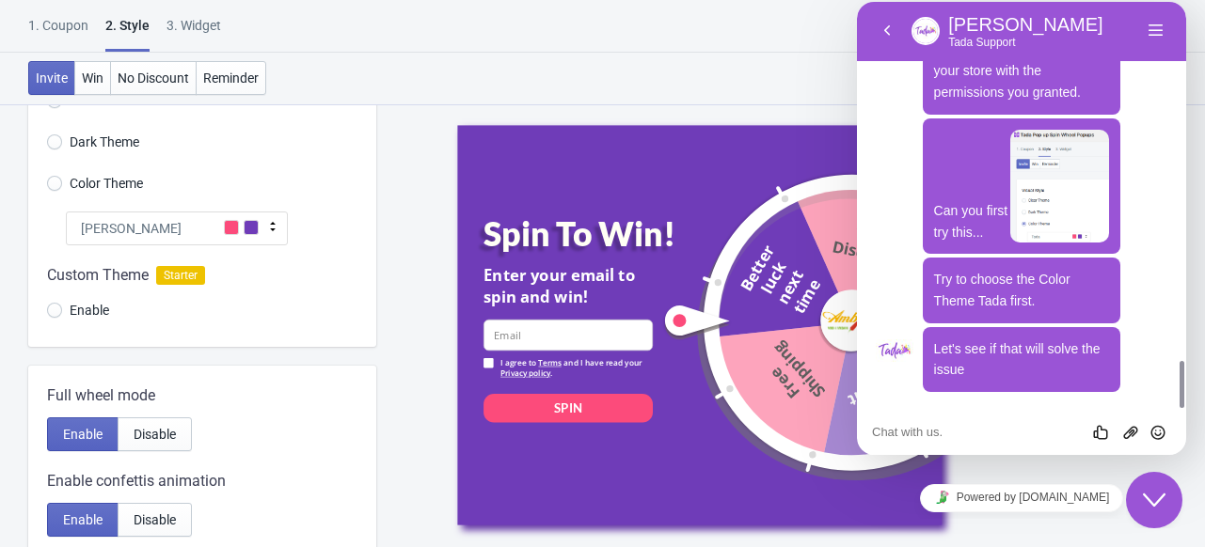
scroll to position [106, 0]
click at [960, 215] on span "Can you first try this..." at bounding box center [971, 221] width 74 height 37
click at [1039, 215] on img at bounding box center [1059, 187] width 99 height 114
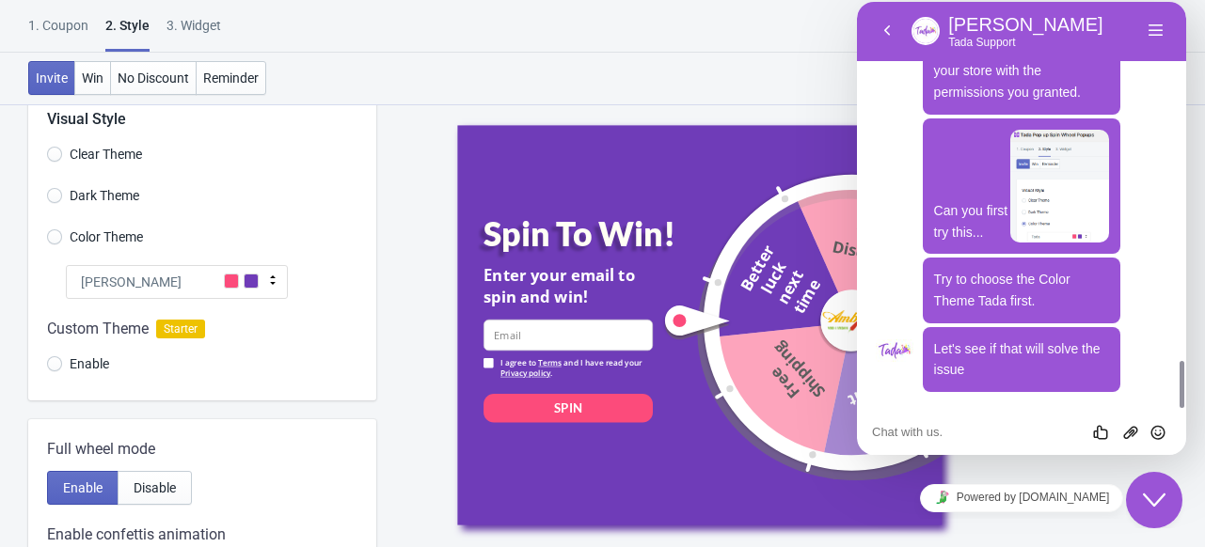
scroll to position [50, 0]
click at [857, 2] on icon "Group of buttons" at bounding box center [857, 2] width 0 height 0
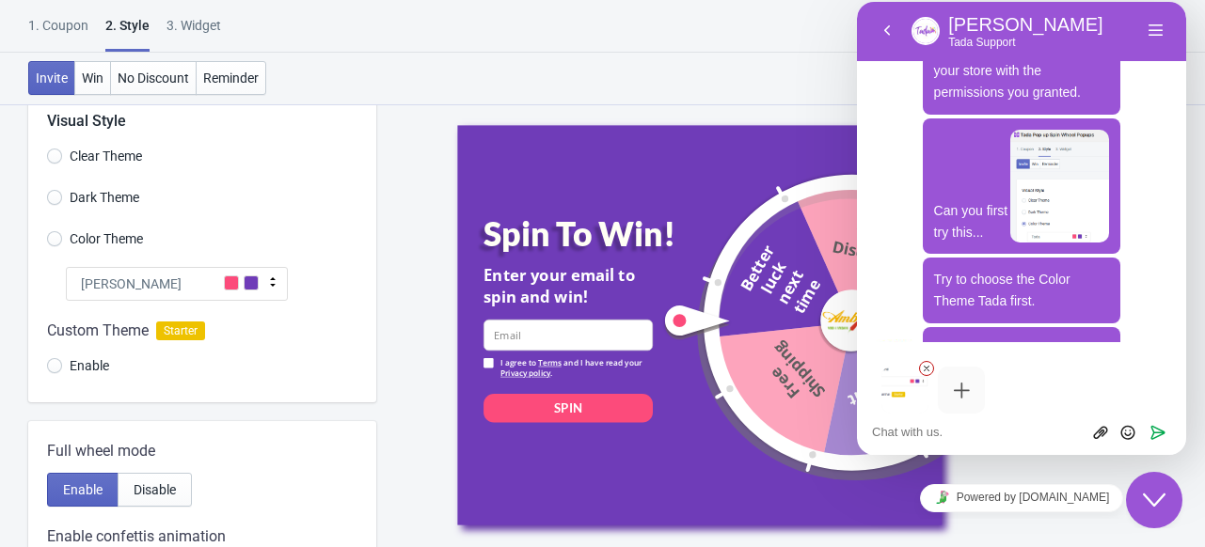
click at [857, 2] on textarea at bounding box center [857, 2] width 0 height 0
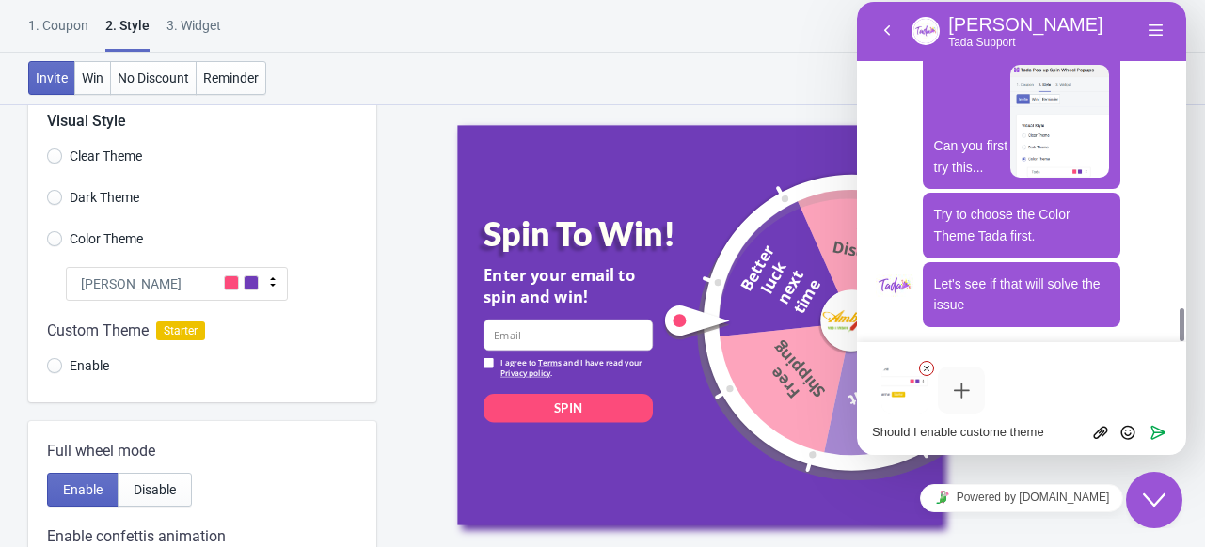
type textarea "Should I enable custome theme?"
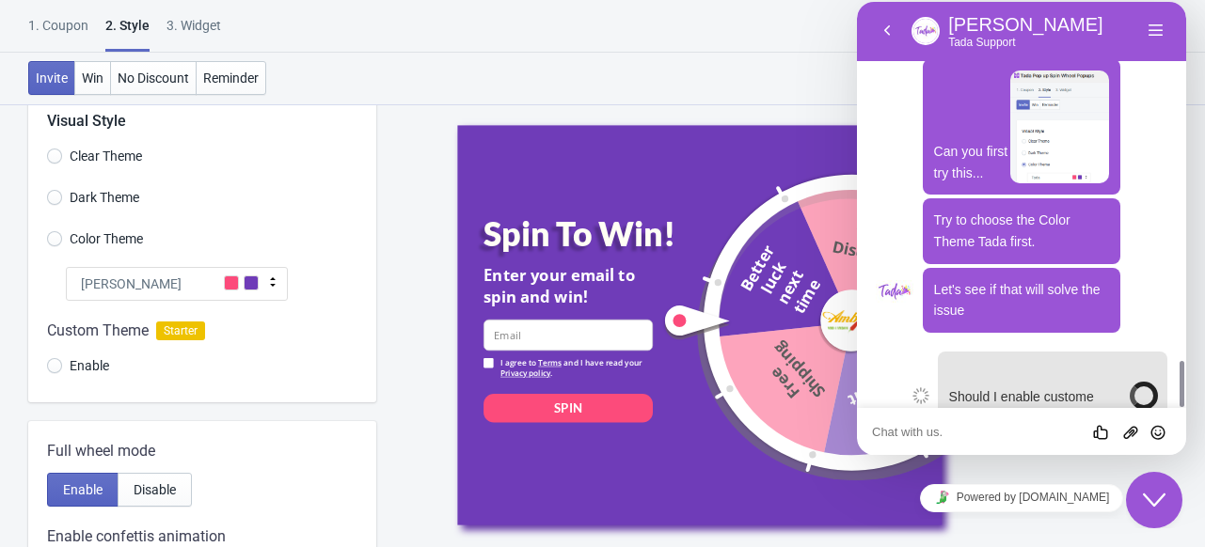
scroll to position [3260, 0]
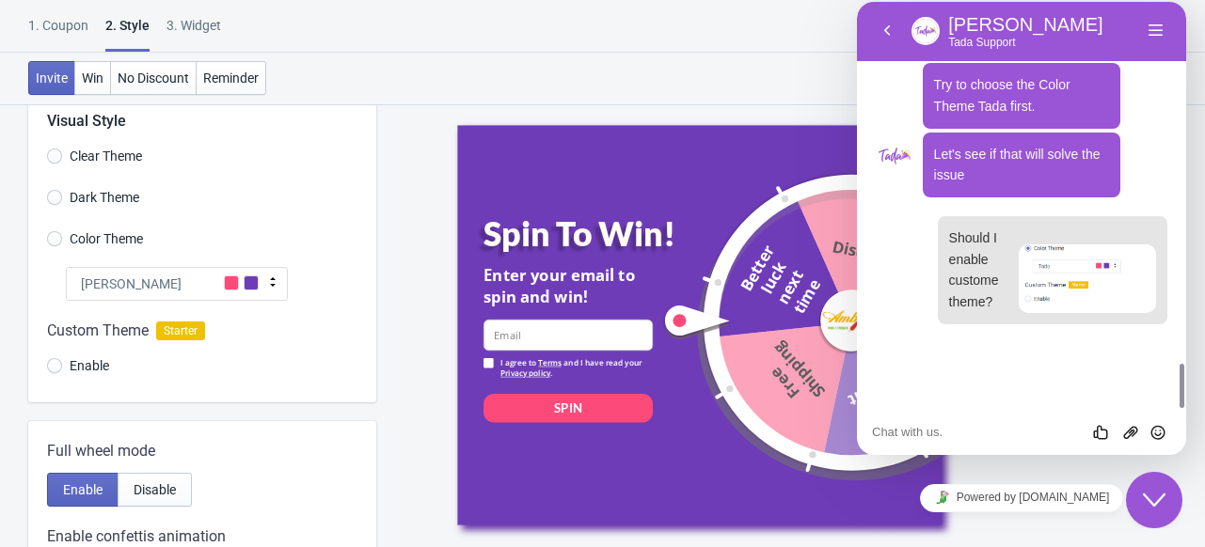
click at [557, 49] on div "1. Coupon 2 . Style 3. Widget 1. Coupon 2 . Style 3. Widget Save and Exit Previ…" at bounding box center [602, 26] width 1205 height 53
click at [1142, 487] on button "Close Chat This icon closes the chat window." at bounding box center [1154, 500] width 56 height 56
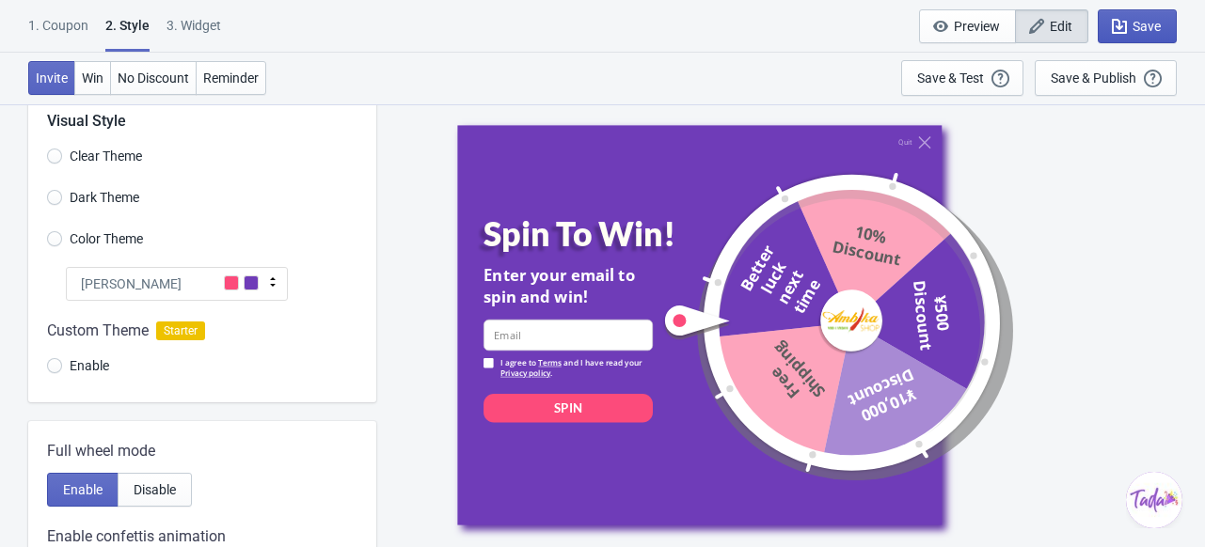
click at [1149, 27] on span "Save" at bounding box center [1146, 26] width 28 height 15
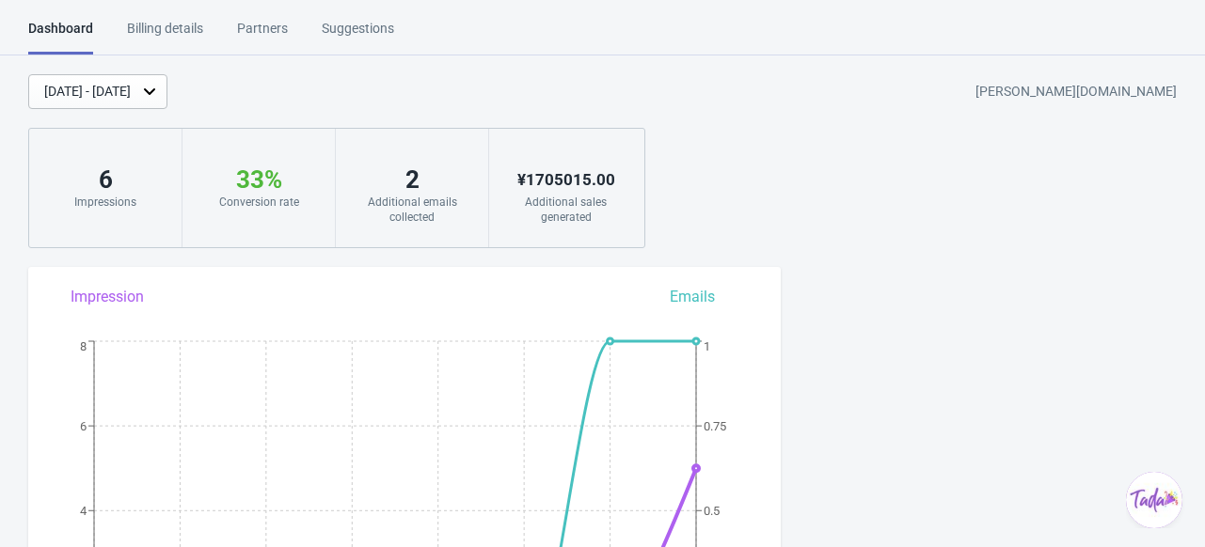
click at [1144, 510] on img "$i18n('chat', 'chat_widget')" at bounding box center [1154, 500] width 56 height 56
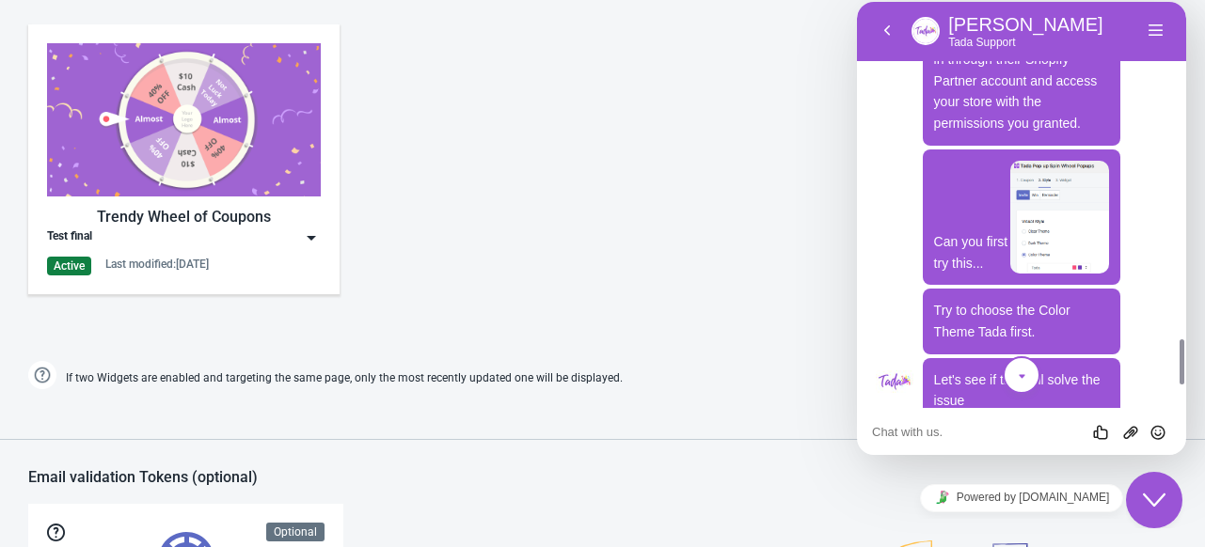
scroll to position [937, 0]
click at [222, 145] on img at bounding box center [184, 119] width 274 height 153
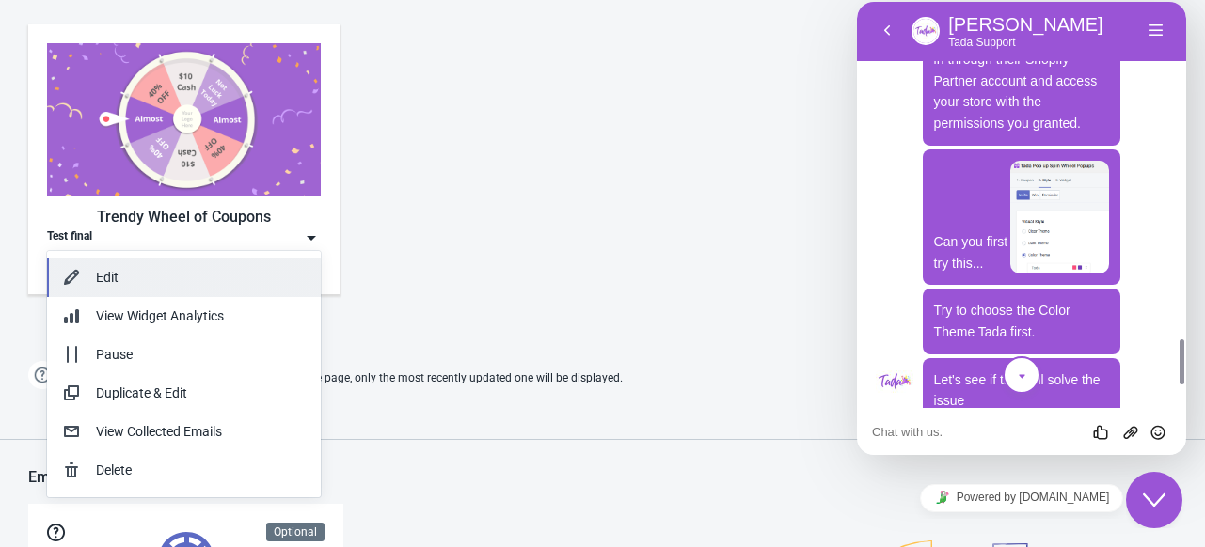
click at [158, 279] on div "Edit" at bounding box center [201, 278] width 210 height 20
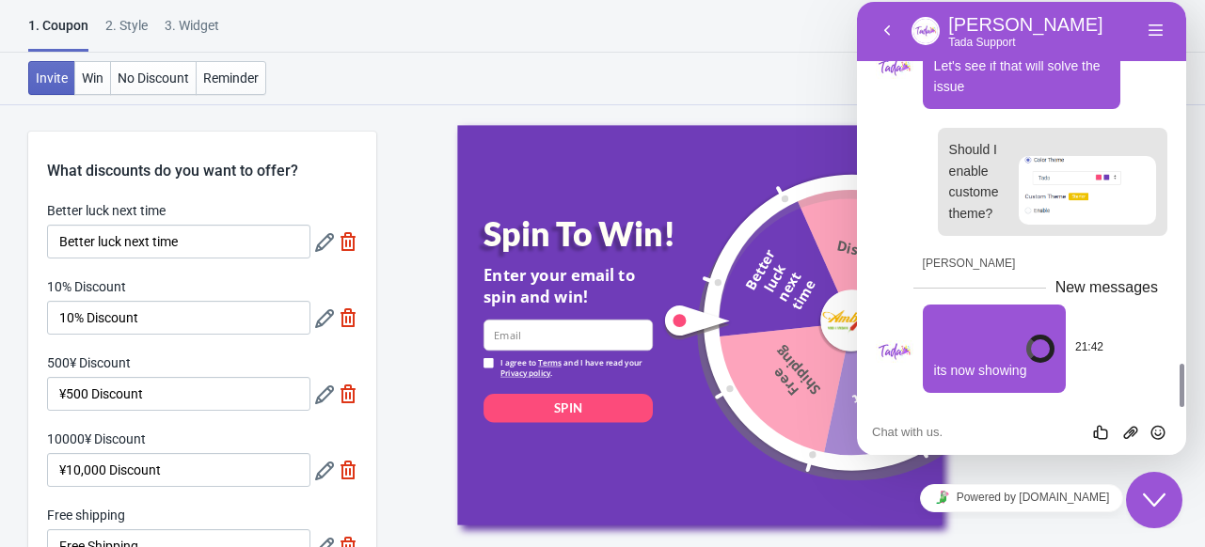
scroll to position [3348, 0]
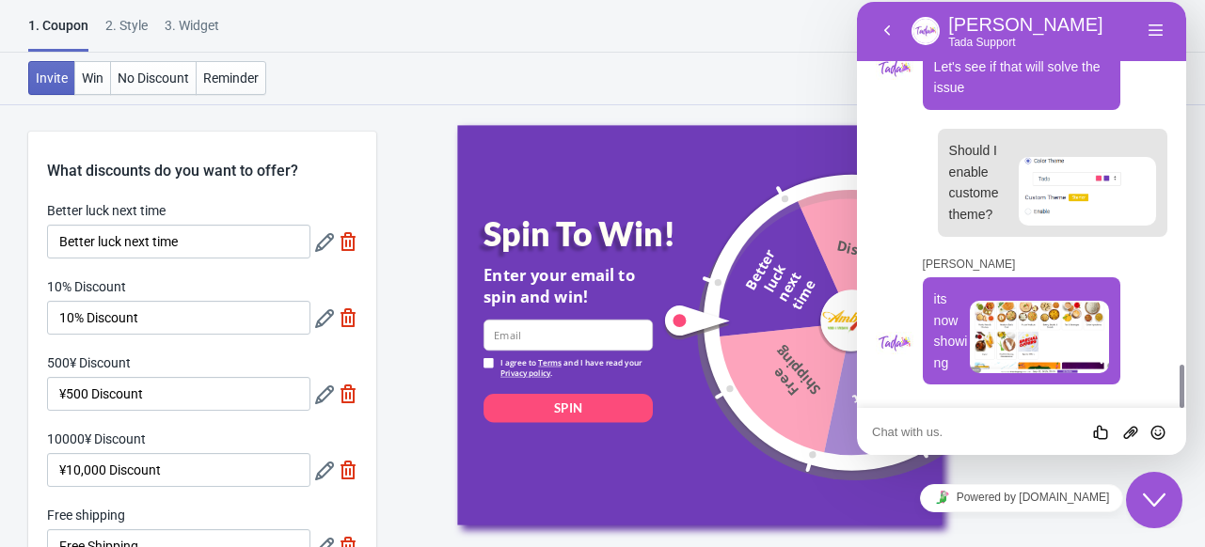
click at [857, 2] on textarea at bounding box center [857, 2] width 0 height 0
type textarea "Yes it worked!"
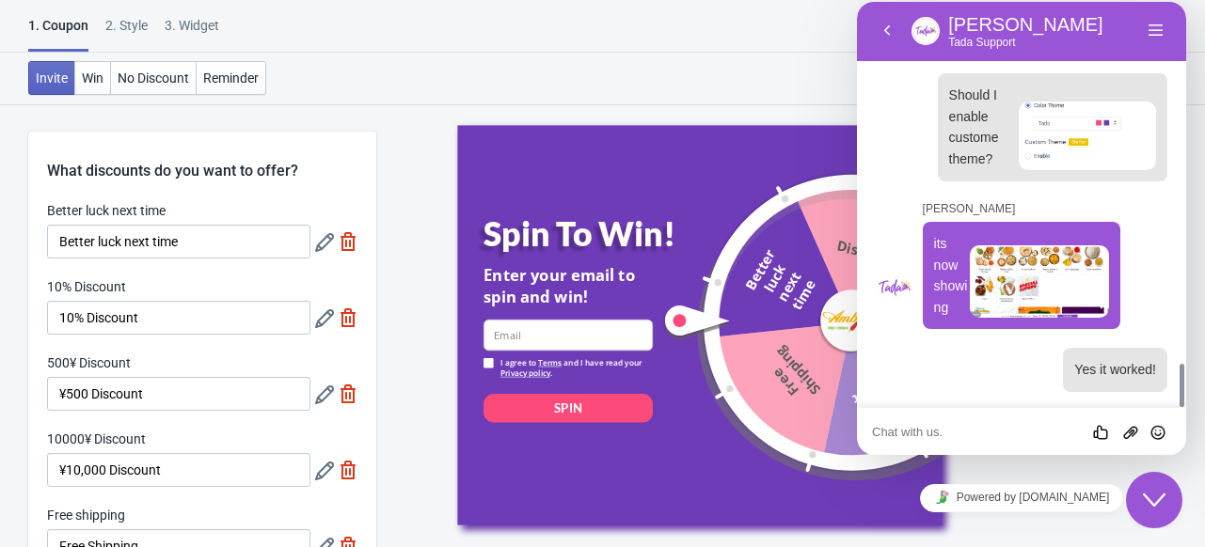
scroll to position [574, 0]
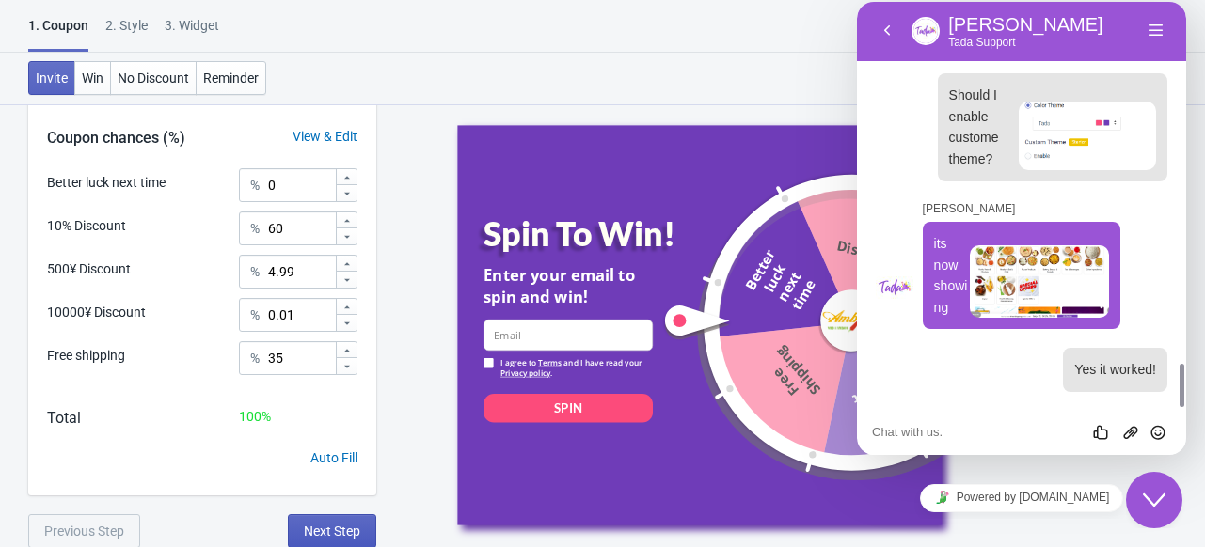
click at [325, 524] on span "Next Step" at bounding box center [332, 531] width 56 height 15
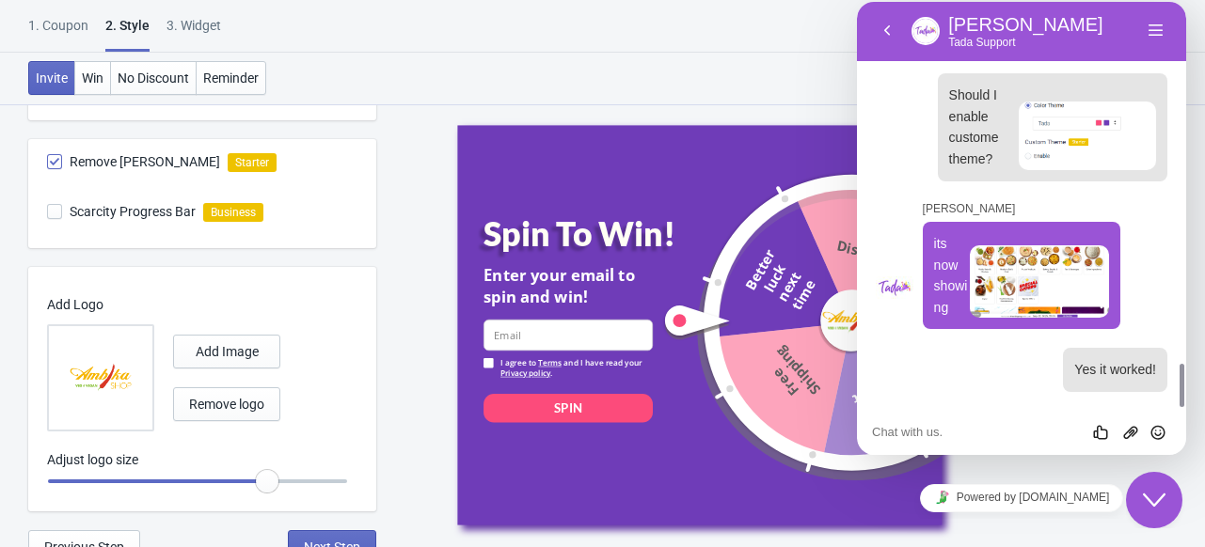
scroll to position [666, 0]
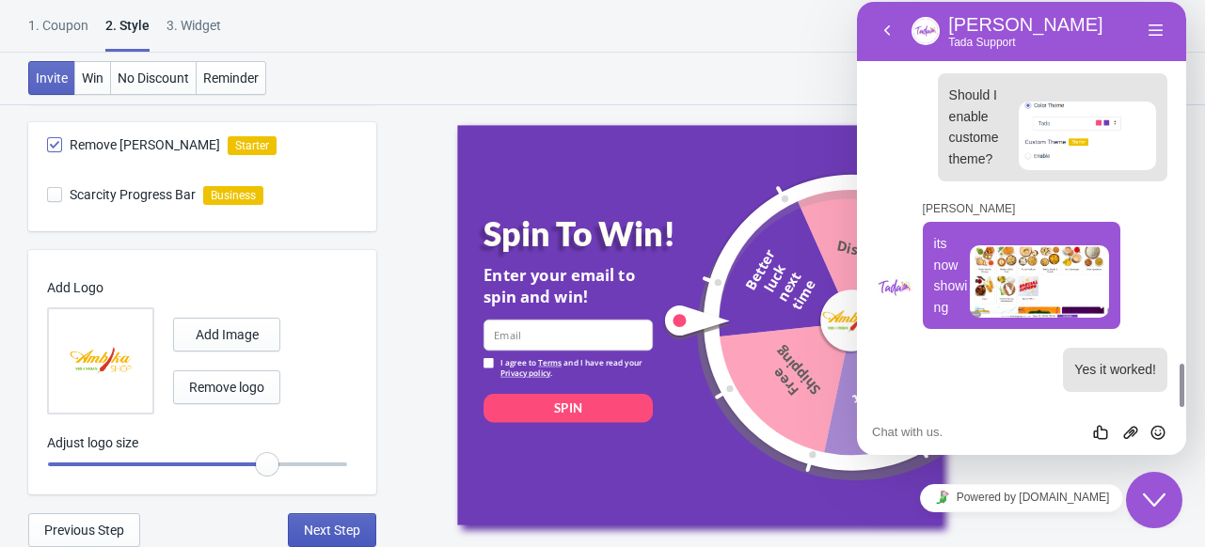
click at [327, 535] on span "Next Step" at bounding box center [332, 530] width 56 height 15
select select "homepageOnly"
select select "period"
select select "circle"
select select "middle_left"
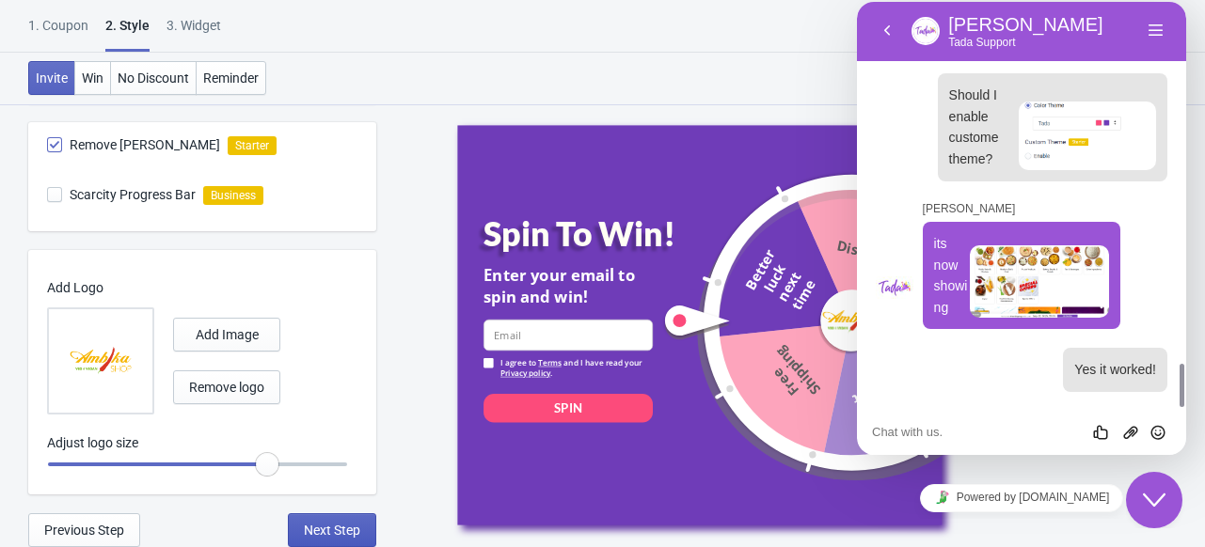
select select "1"
select select "left"
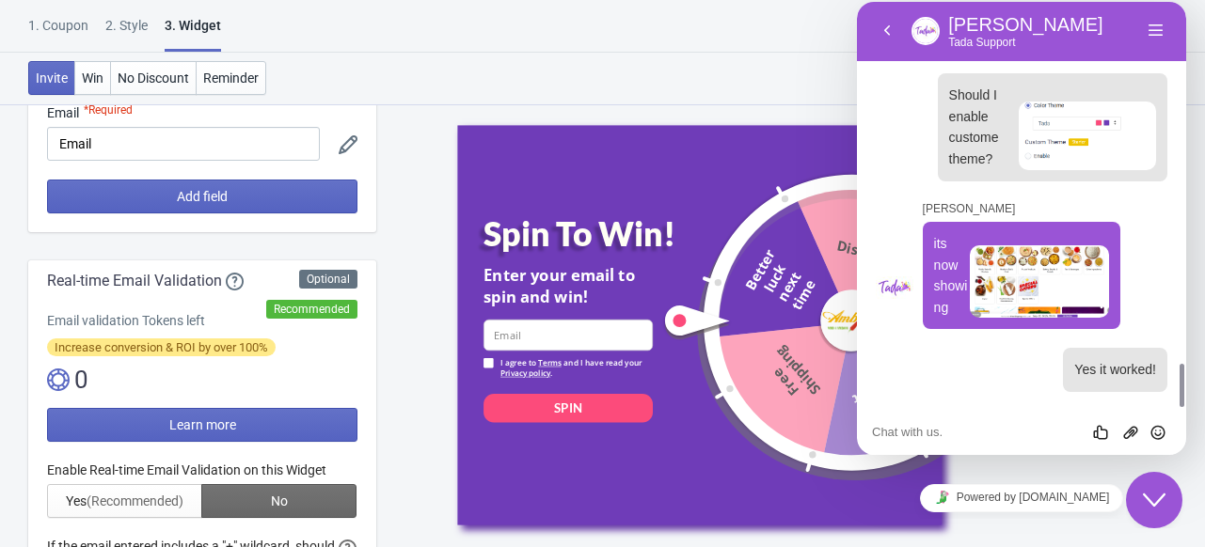
scroll to position [327, 0]
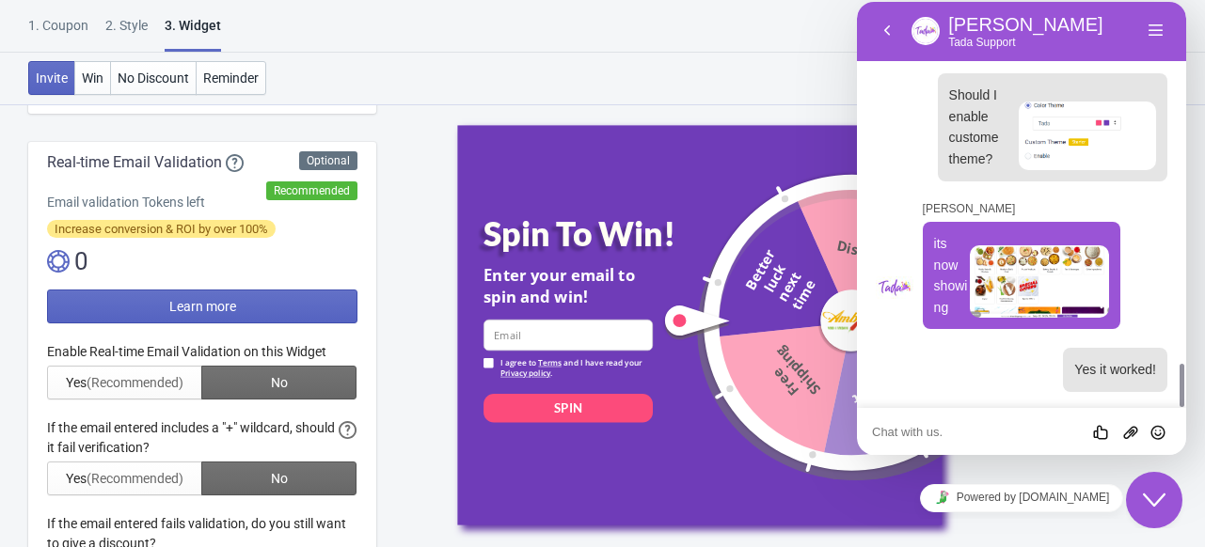
click at [857, 2] on textarea at bounding box center [857, 2] width 0 height 0
click at [857, 2] on div "Rate this chat Upload File Insert emoji" at bounding box center [857, 2] width 0 height 0
click at [857, 2] on textarea at bounding box center [857, 2] width 0 height 0
type textarea "Thanks a ton"
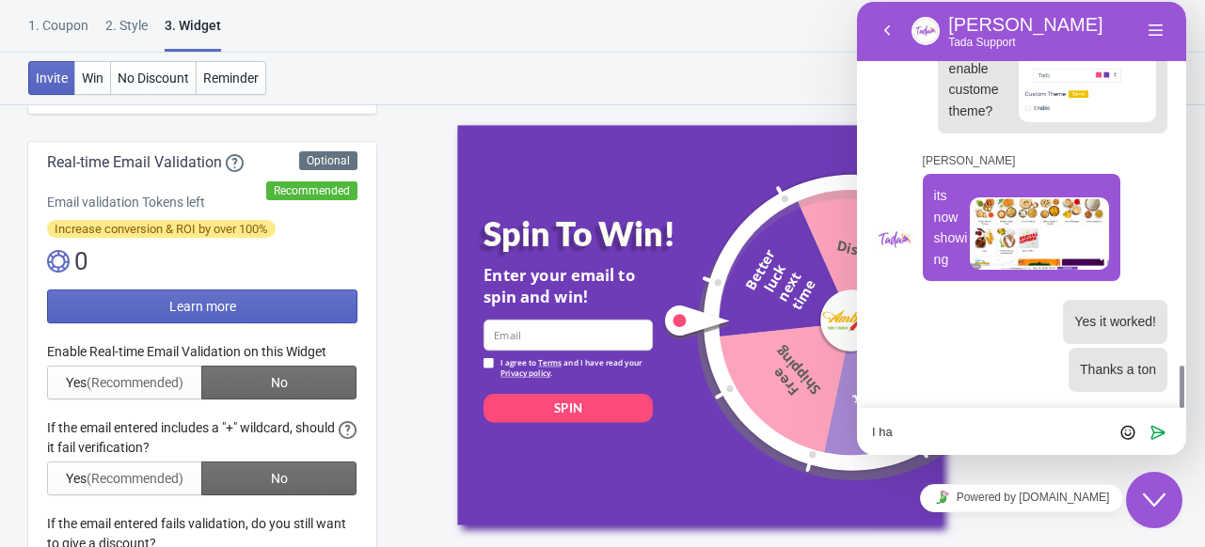
scroll to position [3504, 0]
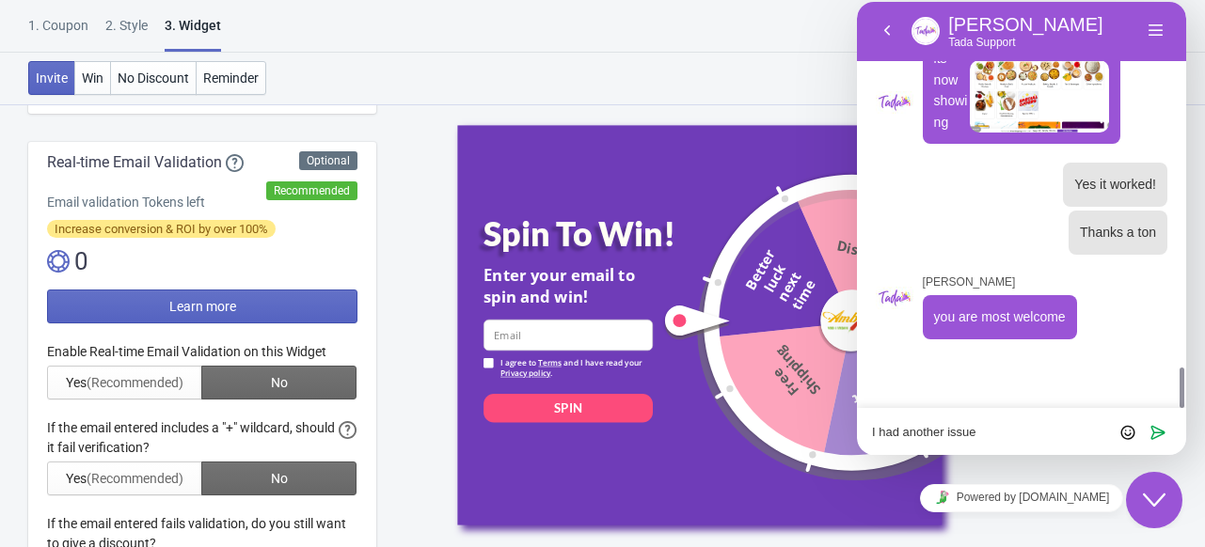
type textarea "I had another issue"
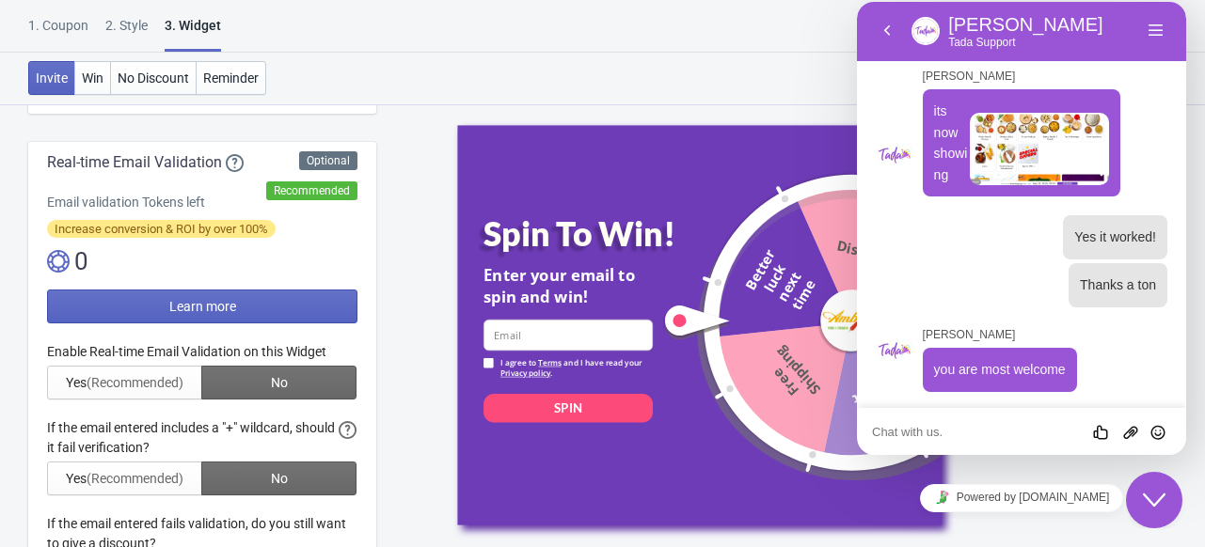
scroll to position [3599, 0]
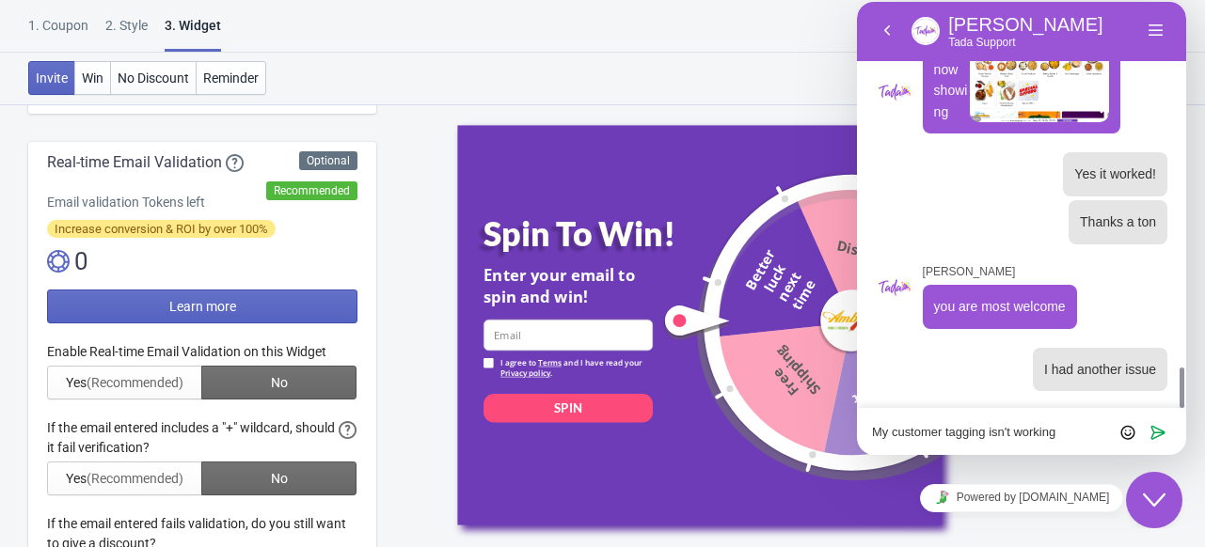
type textarea "My customer tagging isn't working?"
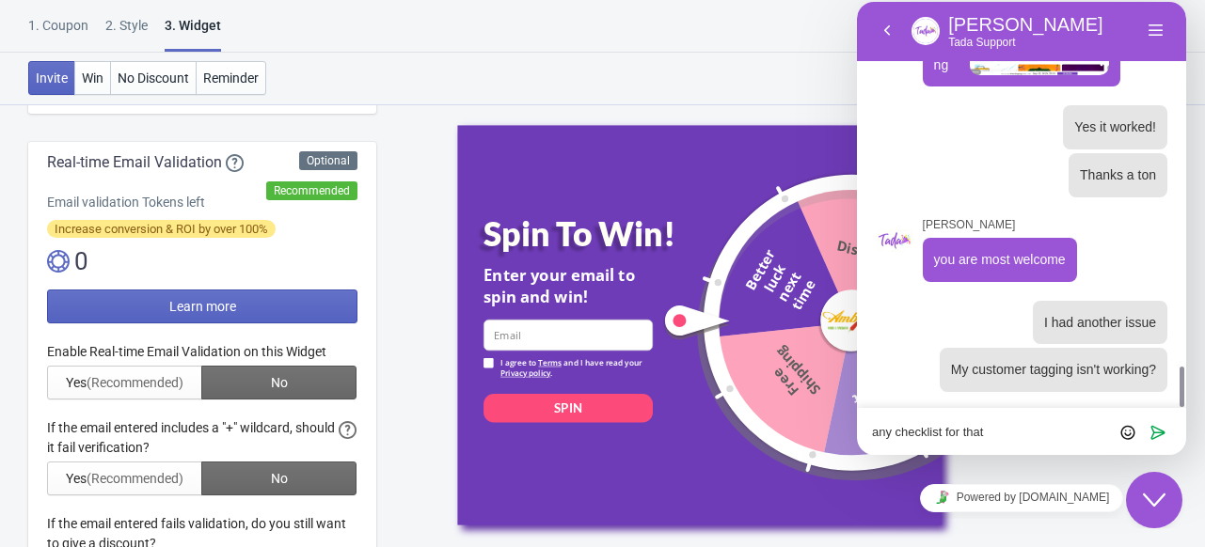
type textarea "any checklist for that?"
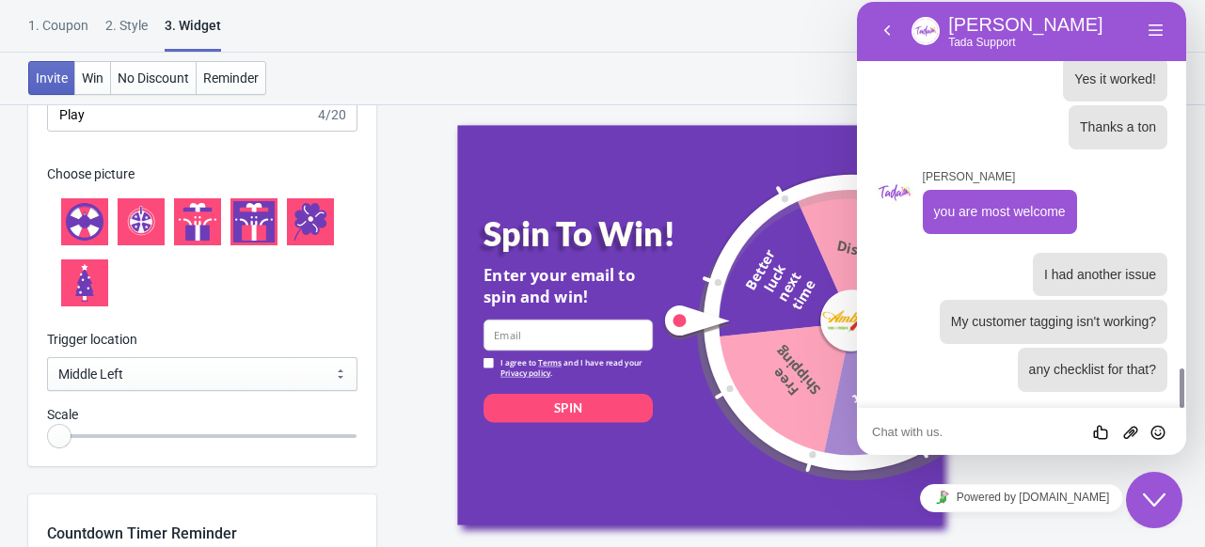
scroll to position [3747, 0]
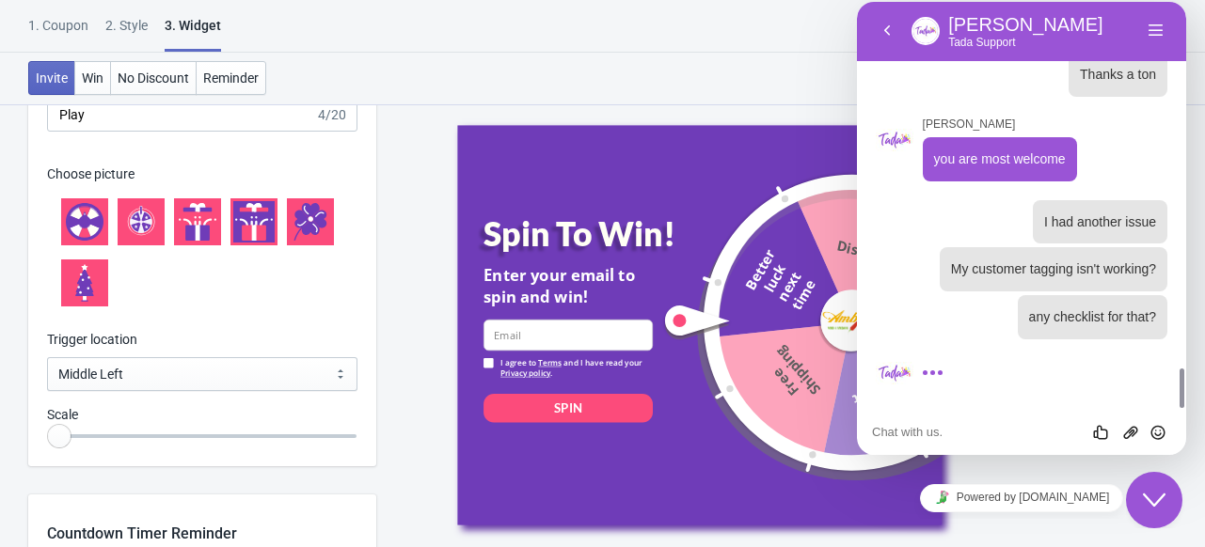
click at [87, 233] on icon at bounding box center [85, 230] width 12 height 16
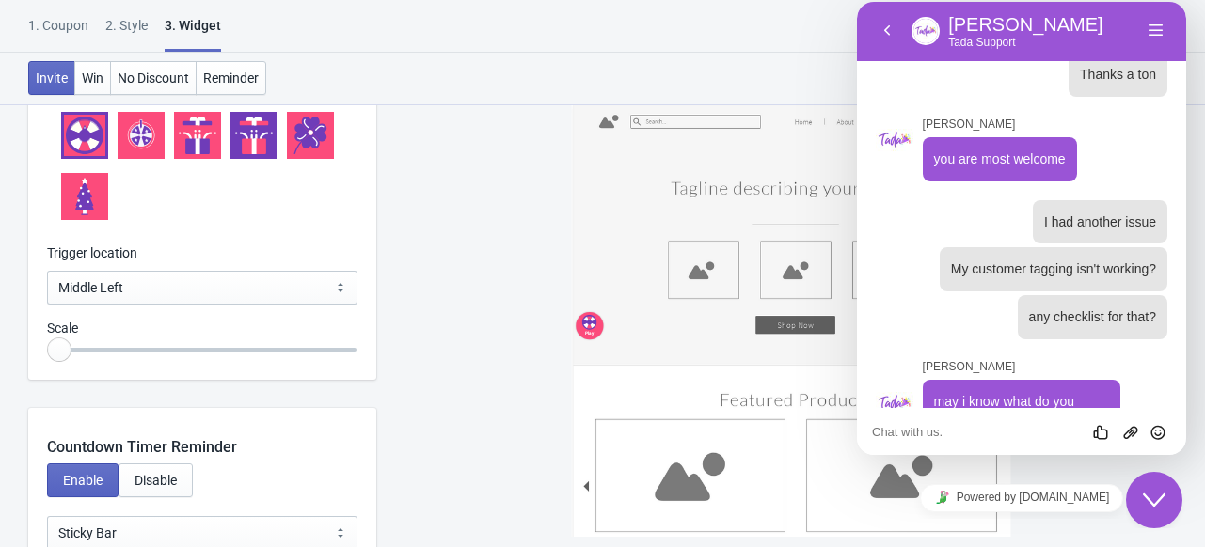
scroll to position [3852, 0]
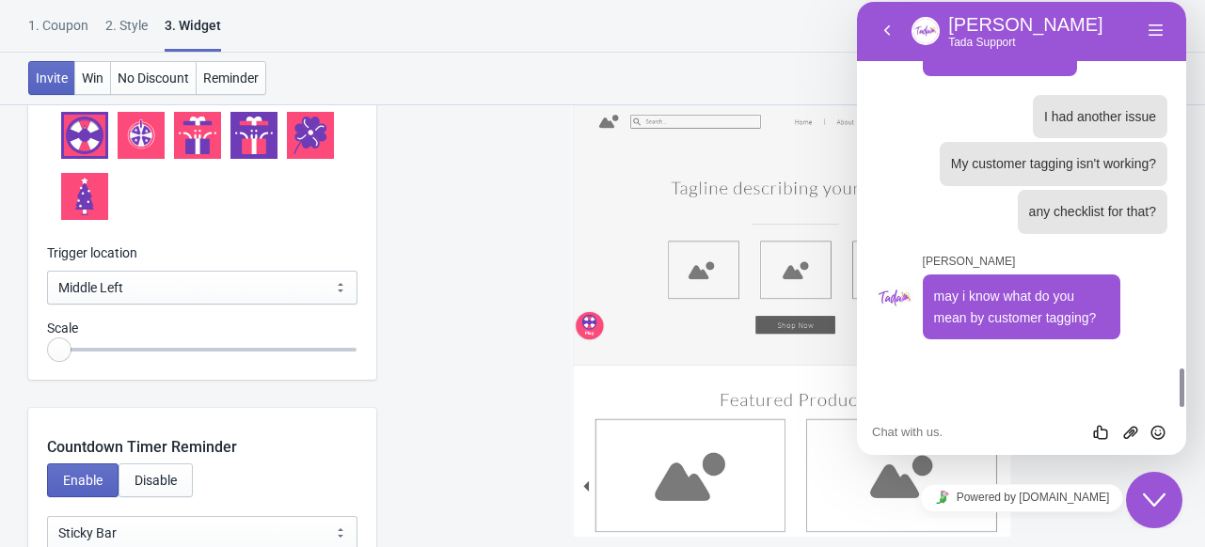
click at [1159, 499] on icon "$i18n('chat', 'chat_widget')" at bounding box center [1154, 500] width 23 height 13
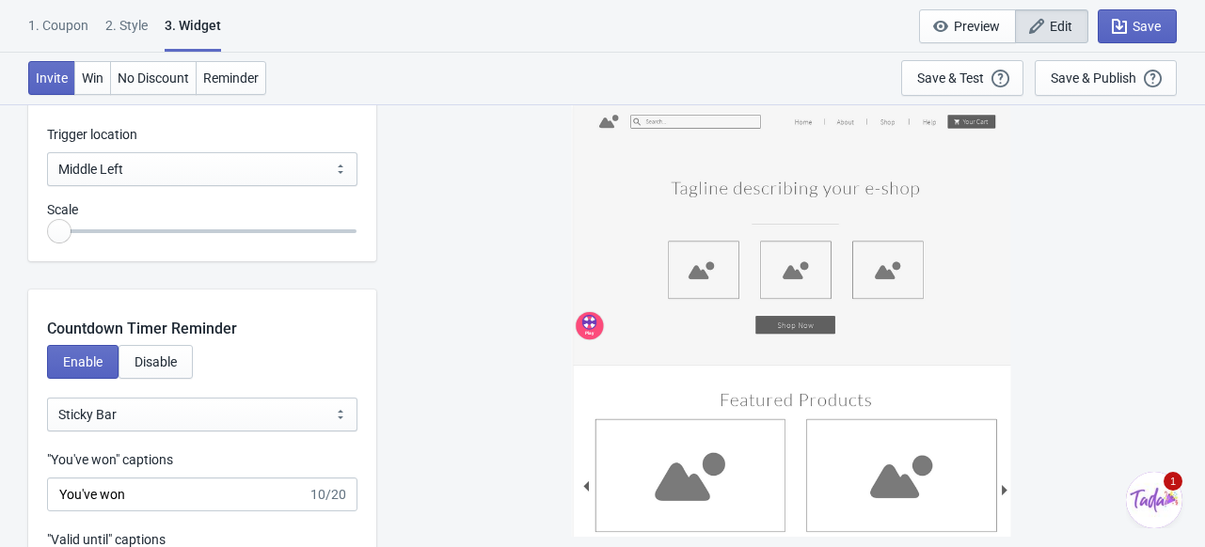
scroll to position [2280, 0]
click at [1143, 22] on span "Save" at bounding box center [1146, 26] width 28 height 15
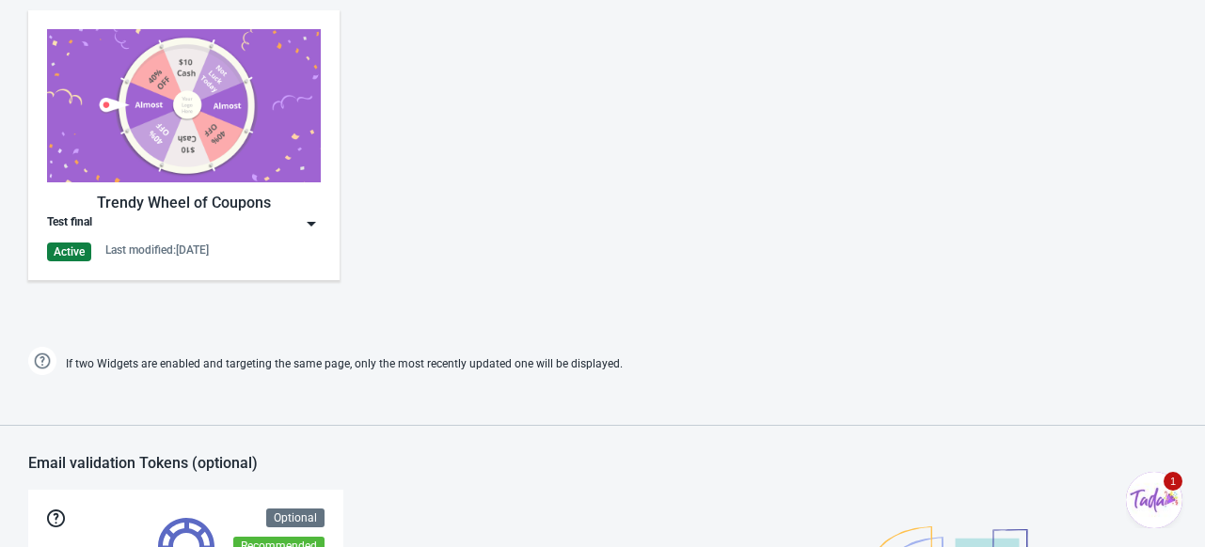
scroll to position [944, 0]
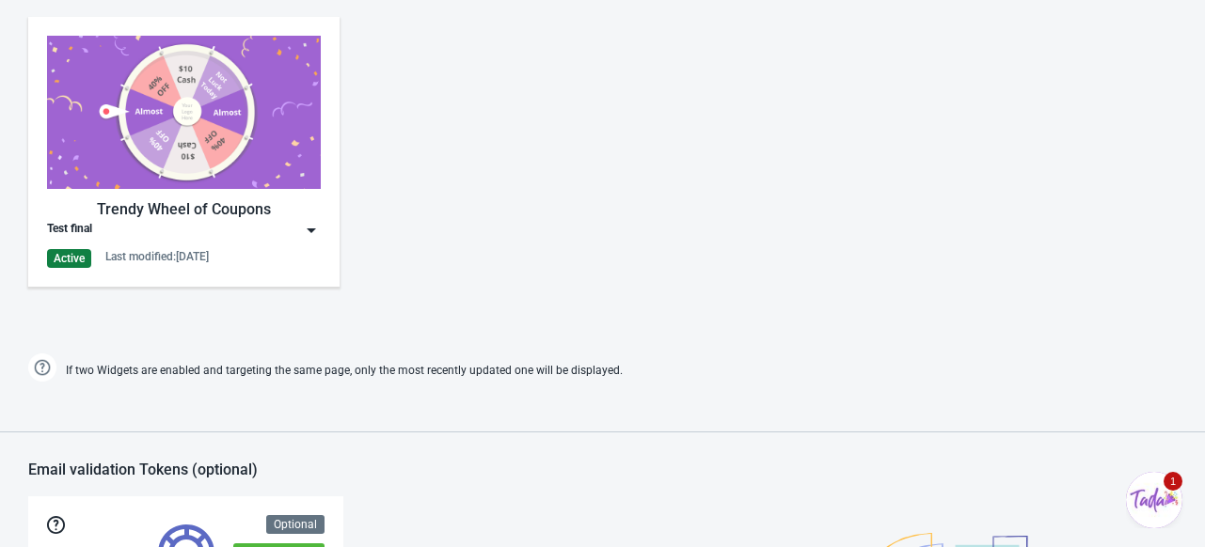
click at [149, 122] on img at bounding box center [184, 112] width 274 height 153
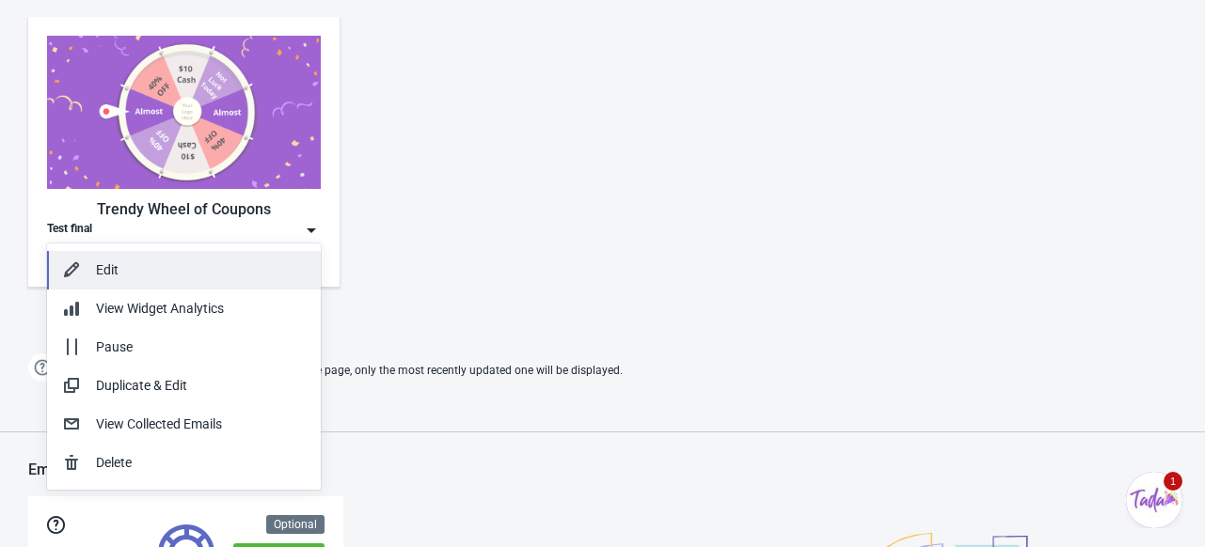
click at [129, 260] on div "Edit" at bounding box center [201, 270] width 210 height 20
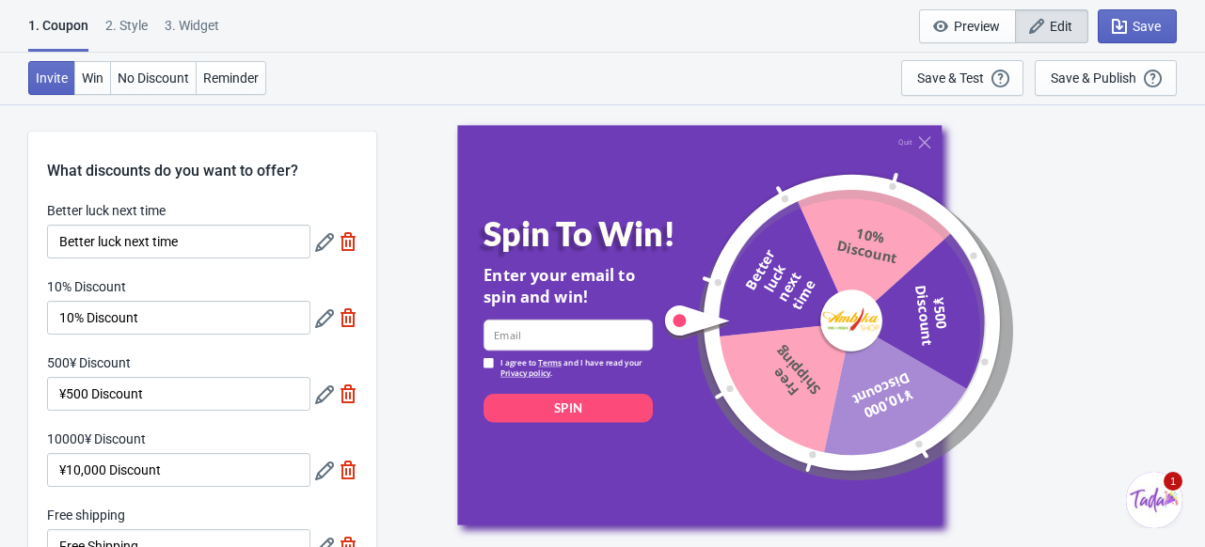
click at [1165, 497] on img "$i18n('chat', 'chat_widget')" at bounding box center [1154, 500] width 56 height 56
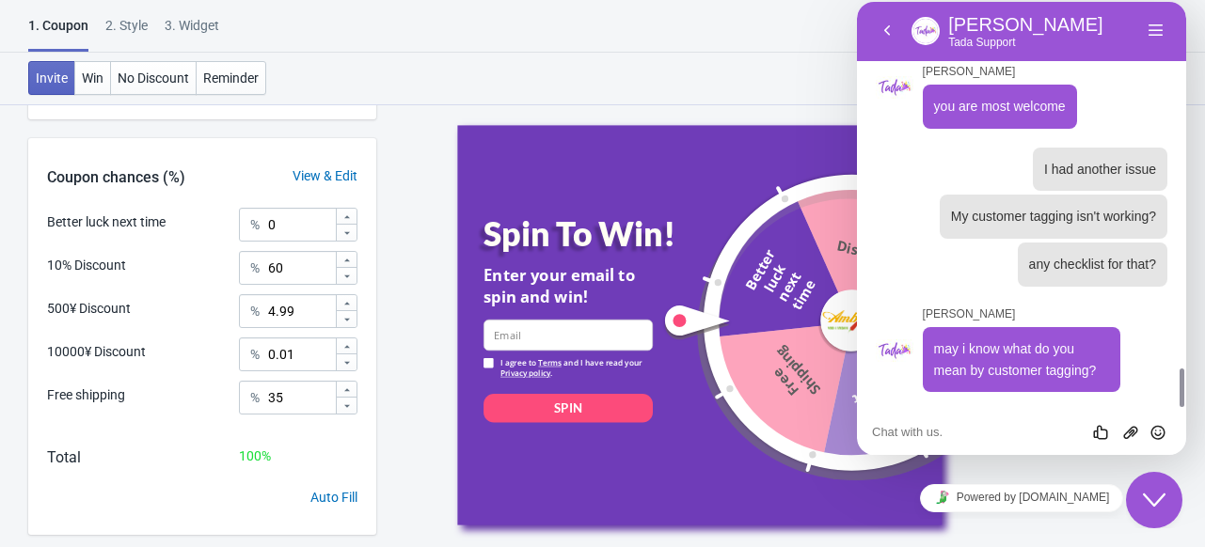
scroll to position [574, 0]
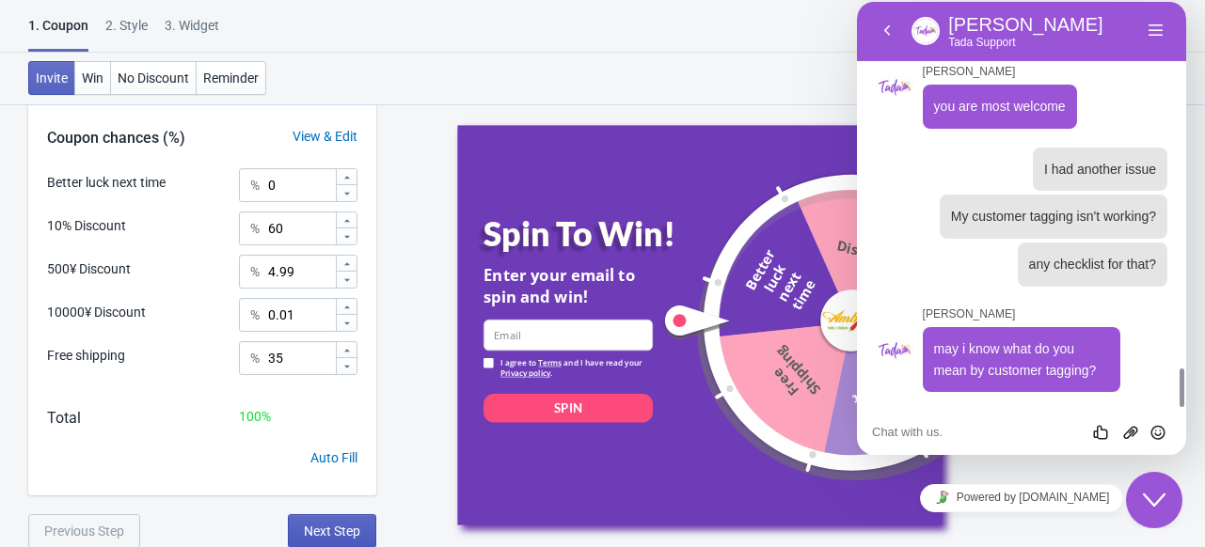
click at [323, 530] on span "Next Step" at bounding box center [332, 531] width 56 height 15
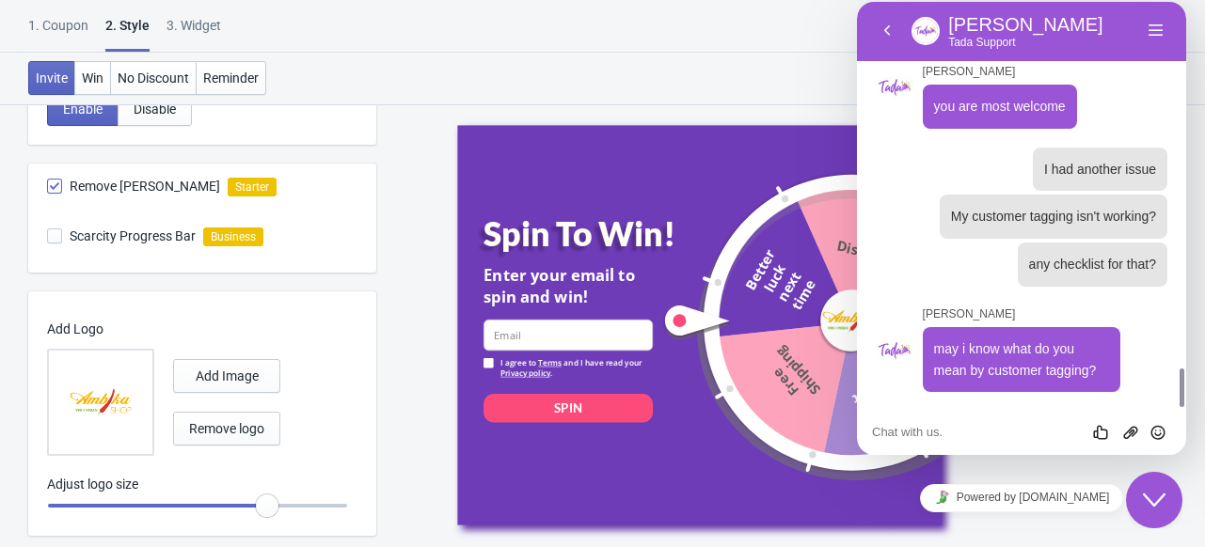
scroll to position [666, 0]
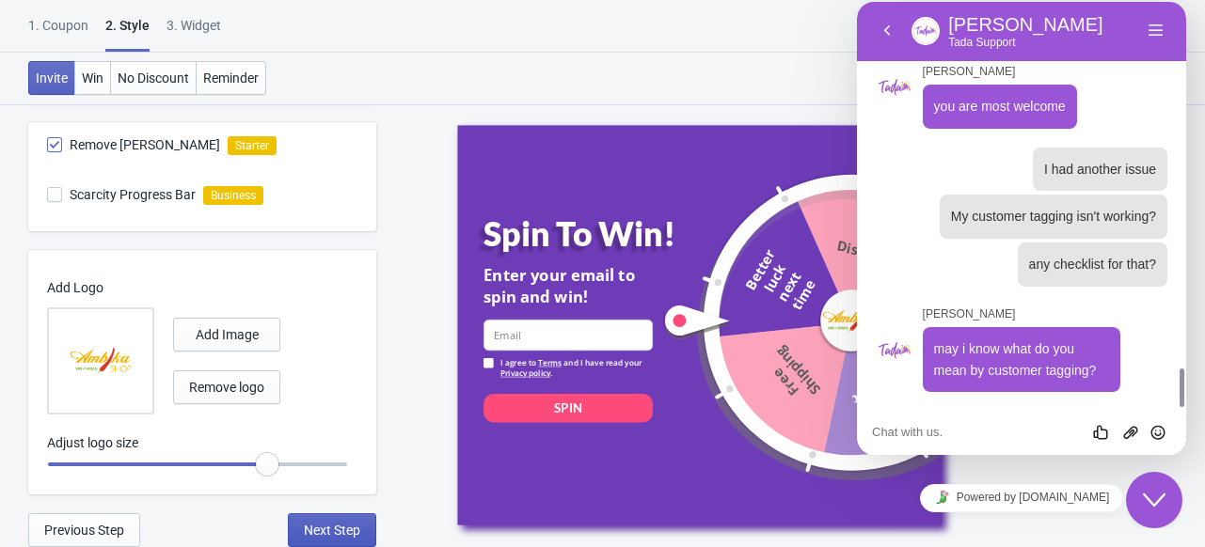
click at [331, 520] on button "Next Step" at bounding box center [332, 530] width 88 height 34
select select "homepageOnly"
select select "period"
select select "circle"
select select "middle_left"
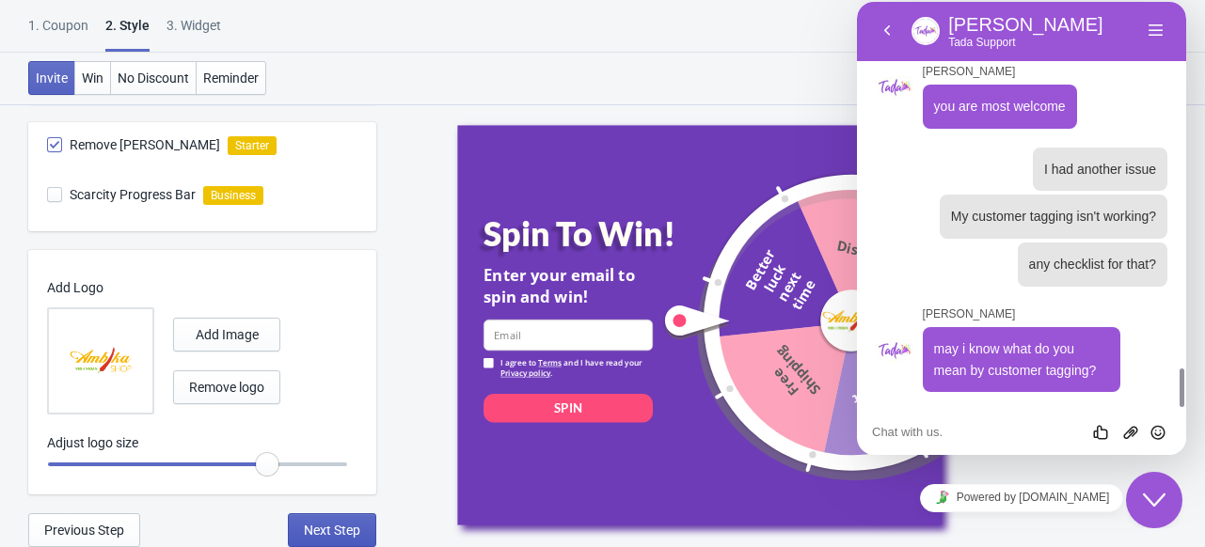
select select "1"
select select "left"
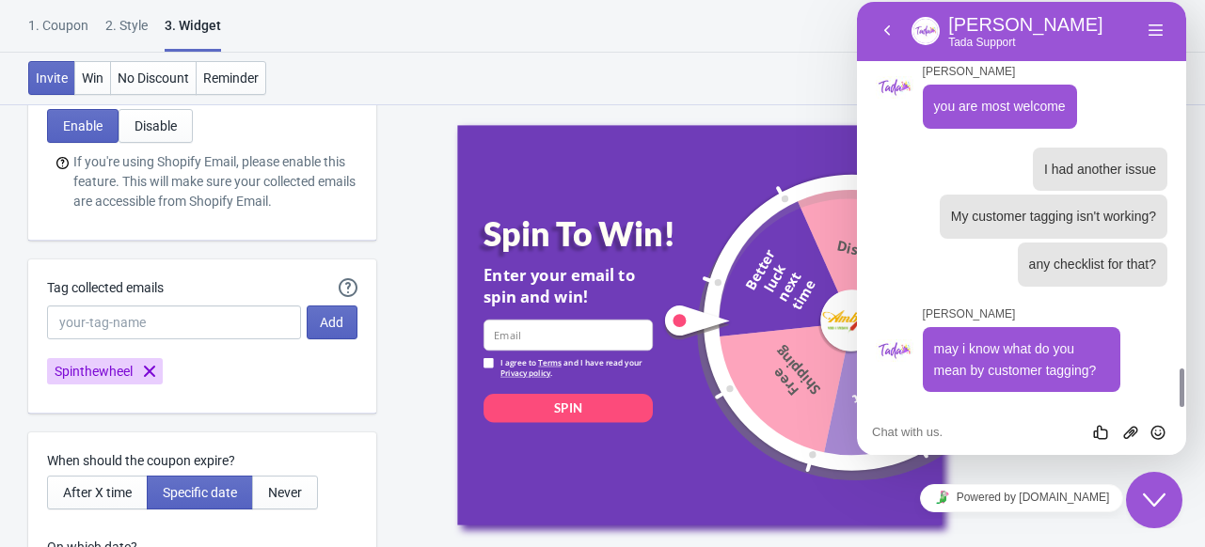
scroll to position [5906, 0]
click at [857, 2] on div "Rate this chat Upload File Insert emoji" at bounding box center [857, 2] width 0 height 0
click at [857, 2] on icon "Group of buttons" at bounding box center [857, 2] width 0 height 0
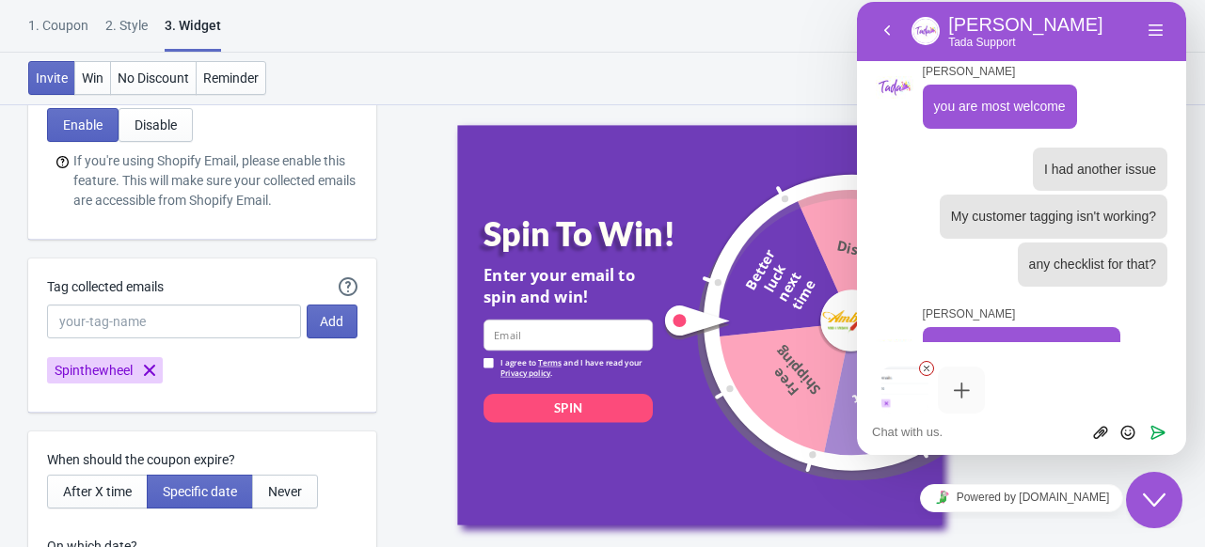
click at [1086, 423] on button "Upload File" at bounding box center [1099, 432] width 27 height 19
click at [1159, 431] on icon "Send" at bounding box center [1157, 432] width 17 height 17
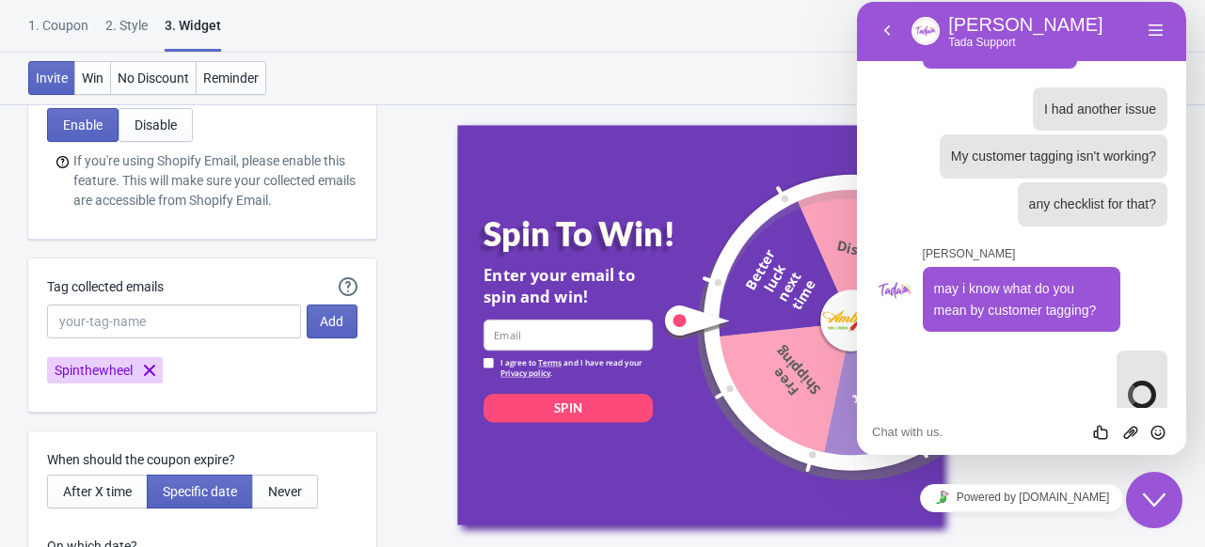
scroll to position [3967, 0]
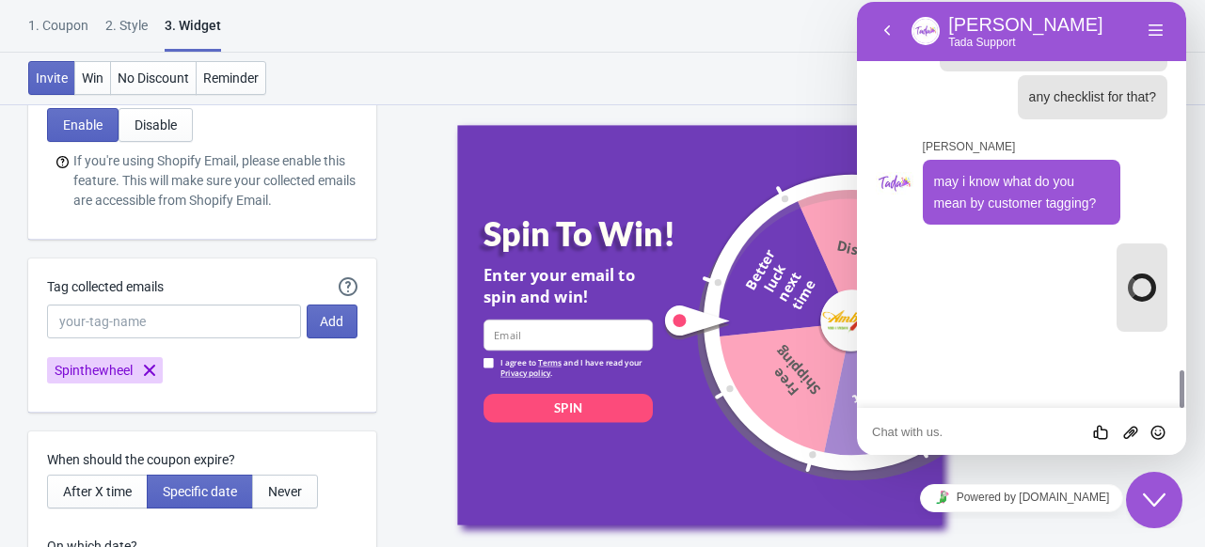
click at [857, 2] on textarea at bounding box center [857, 2] width 0 height 0
type textarea "This"
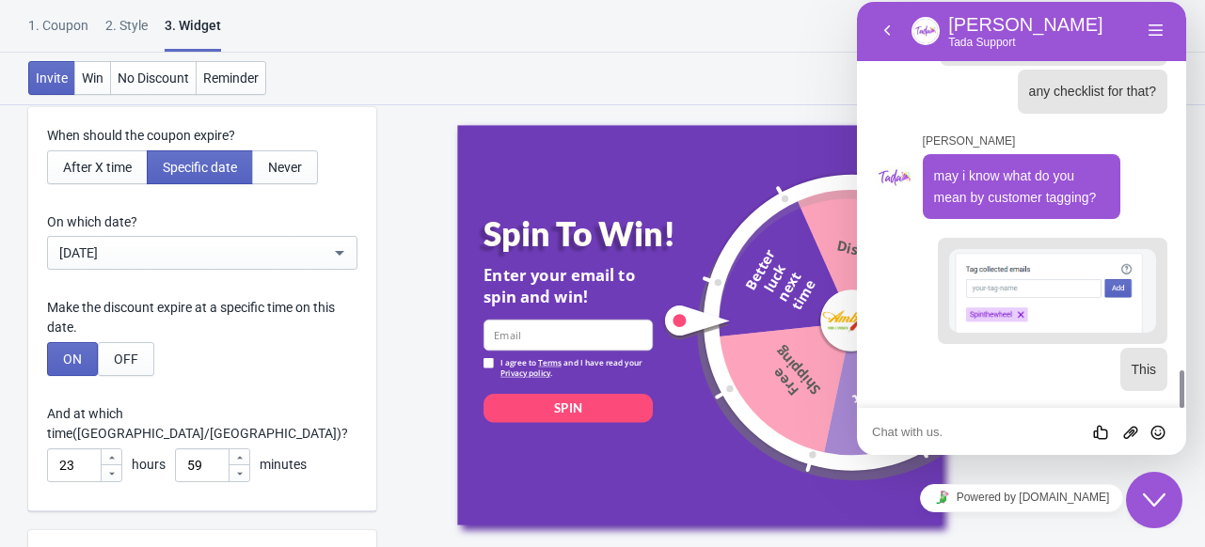
scroll to position [6248, 0]
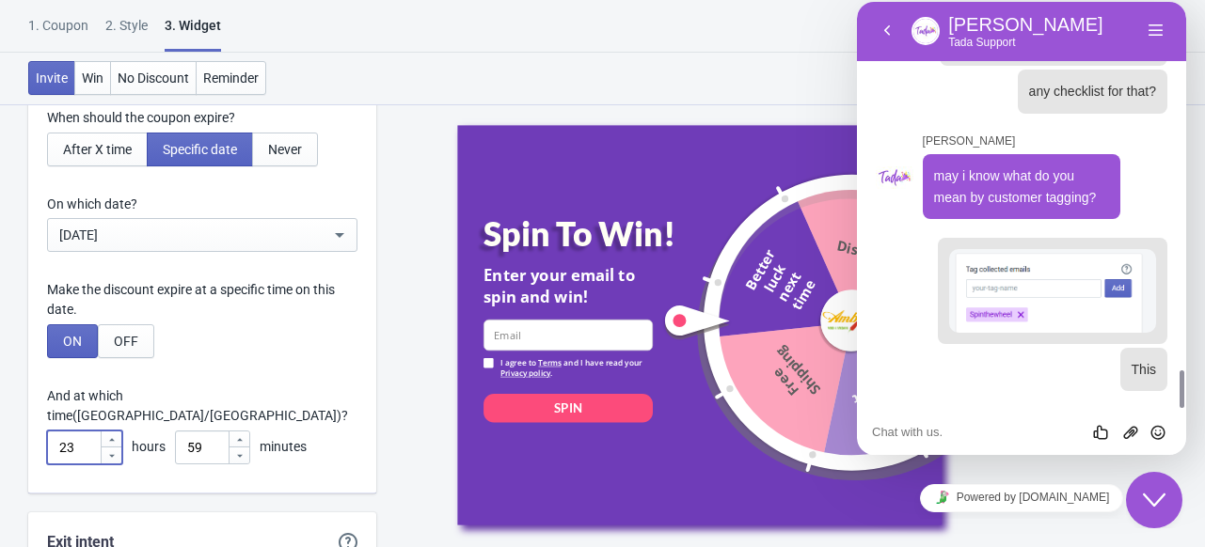
click at [113, 434] on icon at bounding box center [111, 439] width 11 height 11
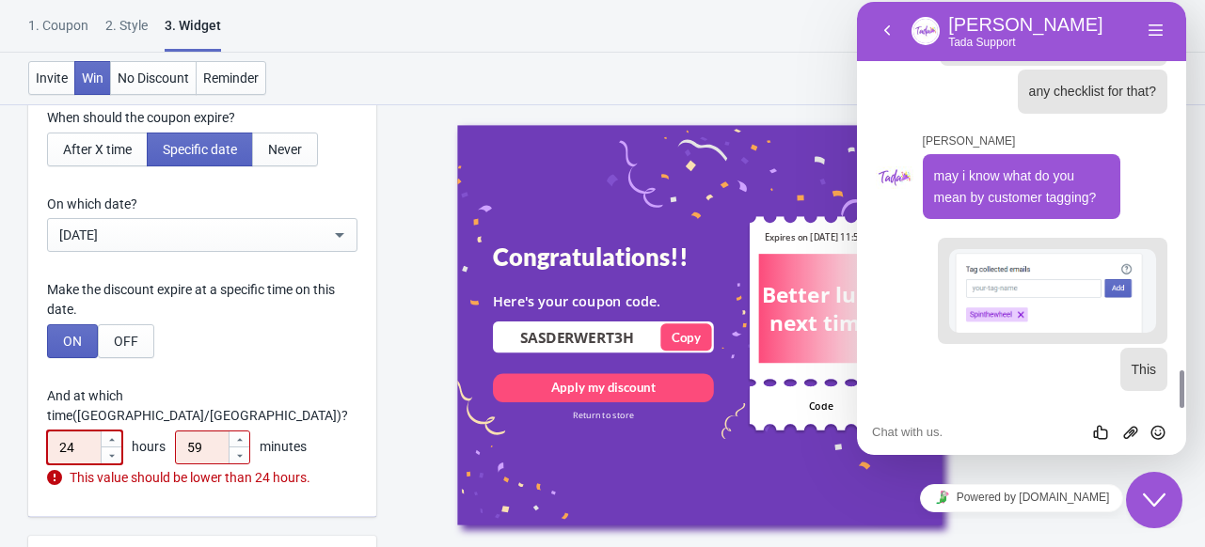
click at [109, 450] on icon at bounding box center [111, 455] width 11 height 11
type input "23"
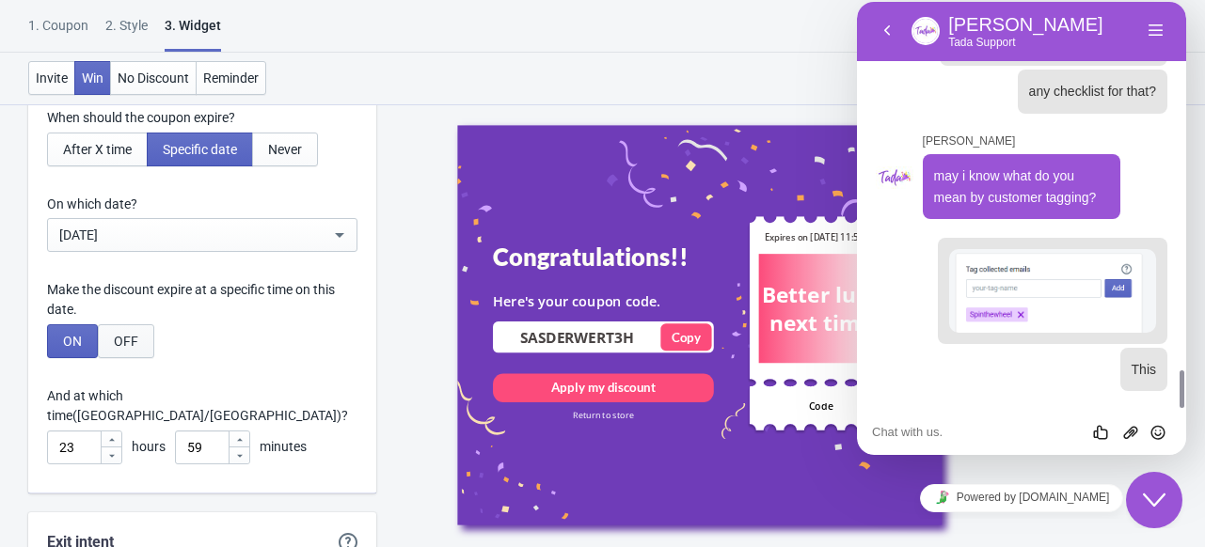
click at [120, 337] on span "OFF" at bounding box center [126, 341] width 24 height 15
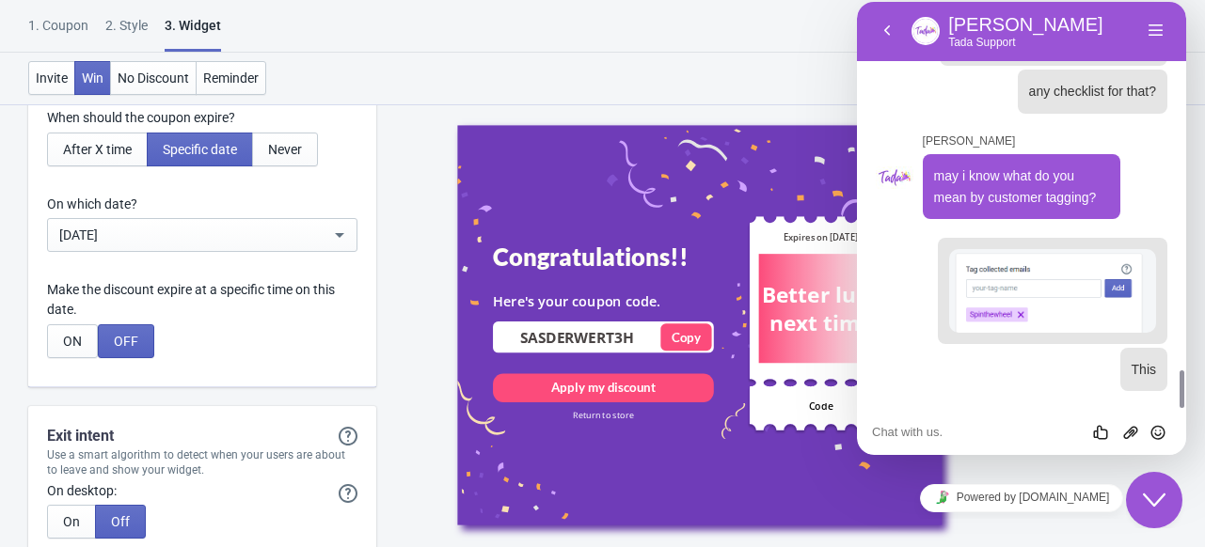
click at [1159, 497] on icon "Close Chat This icon closes the chat window." at bounding box center [1154, 500] width 23 height 23
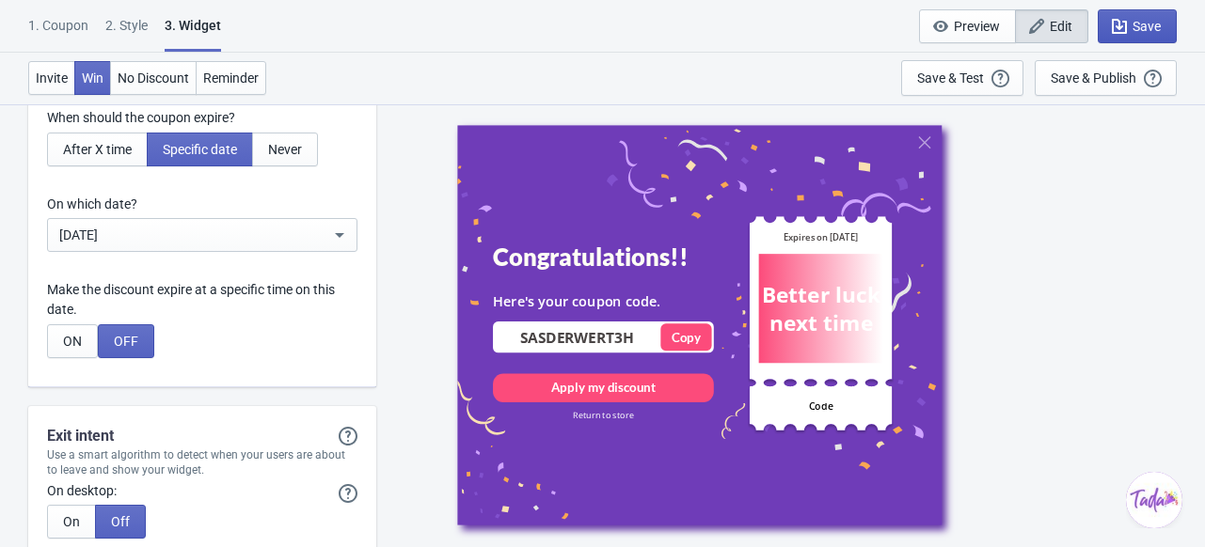
click at [1145, 33] on span "Save" at bounding box center [1146, 26] width 28 height 15
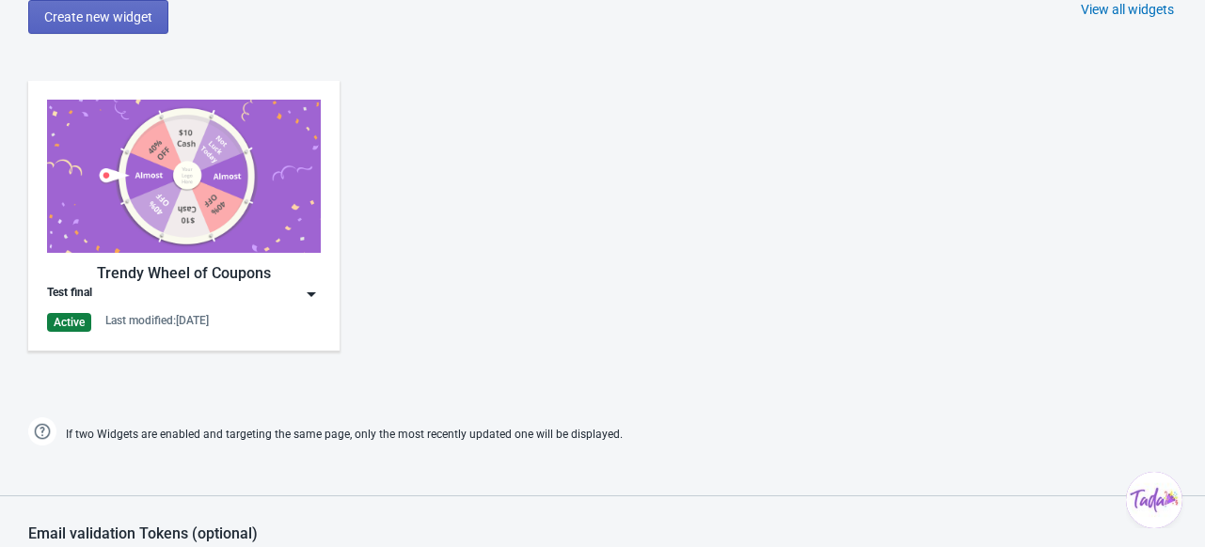
scroll to position [879, 0]
click at [207, 197] on img at bounding box center [184, 177] width 274 height 153
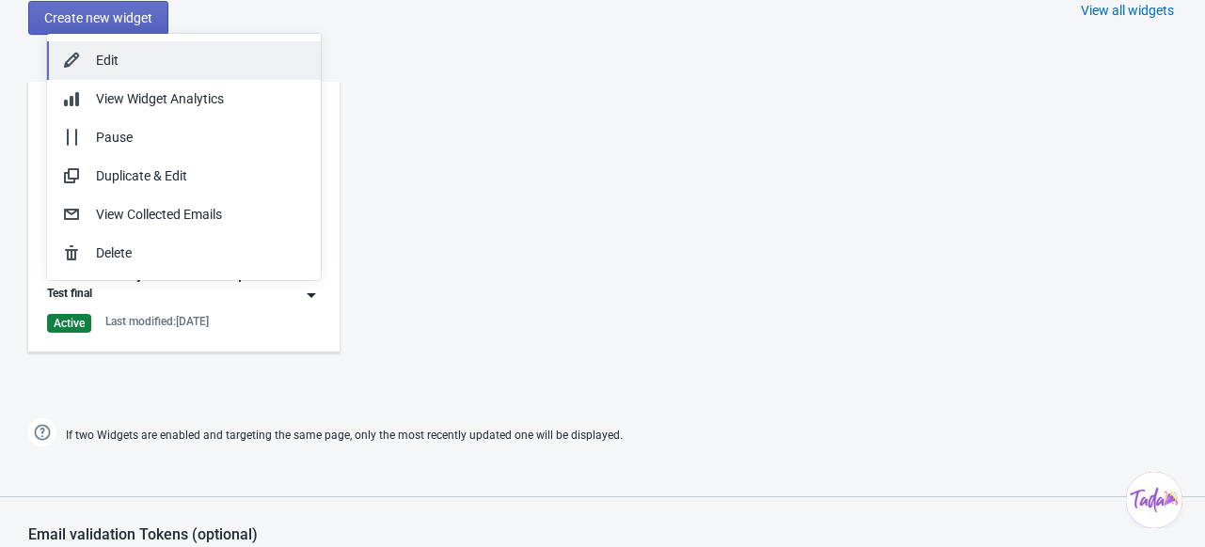
click at [135, 58] on div "Edit" at bounding box center [201, 61] width 210 height 20
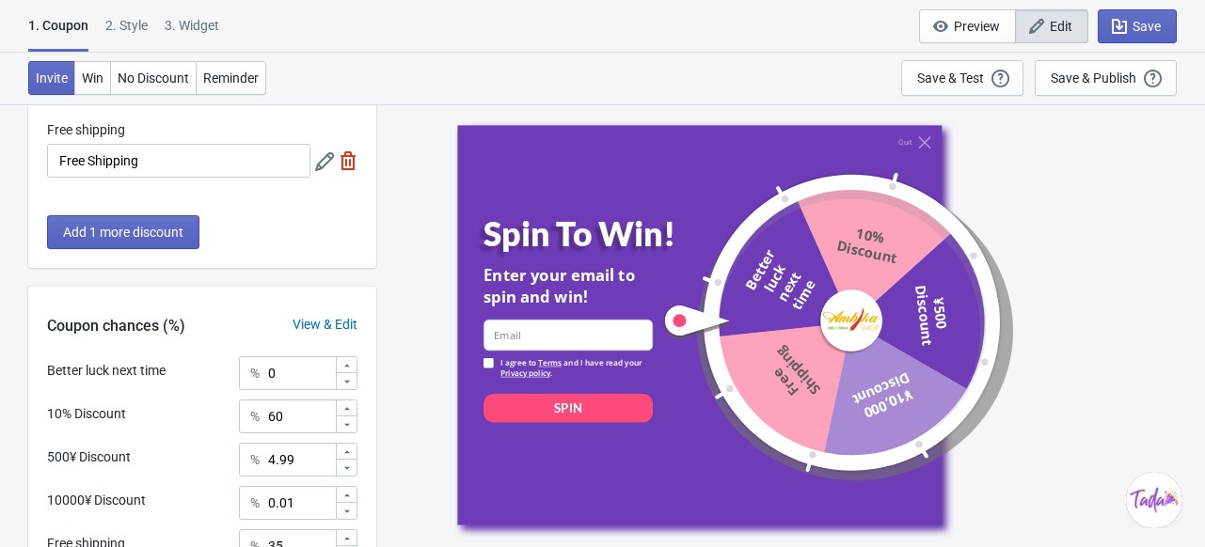
scroll to position [574, 0]
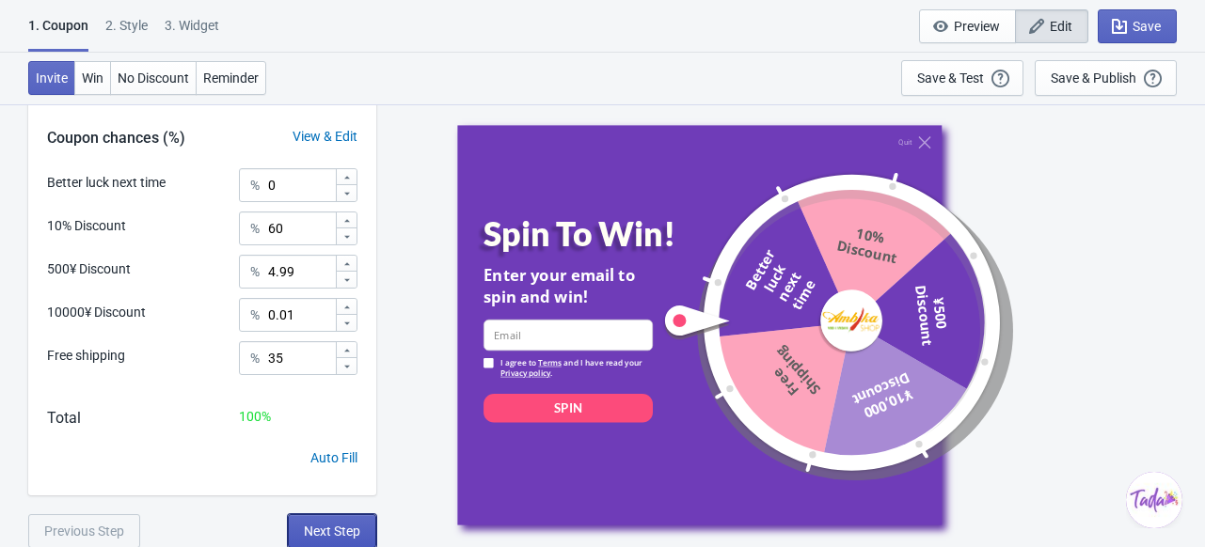
click at [340, 529] on span "Next Step" at bounding box center [332, 531] width 56 height 15
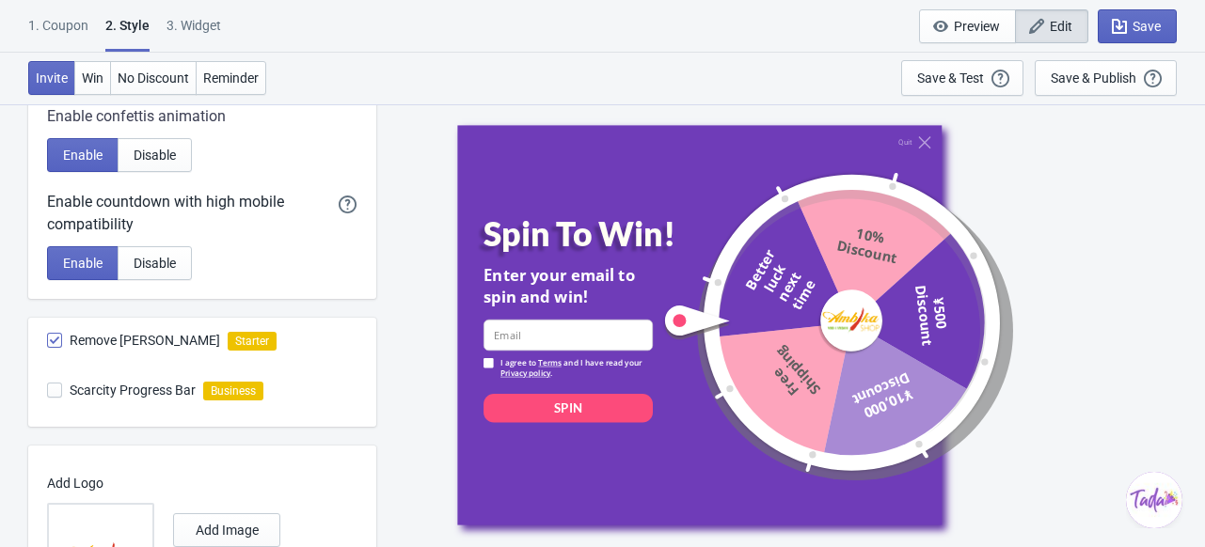
scroll to position [666, 0]
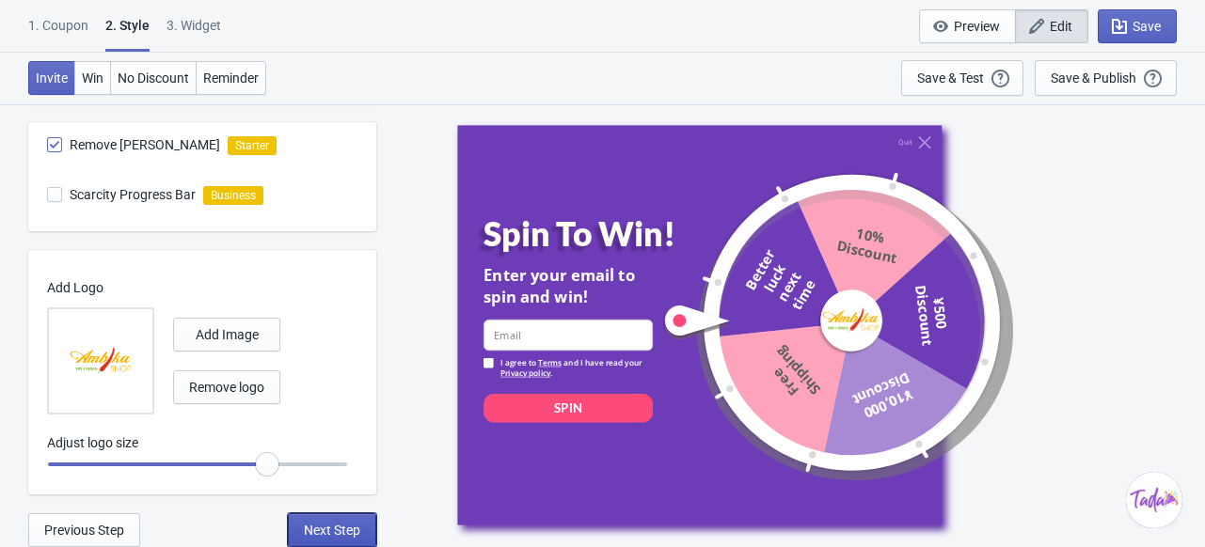
click at [310, 513] on button "Next Step" at bounding box center [332, 530] width 88 height 34
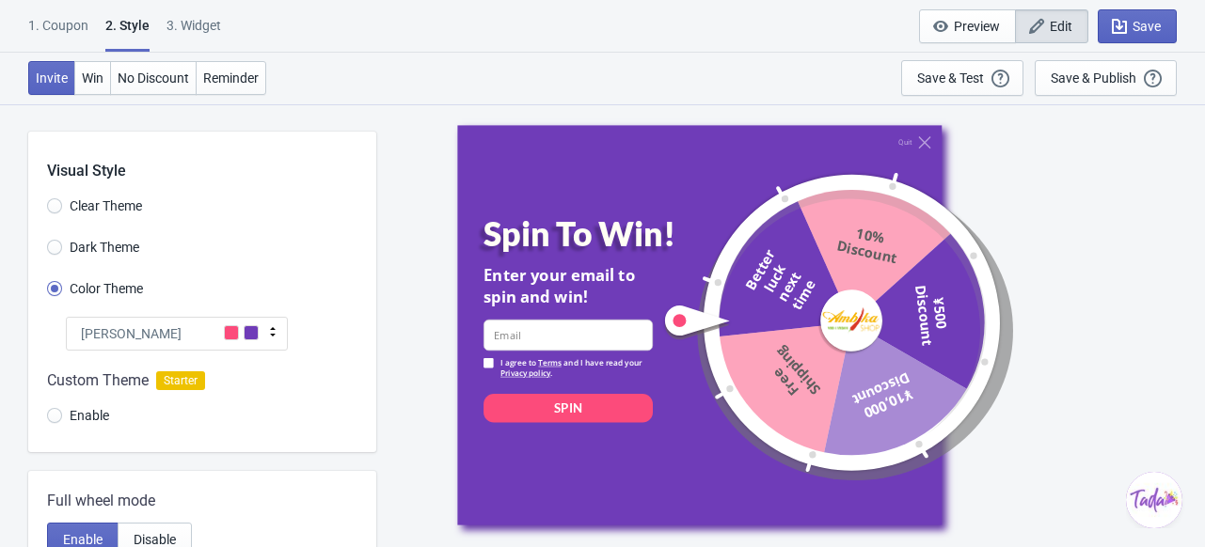
select select "homepageOnly"
select select "period"
select select "circle"
select select "middle_left"
select select "1"
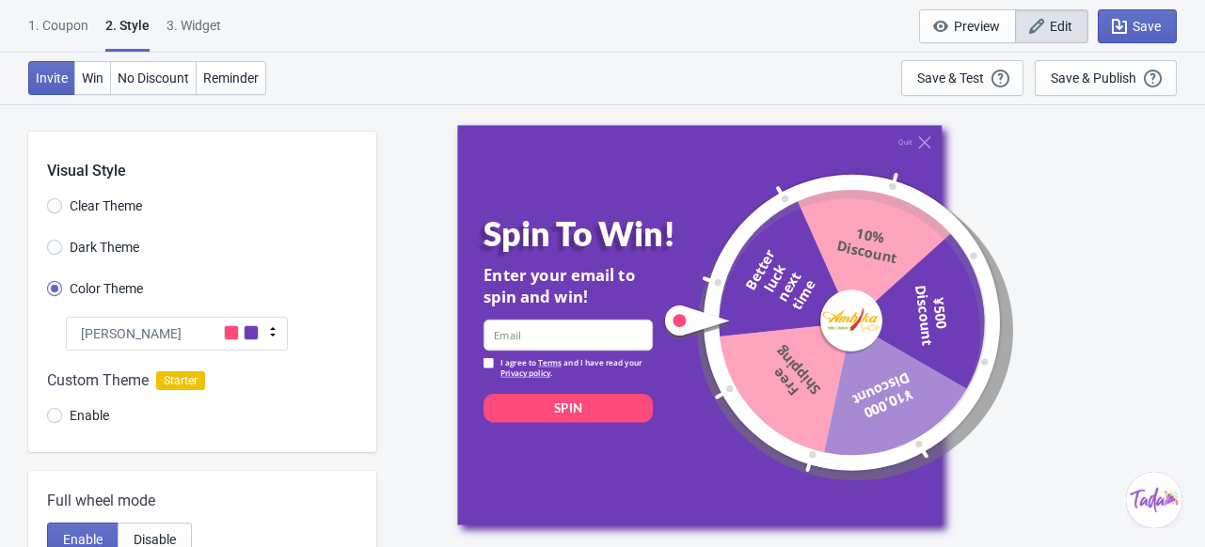
select select "left"
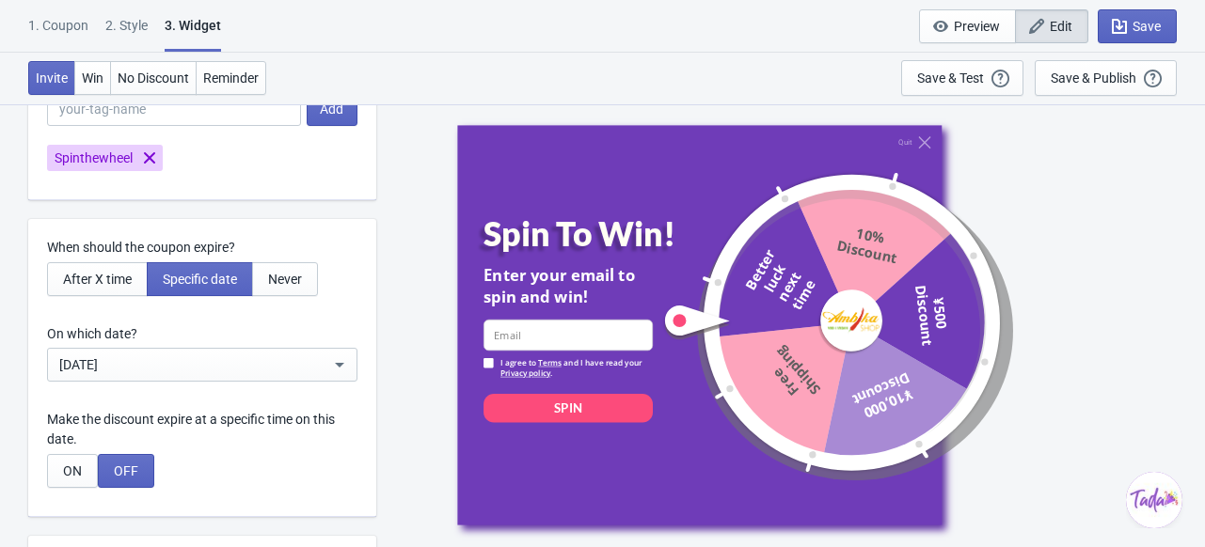
scroll to position [6116, 0]
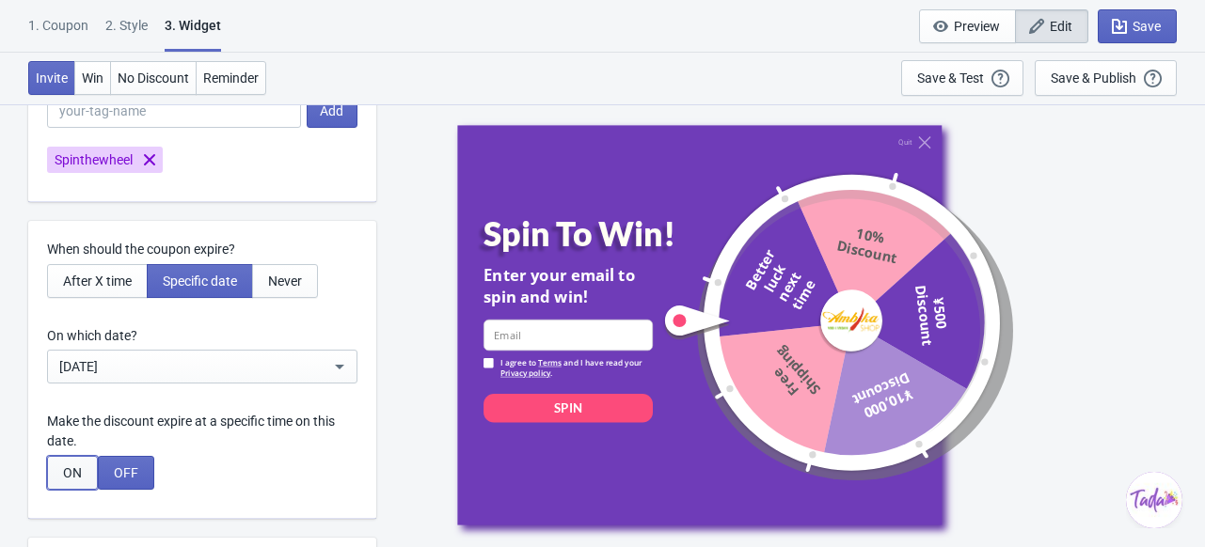
click at [73, 478] on span "ON" at bounding box center [72, 472] width 19 height 15
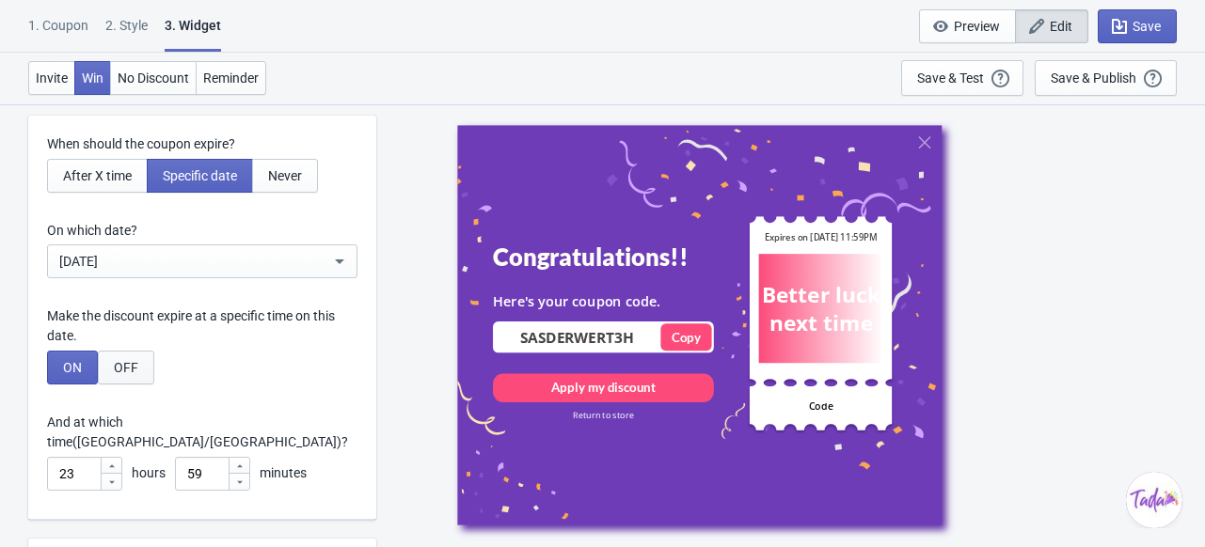
scroll to position [6301, 0]
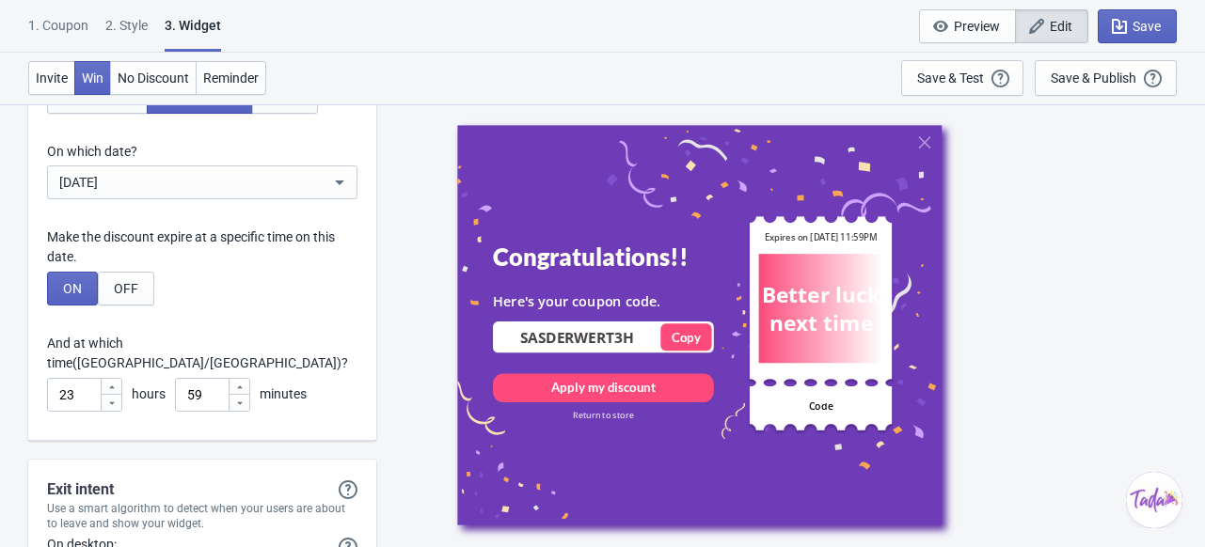
click at [213, 349] on div "And at which time (Asia/Tokyo) ?" at bounding box center [202, 353] width 310 height 39
click at [235, 339] on div "And at which time (Asia/Tokyo) ?" at bounding box center [202, 353] width 310 height 39
click at [90, 378] on input "23" at bounding box center [73, 395] width 53 height 34
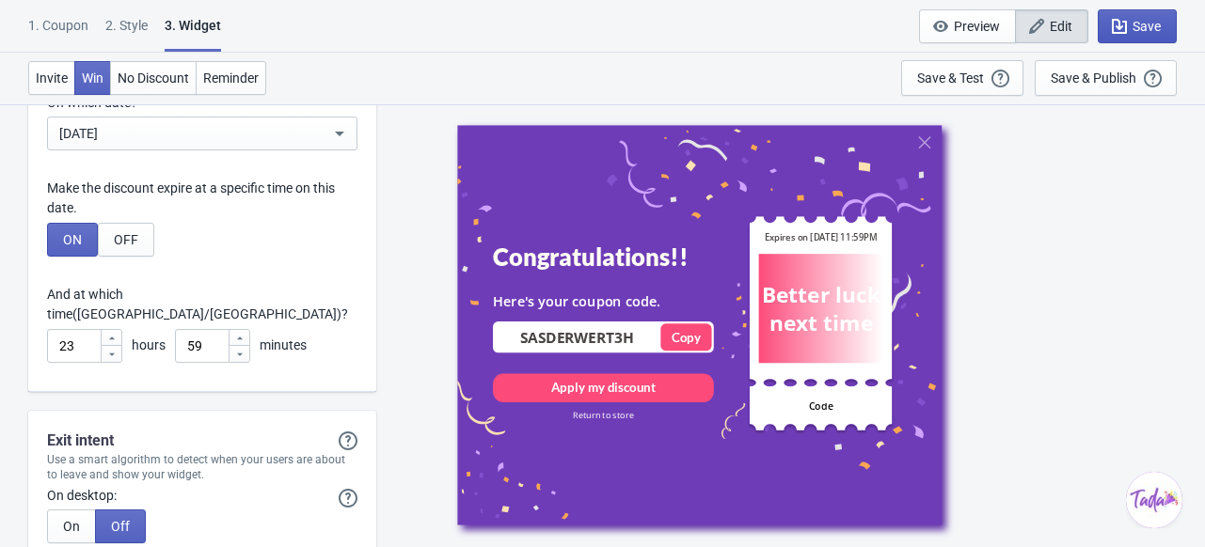
click at [1140, 21] on span "Save" at bounding box center [1146, 26] width 28 height 15
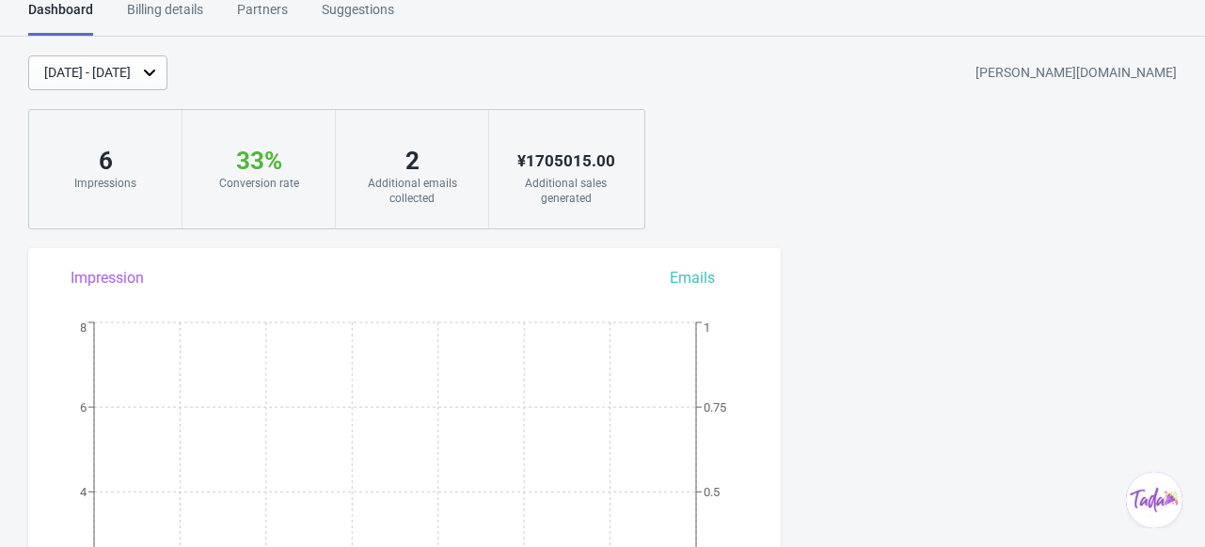
scroll to position [1444, 0]
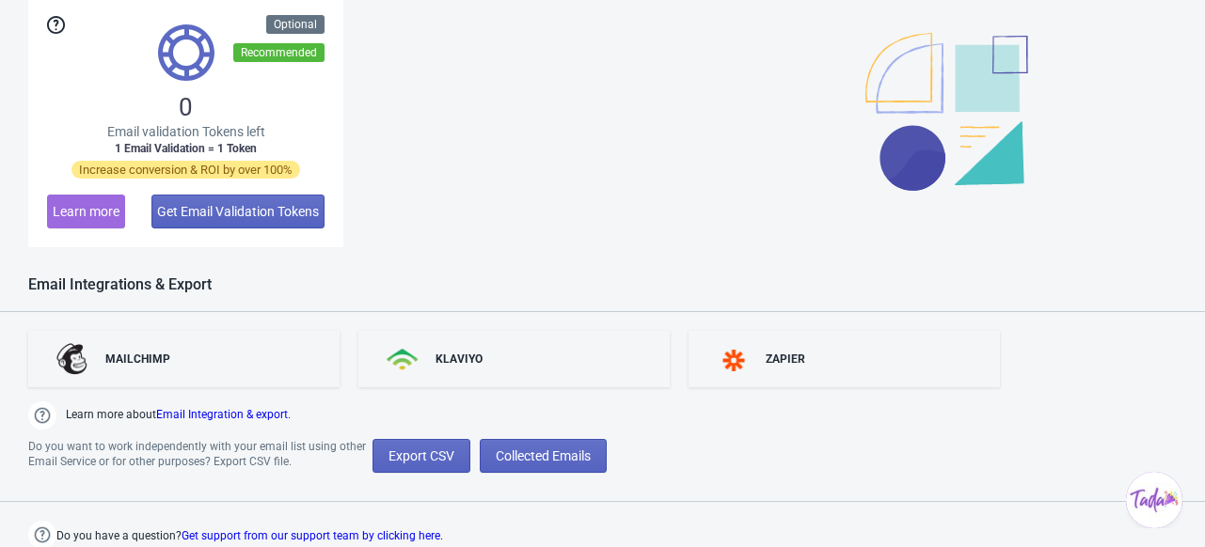
click at [1152, 500] on img "$i18n('chat', 'chat_widget')" at bounding box center [1154, 500] width 56 height 56
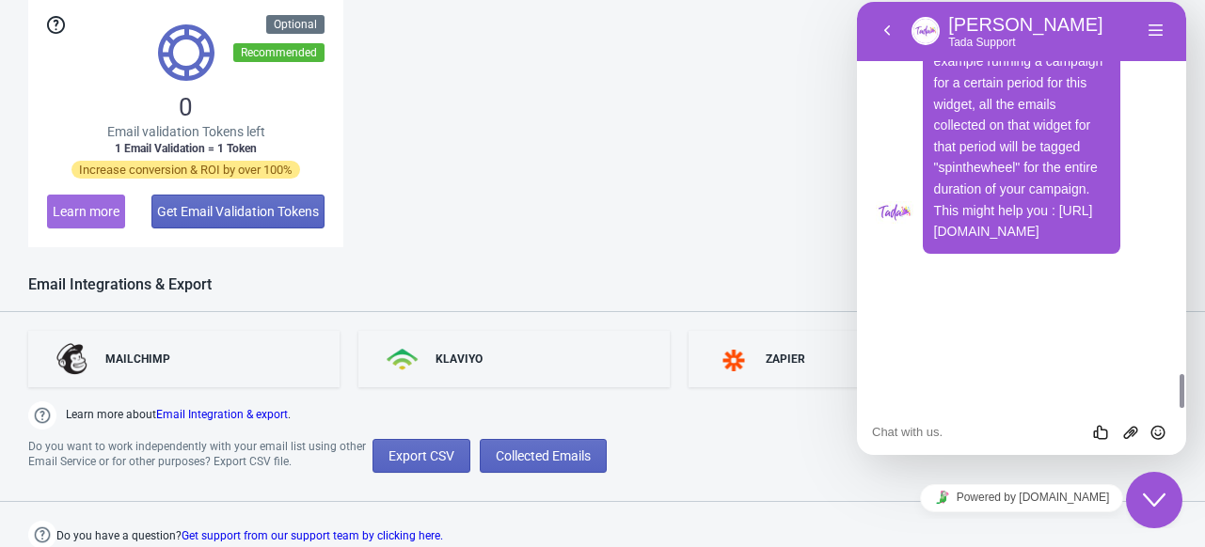
scroll to position [4333, 0]
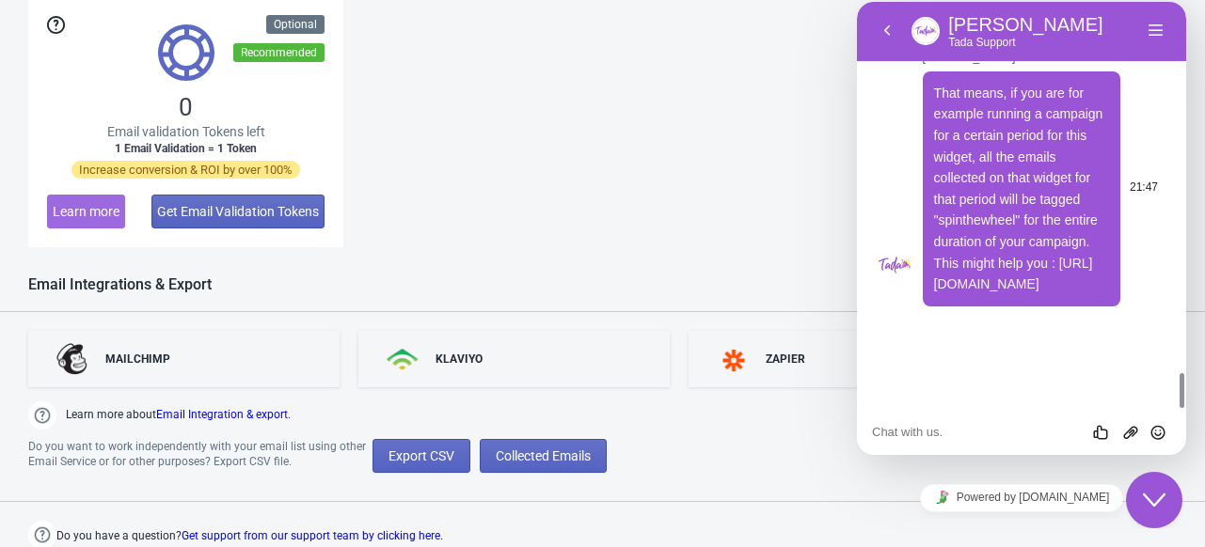
drag, startPoint x: 941, startPoint y: 283, endPoint x: 1096, endPoint y: 324, distance: 159.7
click at [1096, 295] on p "That means, if you are for example running a campaign for a certain period for …" at bounding box center [1022, 189] width 176 height 213
copy span "https://trytada.zendesk.com/hc/en-us/articles/4404447071762-"
click at [857, 2] on textarea at bounding box center [857, 2] width 0 height 0
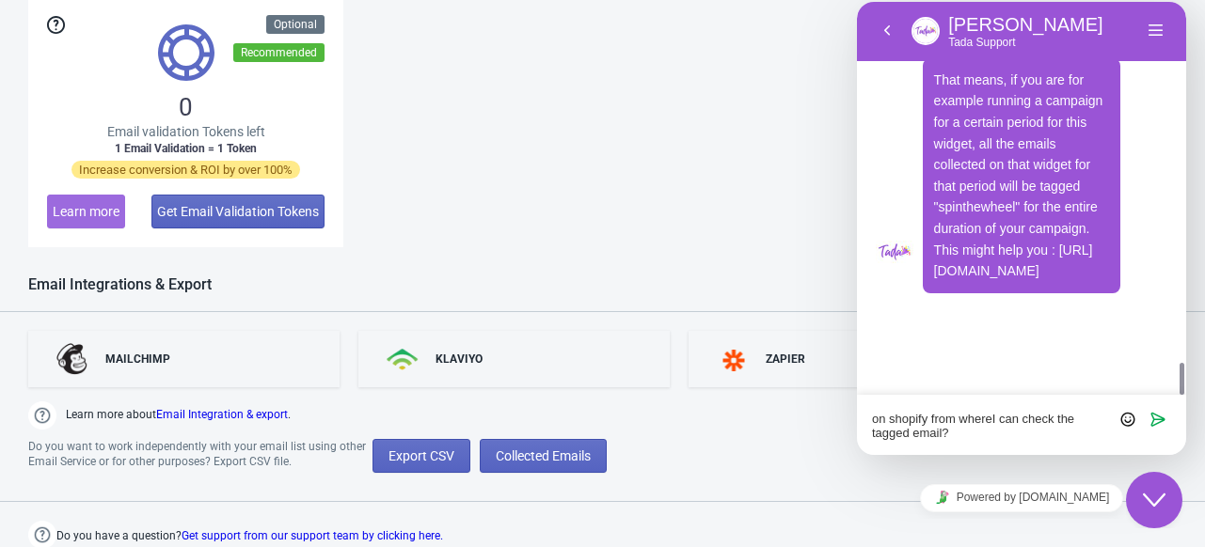
click at [857, 2] on textarea "on shopify from whereI can check the tagged email?" at bounding box center [857, 2] width 0 height 0
type textarea "on shopify from where I can check the tagged email?"
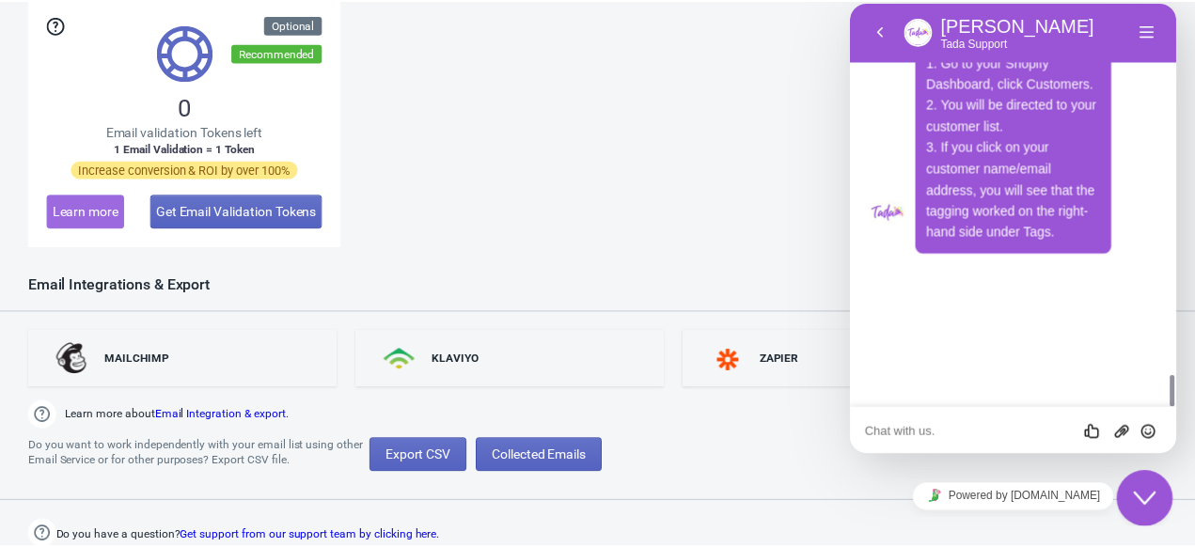
scroll to position [4725, 0]
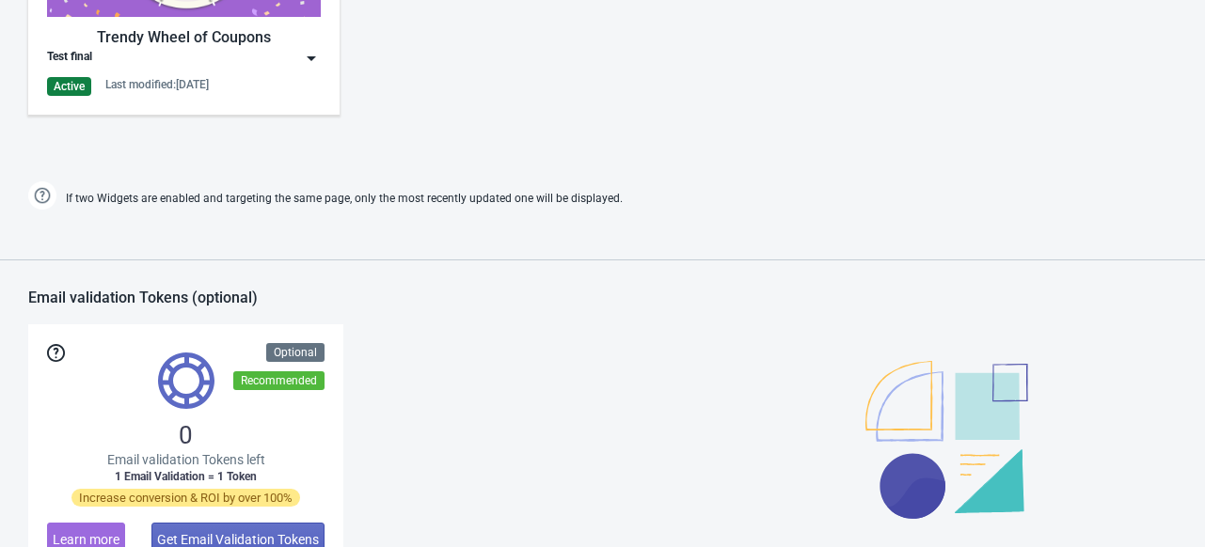
scroll to position [1444, 0]
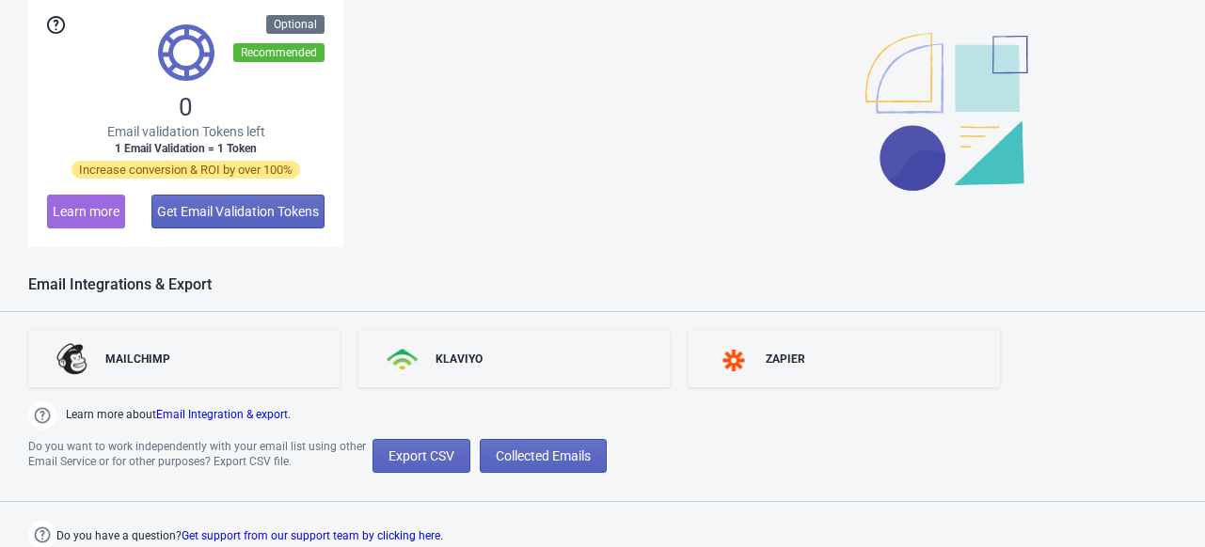
click at [321, 533] on link "Get support from our support team by clicking here." at bounding box center [311, 535] width 261 height 13
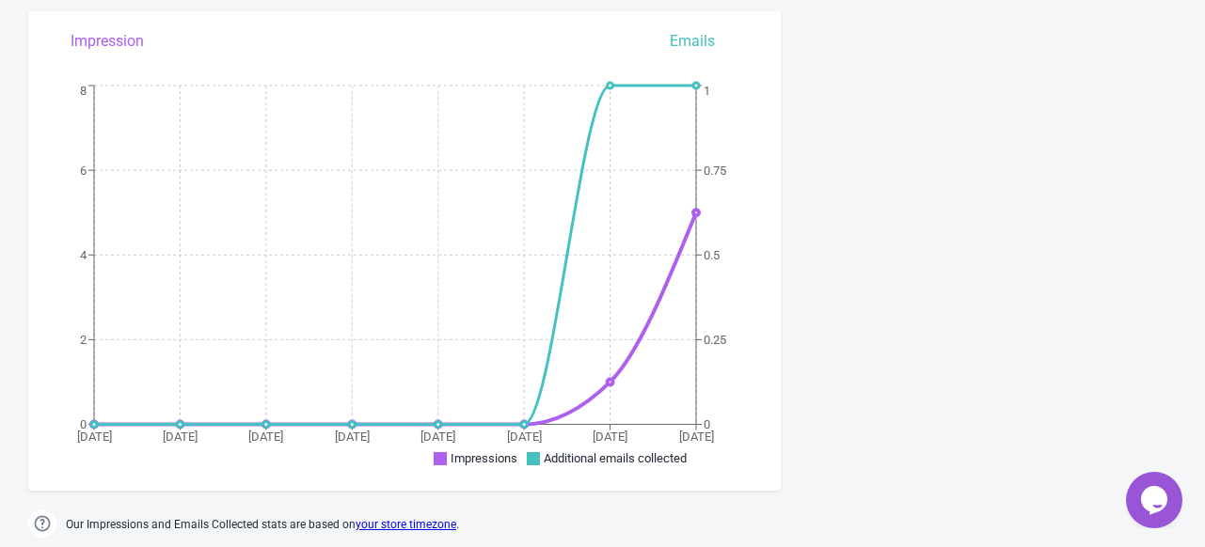
scroll to position [0, 0]
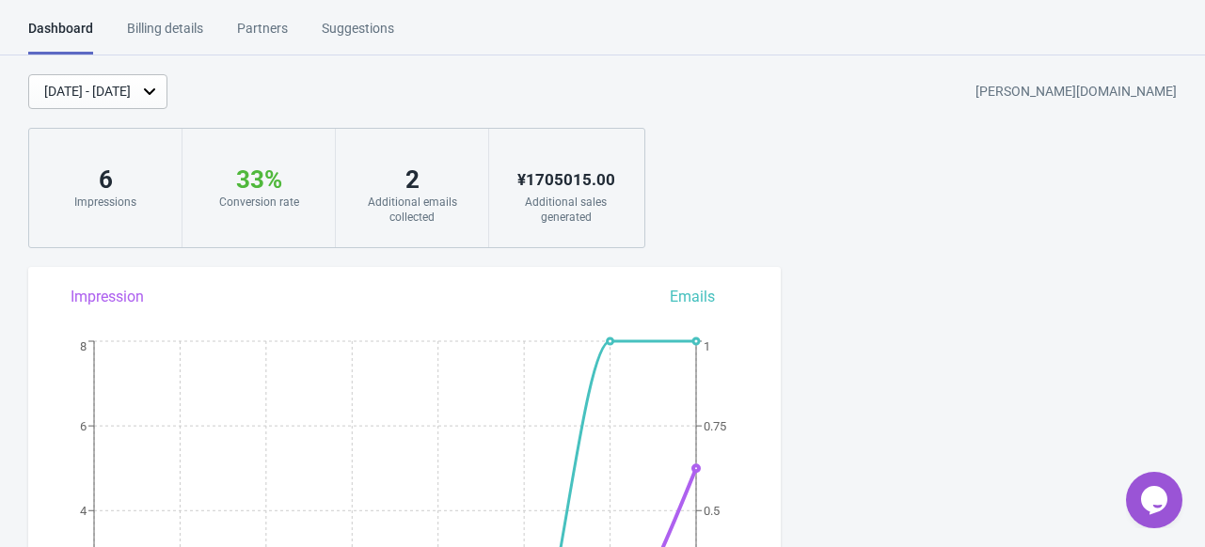
click at [263, 27] on div "Partners" at bounding box center [262, 35] width 51 height 33
click at [256, 30] on div "Partners" at bounding box center [262, 35] width 51 height 33
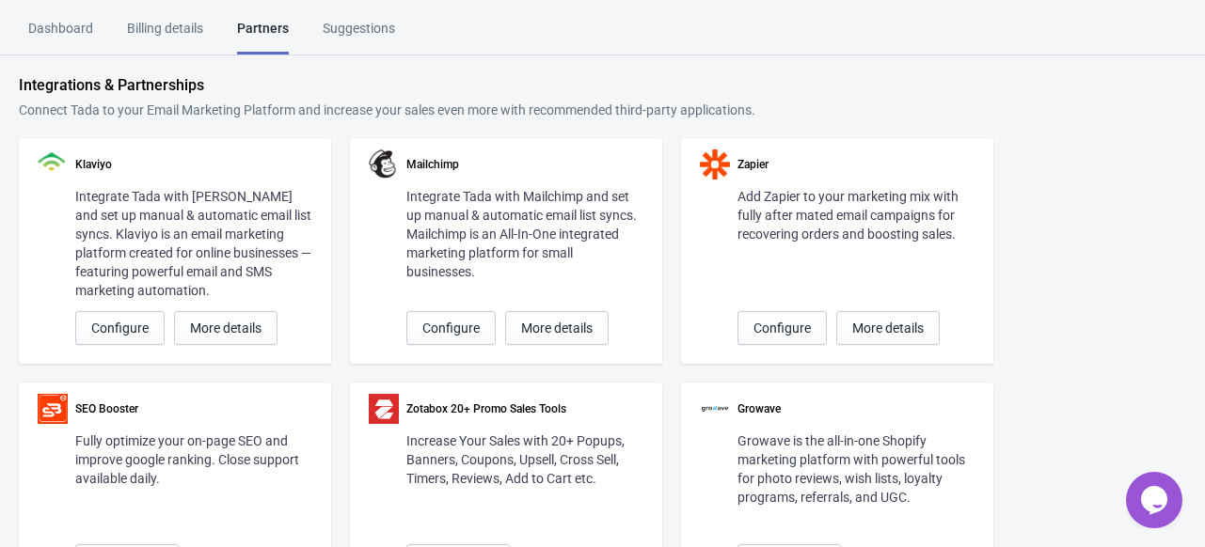
click at [45, 25] on div "Dashboard" at bounding box center [60, 35] width 65 height 33
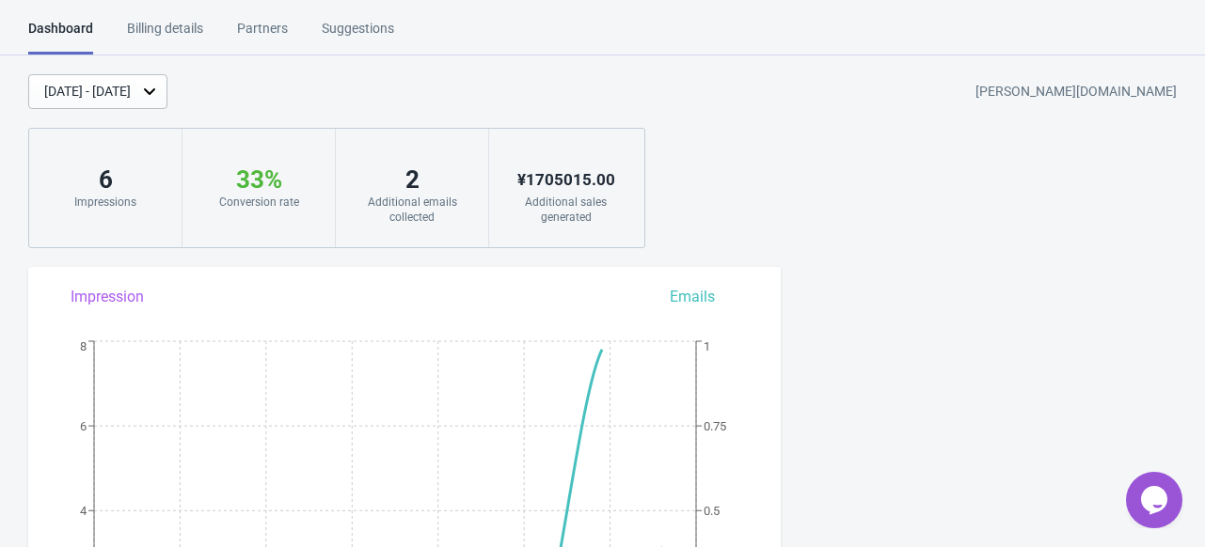
click at [1145, 475] on button "Opens Chat This icon Opens the chat window." at bounding box center [1154, 500] width 56 height 56
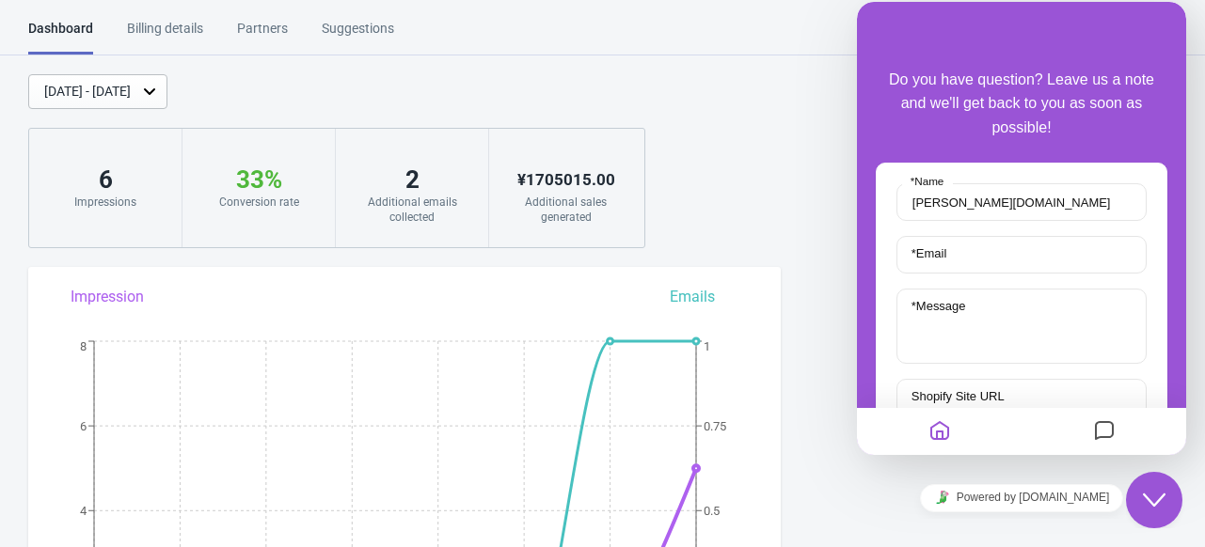
click at [1101, 434] on icon "Messages" at bounding box center [1104, 432] width 23 height 37
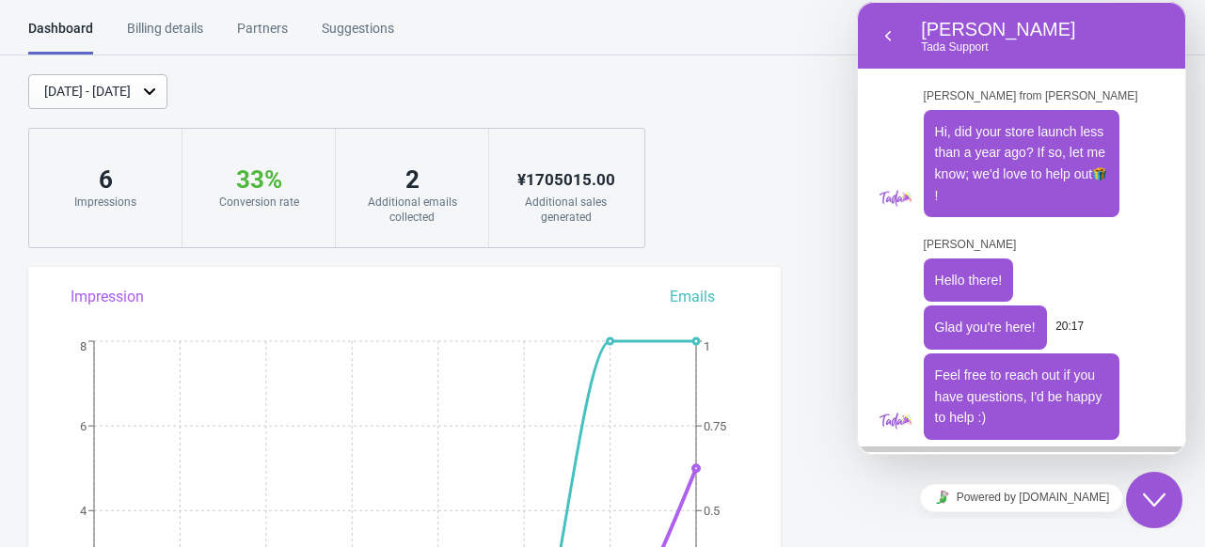
scroll to position [45, 0]
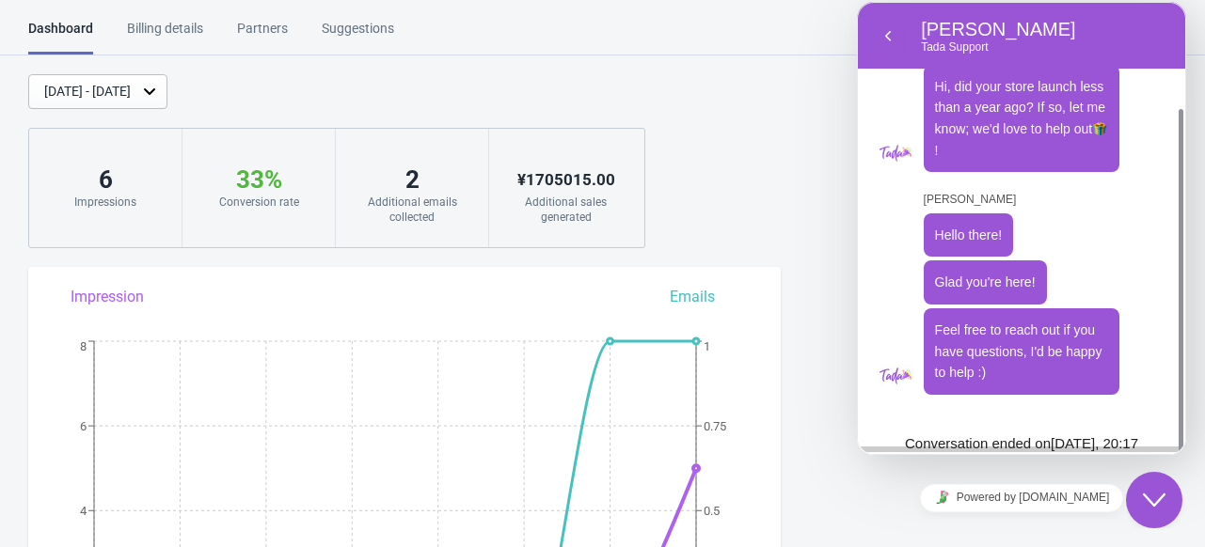
click at [1086, 423] on div "Jeremy from Tada Hi, did your store launch less than a year ago? If so, let me …" at bounding box center [1021, 240] width 290 height 432
click at [1159, 499] on icon "$i18n('chat', 'chat_widget')" at bounding box center [1154, 500] width 23 height 13
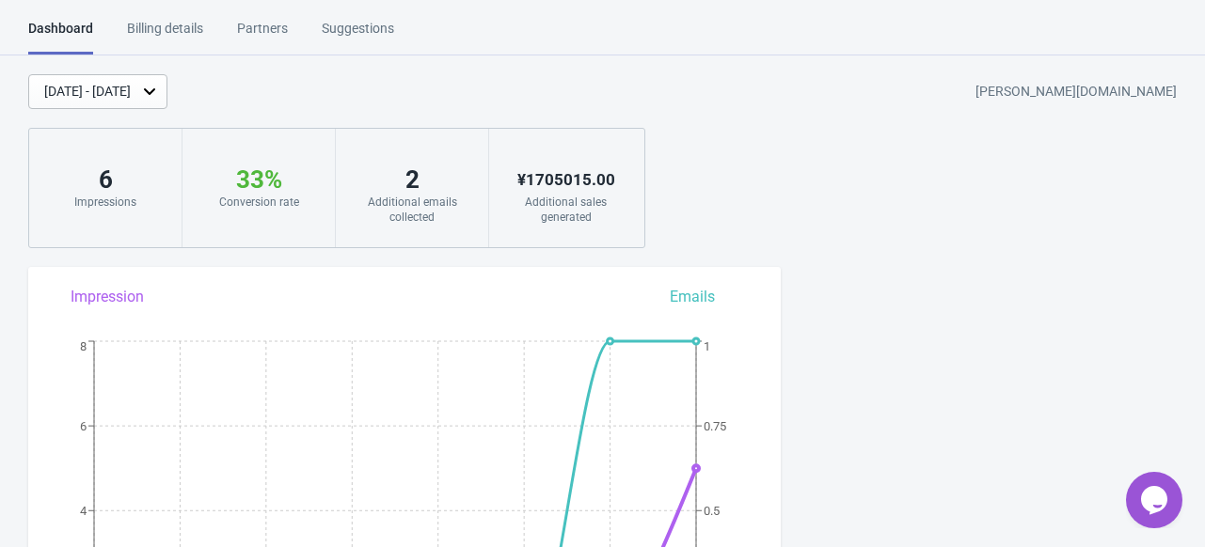
click at [1159, 499] on icon "$i18n('chat', 'chat_widget')" at bounding box center [1154, 500] width 26 height 28
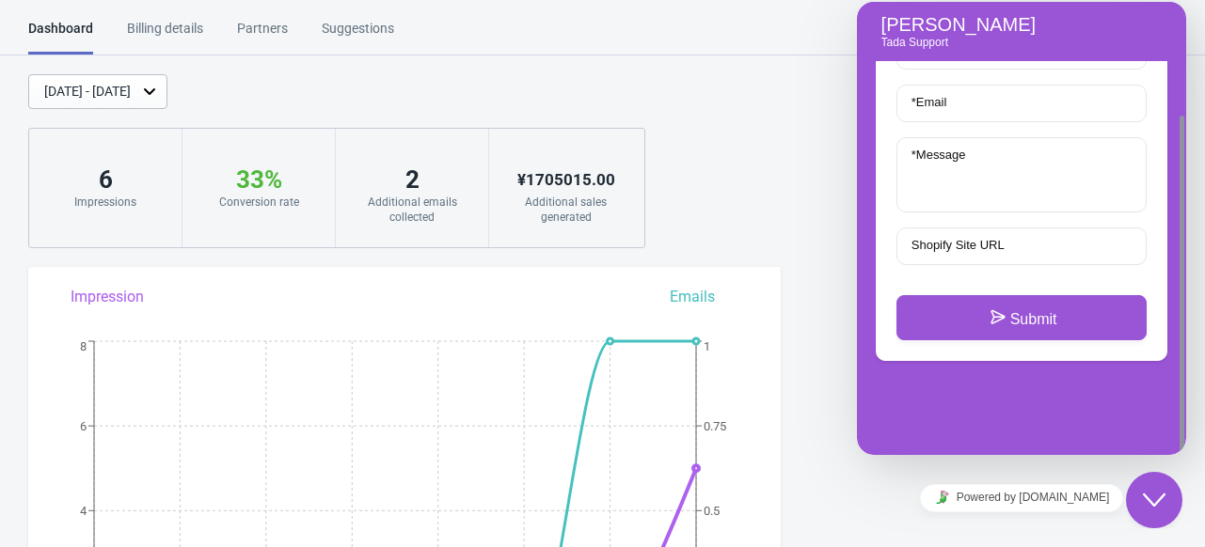
scroll to position [0, 0]
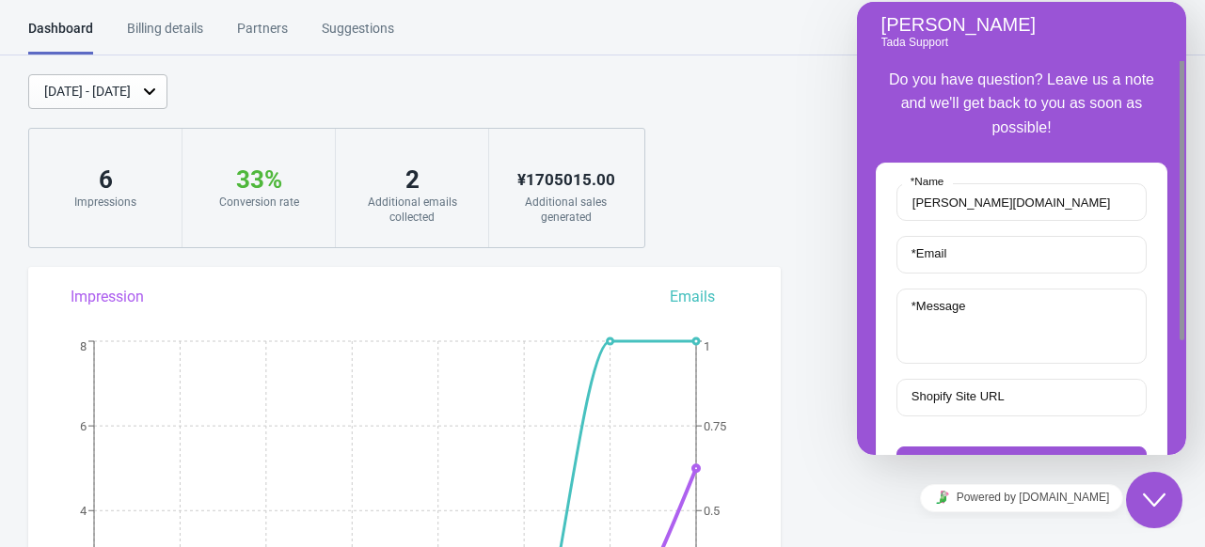
click at [1152, 491] on icon "Close Chat This icon closes the chat window." at bounding box center [1154, 500] width 23 height 23
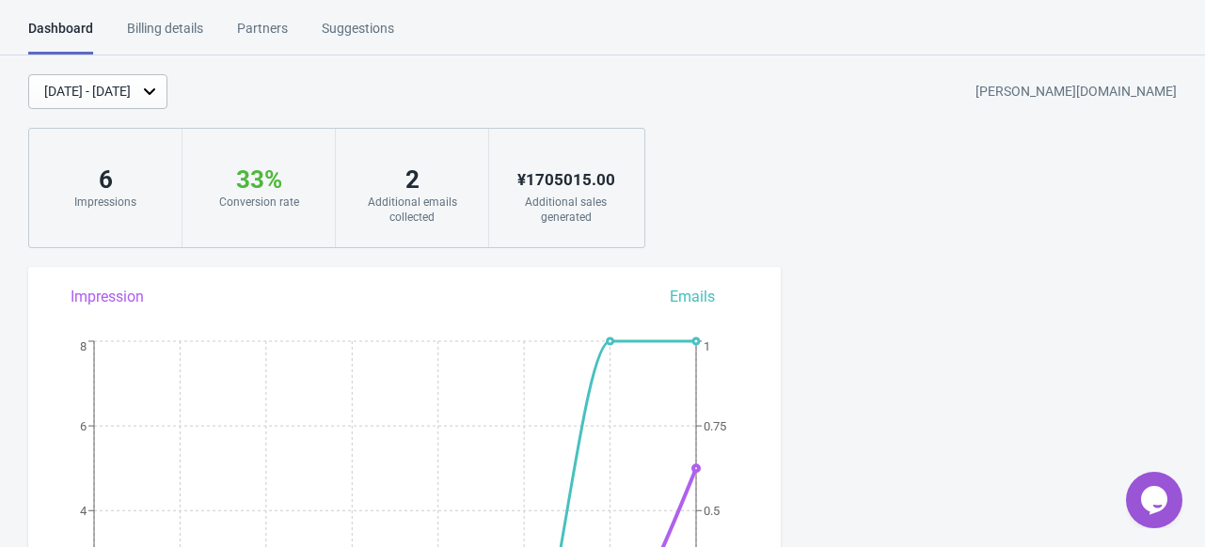
click at [1152, 491] on icon "$i18n('chat', 'chat_widget')" at bounding box center [1154, 500] width 26 height 28
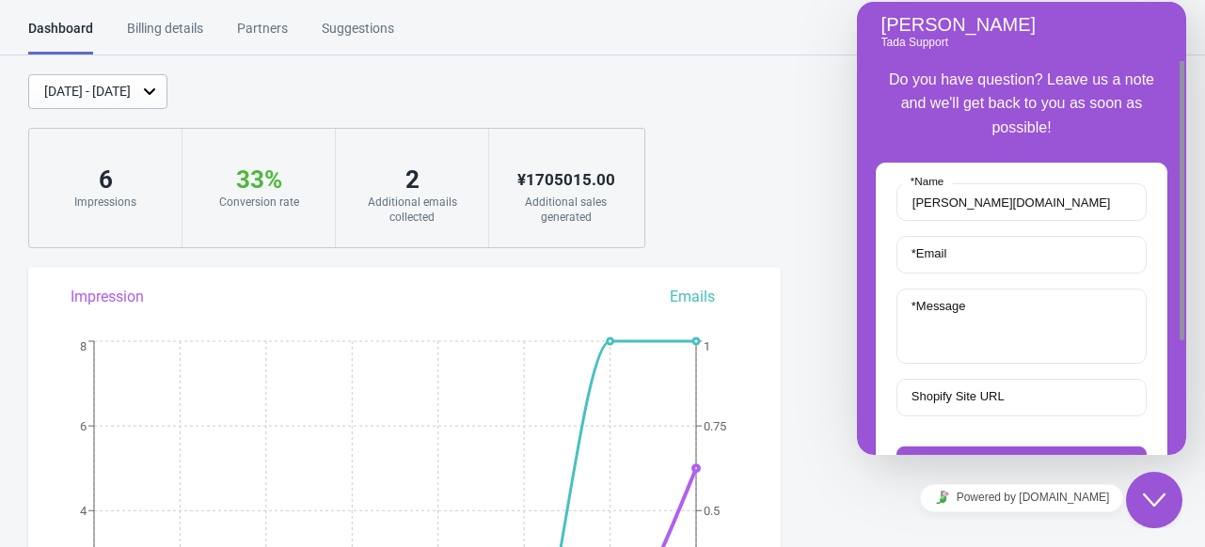
drag, startPoint x: 1112, startPoint y: 137, endPoint x: 1151, endPoint y: 109, distance: 47.8
click at [1151, 109] on p "Do you have question? Leave us a note and we'll get back to you as soon as poss…" at bounding box center [1022, 104] width 292 height 73
drag, startPoint x: 1110, startPoint y: 208, endPoint x: 840, endPoint y: 208, distance: 269.9
click html "Jeremy Bryan Tada Support Back Jeremy from Tada Hi, did your store launch less …"
click at [993, 261] on input "* Email" at bounding box center [1021, 255] width 250 height 38
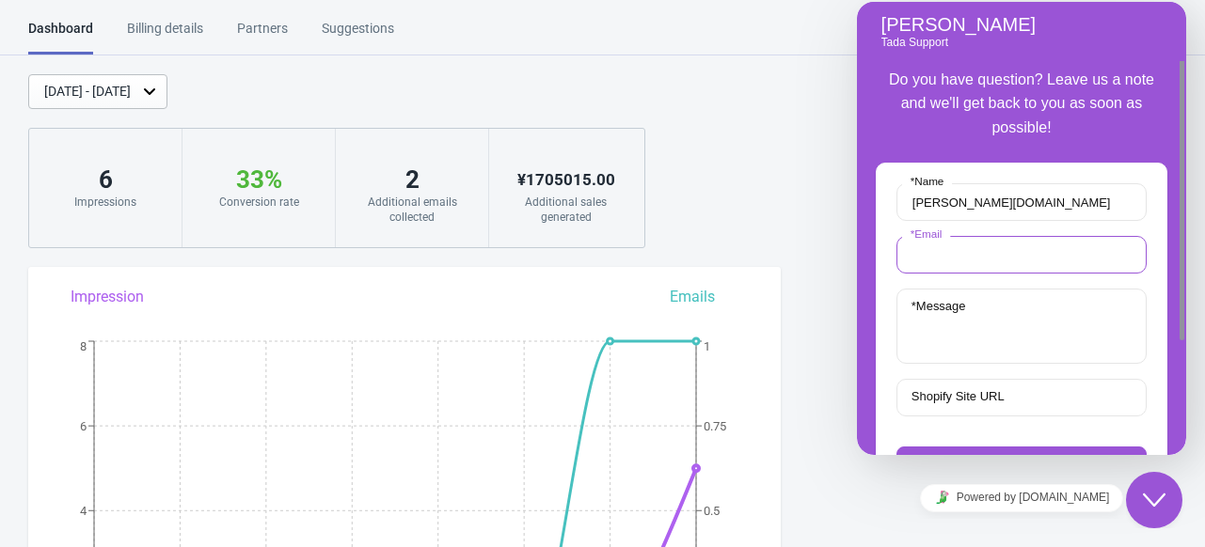
click at [973, 257] on input "* Email" at bounding box center [1021, 255] width 250 height 38
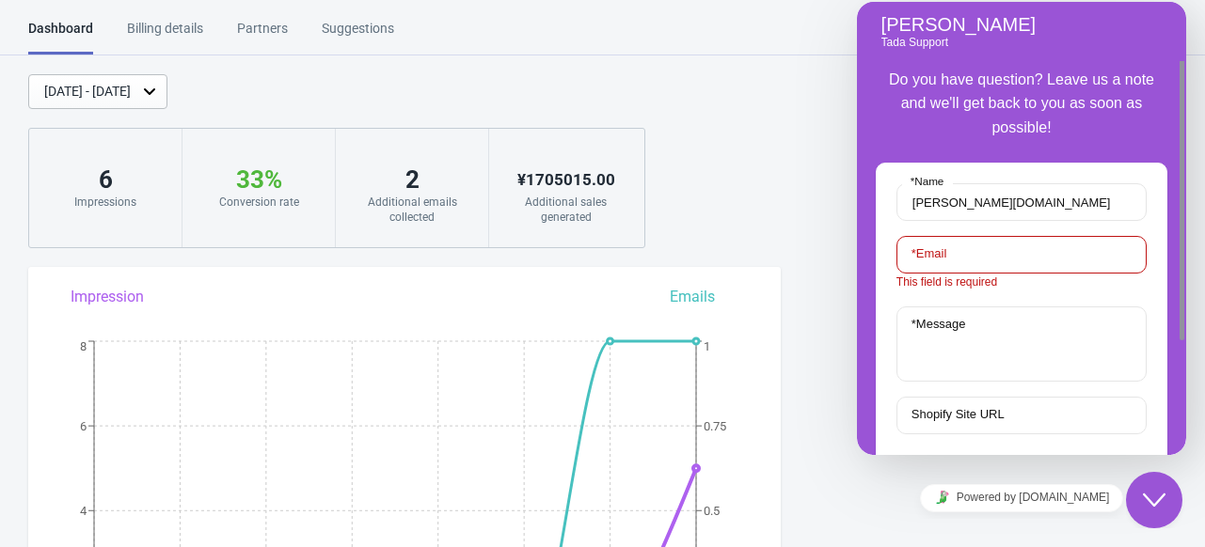
click at [945, 299] on form "ambika-corporation.myshopify.com * Name * Email This field is required * Messag…" at bounding box center [1021, 316] width 250 height 266
click at [986, 254] on input "* Email" at bounding box center [1021, 255] width 250 height 38
type input "nathan.shailesh@ambikaglobal.com"
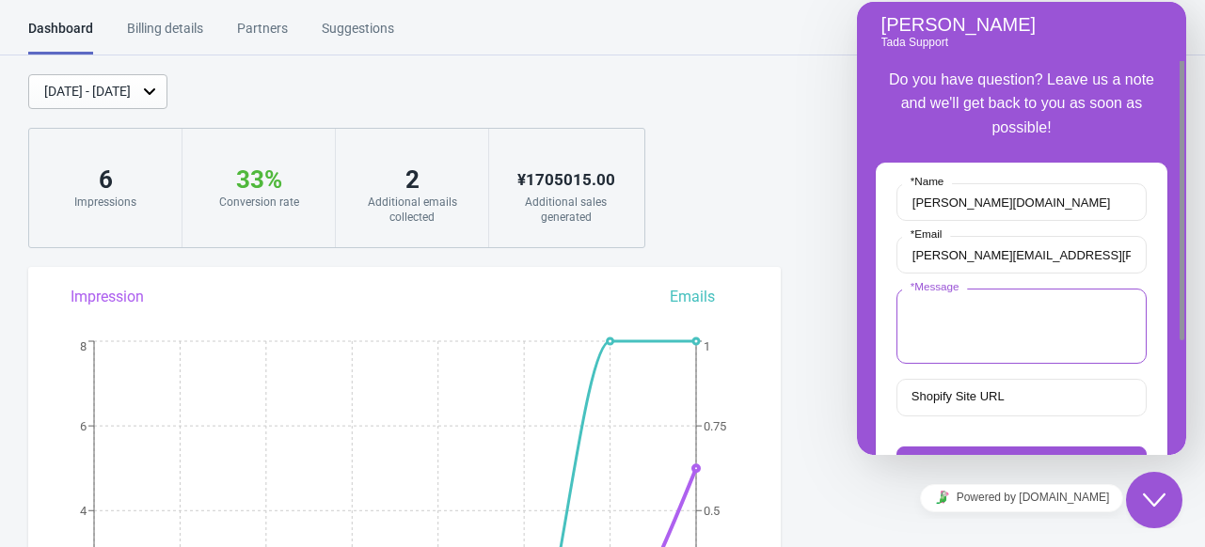
click at [961, 339] on textarea "* Message" at bounding box center [1021, 326] width 250 height 75
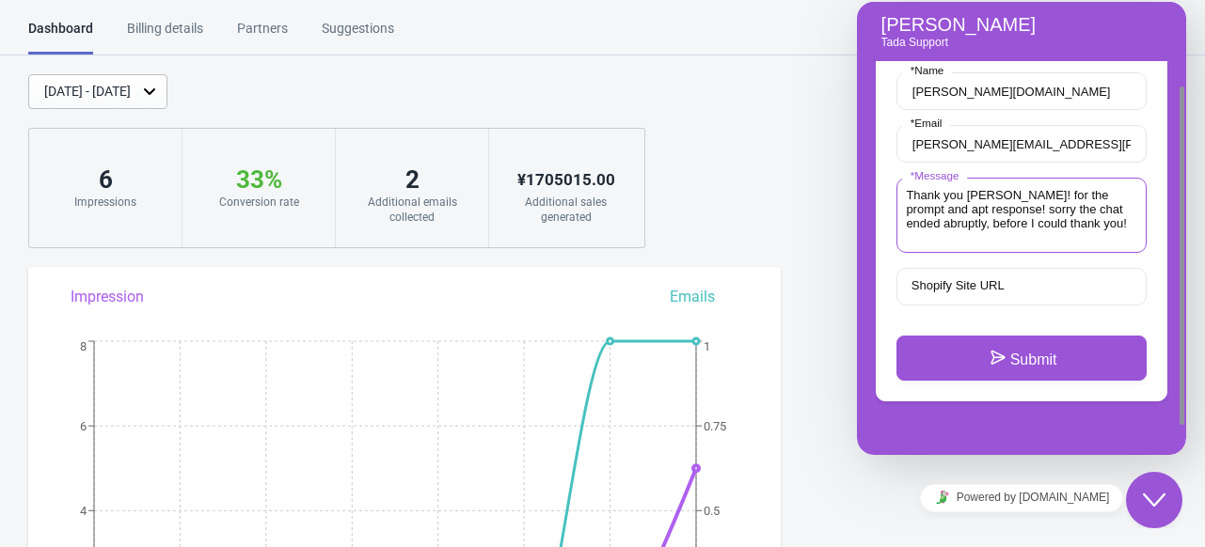
scroll to position [113, 0]
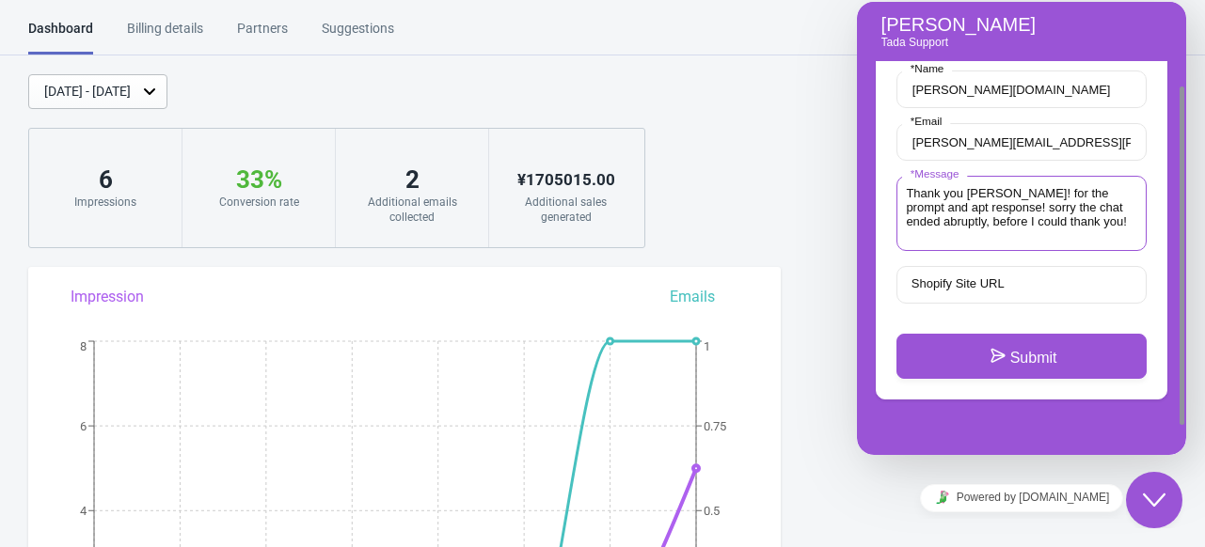
type textarea "Thank you Jeremy! for the prompt and apt response! sorry the chat ended abruptl…"
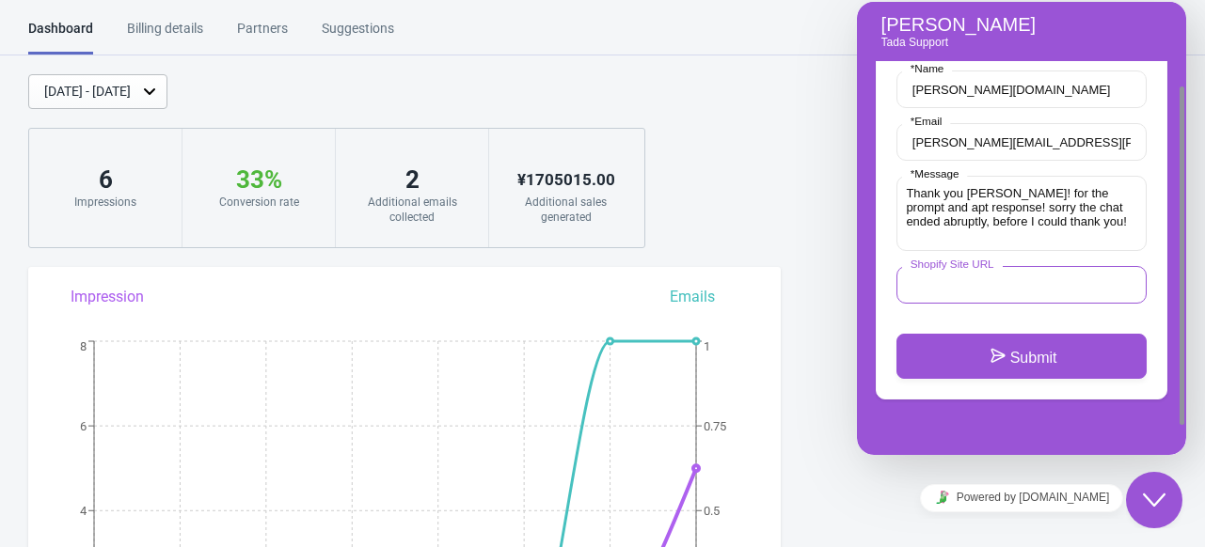
click at [1026, 287] on input "Shopify Site URL" at bounding box center [1021, 285] width 250 height 38
paste input "https://shop.ambikajapan.com/"
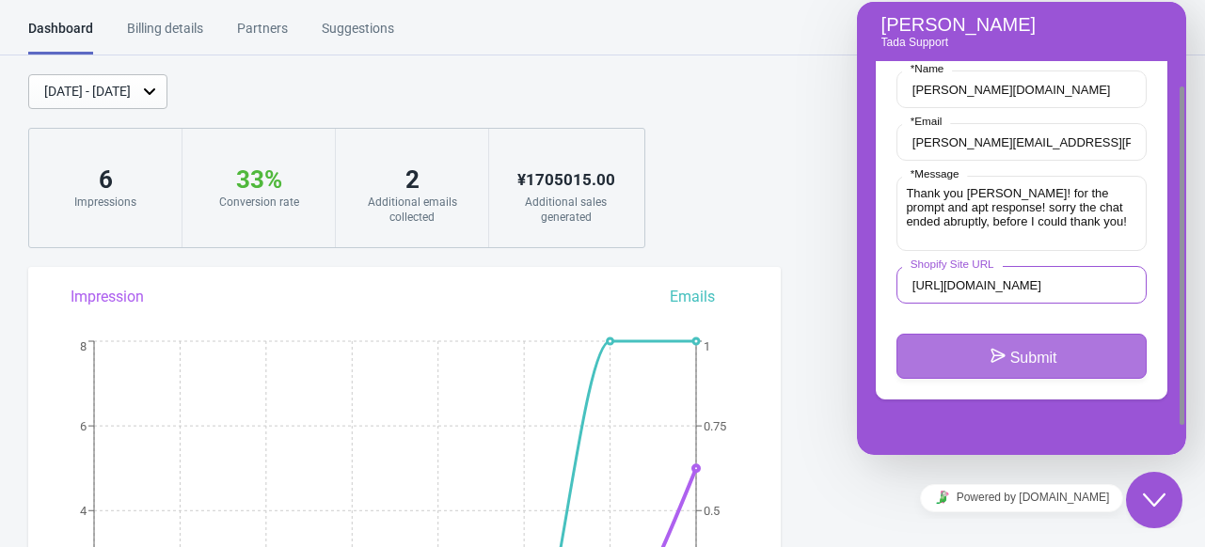
type input "https://shop.ambikajapan.com/"
click at [1020, 363] on button "Submit" at bounding box center [1021, 356] width 250 height 45
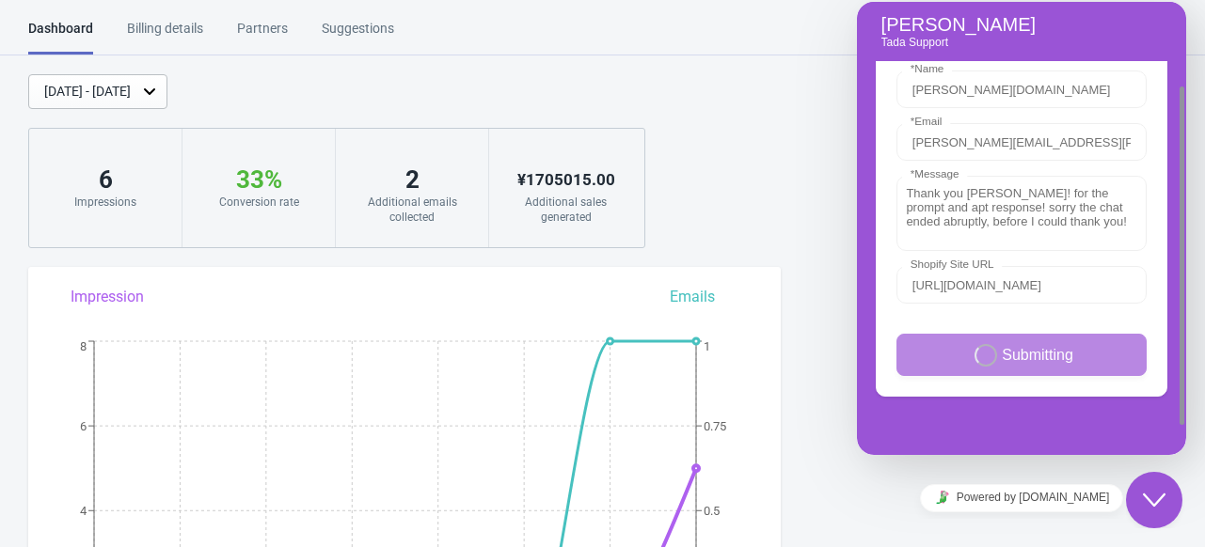
scroll to position [38, 0]
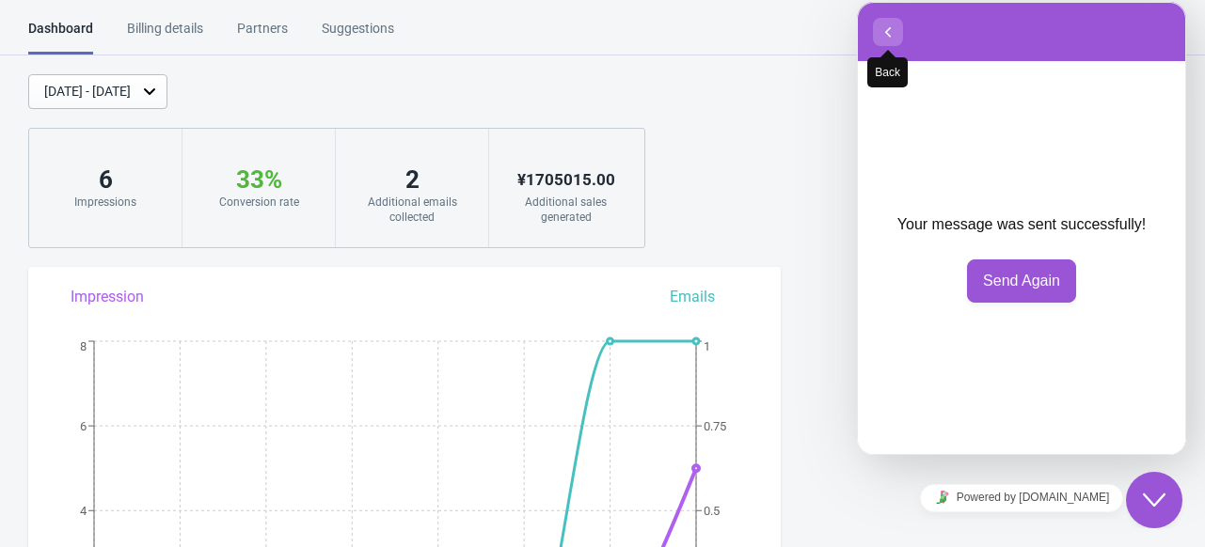
click at [892, 32] on icon "button" at bounding box center [887, 32] width 17 height 23
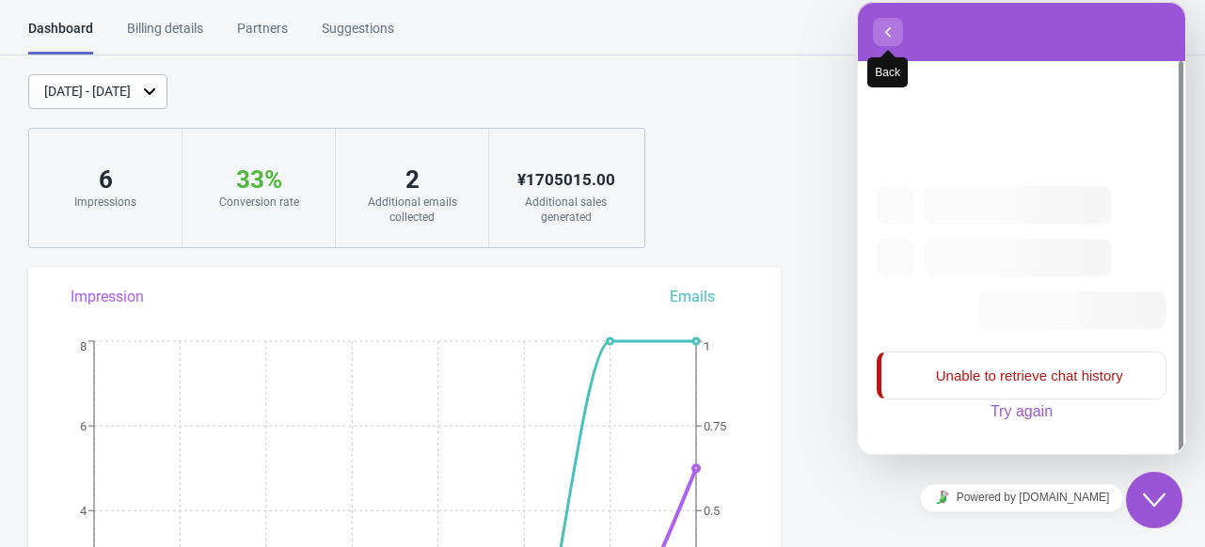
click at [885, 32] on icon "button" at bounding box center [887, 32] width 17 height 23
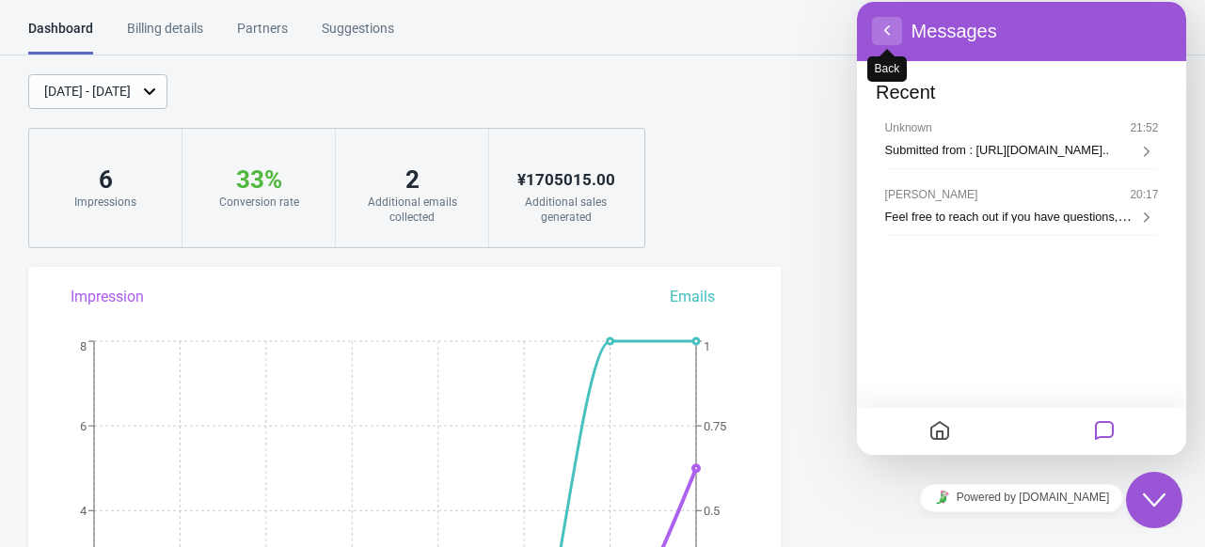
click at [881, 32] on button "Back" at bounding box center [887, 31] width 30 height 28
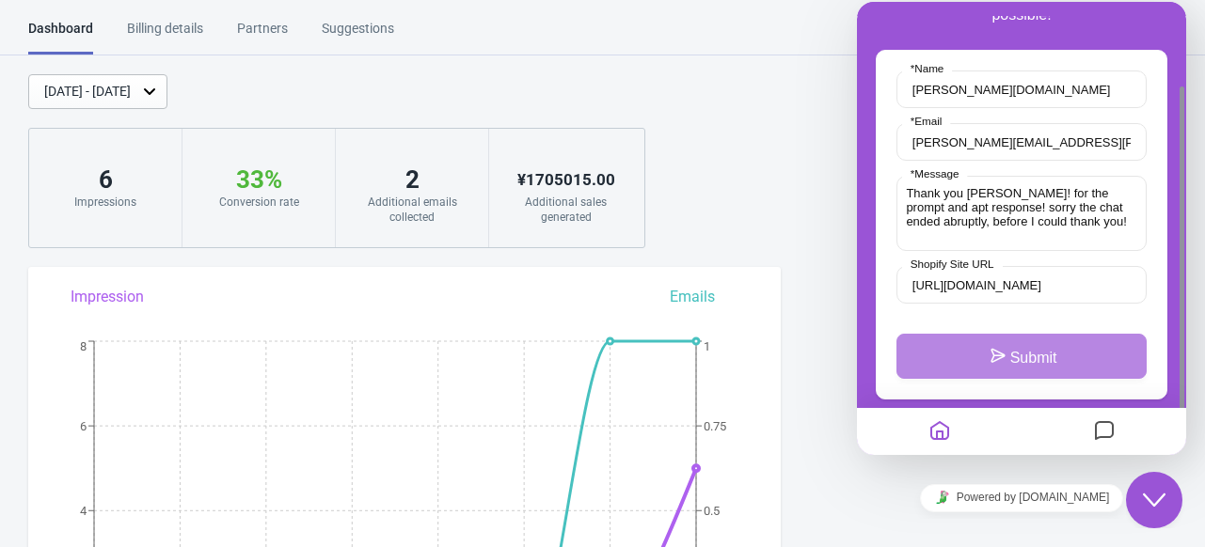
click at [828, 32] on div "Dashboard Billing details Partners Suggestions Dashboard Billing details Partne…" at bounding box center [602, 37] width 1205 height 37
